Goal: Task Accomplishment & Management: Use online tool/utility

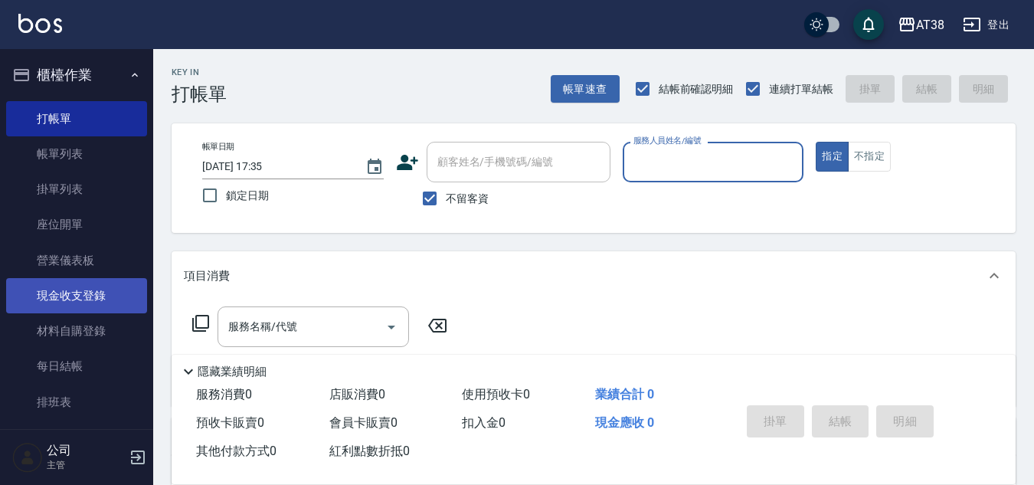
click at [51, 300] on link "現金收支登錄" at bounding box center [76, 295] width 141 height 35
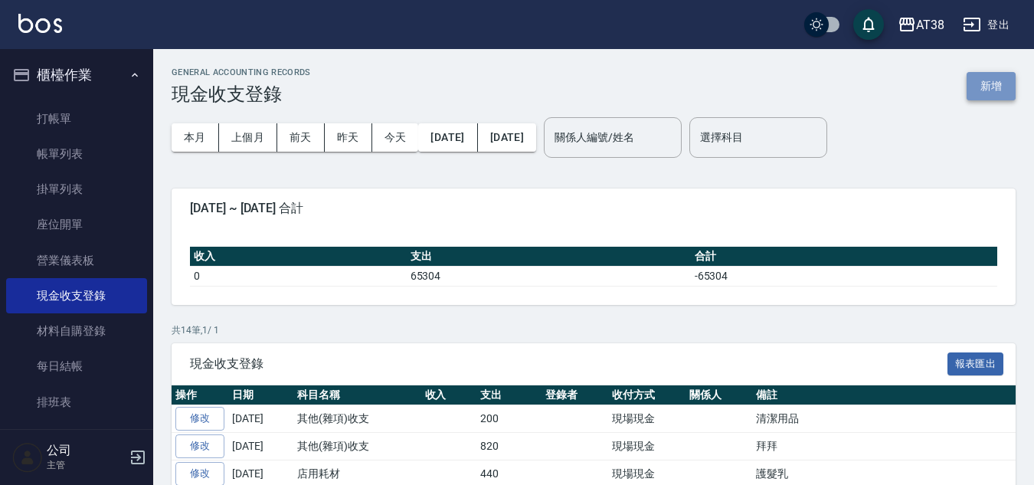
click at [997, 89] on button "新增" at bounding box center [991, 86] width 49 height 28
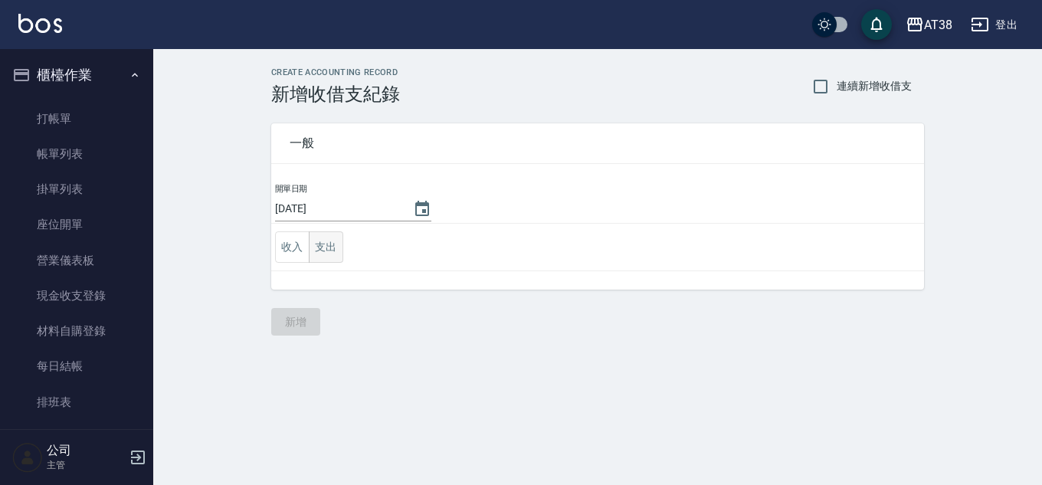
click at [325, 243] on button "支出" at bounding box center [326, 246] width 34 height 31
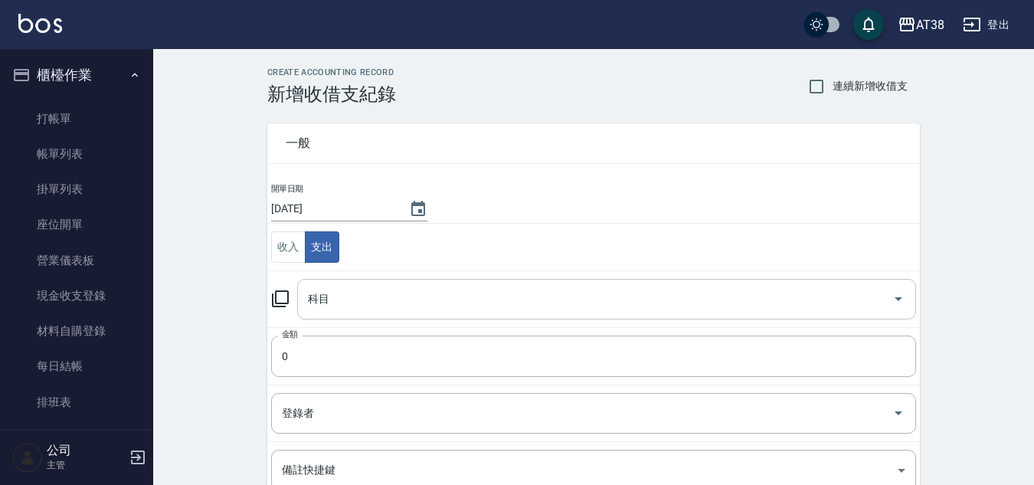
click at [342, 296] on input "科目" at bounding box center [595, 299] width 582 height 27
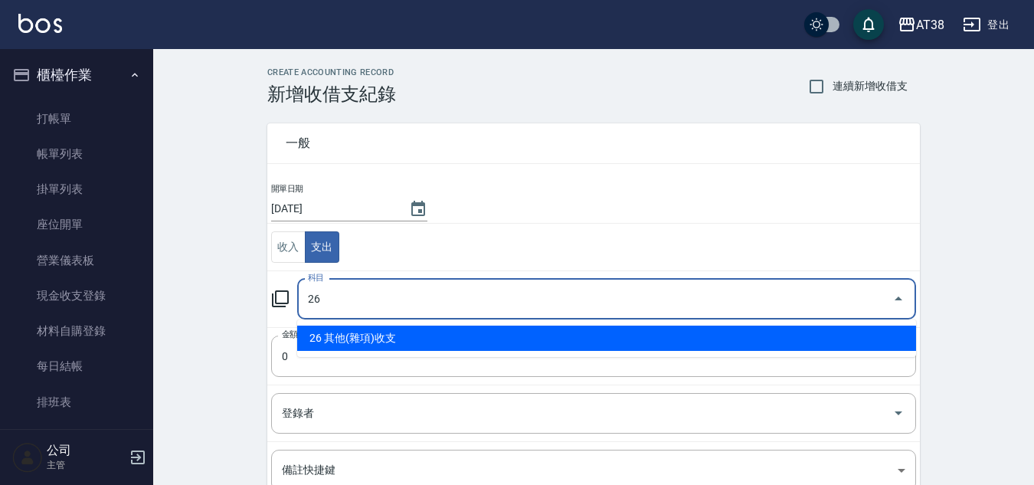
click at [341, 331] on li "26 其他(雜項)收支" at bounding box center [606, 338] width 619 height 25
type input "26 其他(雜項)收支"
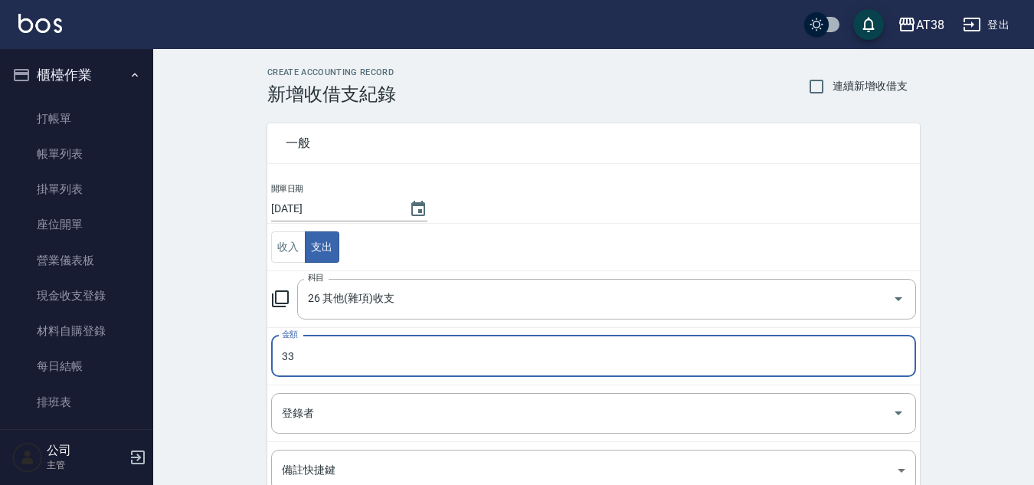
type input "33"
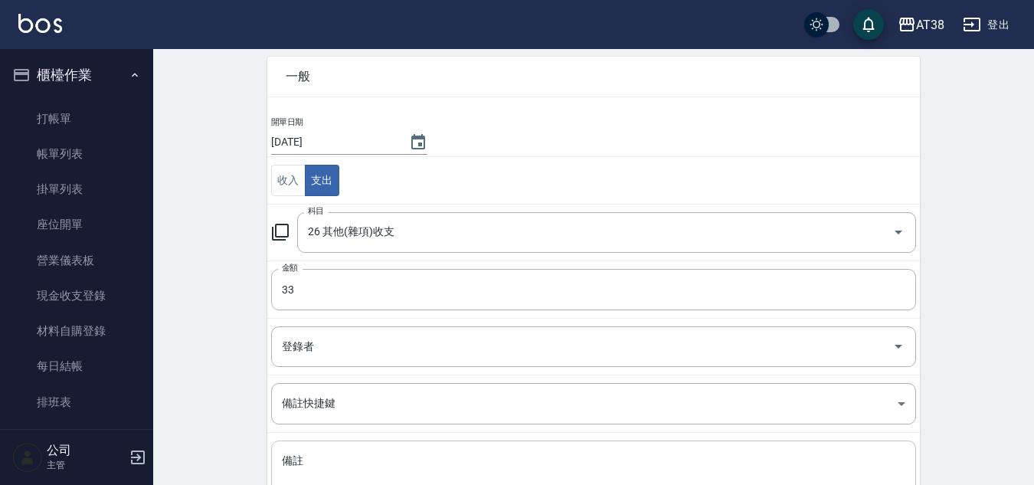
scroll to position [192, 0]
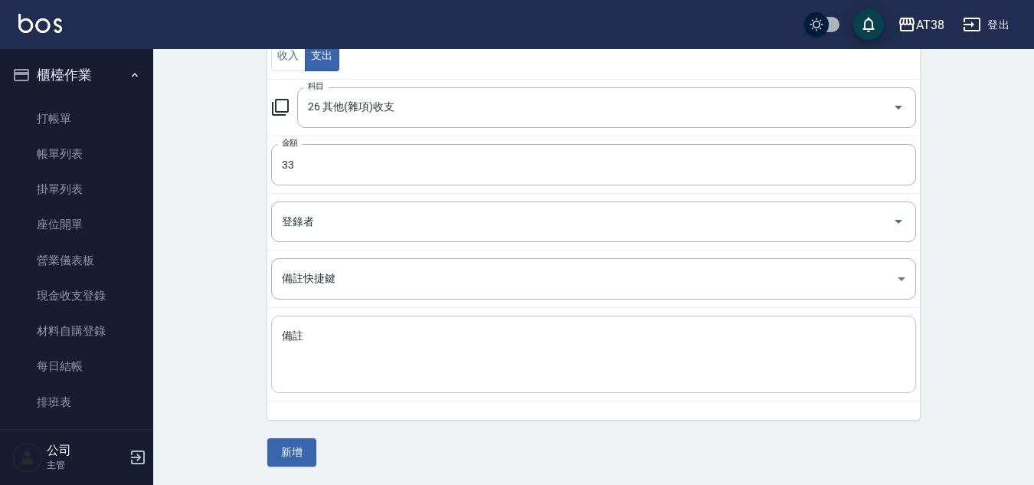
click at [395, 354] on textarea "備註" at bounding box center [594, 355] width 624 height 52
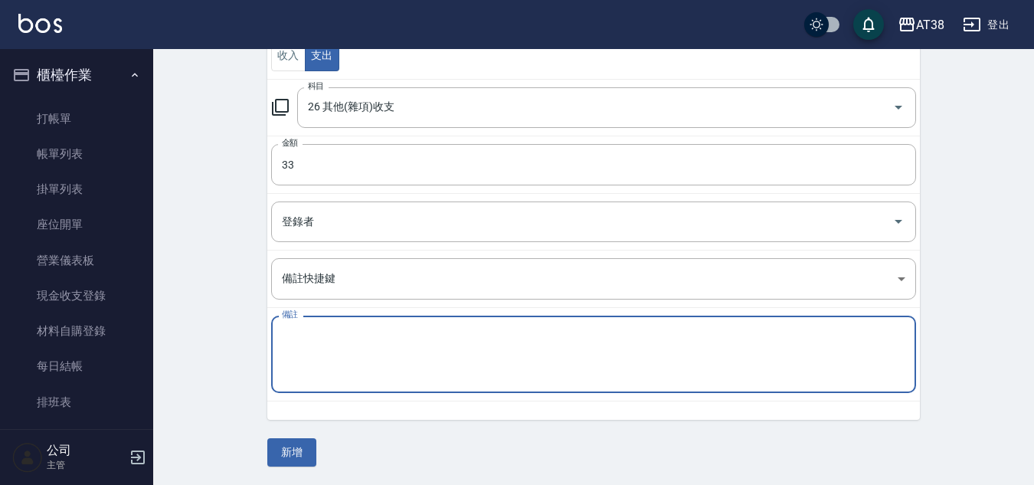
type textarea "ㄉ"
type textarea "筆"
click at [297, 450] on button "新增" at bounding box center [291, 452] width 49 height 28
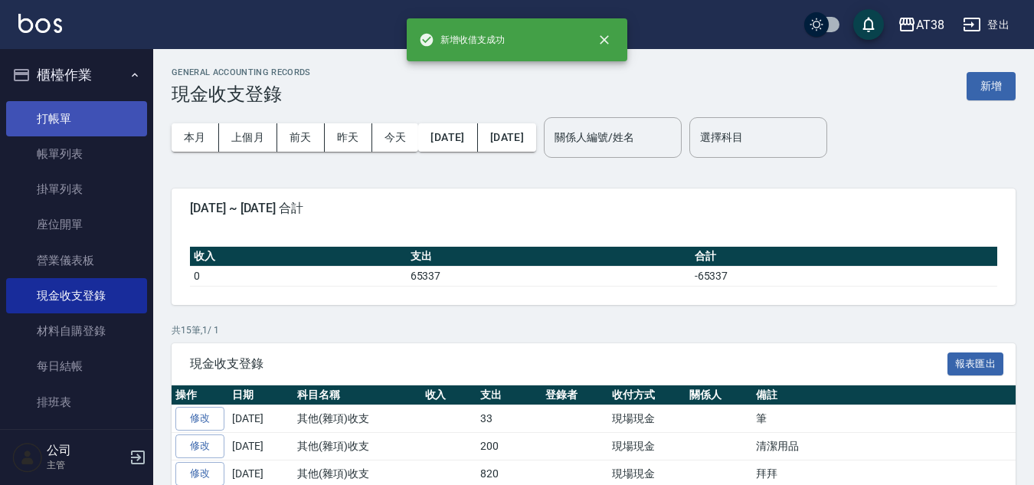
click at [41, 113] on link "打帳單" at bounding box center [76, 118] width 141 height 35
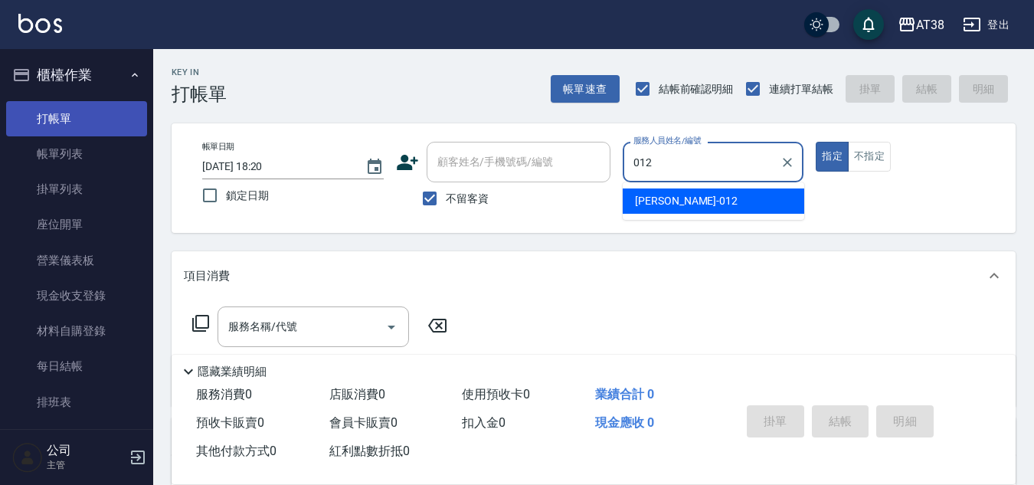
type input "[PERSON_NAME]-012"
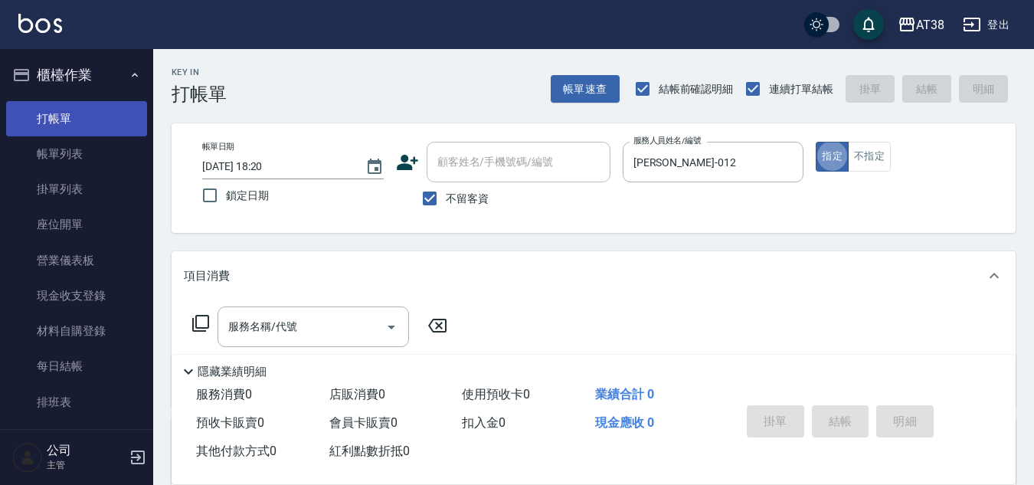
type button "true"
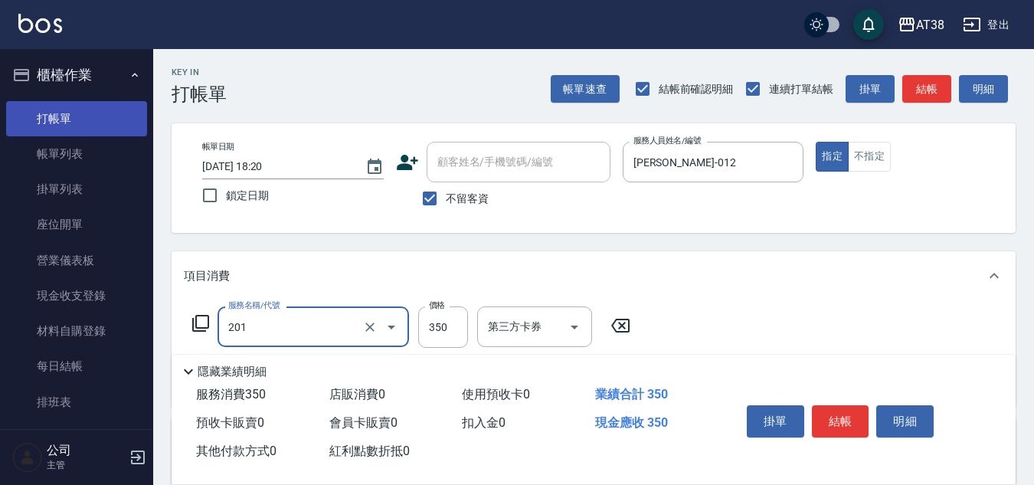
type input "洗髮(201)"
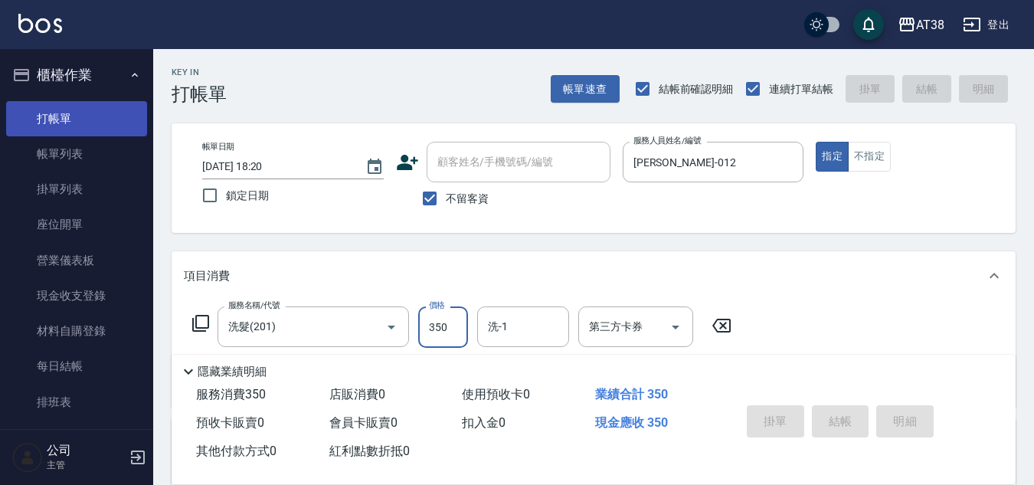
type input "[DATE] 18:46"
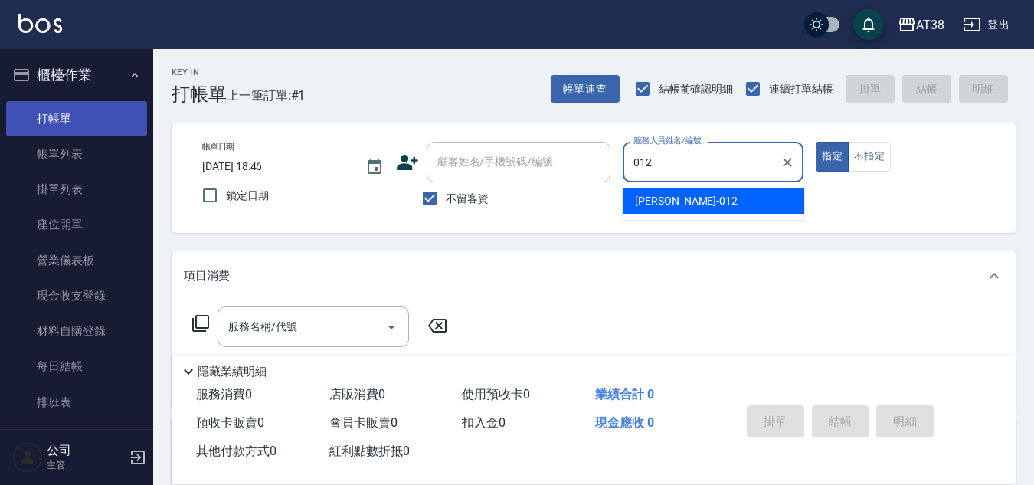
type input "[PERSON_NAME]-012"
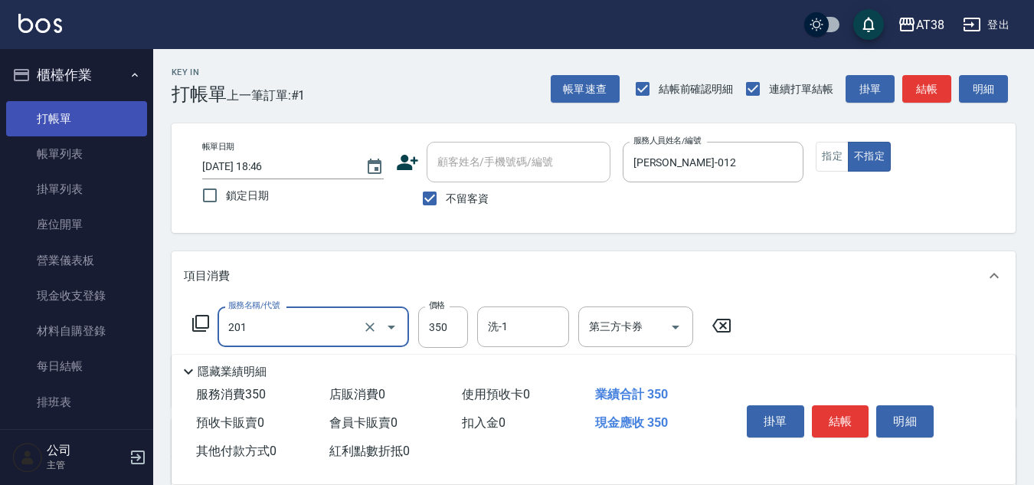
type input "洗髮(201)"
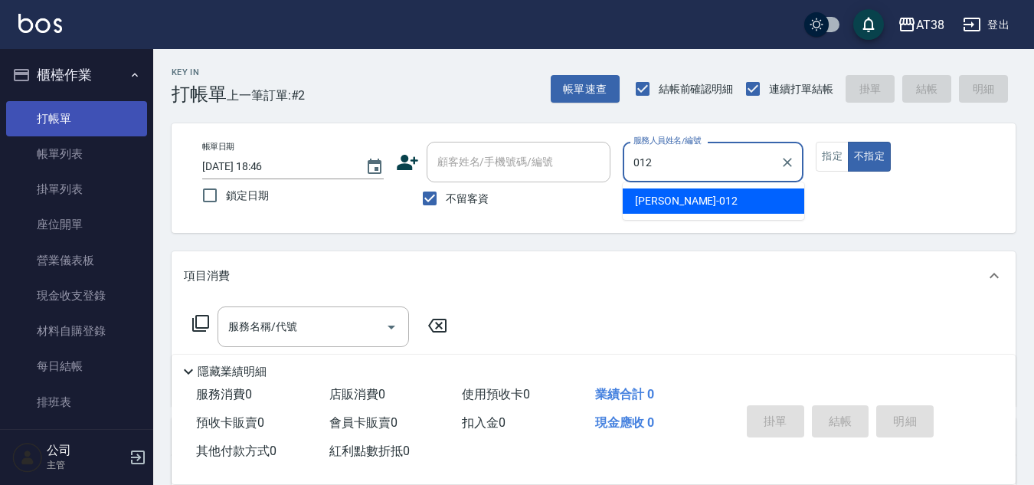
type input "[PERSON_NAME]-012"
type button "false"
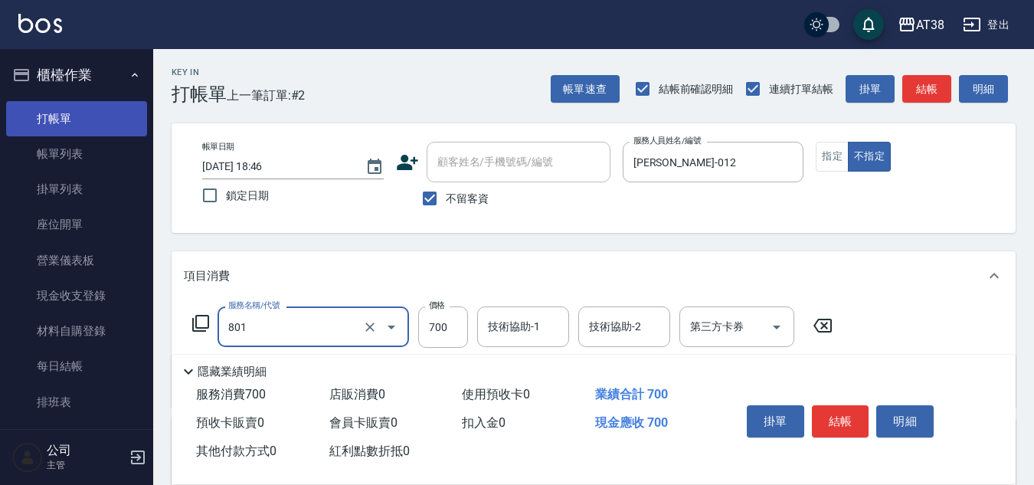
type input "頭皮(半)(801)"
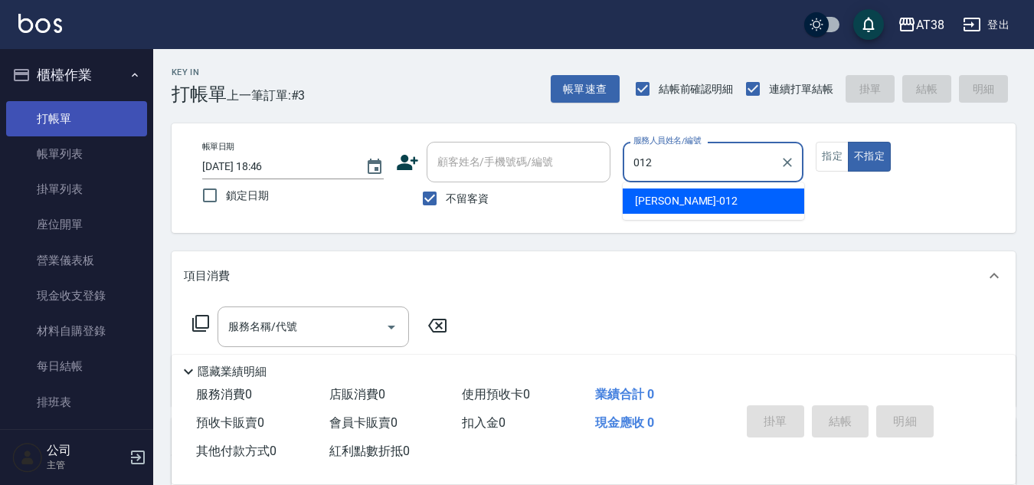
type input "[PERSON_NAME]-012"
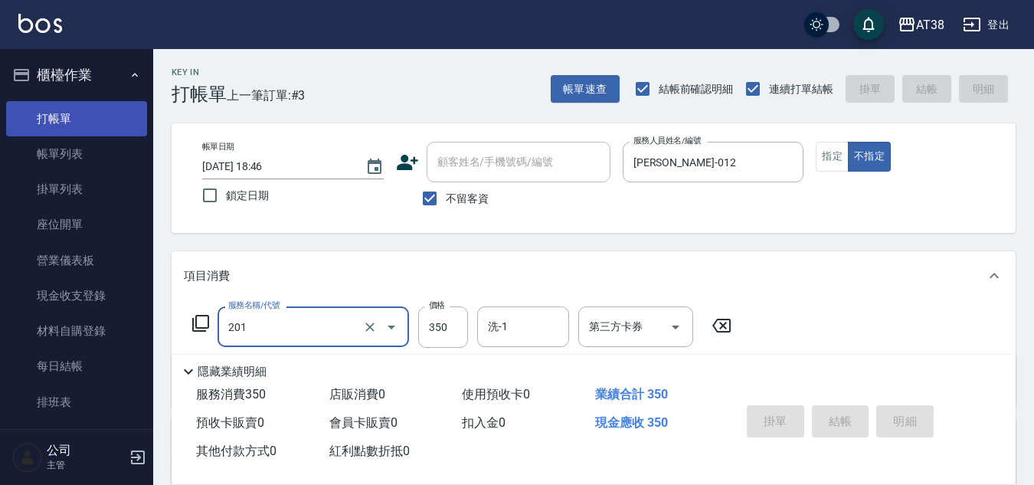
type input "201"
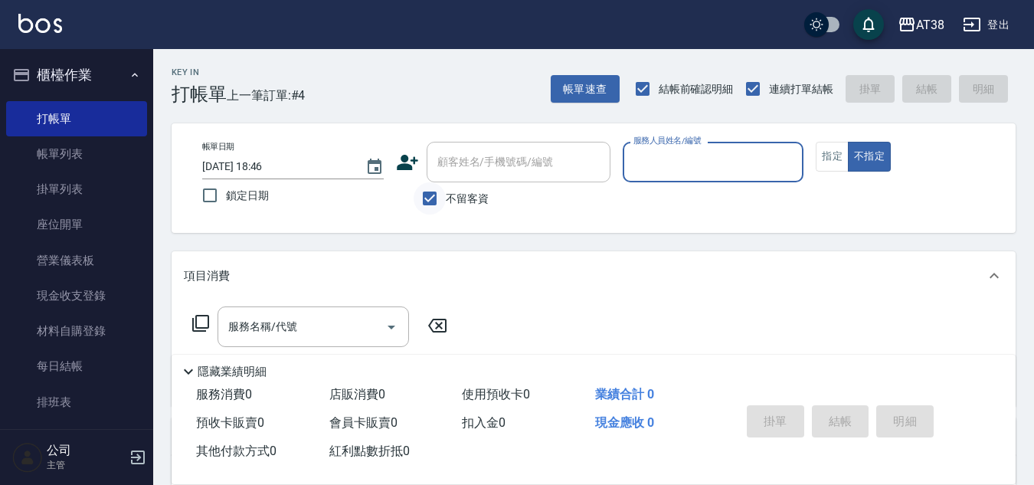
click at [424, 192] on input "不留客資" at bounding box center [430, 198] width 32 height 32
checkbox input "false"
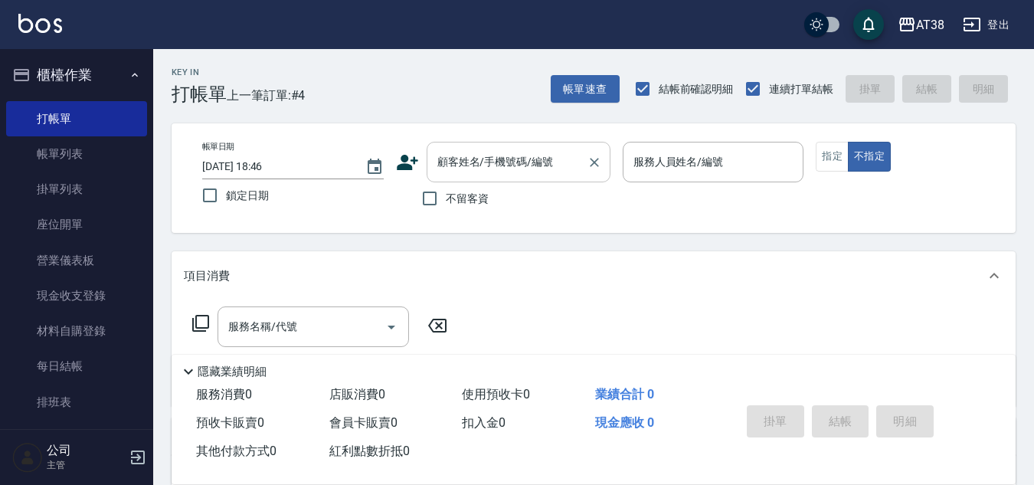
click at [458, 165] on input "顧客姓名/手機號碼/編號" at bounding box center [507, 162] width 147 height 27
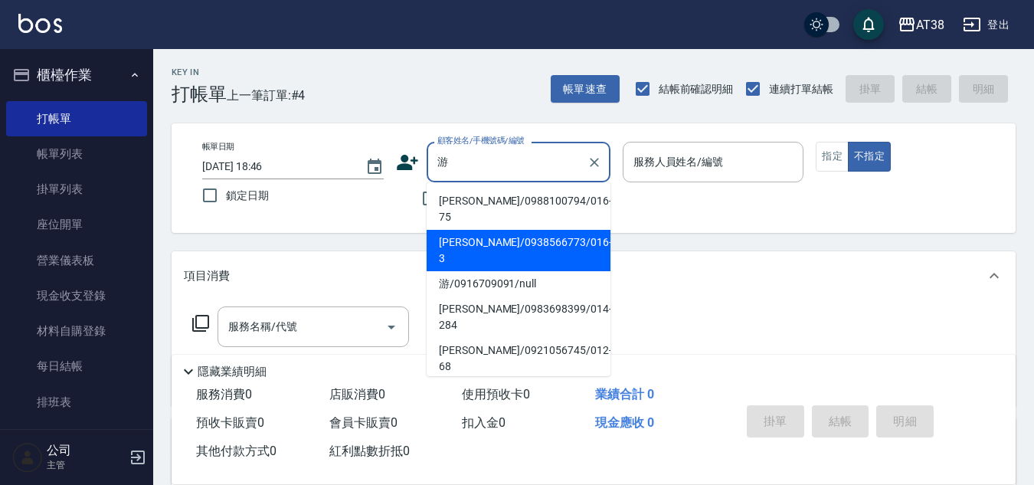
click at [497, 230] on li "[PERSON_NAME]/0938566773/016-3" at bounding box center [519, 250] width 184 height 41
type input "[PERSON_NAME]/0938566773/016-3"
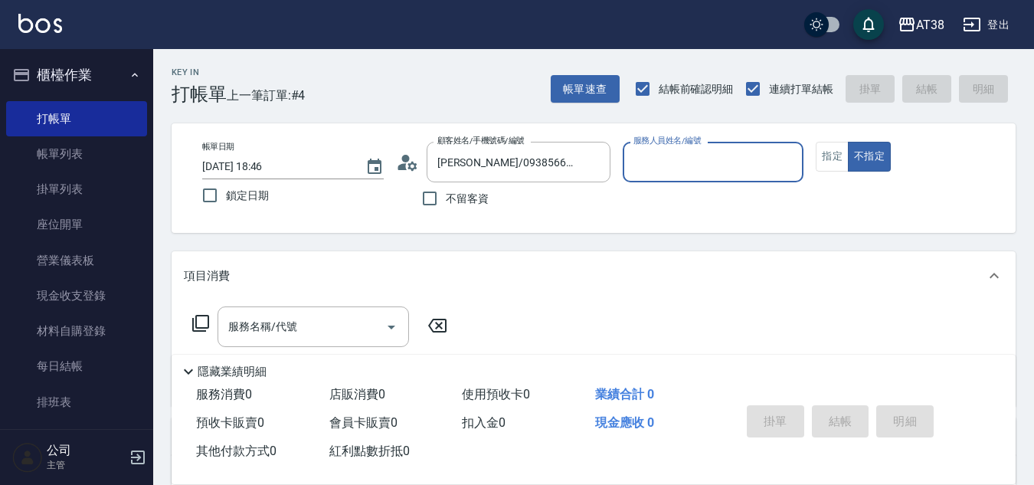
type input "Nico-016"
click at [831, 159] on button "指定" at bounding box center [832, 157] width 33 height 30
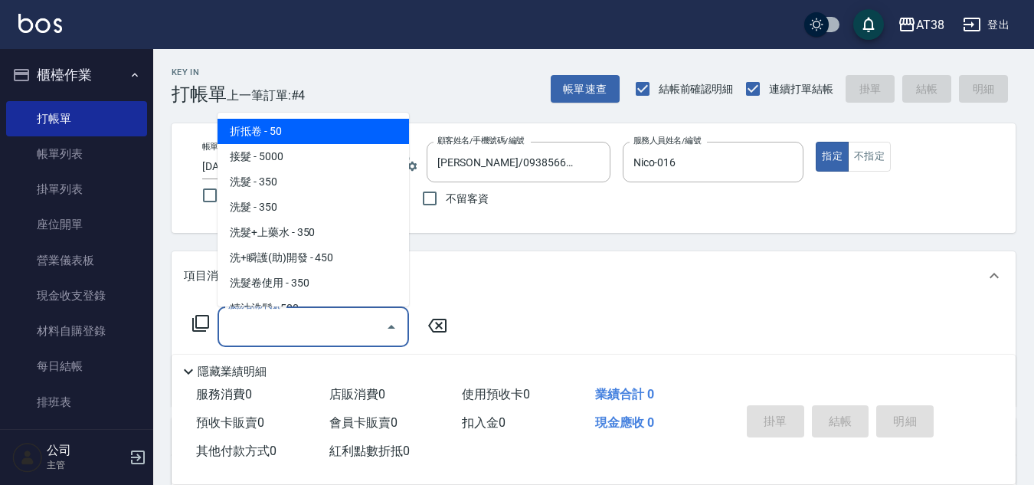
click at [234, 334] on input "服務名稱/代號" at bounding box center [301, 326] width 155 height 27
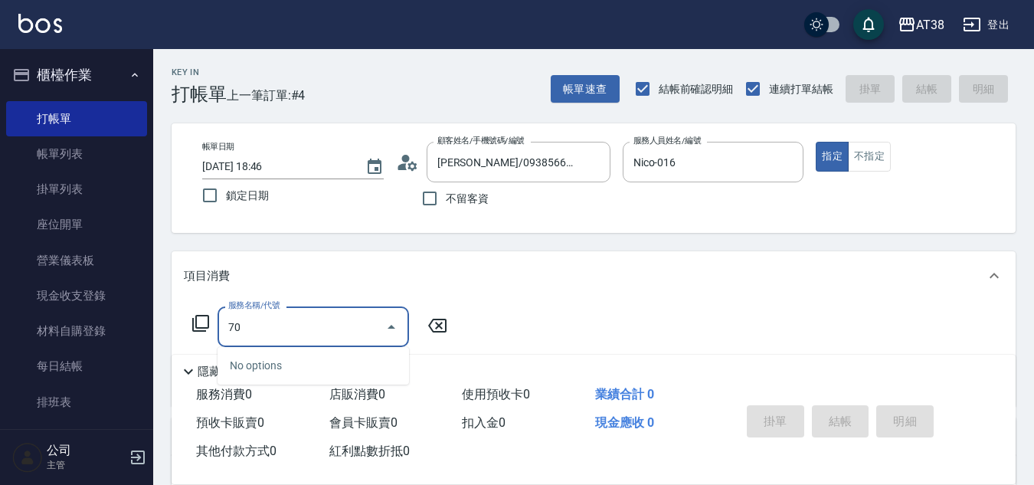
type input "706"
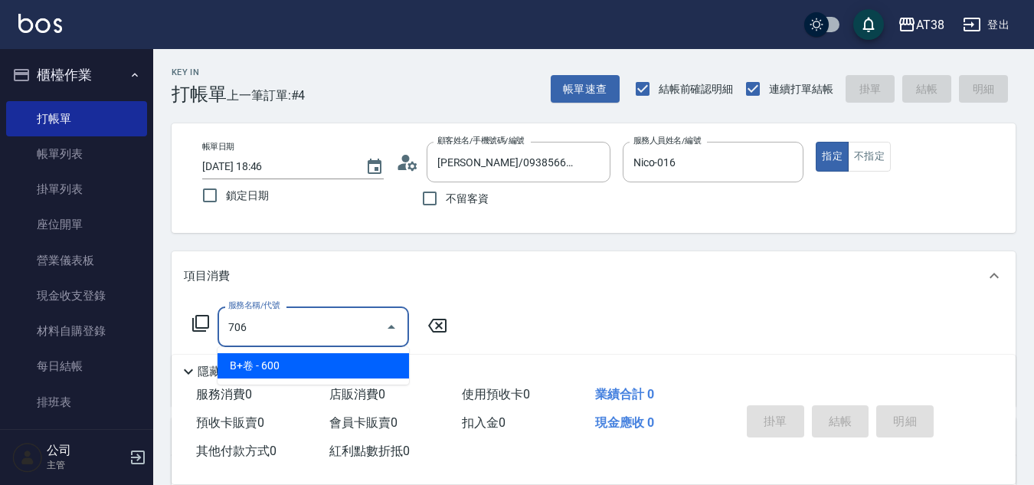
type input "60"
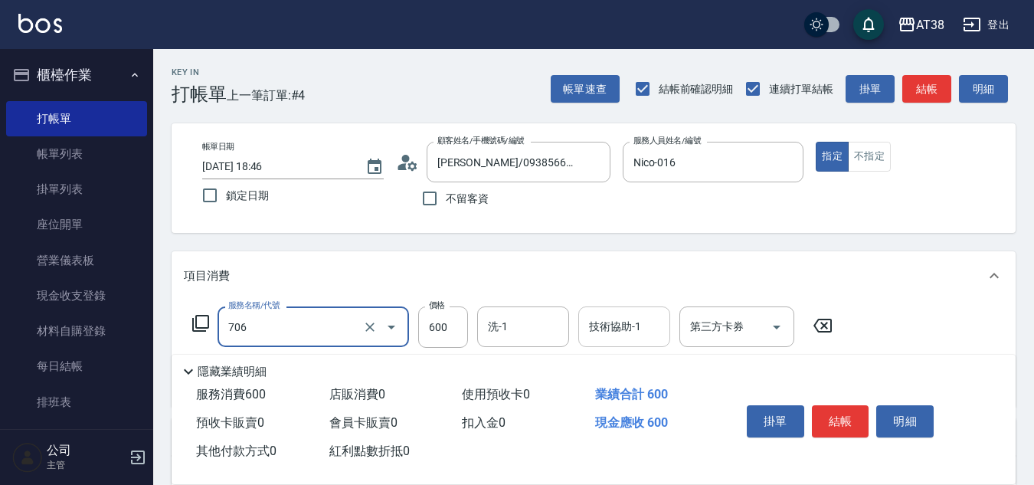
type input "B+卷(706)"
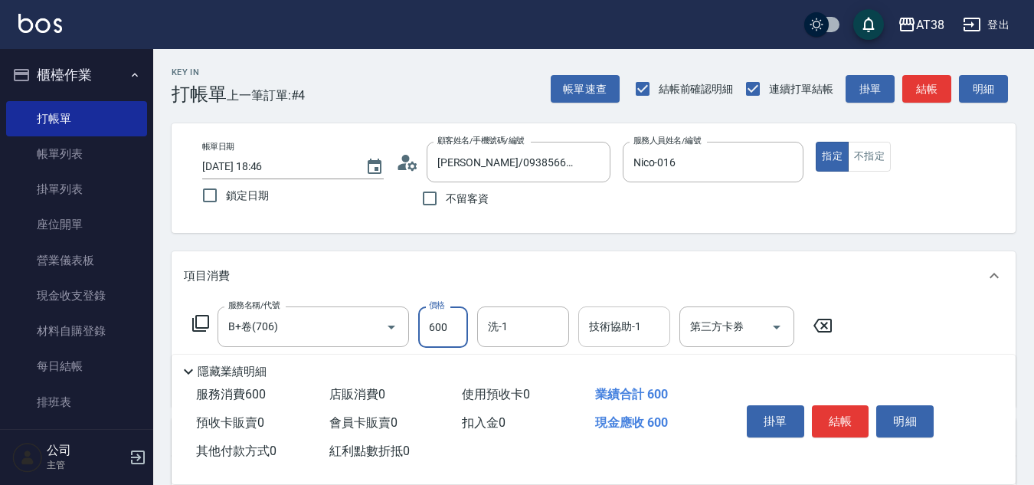
type input "9"
type input "0"
type input "95"
type input "90"
type input "950"
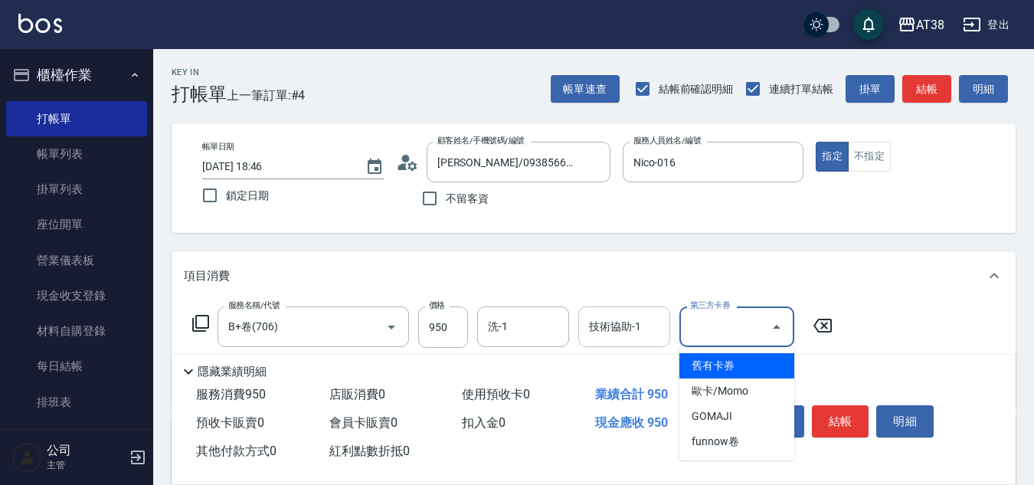
type input "舊有卡券"
type input "0"
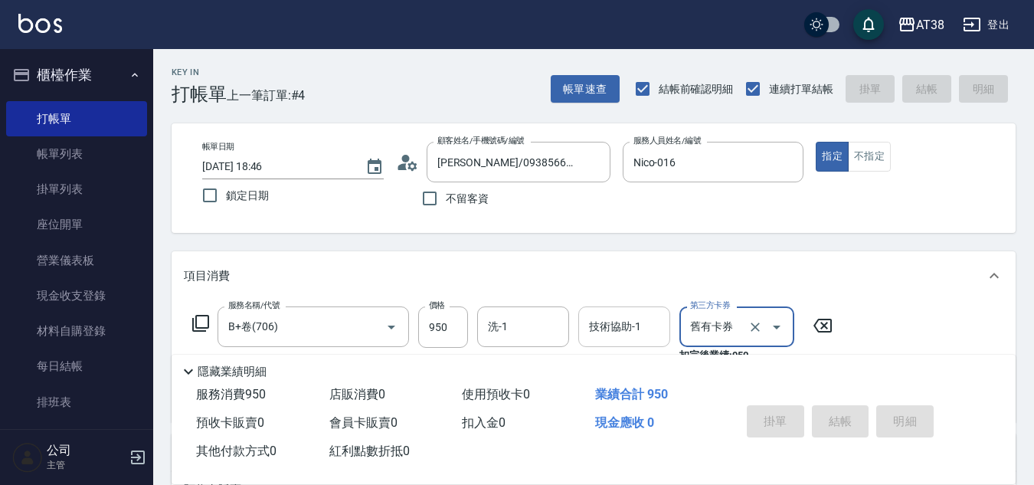
type input "[DATE] 18:48"
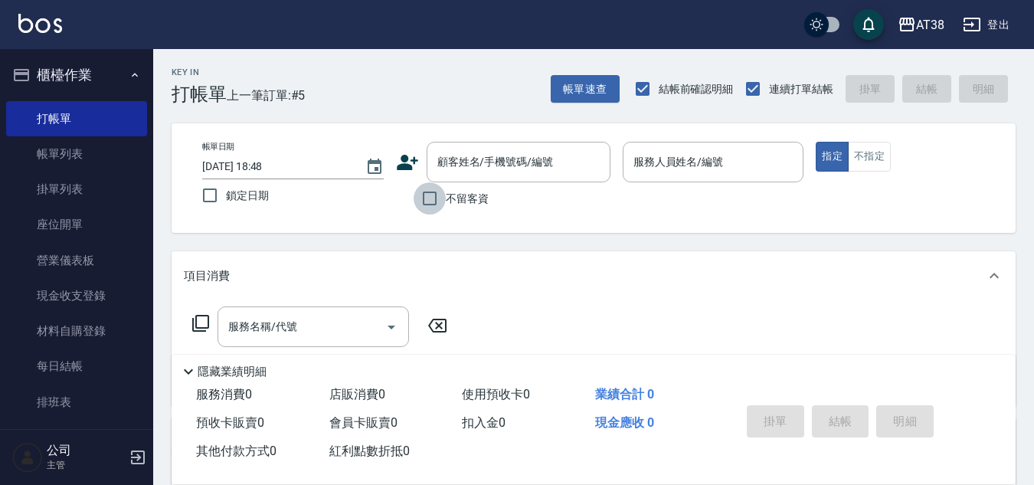
click at [439, 201] on input "不留客資" at bounding box center [430, 198] width 32 height 32
checkbox input "true"
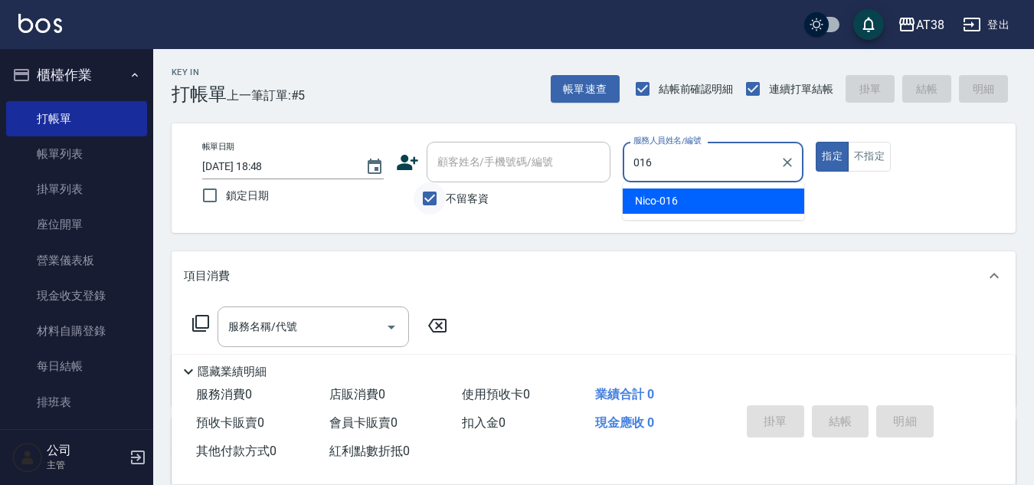
type input "Nico-016"
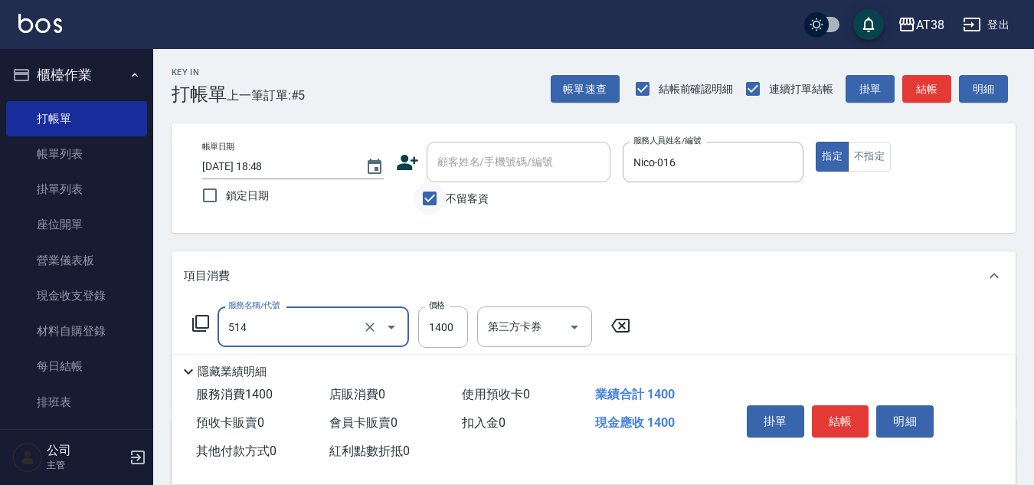
type input "染髮(長)(514)"
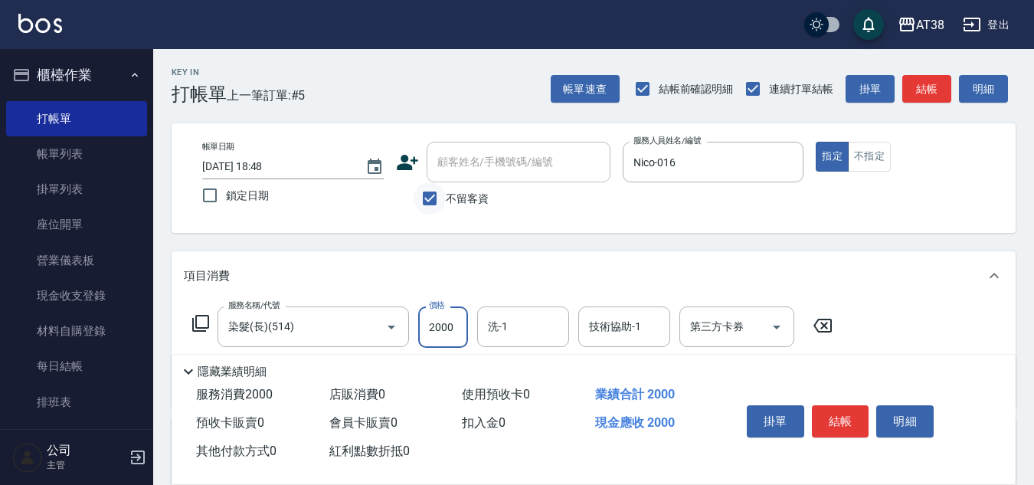
type input "2000"
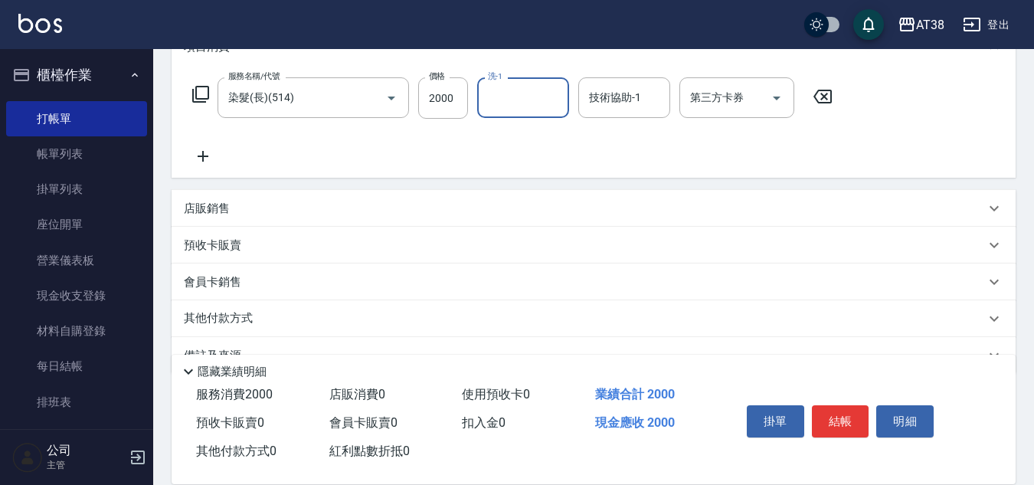
scroll to position [230, 0]
click at [197, 197] on div "店販銷售" at bounding box center [594, 207] width 844 height 37
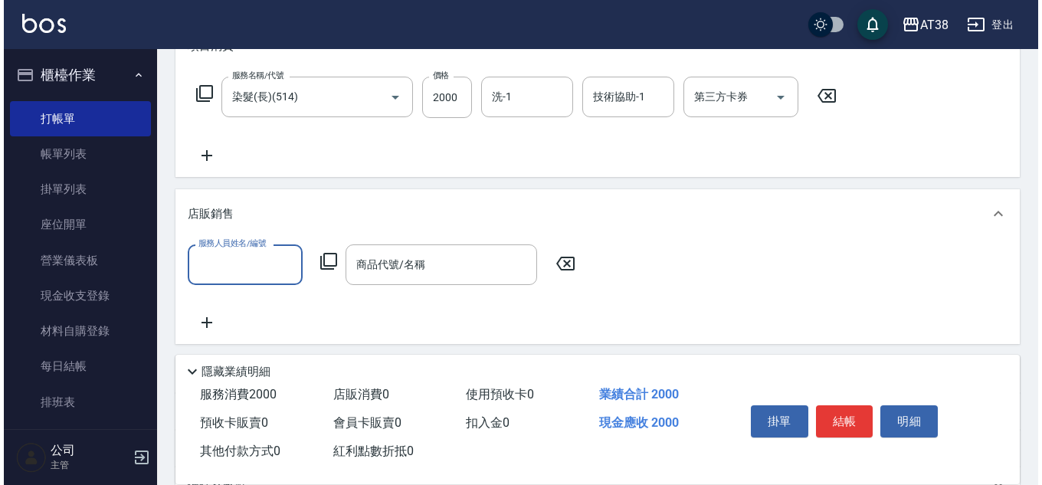
scroll to position [0, 0]
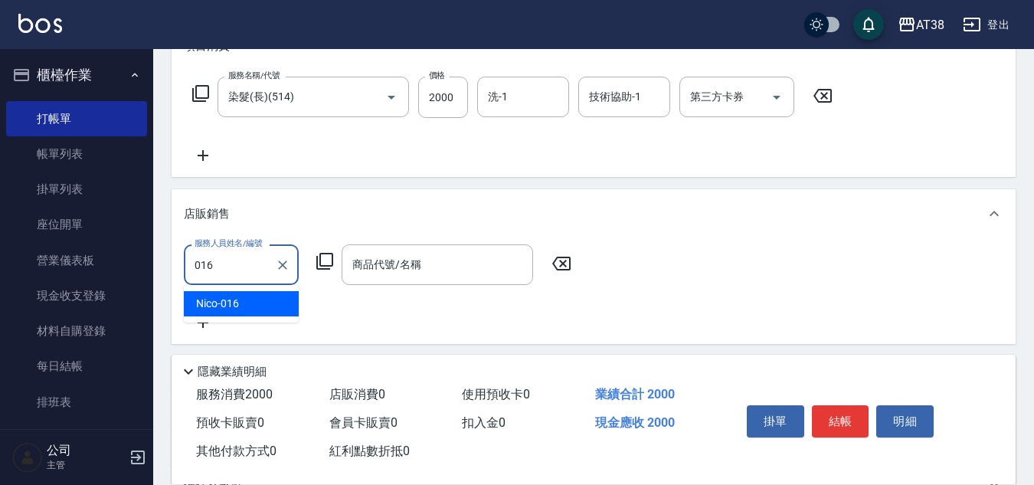
type input "Nico-016"
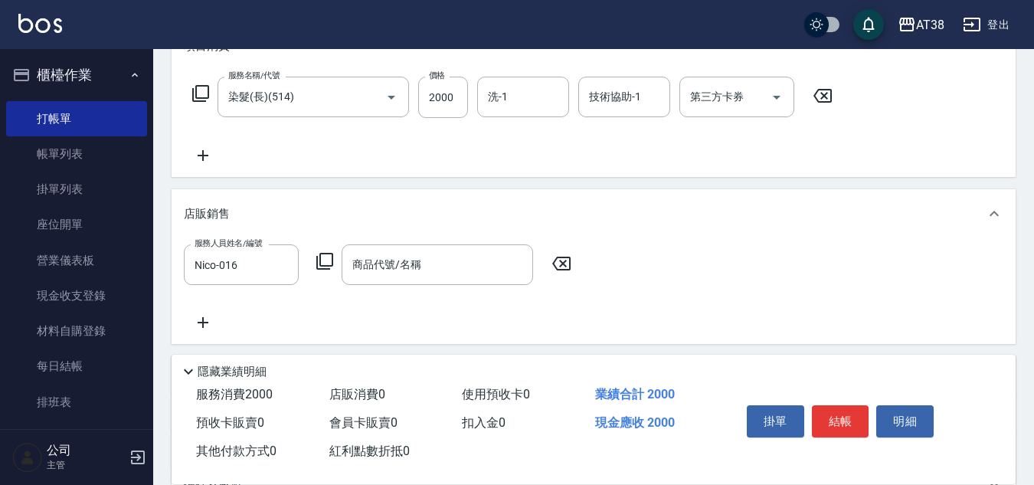
click at [329, 255] on icon at bounding box center [325, 261] width 18 height 18
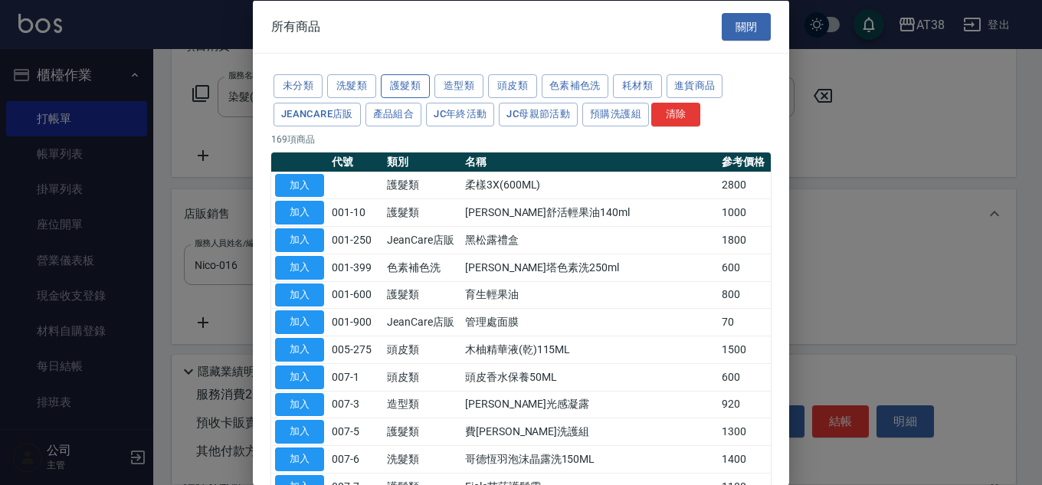
click at [418, 78] on button "護髮類" at bounding box center [405, 86] width 49 height 24
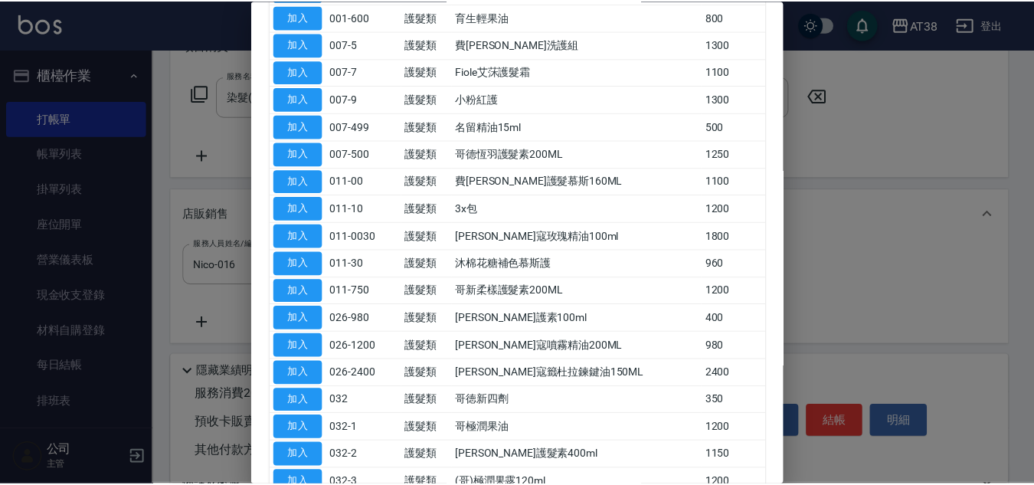
scroll to position [230, 0]
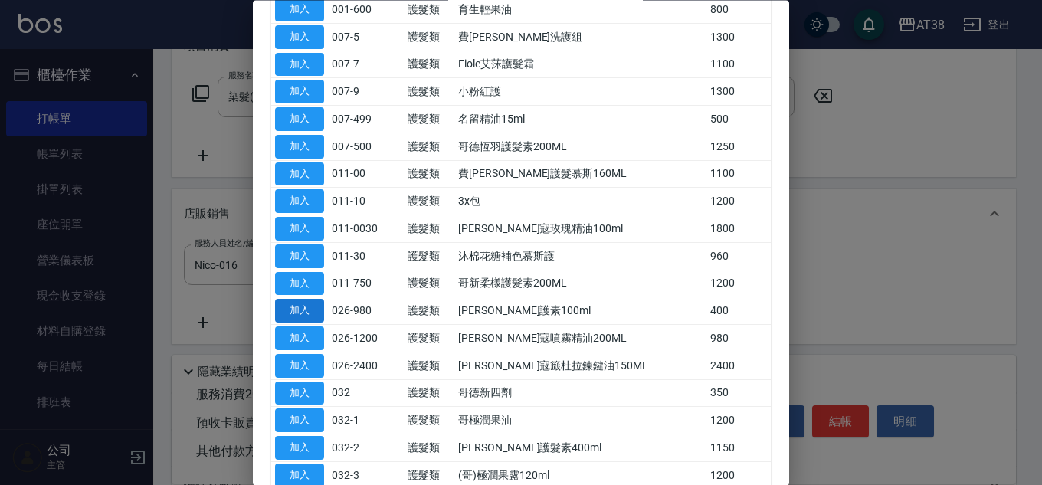
click at [308, 308] on button "加入" at bounding box center [299, 312] width 49 height 24
type input "[PERSON_NAME]護素100ml"
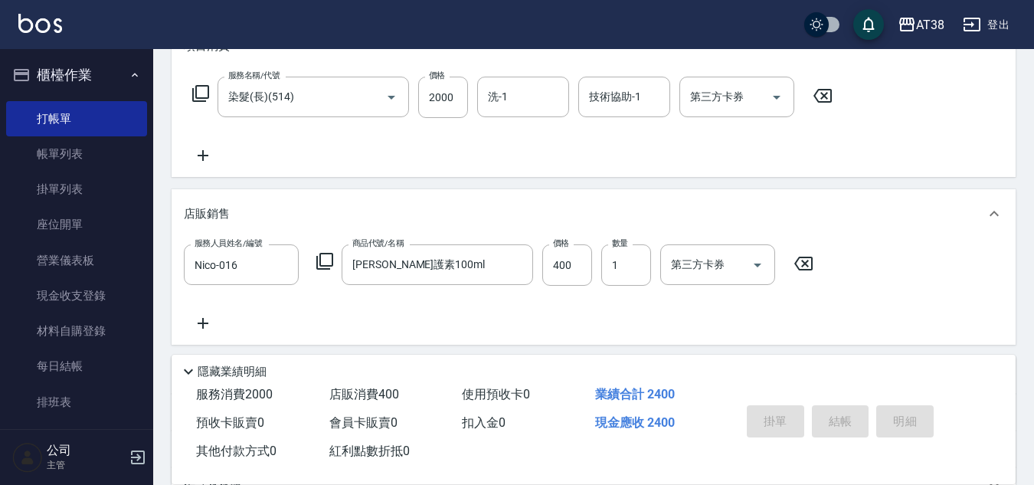
type input "[DATE] 18:49"
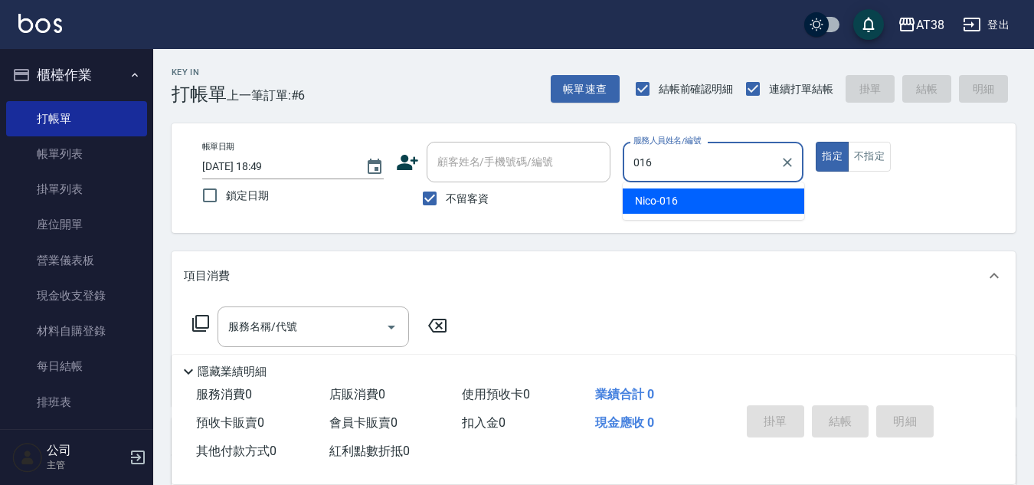
type input "Nico-016"
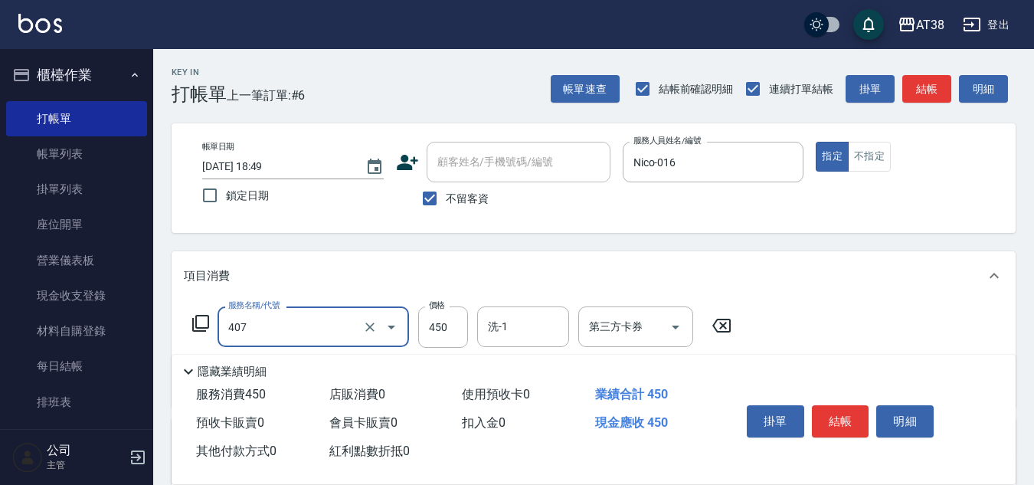
type input "剪髮(407)"
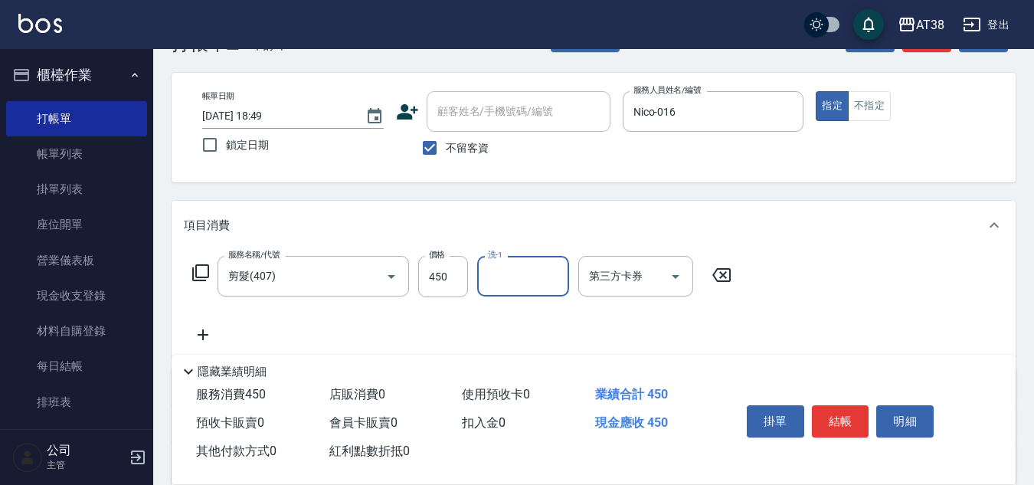
scroll to position [77, 0]
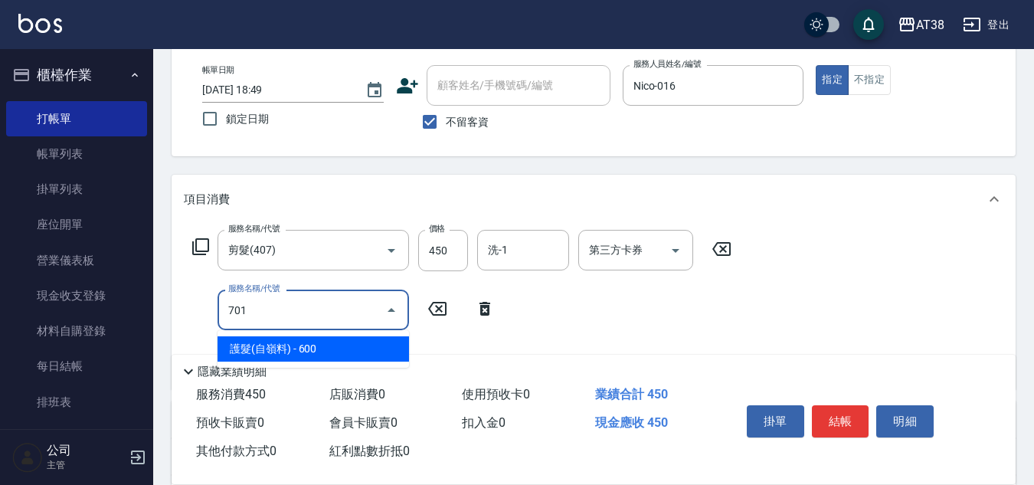
type input "護髮(自嶺料)(701)"
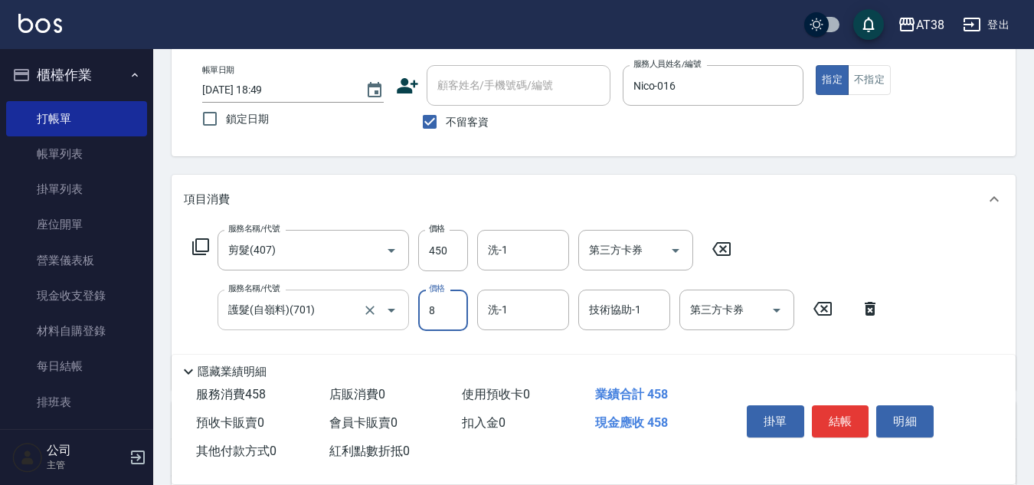
type input "8"
click at [300, 299] on input "護髮(自嶺料)(701)" at bounding box center [291, 309] width 135 height 27
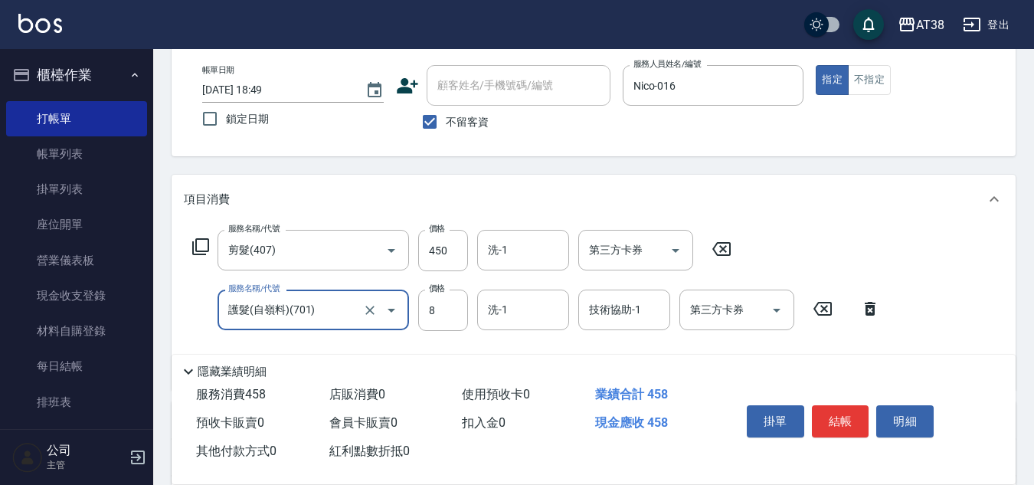
type input "7"
type input "頭皮(半)(801)"
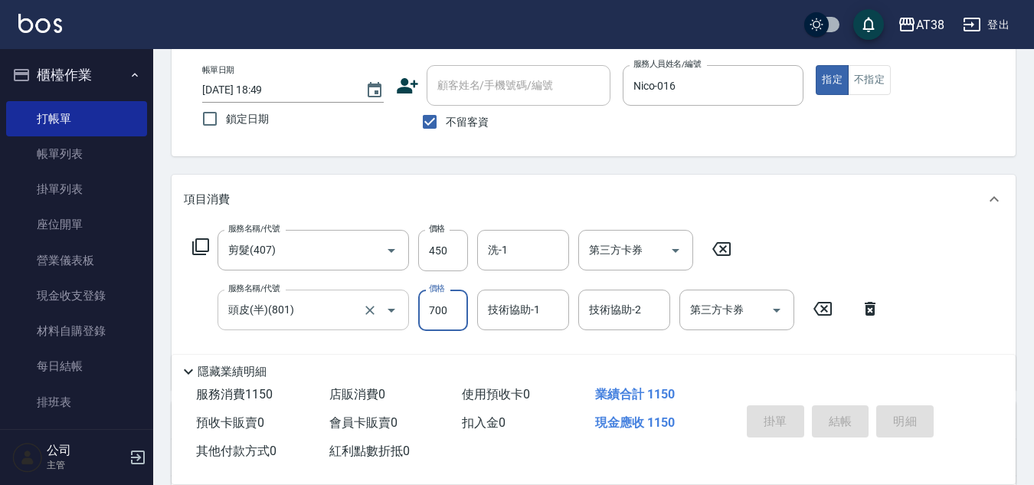
type input "[DATE] 18:50"
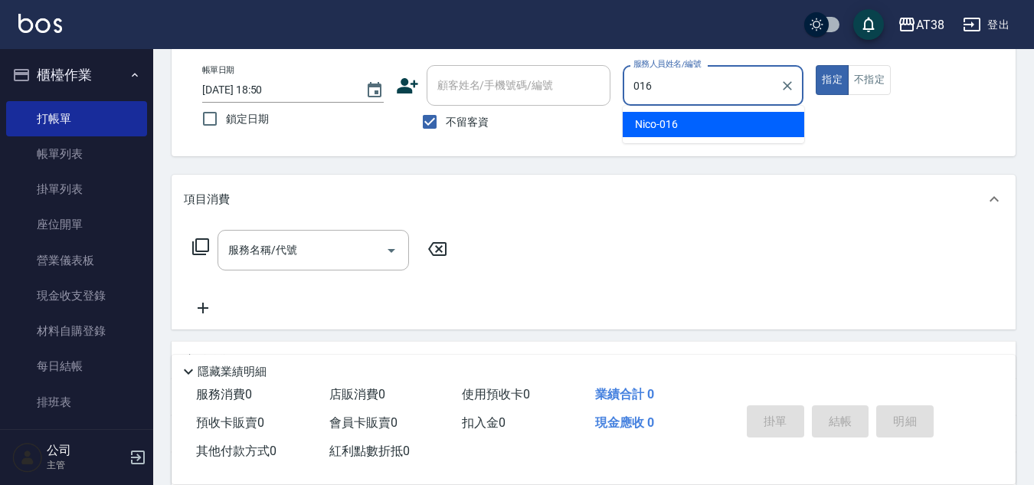
type input "Nico-016"
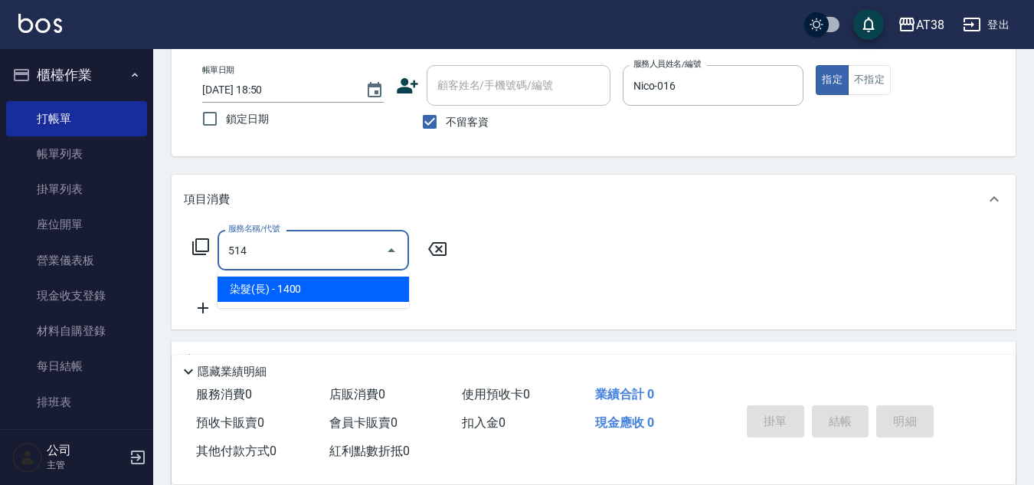
type input "染髮(長)(514)"
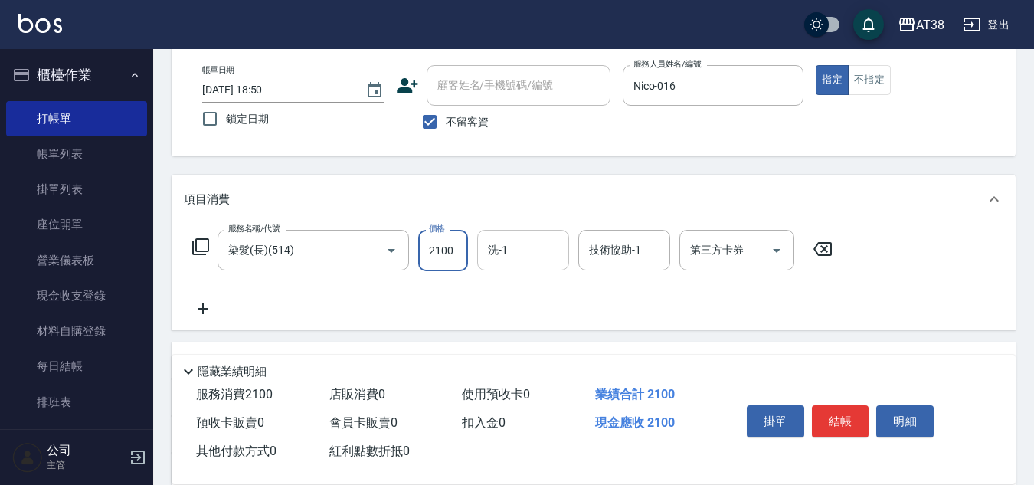
type input "2100"
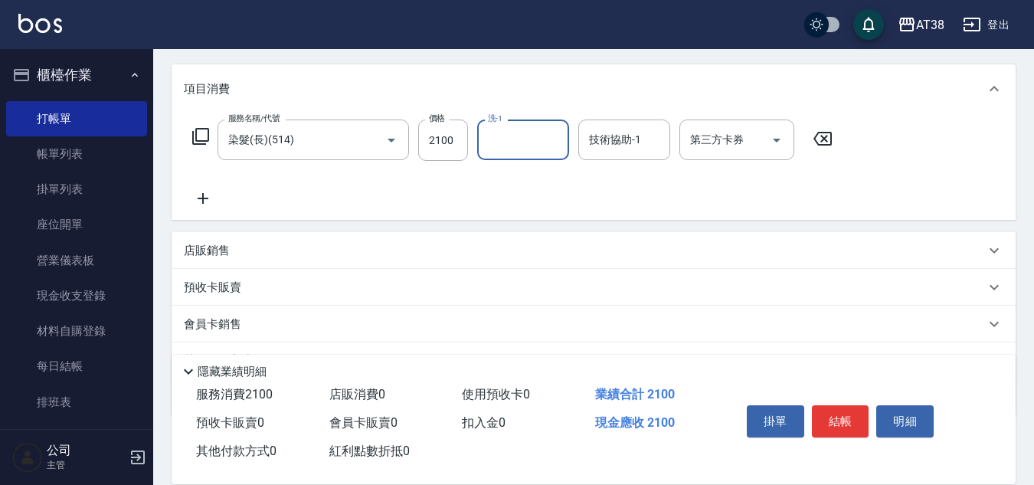
scroll to position [265, 0]
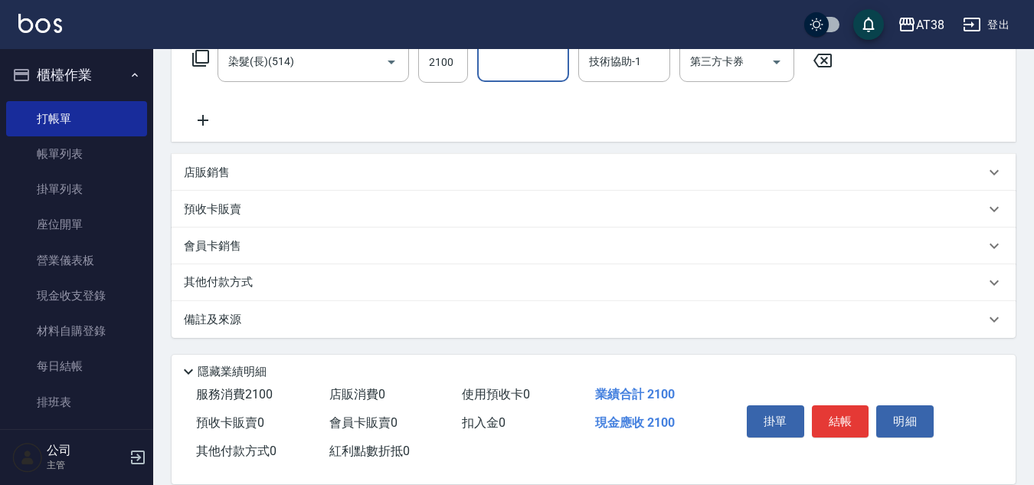
click at [212, 165] on p "店販銷售" at bounding box center [207, 173] width 46 height 16
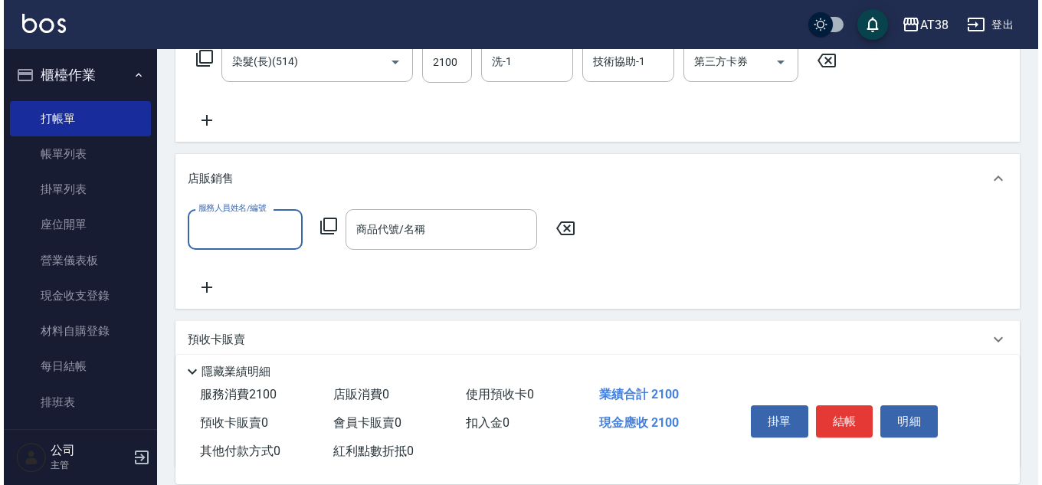
scroll to position [0, 0]
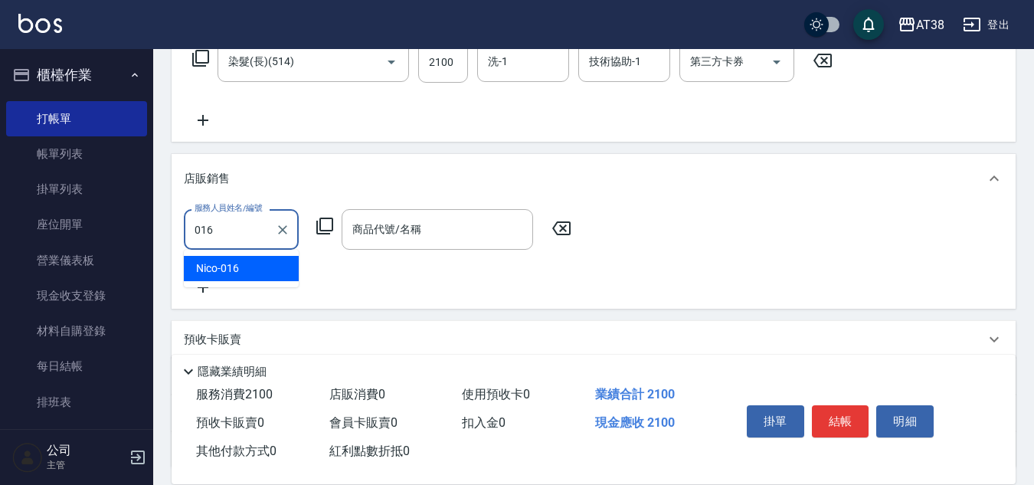
type input "Nico-016"
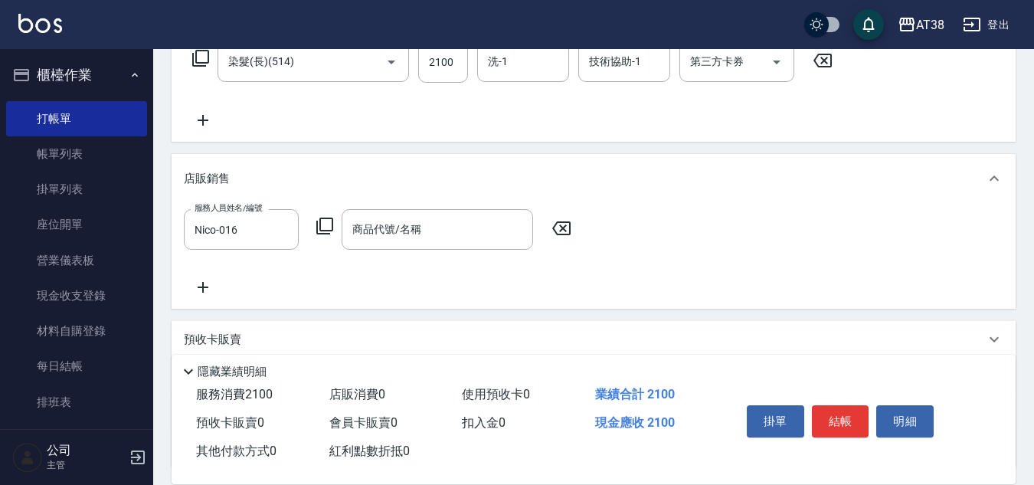
click at [324, 223] on icon at bounding box center [325, 226] width 18 height 18
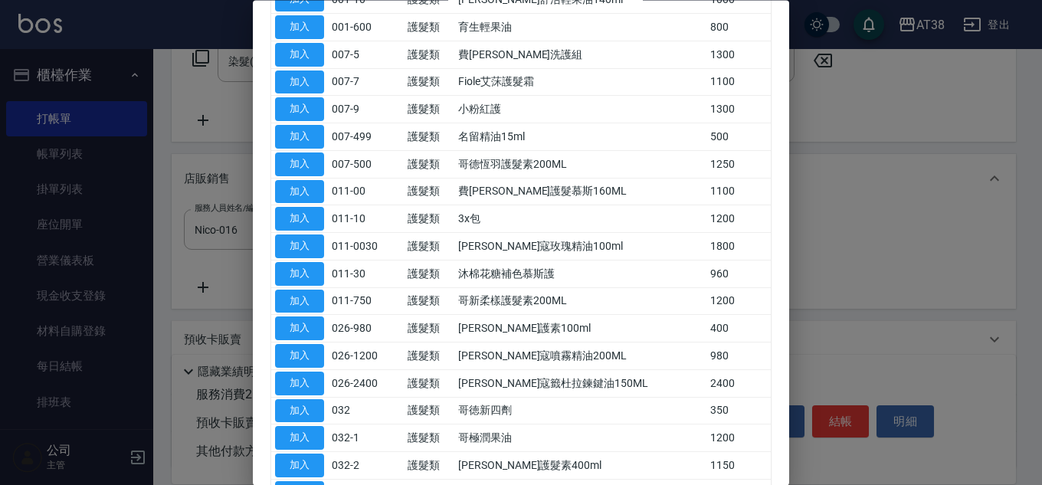
scroll to position [230, 0]
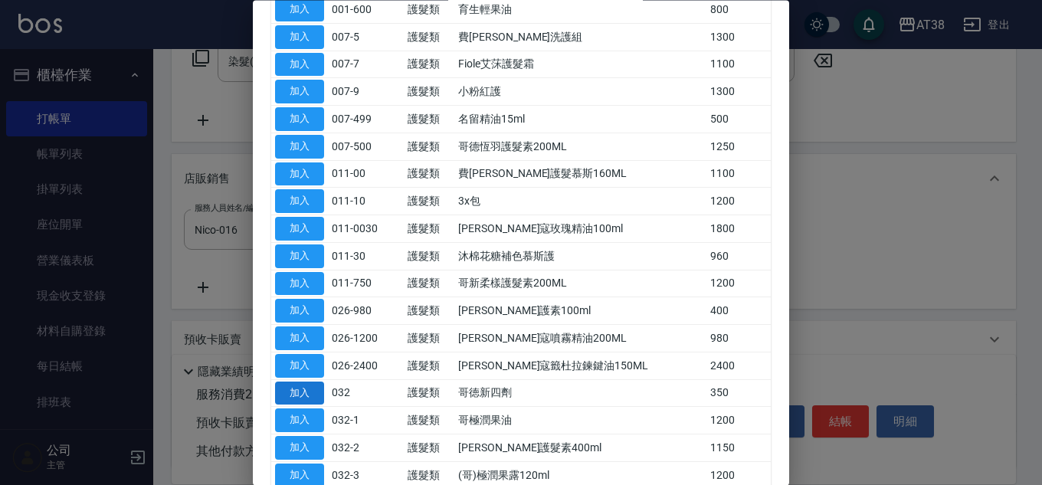
click at [295, 397] on button "加入" at bounding box center [299, 393] width 49 height 24
type input "哥徳新四劑"
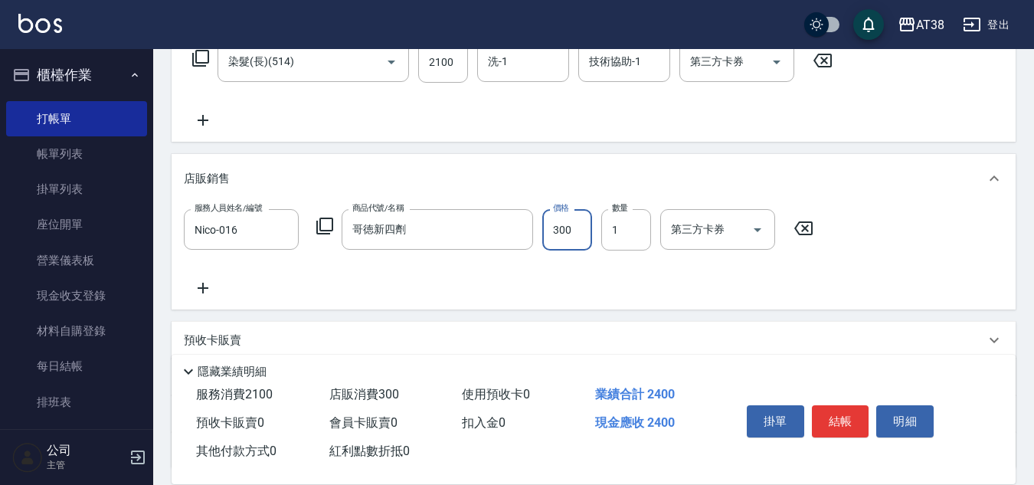
type input "300"
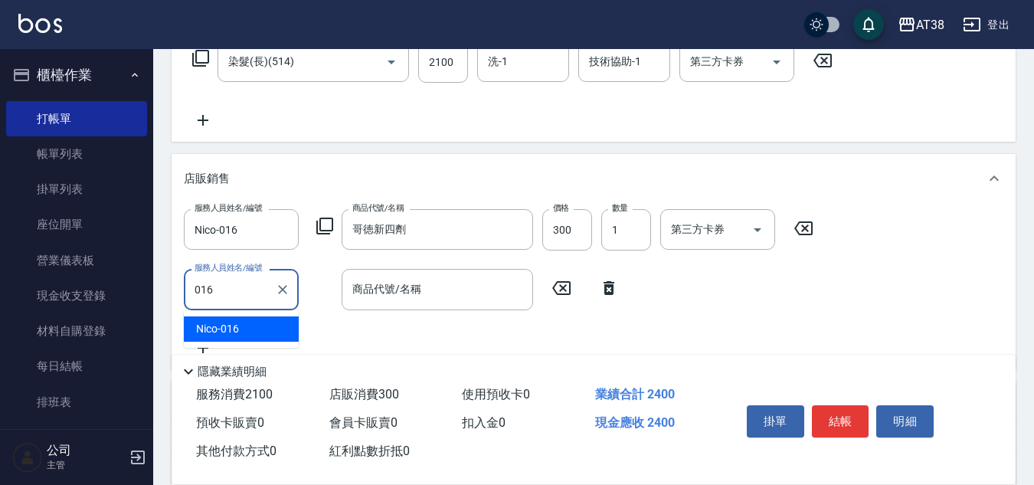
type input "Nico-016"
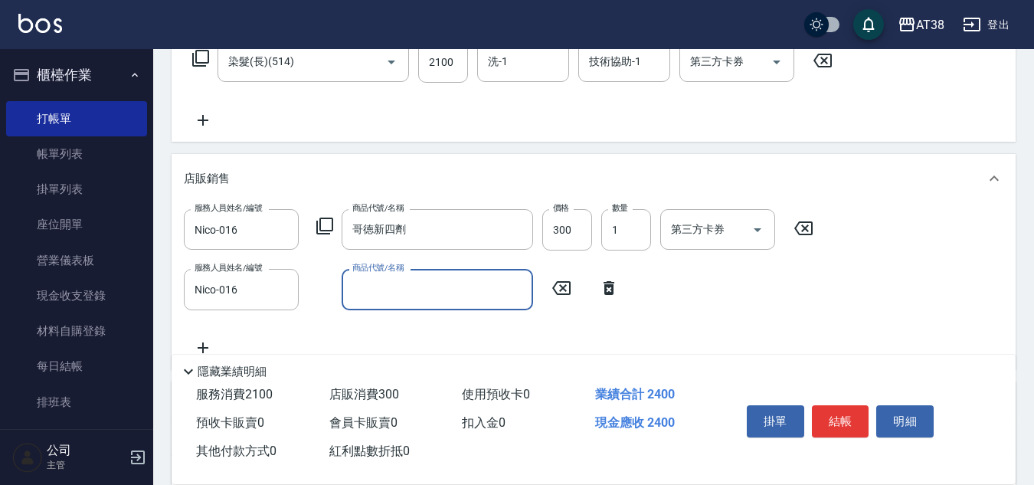
click at [317, 226] on icon at bounding box center [324, 226] width 17 height 17
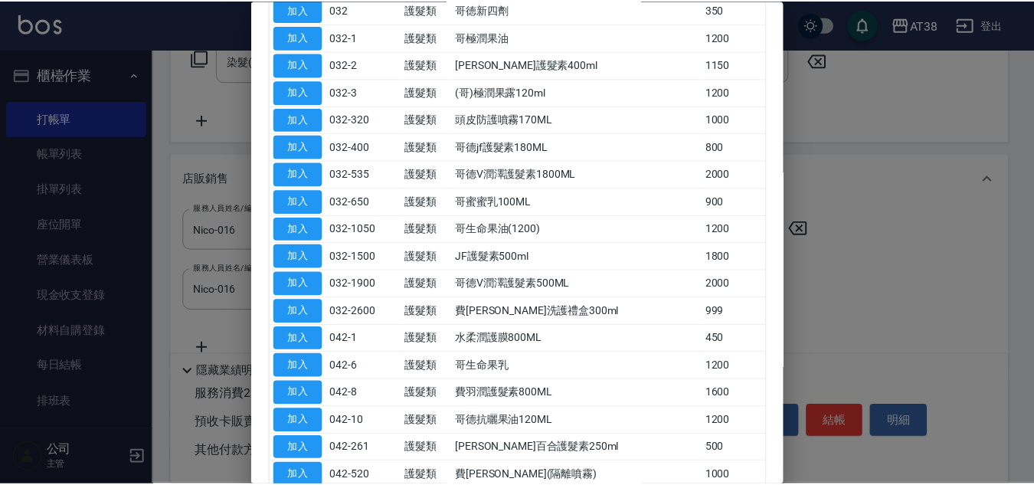
scroll to position [689, 0]
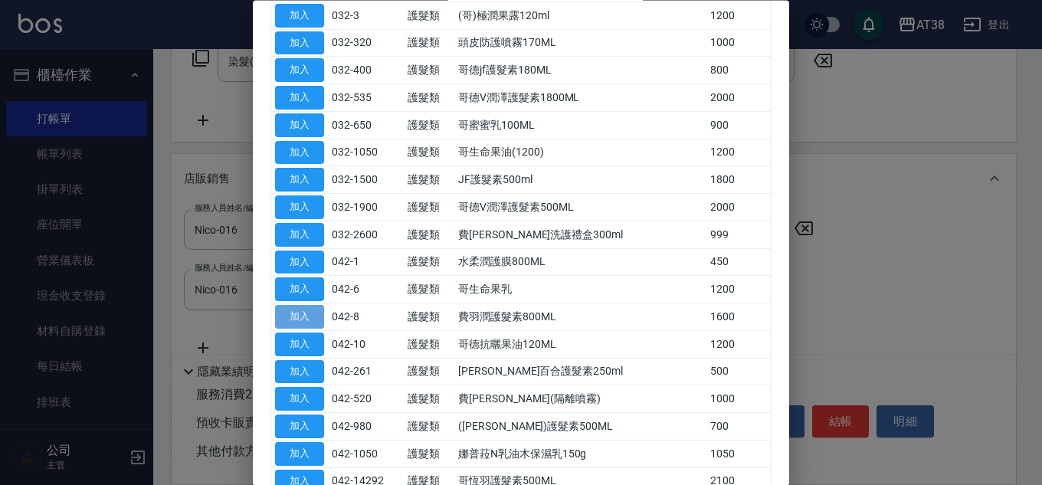
click at [296, 314] on button "加入" at bounding box center [299, 318] width 49 height 24
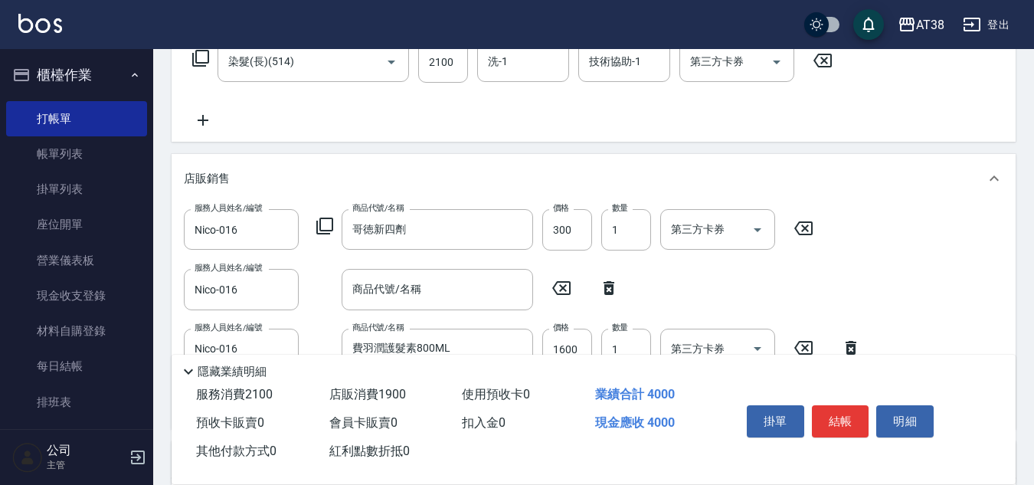
click at [611, 289] on icon at bounding box center [609, 288] width 38 height 18
type input "費羽潤護髮素800ML"
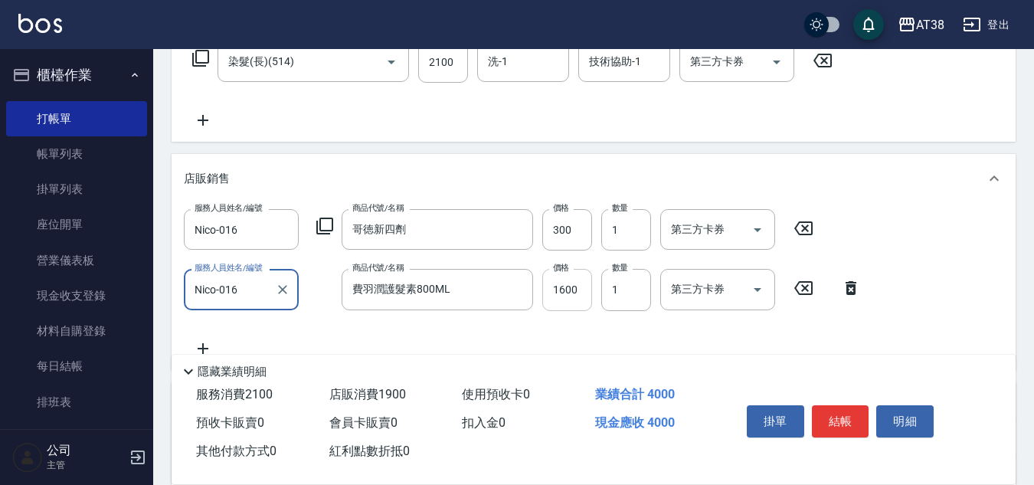
click at [586, 297] on input "1600" at bounding box center [567, 289] width 50 height 41
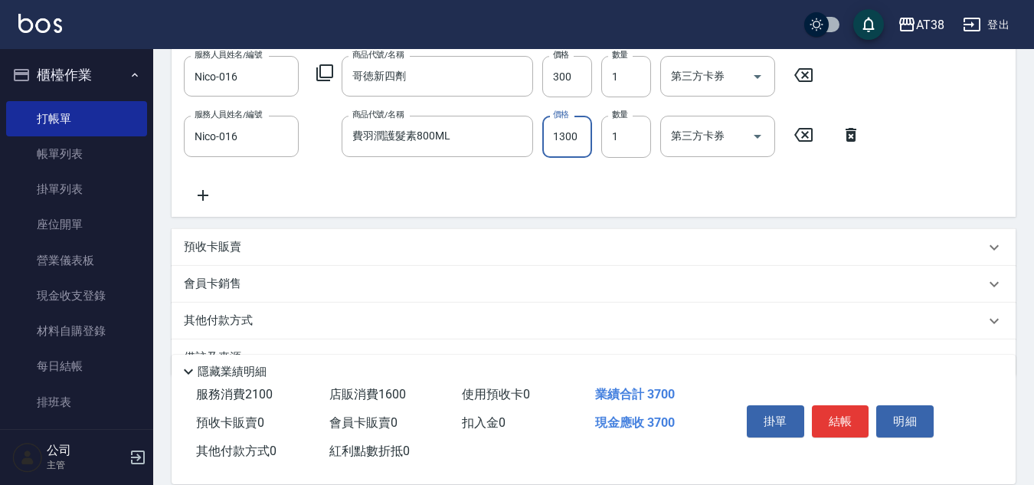
scroll to position [457, 0]
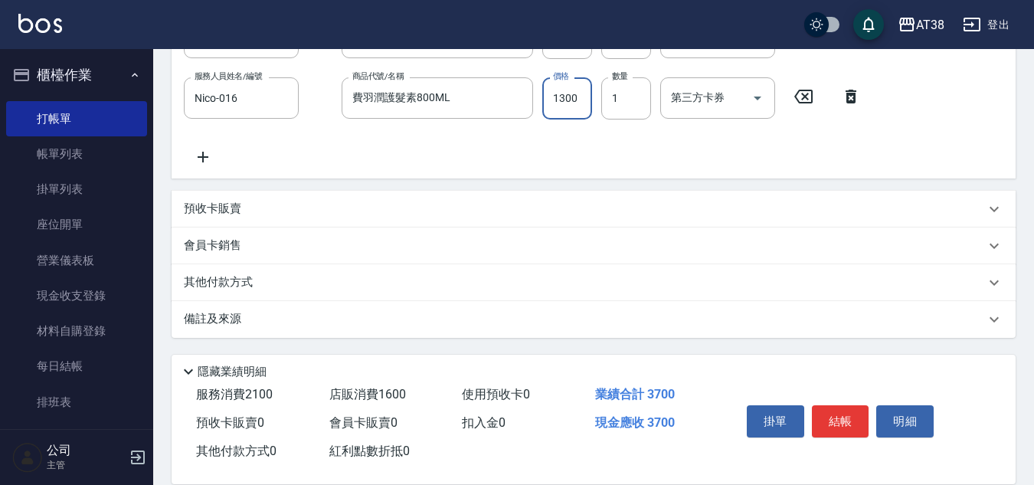
type input "1300"
click at [226, 218] on div "預收卡販賣" at bounding box center [594, 209] width 844 height 37
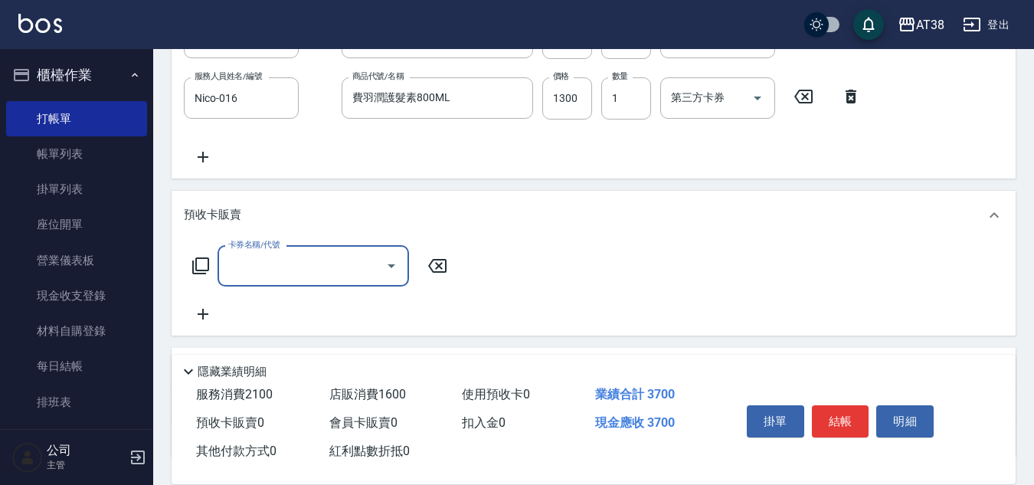
scroll to position [0, 0]
click at [260, 266] on input "卡券名稱/代號" at bounding box center [301, 266] width 155 height 27
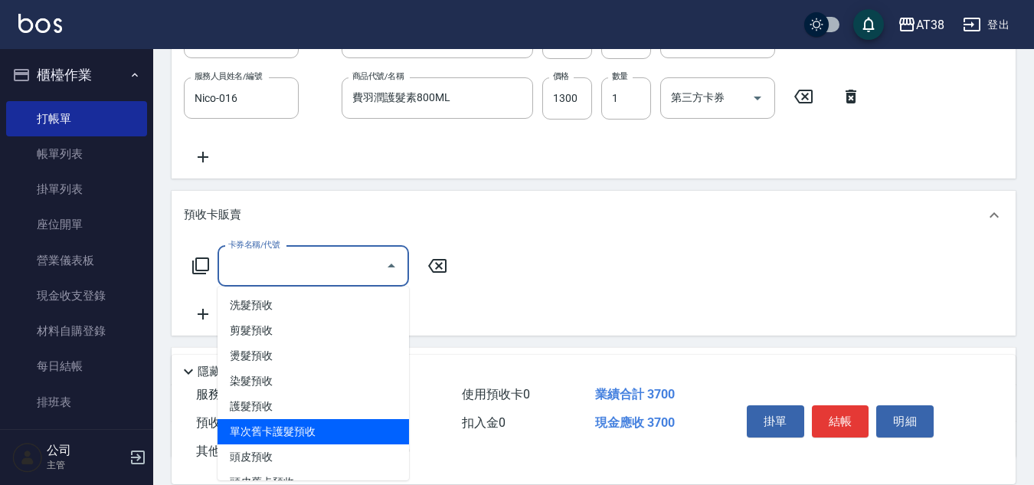
click at [284, 434] on span "單次舊卡護髮預收" at bounding box center [314, 431] width 192 height 25
type input "單次舊卡護髮預收(7)"
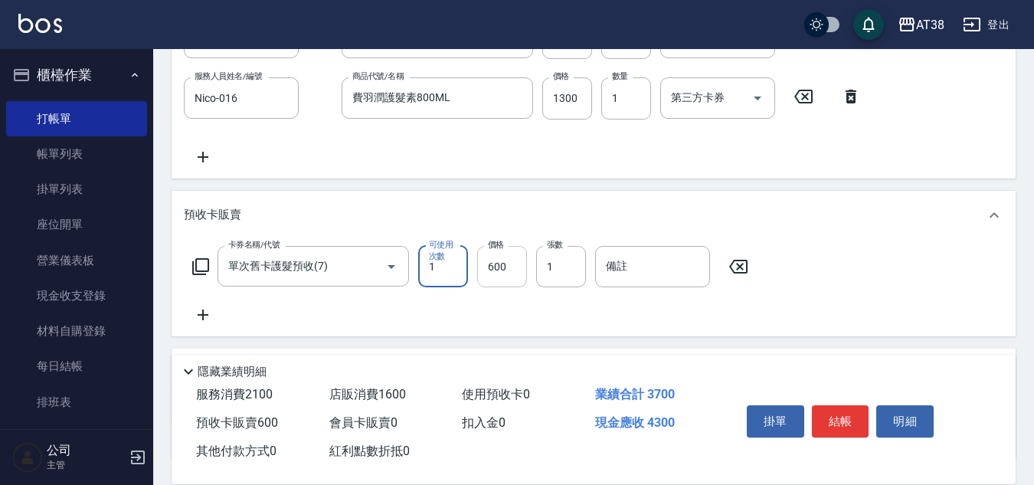
click at [490, 273] on input "600" at bounding box center [502, 266] width 50 height 41
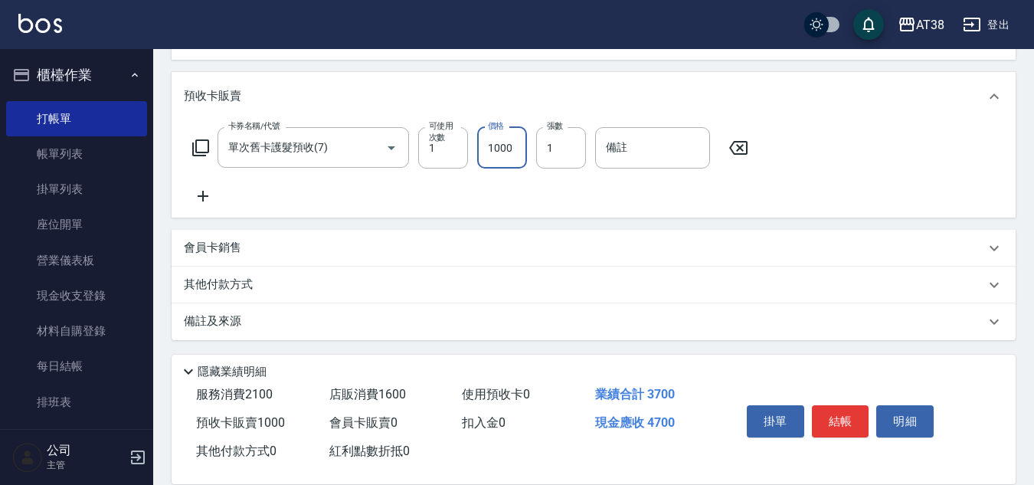
scroll to position [578, 0]
type input "1000"
click at [250, 284] on p "其他付款方式" at bounding box center [222, 282] width 77 height 17
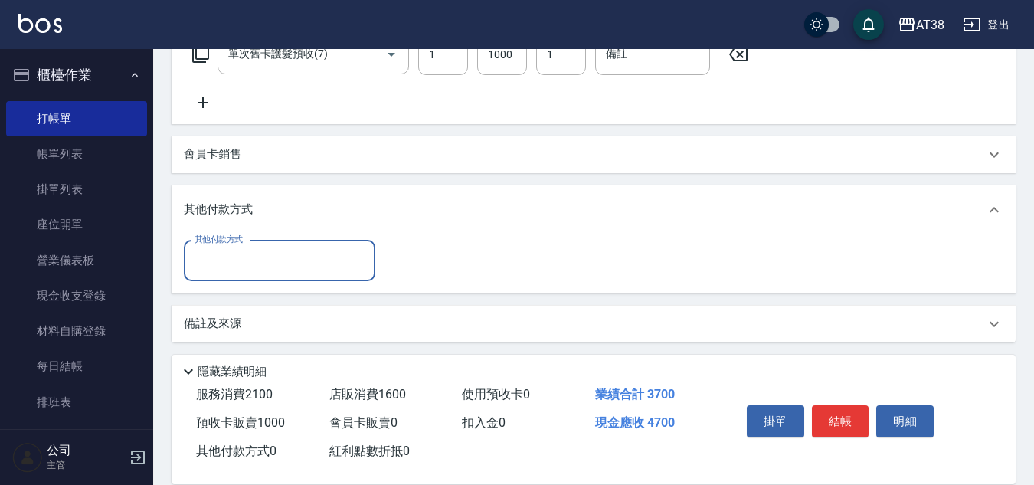
scroll to position [673, 0]
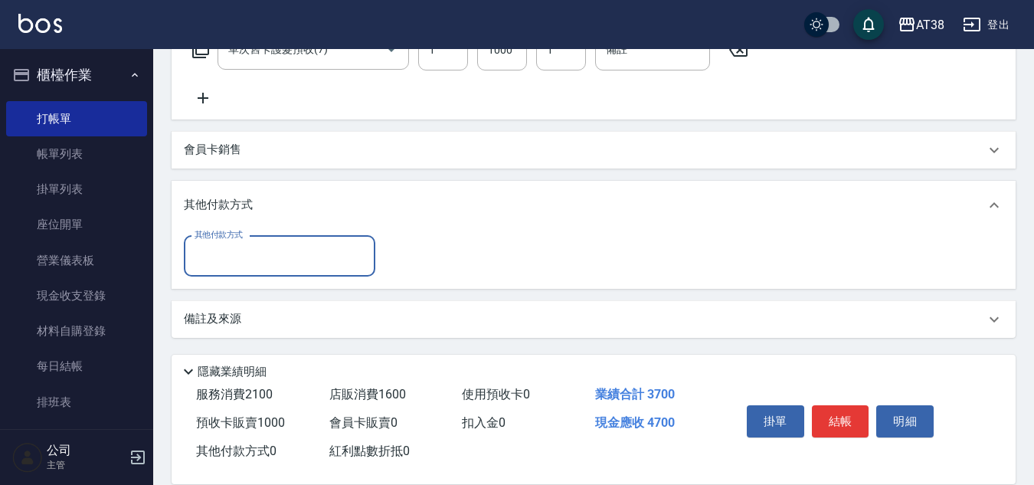
click at [250, 270] on div "其他付款方式" at bounding box center [280, 256] width 192 height 41
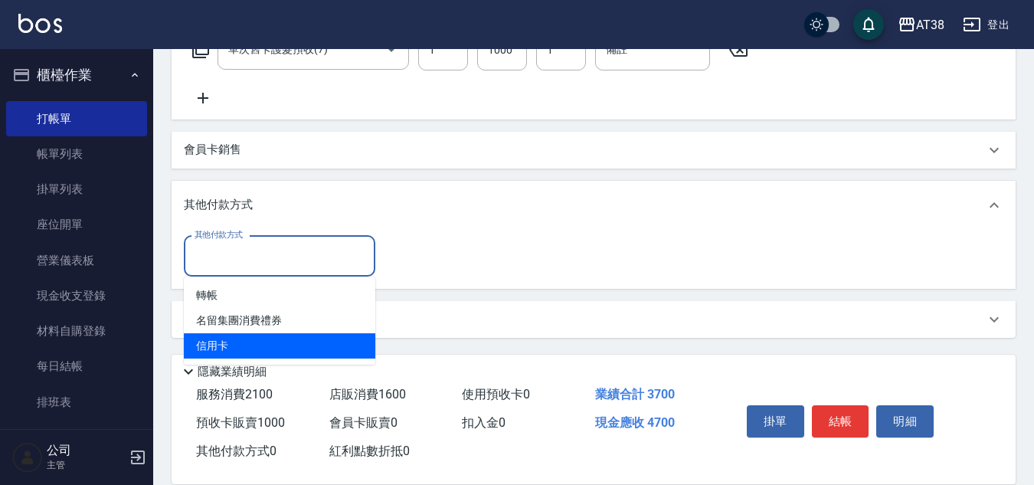
click at [211, 345] on span "信用卡" at bounding box center [280, 345] width 192 height 25
type input "信用卡"
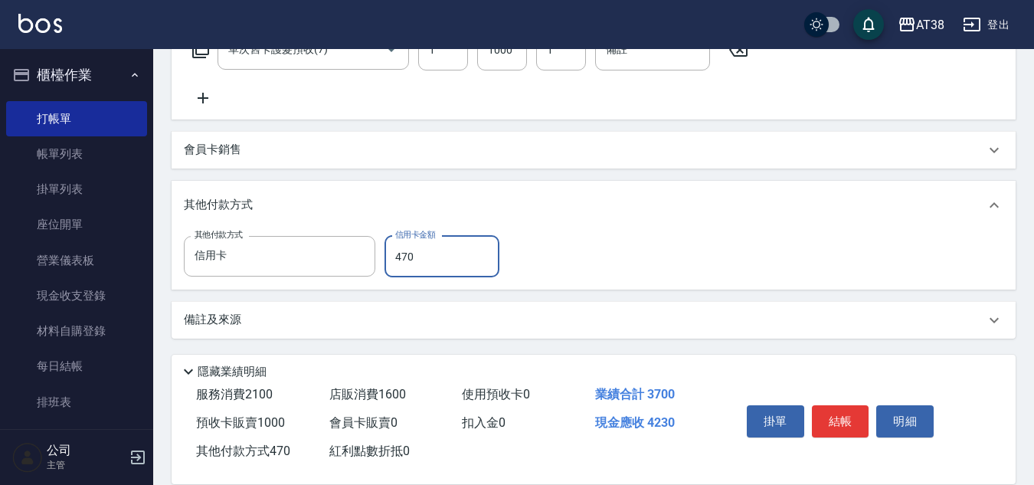
type input "4700"
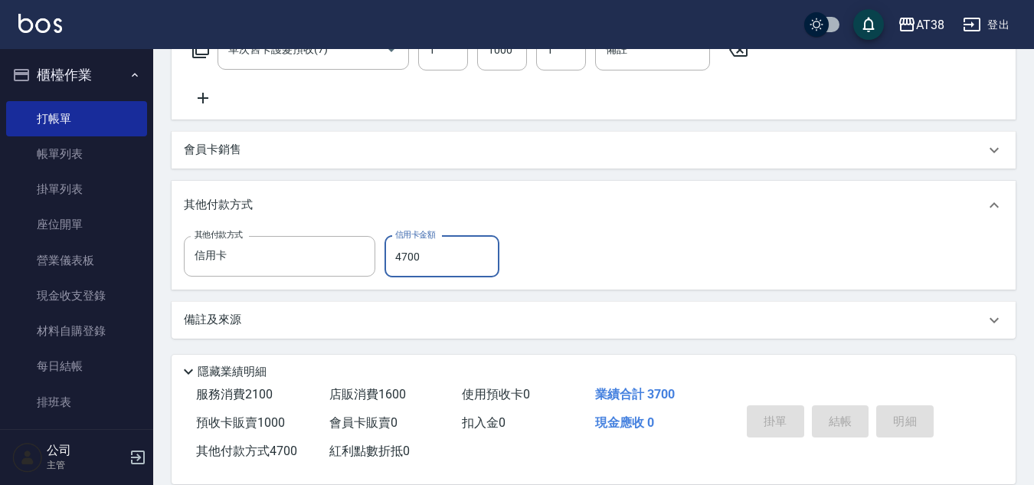
type input "[DATE] 18:54"
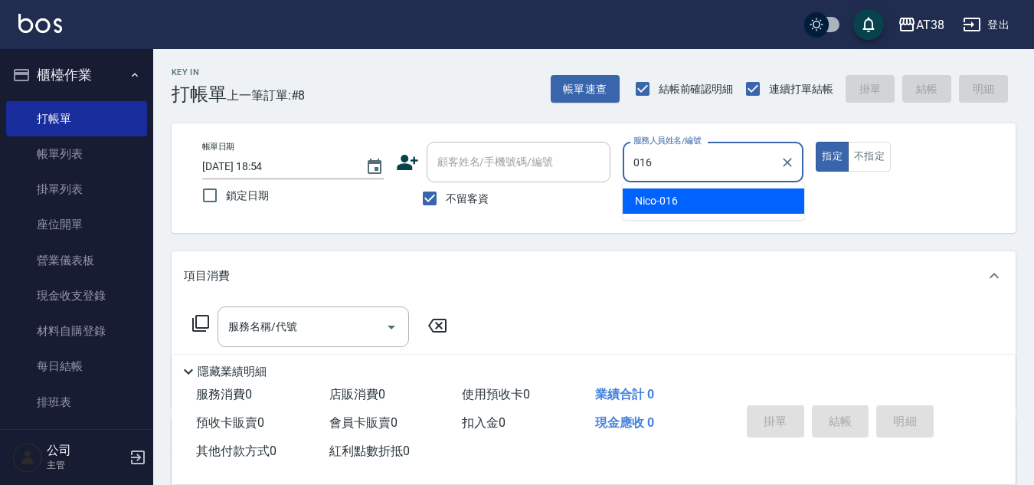
type input "Nico-016"
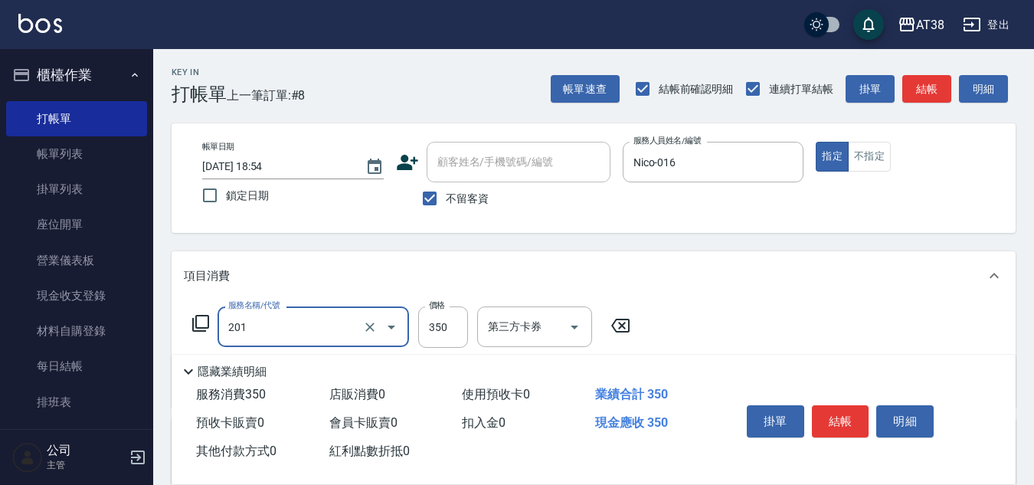
type input "洗髮(201)"
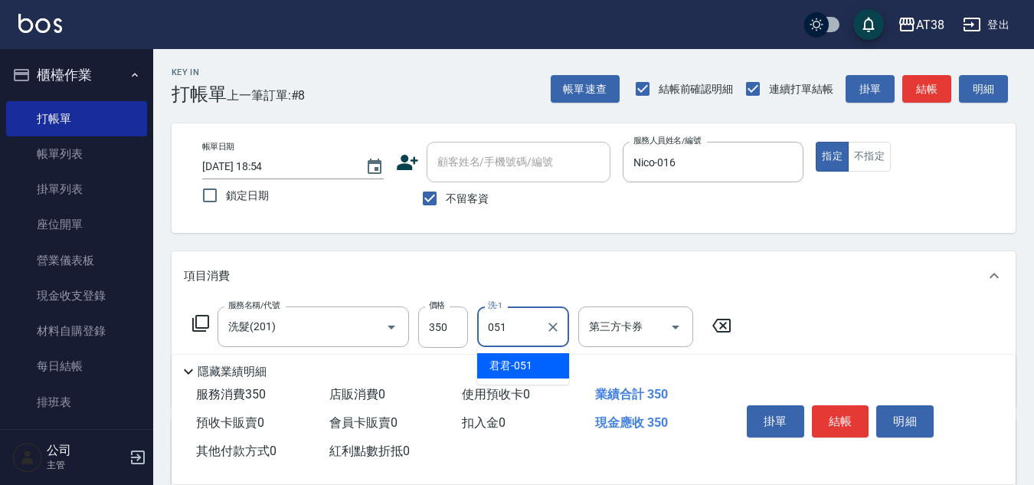
type input "君君-051"
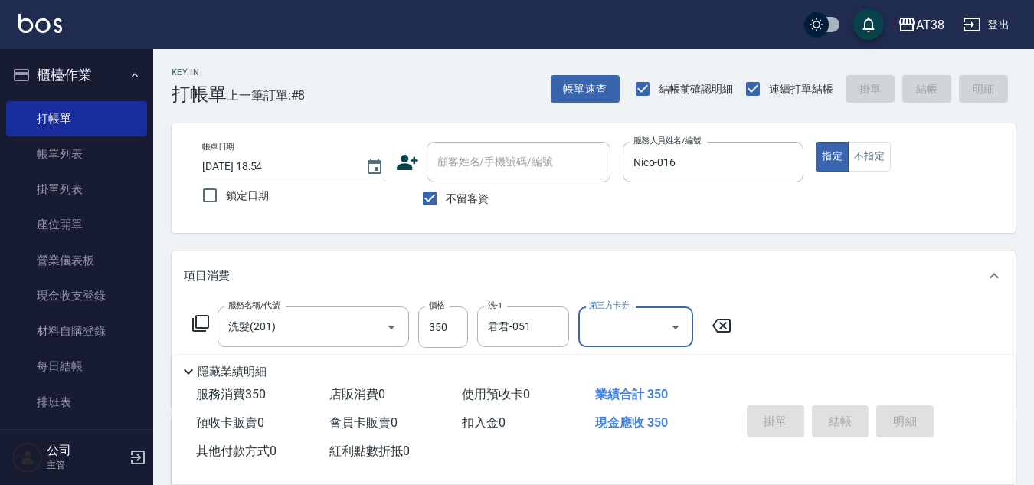
type input "[DATE] 19:01"
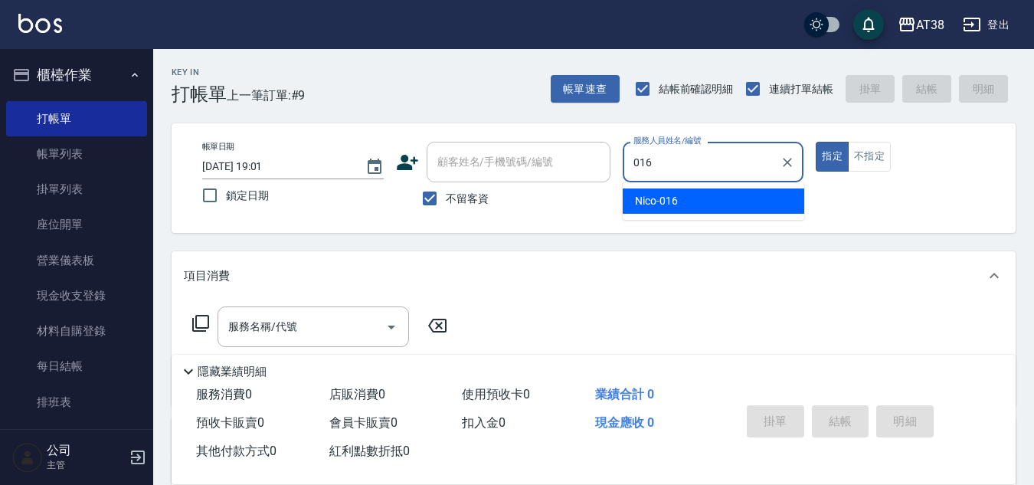
type input "Nico-016"
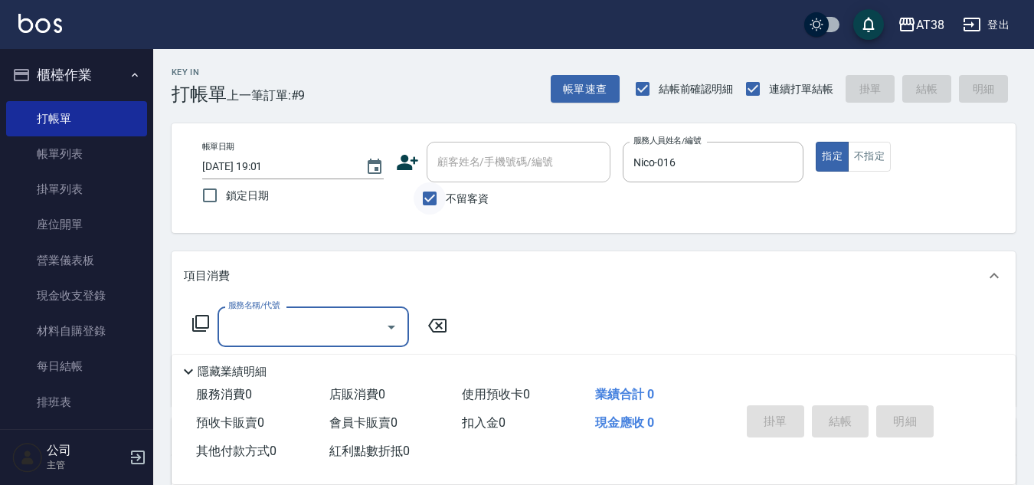
click at [430, 197] on input "不留客資" at bounding box center [430, 198] width 32 height 32
checkbox input "false"
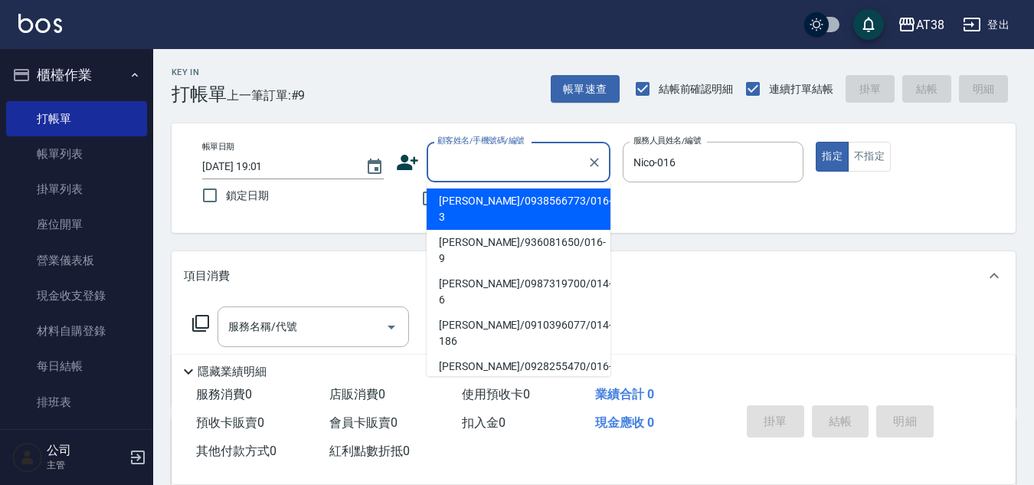
click at [483, 164] on input "顧客姓名/手機號碼/編號" at bounding box center [507, 162] width 147 height 27
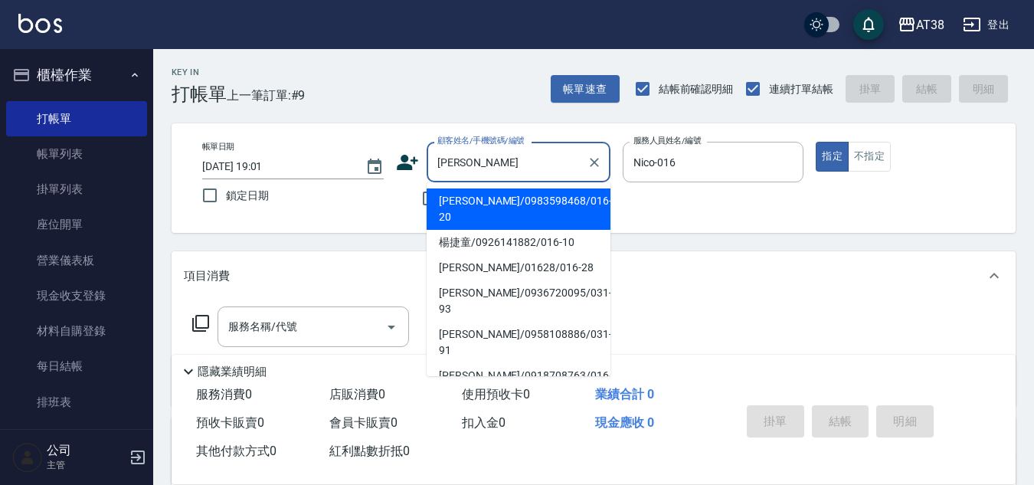
click at [475, 203] on li "[PERSON_NAME]/0983598468/016-20" at bounding box center [519, 208] width 184 height 41
type input "[PERSON_NAME]/0983598468/016-20"
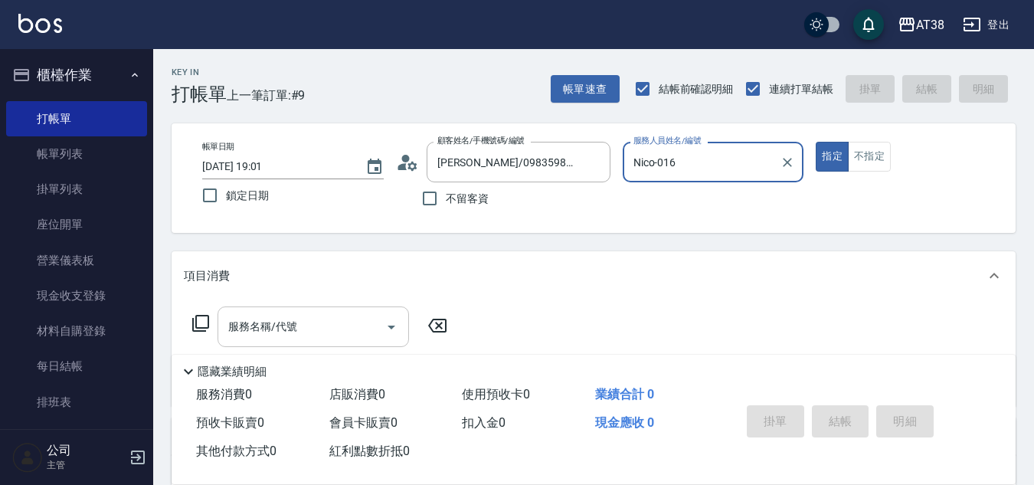
click at [325, 332] on input "服務名稱/代號" at bounding box center [301, 326] width 155 height 27
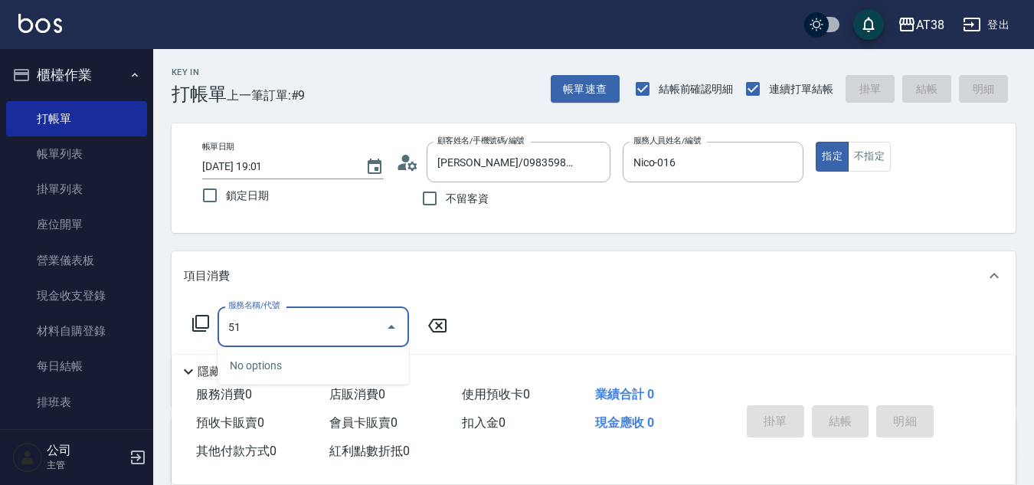
type input "514"
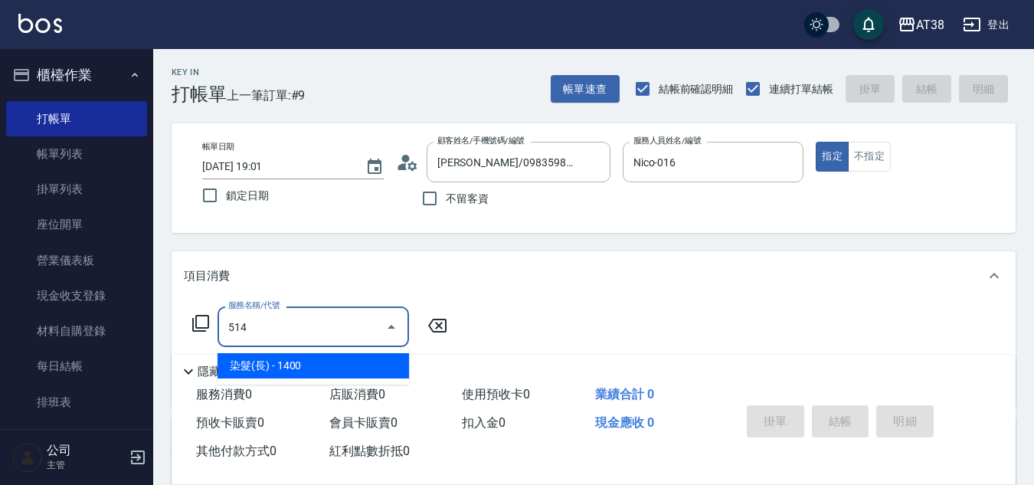
type input "140"
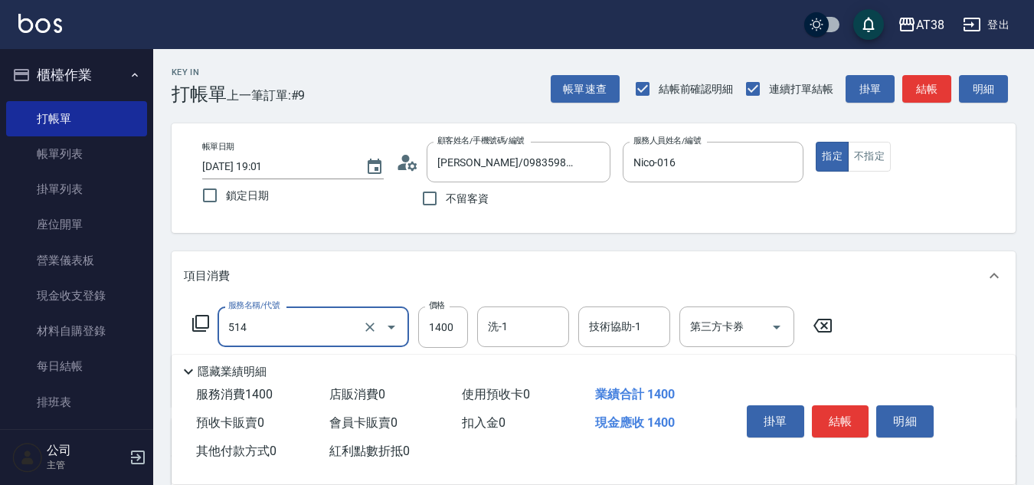
type input "染髮(長)(514)"
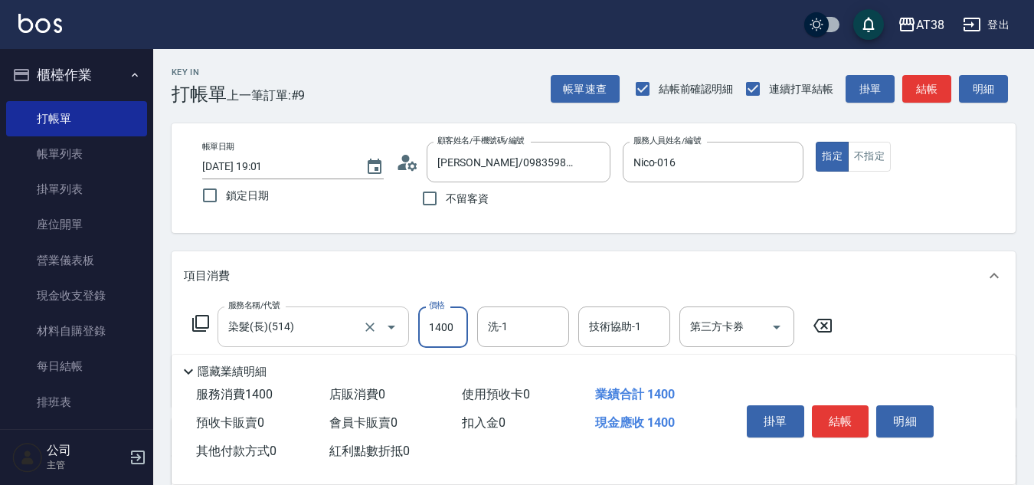
type input "1"
type input "0"
type input "17"
type input "10"
type input "170"
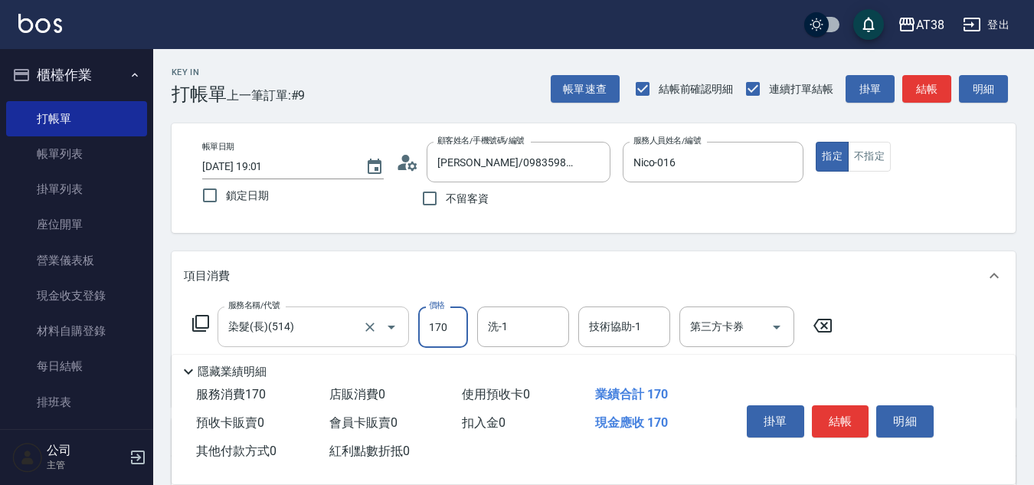
type input "170"
type input "1700"
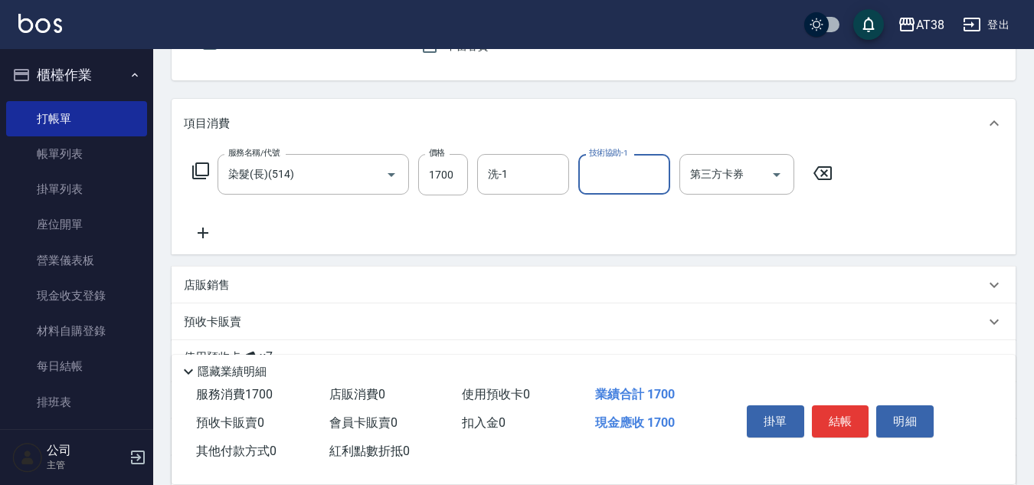
scroll to position [153, 0]
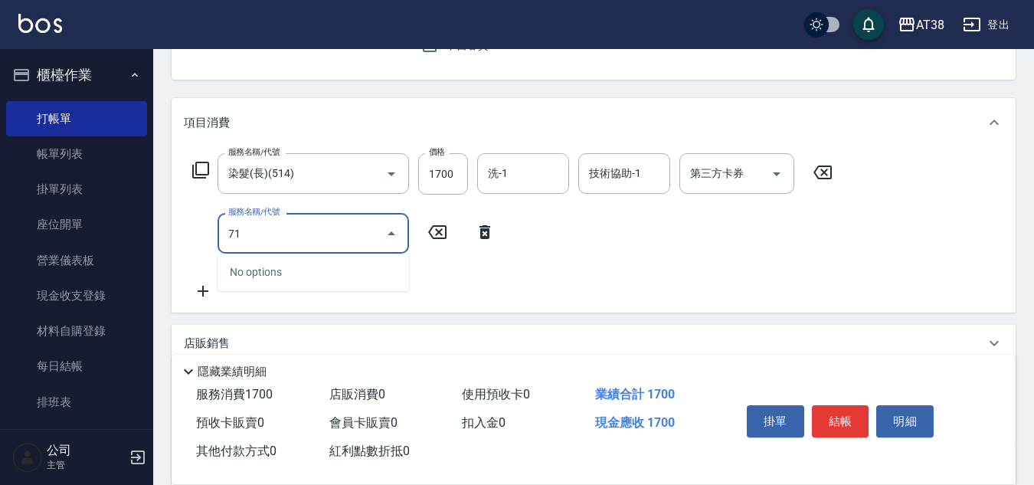
type input "714"
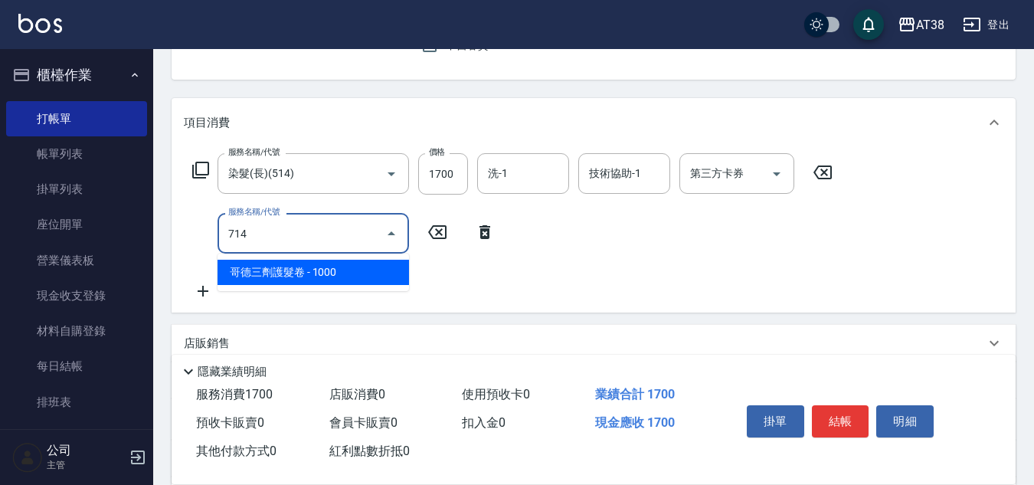
type input "270"
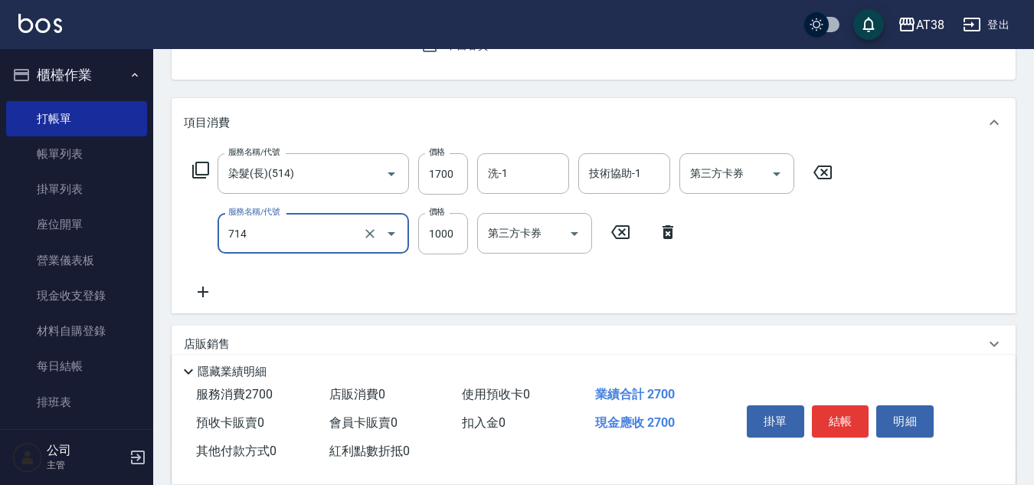
type input "哥德三劑護髮卷(714)"
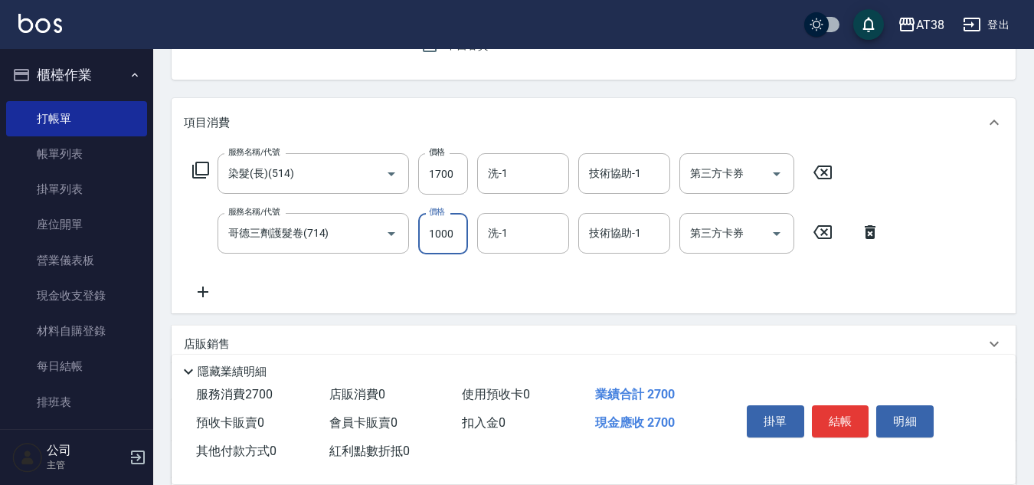
type input "1"
type input "170"
type input "12"
type input "180"
type input "1200"
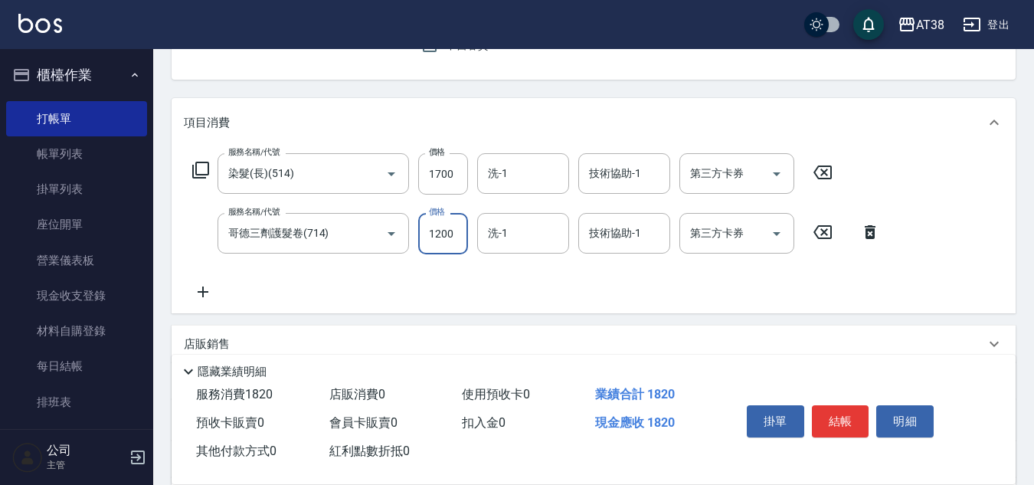
type input "290"
type input "1200"
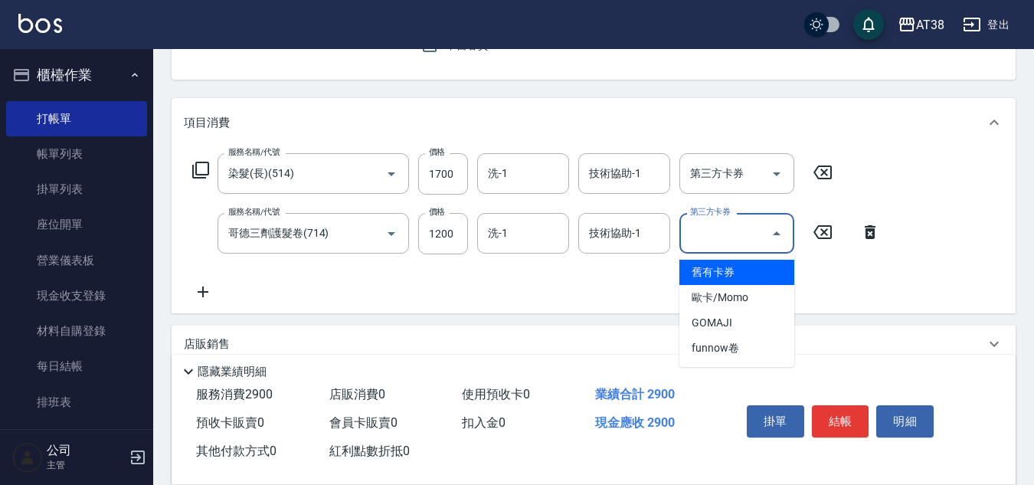
type input "舊有卡券"
type input "170"
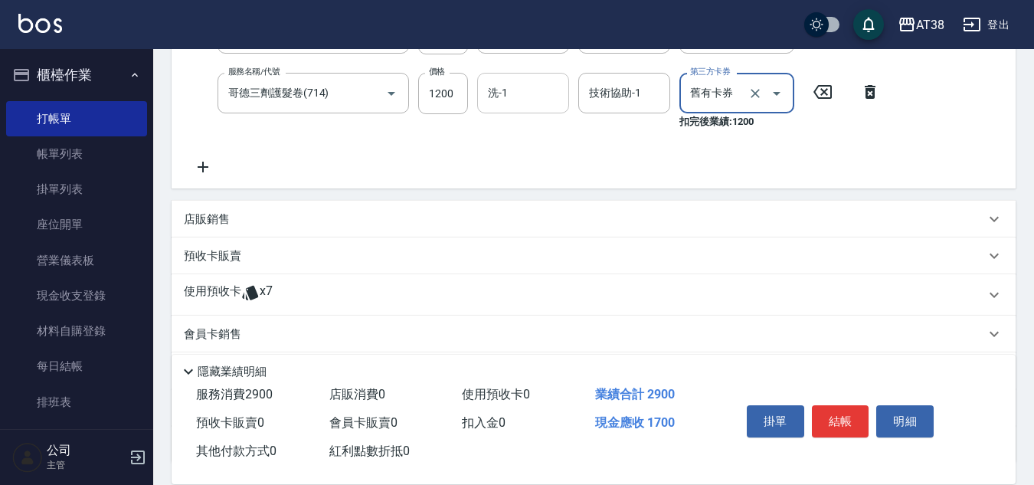
scroll to position [306, 0]
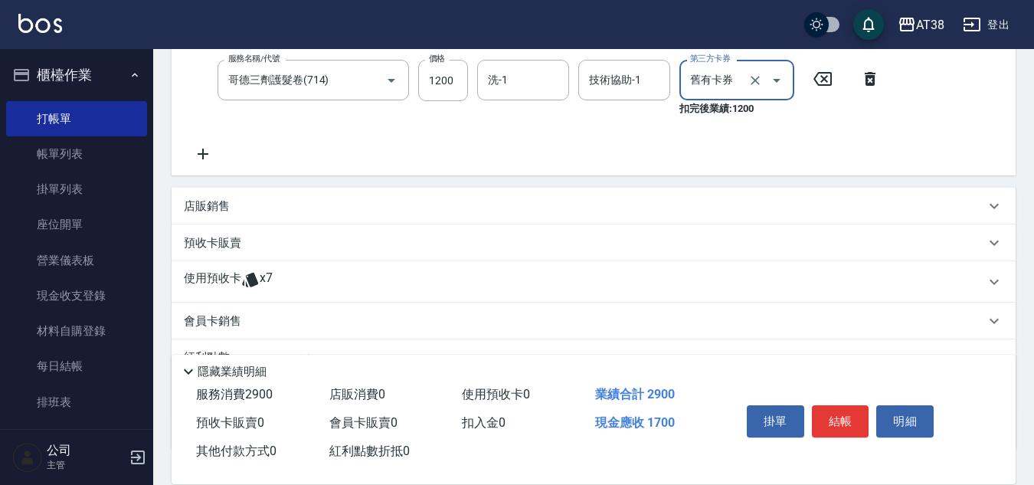
click at [211, 205] on p "店販銷售" at bounding box center [207, 206] width 46 height 16
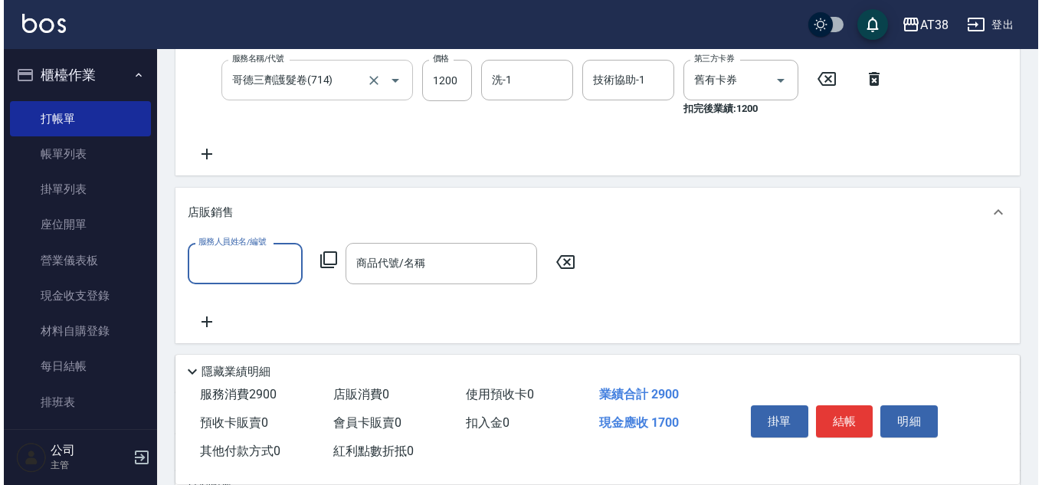
scroll to position [0, 0]
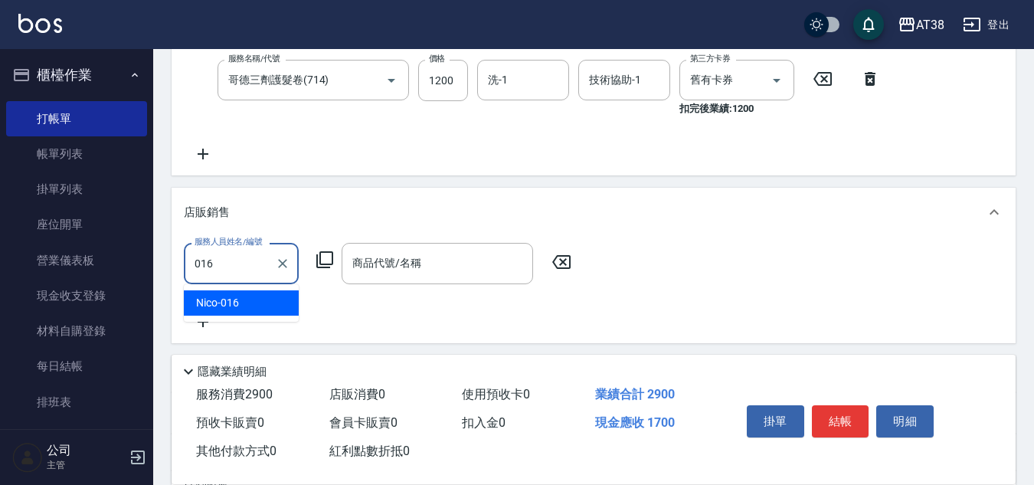
type input "Nico-016"
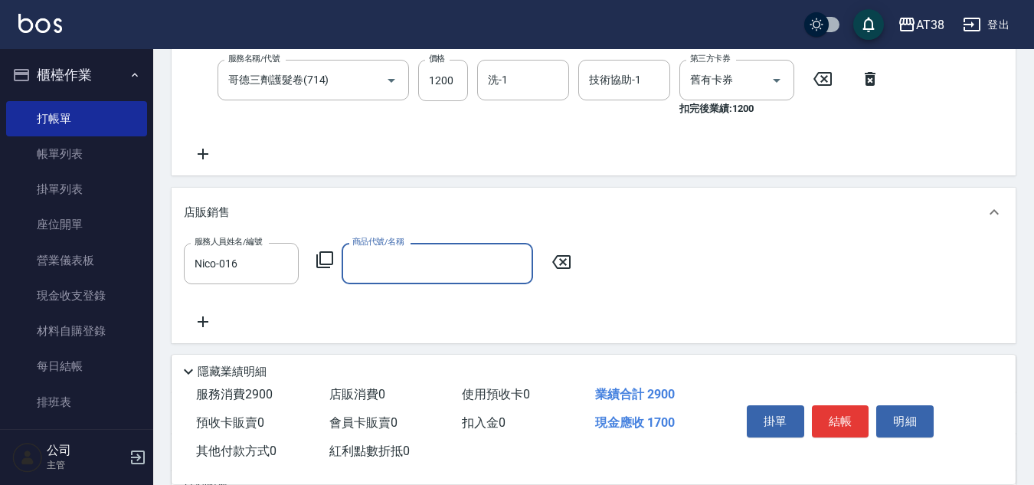
click at [324, 263] on icon at bounding box center [325, 259] width 18 height 18
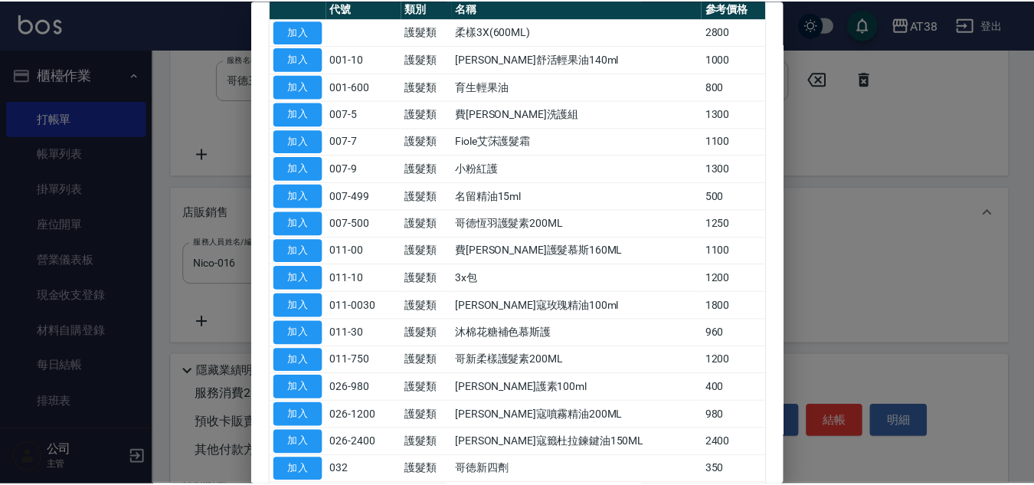
scroll to position [230, 0]
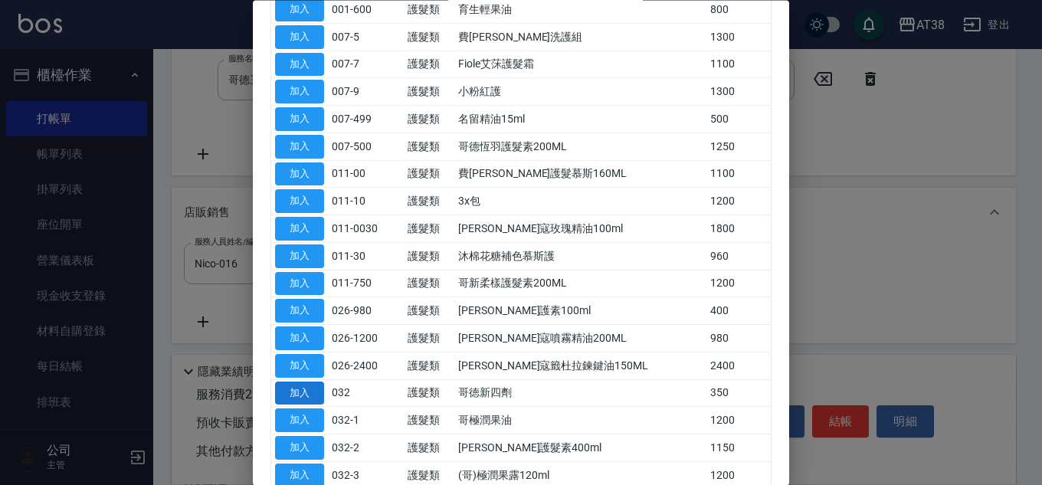
click at [297, 388] on button "加入" at bounding box center [299, 393] width 49 height 24
type input "哥徳新四劑"
type input "200"
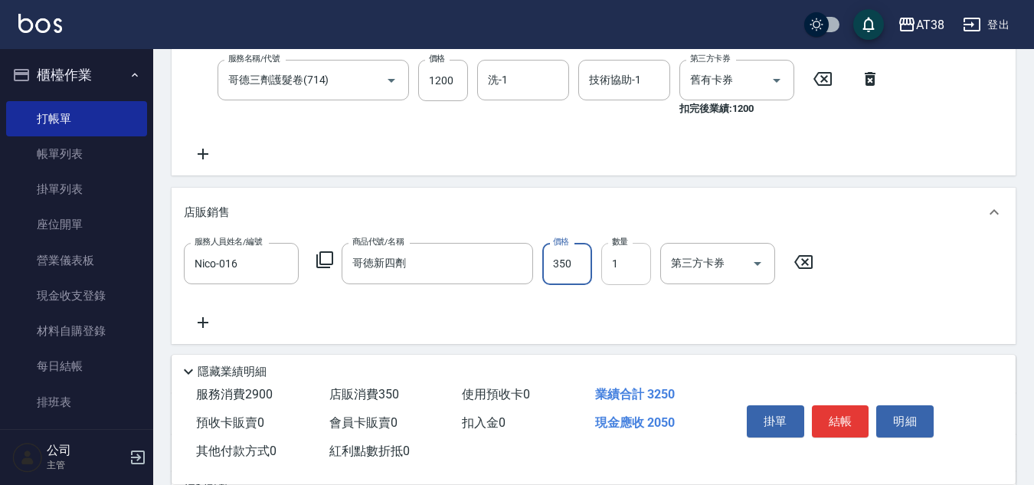
type input "3"
type input "170"
type input "300"
type input "200"
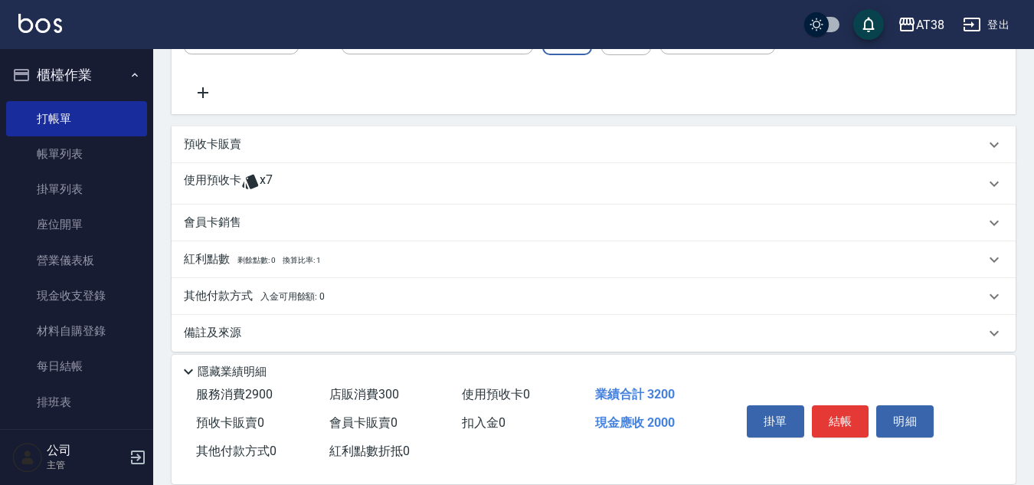
scroll to position [550, 0]
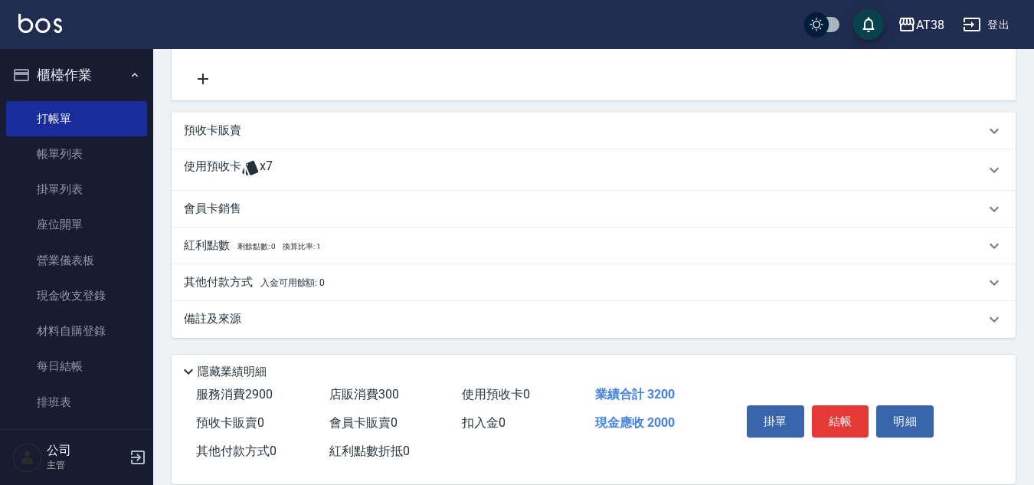
type input "300"
drag, startPoint x: 214, startPoint y: 276, endPoint x: 217, endPoint y: 288, distance: 12.5
click at [215, 282] on p "其他付款方式 入金可用餘額: 0" at bounding box center [254, 282] width 141 height 17
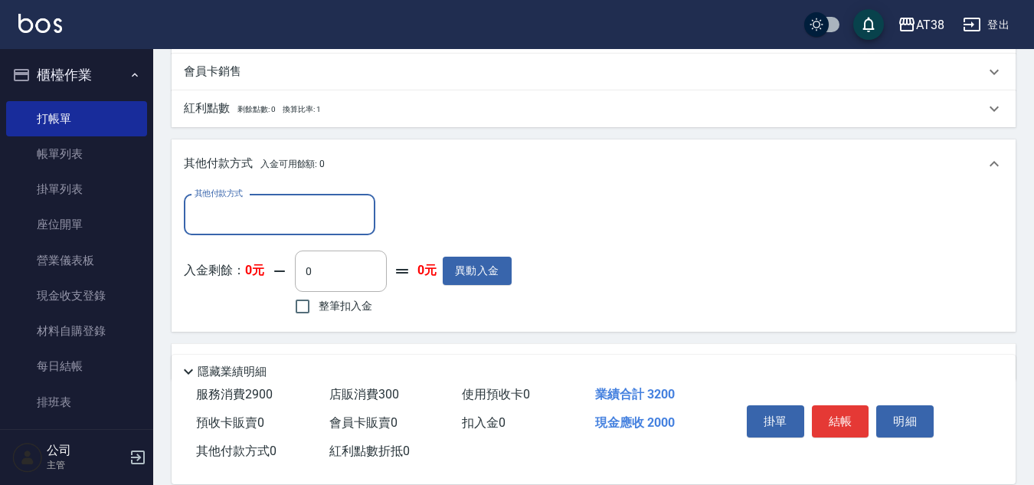
scroll to position [703, 0]
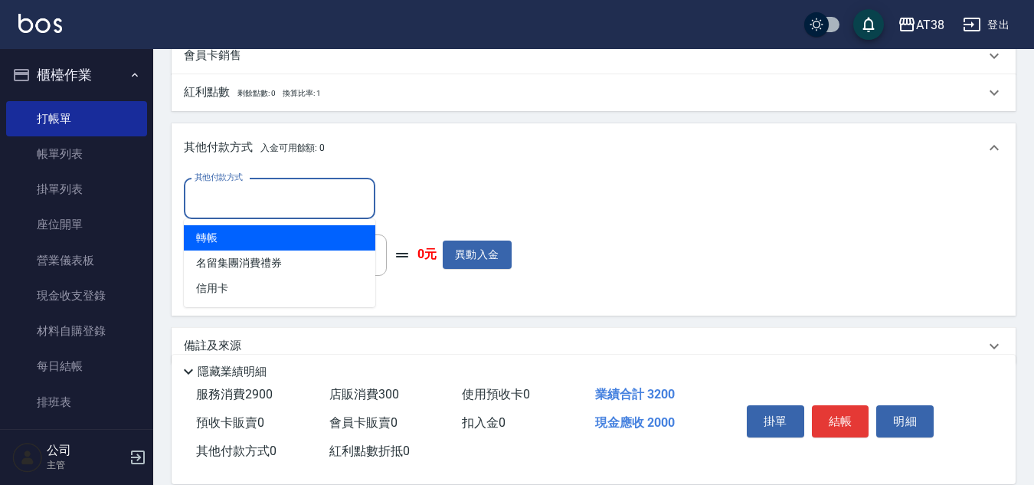
click at [210, 188] on input "其他付款方式" at bounding box center [280, 198] width 178 height 27
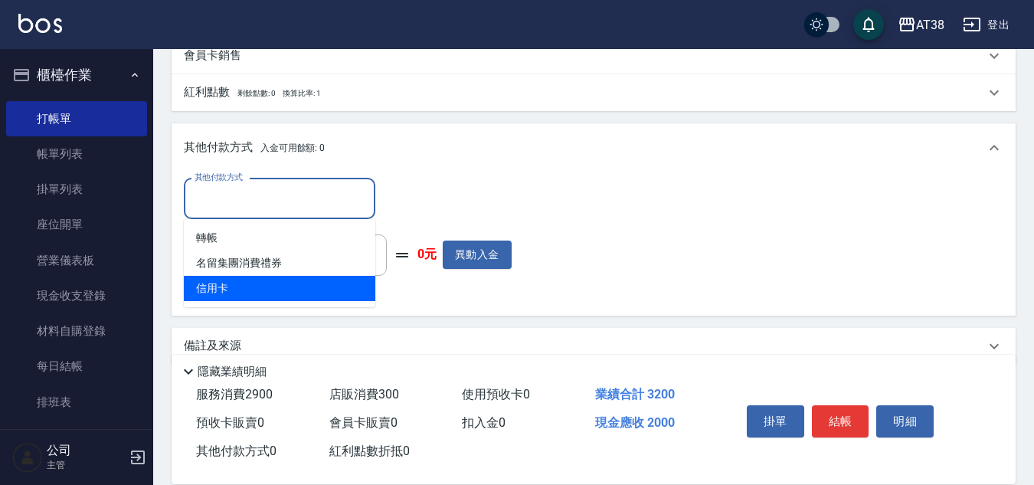
click at [228, 286] on span "信用卡" at bounding box center [280, 288] width 192 height 25
type input "信用卡"
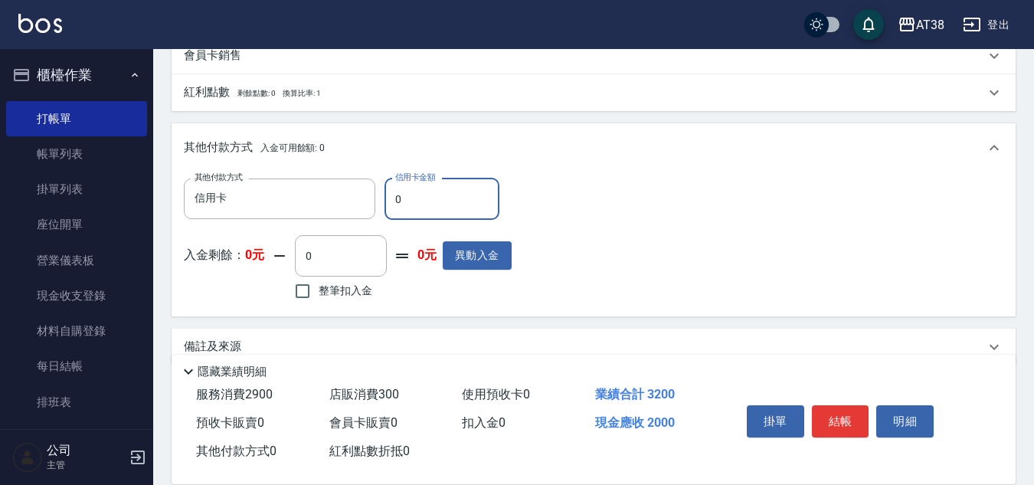
type input "20"
type input "190"
type input "200"
type input "180"
type input "2000"
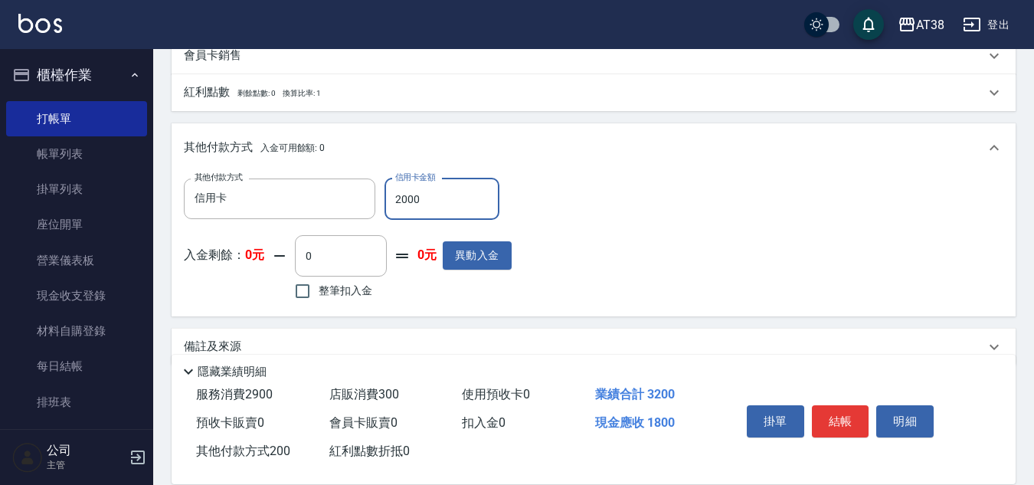
type input "0"
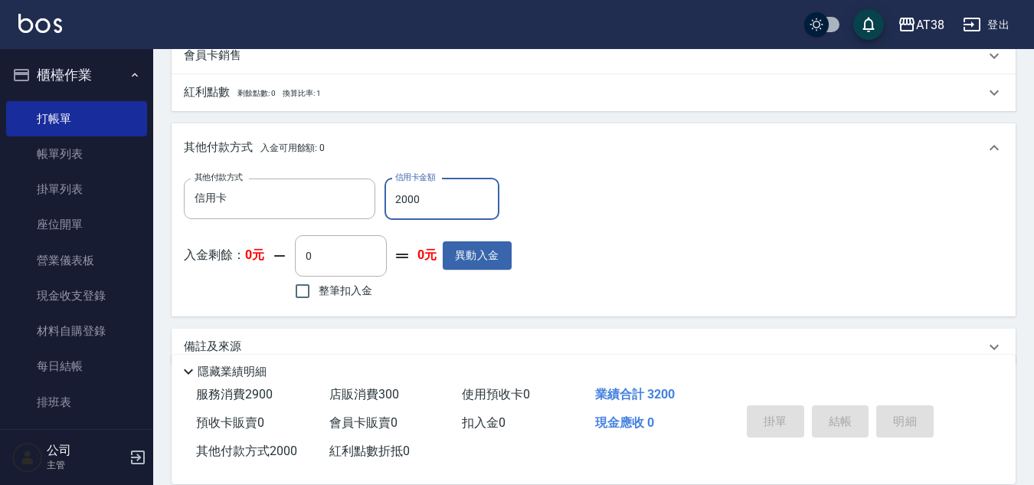
type input "[DATE] 19:05"
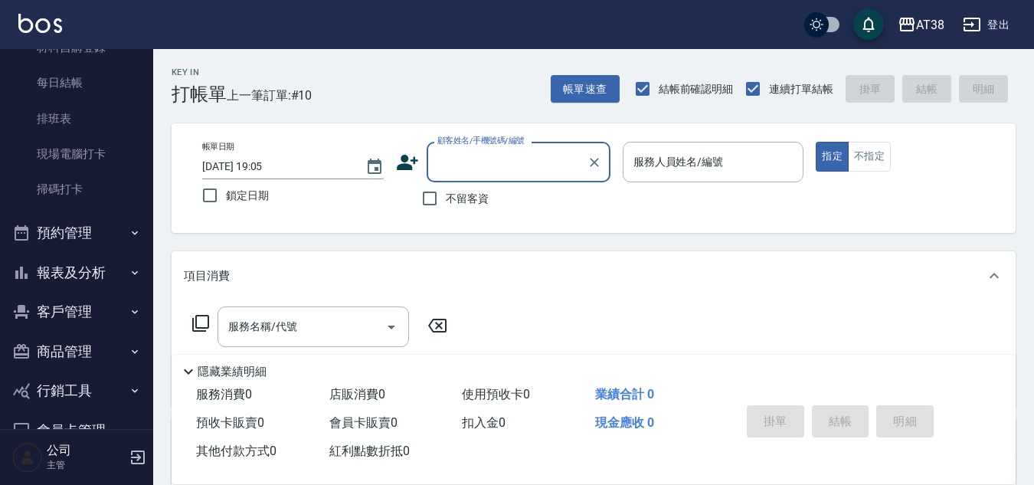
scroll to position [306, 0]
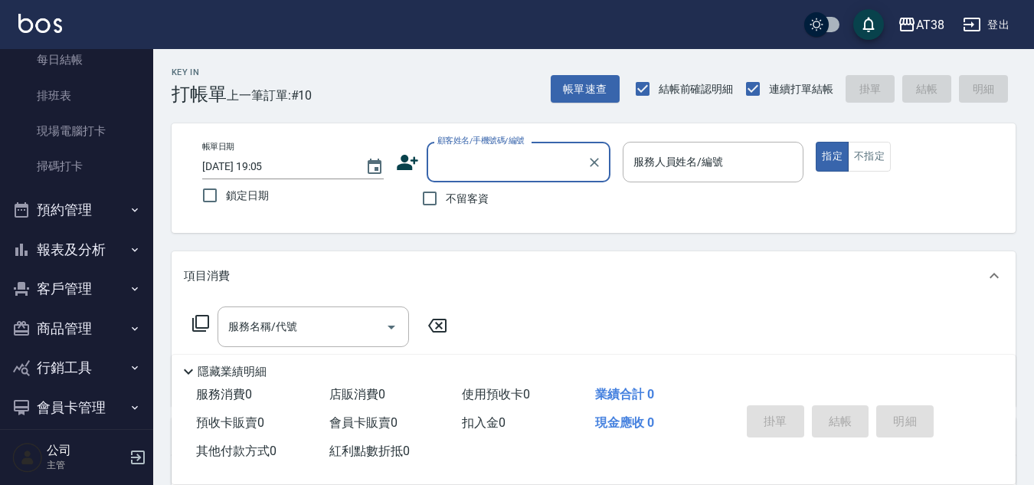
click at [80, 276] on button "客戶管理" at bounding box center [76, 289] width 141 height 40
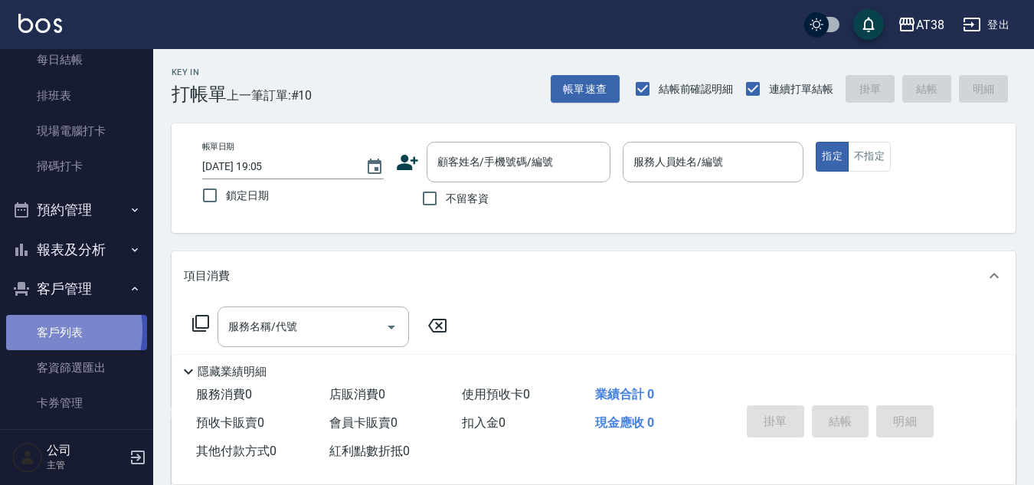
click at [41, 330] on link "客戶列表" at bounding box center [76, 332] width 141 height 35
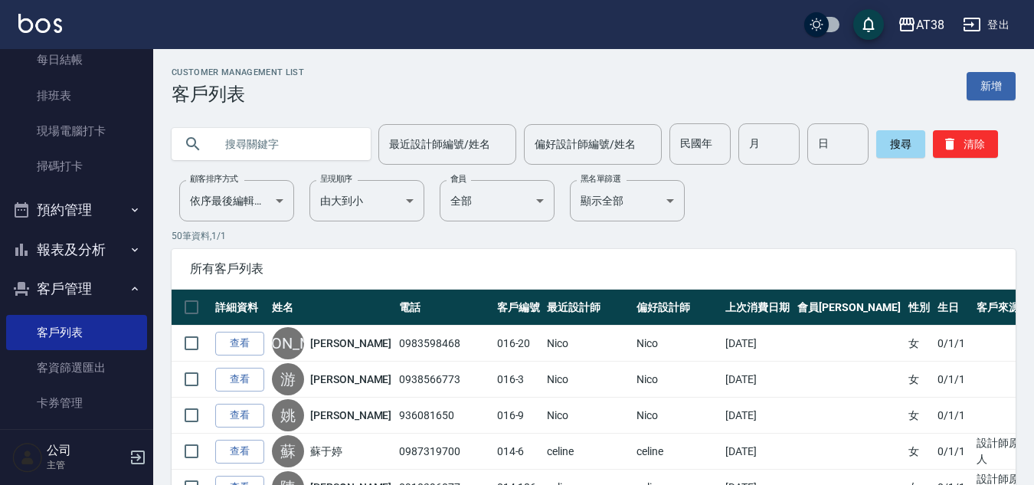
click at [304, 131] on input "text" at bounding box center [286, 143] width 144 height 41
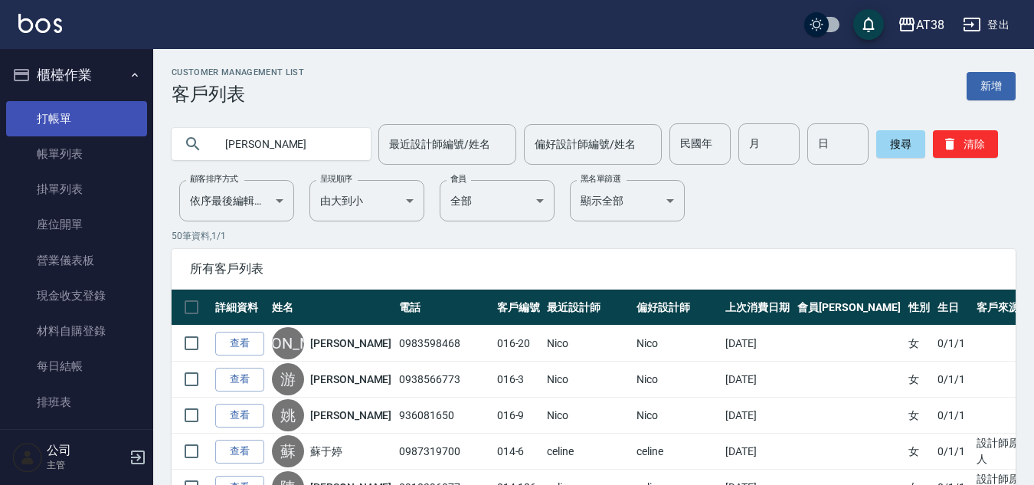
type input "[PERSON_NAME]"
click at [53, 126] on link "打帳單" at bounding box center [76, 118] width 141 height 35
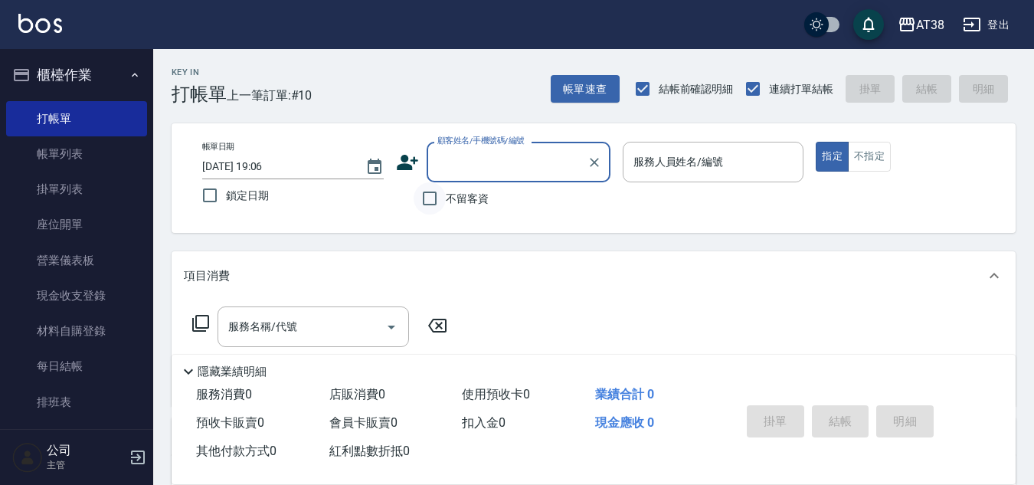
click at [434, 198] on input "不留客資" at bounding box center [430, 198] width 32 height 32
checkbox input "true"
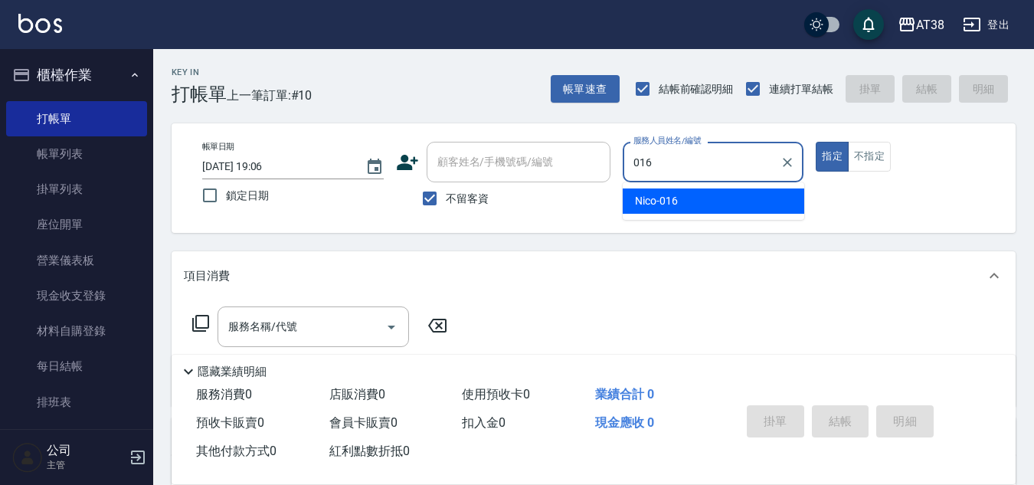
type input "Nico-016"
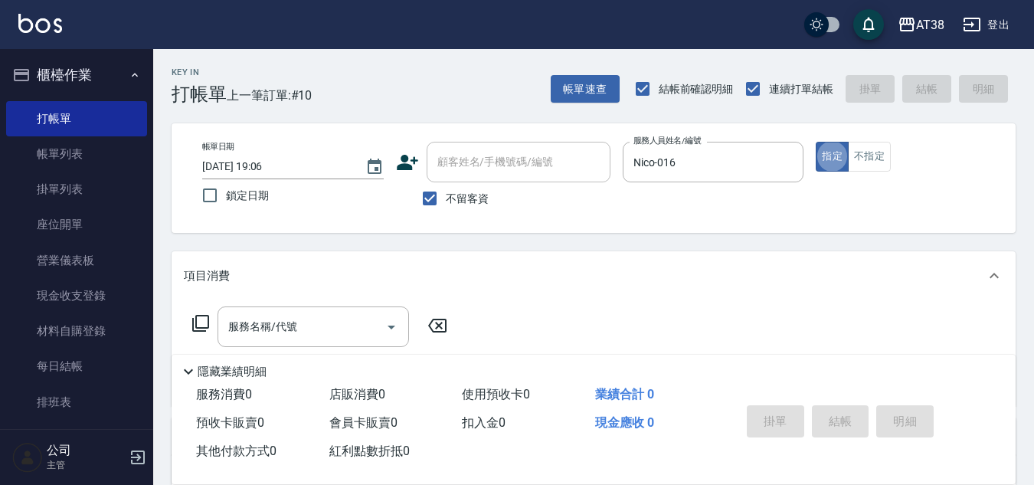
type button "true"
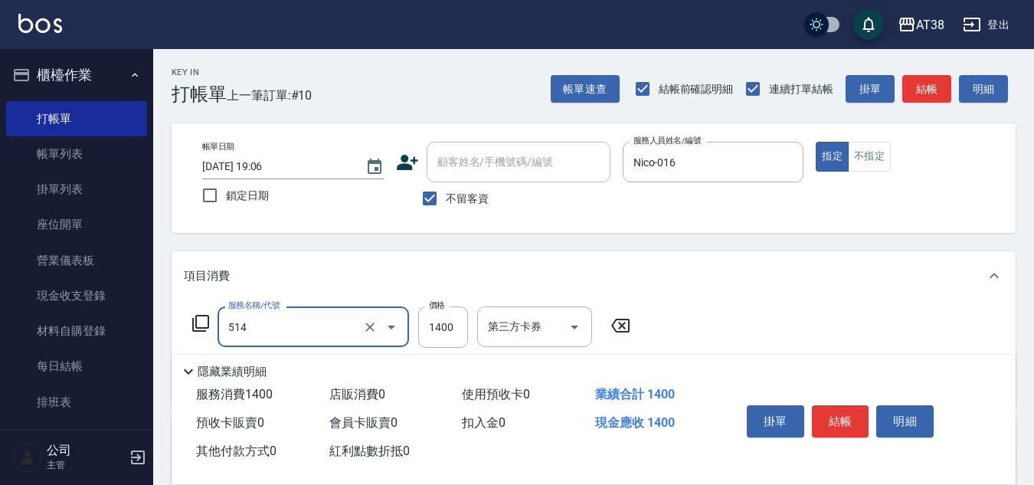
type input "染髮(長)(514)"
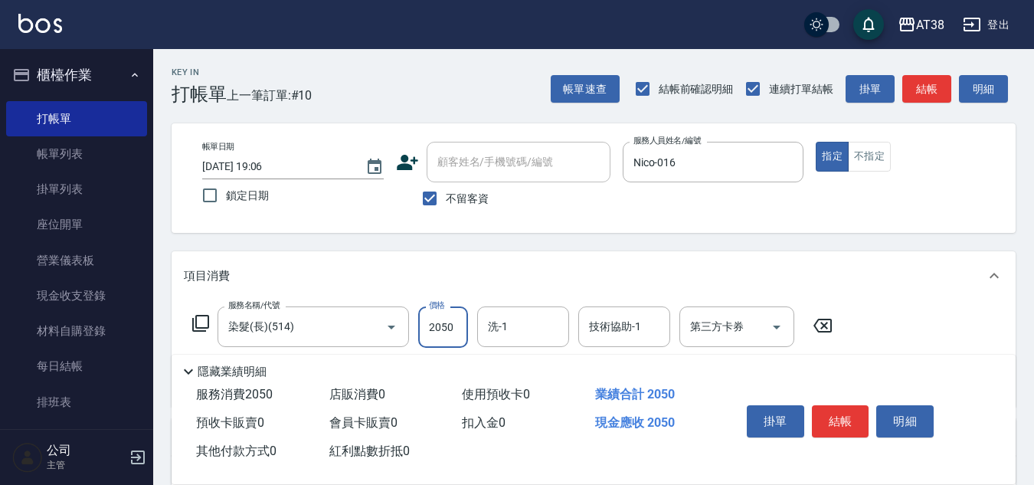
type input "2050"
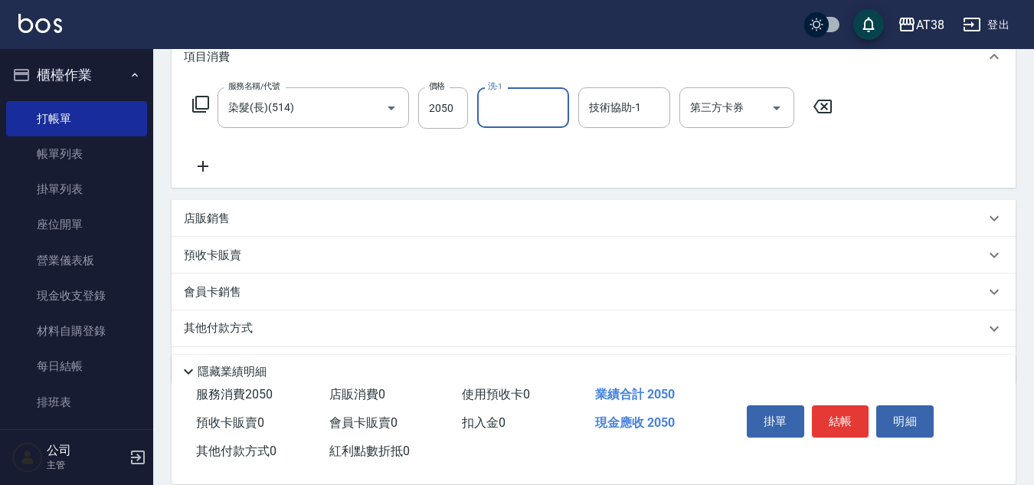
scroll to position [230, 0]
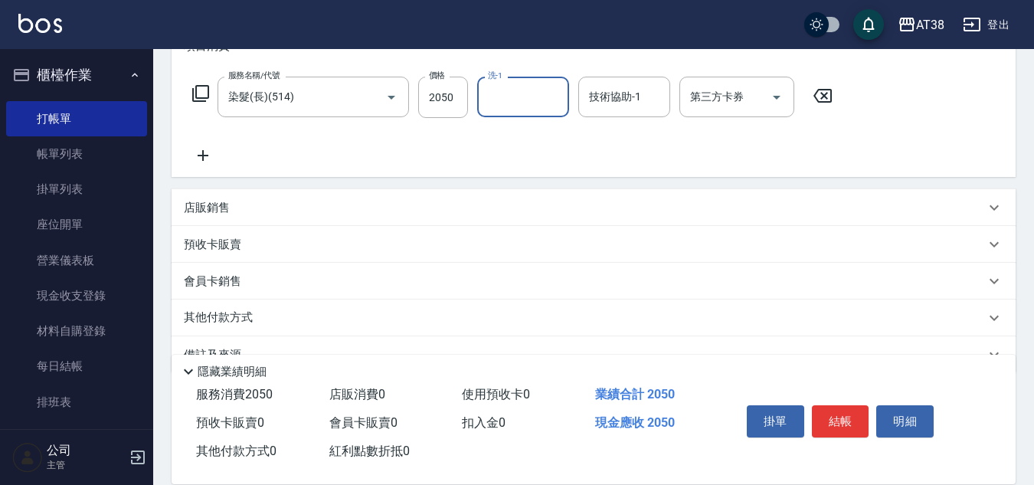
click at [214, 213] on p "店販銷售" at bounding box center [207, 208] width 46 height 16
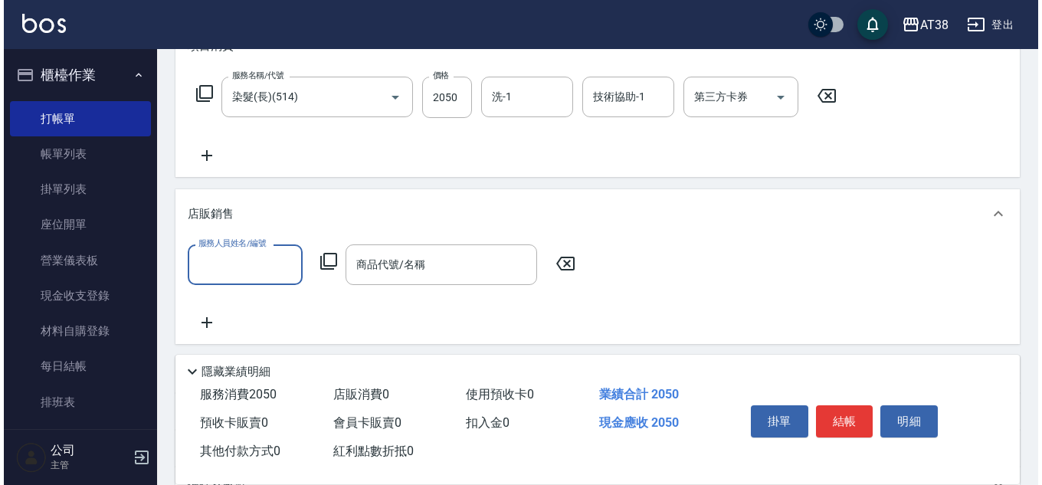
scroll to position [0, 0]
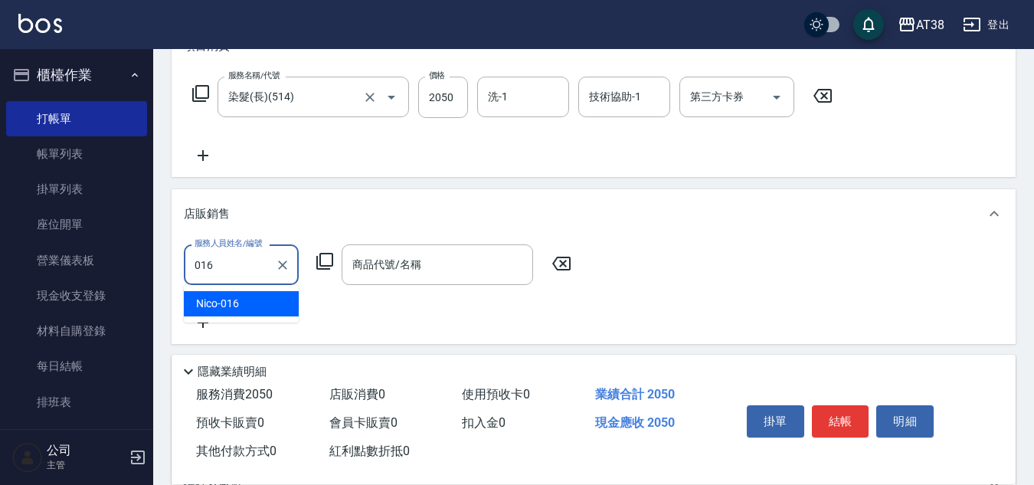
type input "Nico-016"
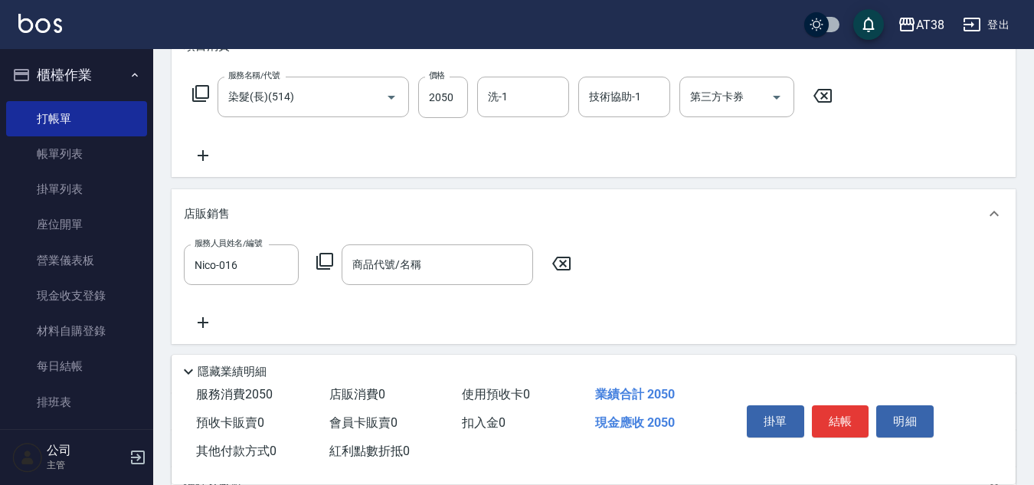
click at [329, 260] on icon at bounding box center [325, 261] width 18 height 18
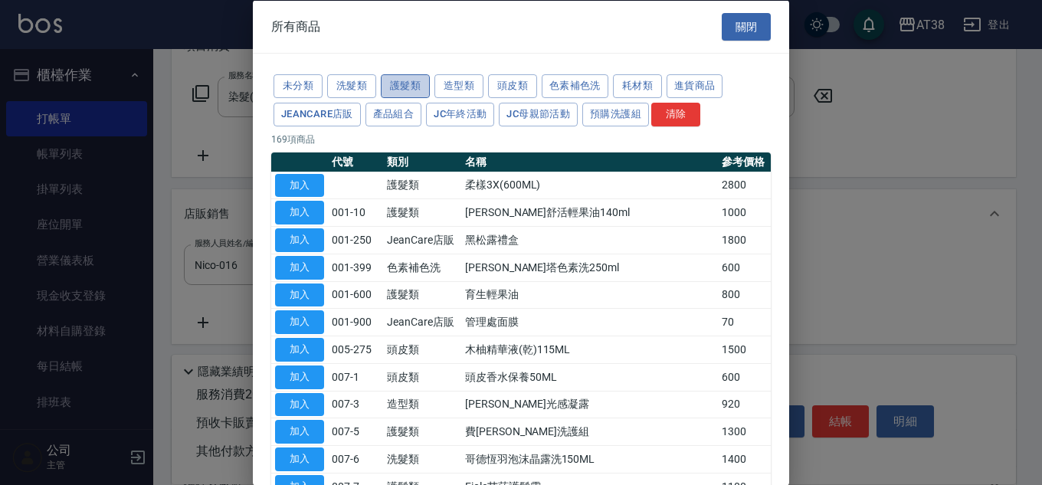
click at [413, 83] on button "護髮類" at bounding box center [405, 86] width 49 height 24
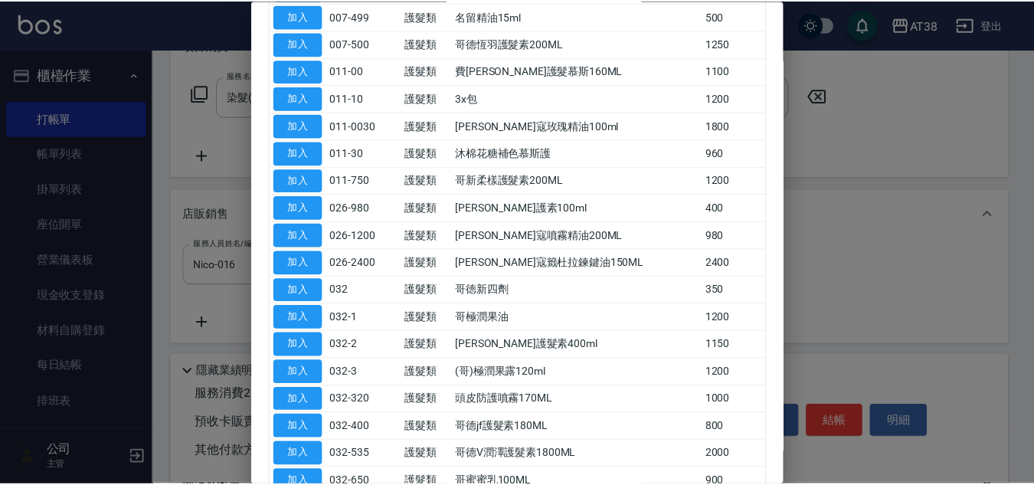
scroll to position [306, 0]
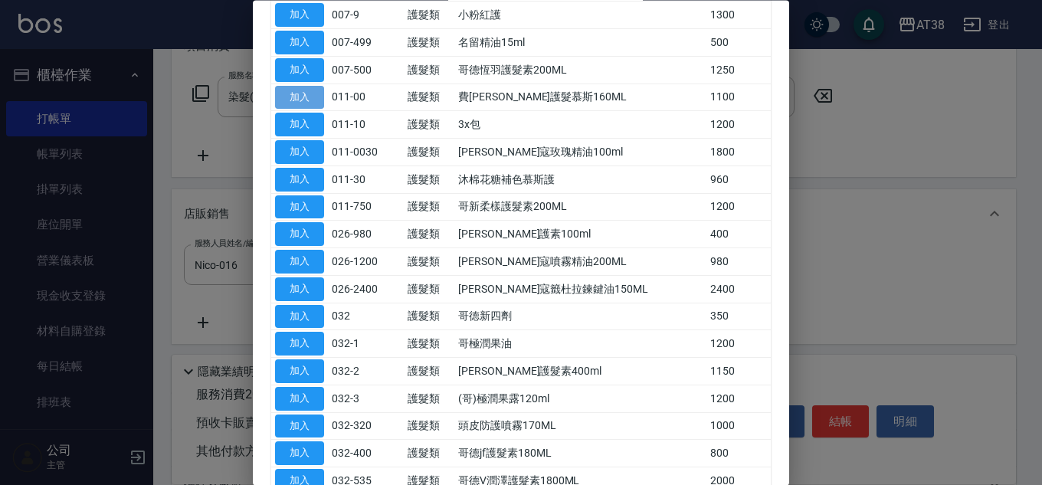
click at [303, 98] on button "加入" at bounding box center [299, 98] width 49 height 24
type input "費[PERSON_NAME]護髮慕斯160ML"
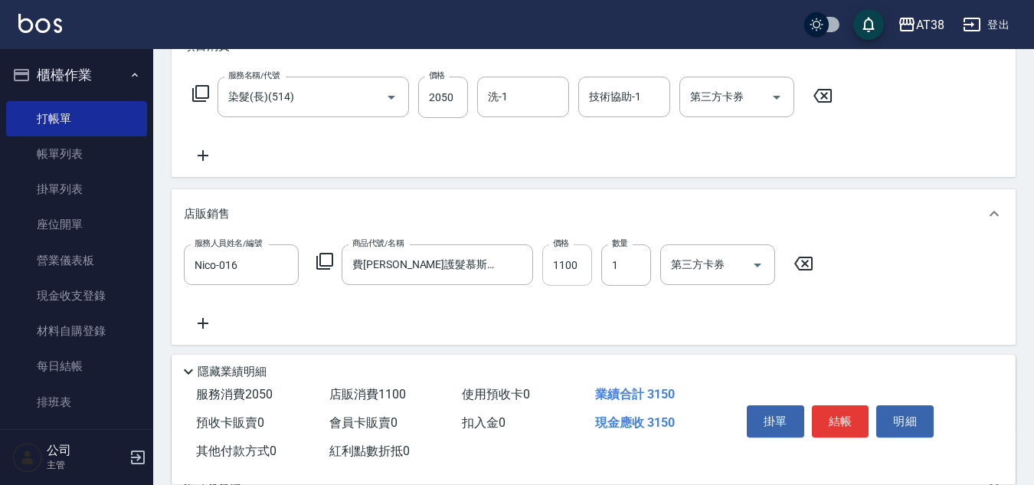
click at [581, 276] on input "1100" at bounding box center [567, 264] width 50 height 41
type input "850"
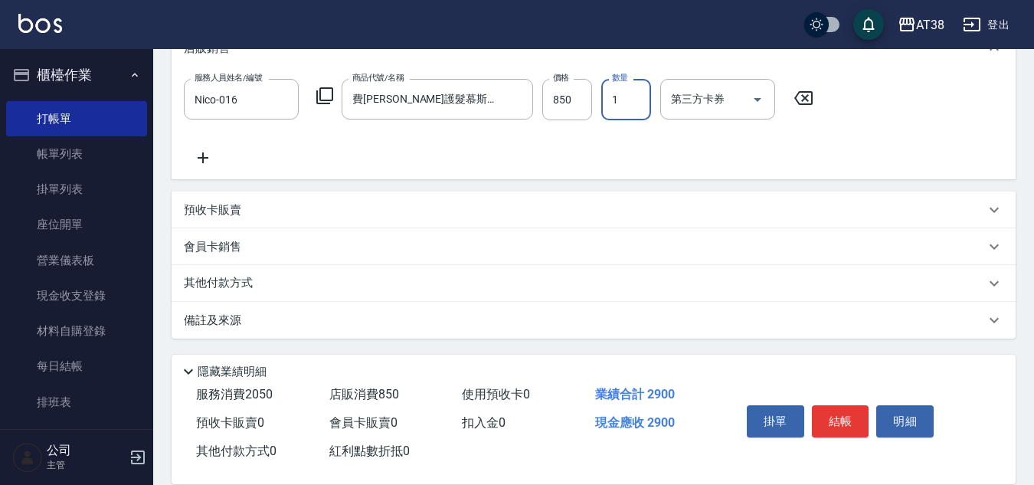
scroll to position [396, 0]
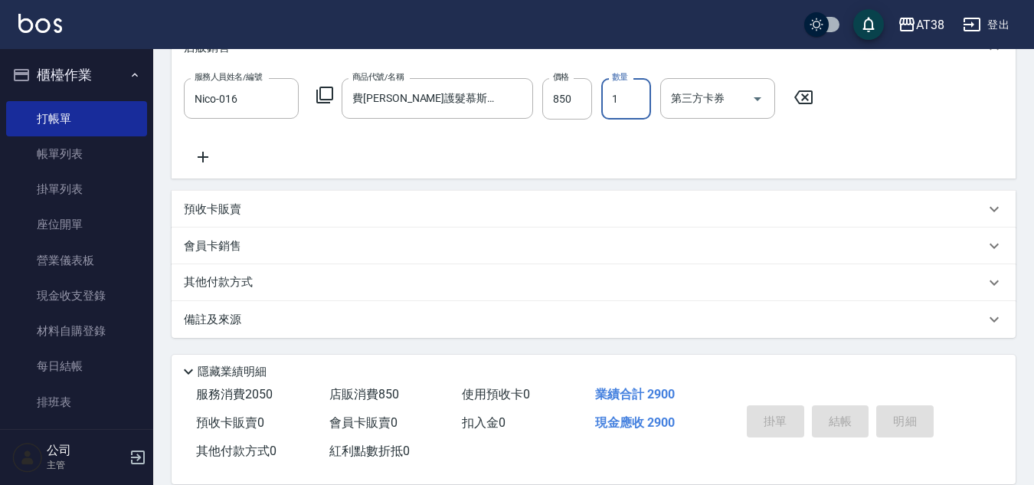
type input "[DATE] 19:09"
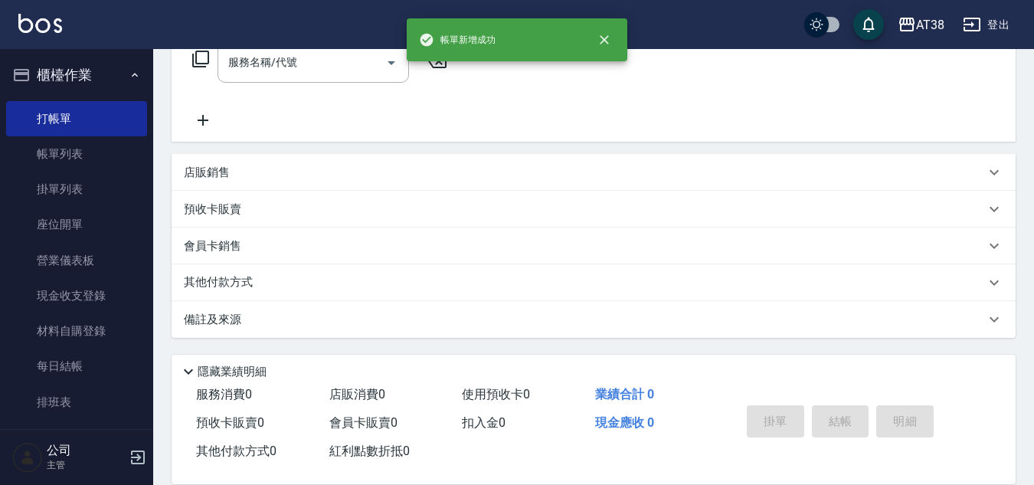
scroll to position [0, 0]
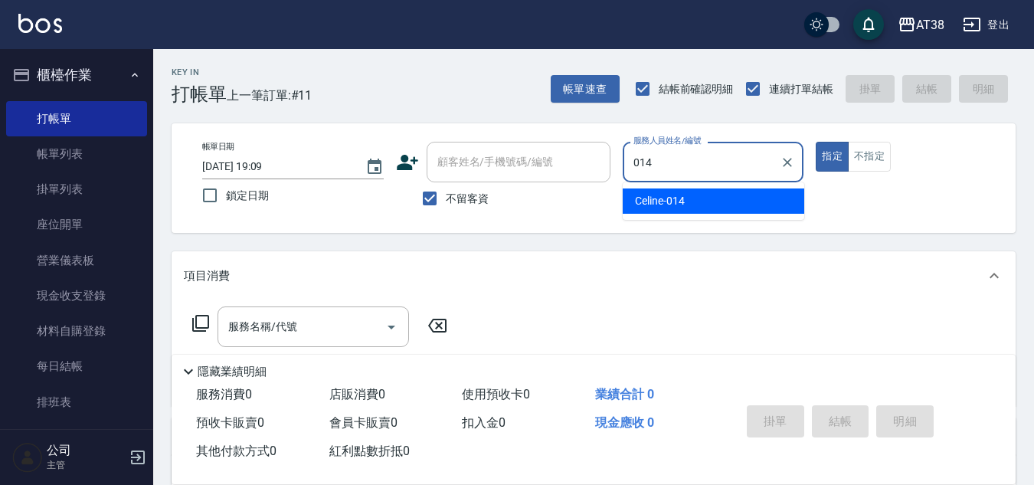
type input "Celine-014"
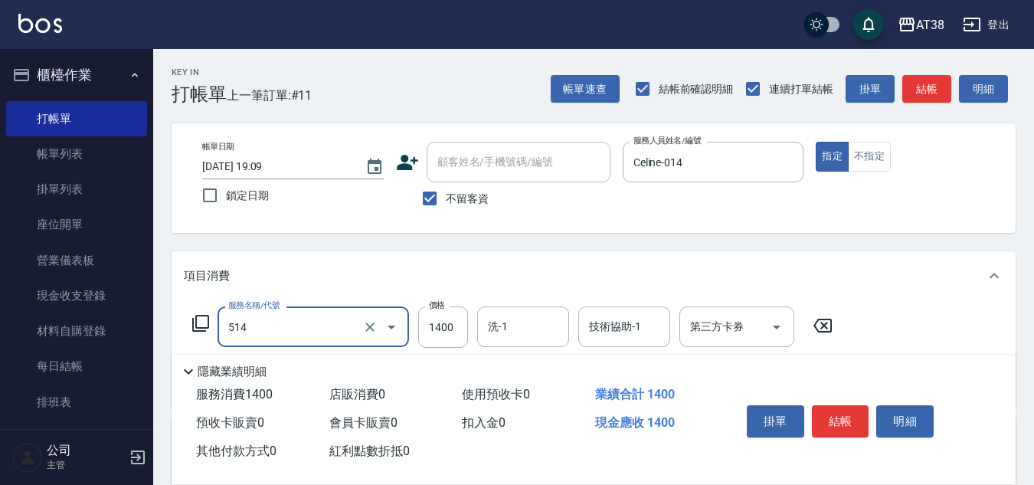
type input "染髮(長)(514)"
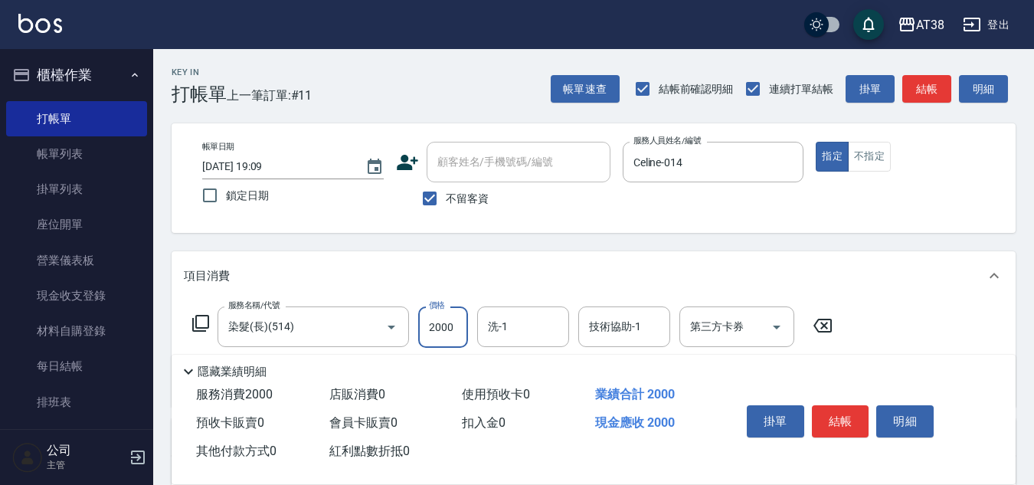
type input "2000"
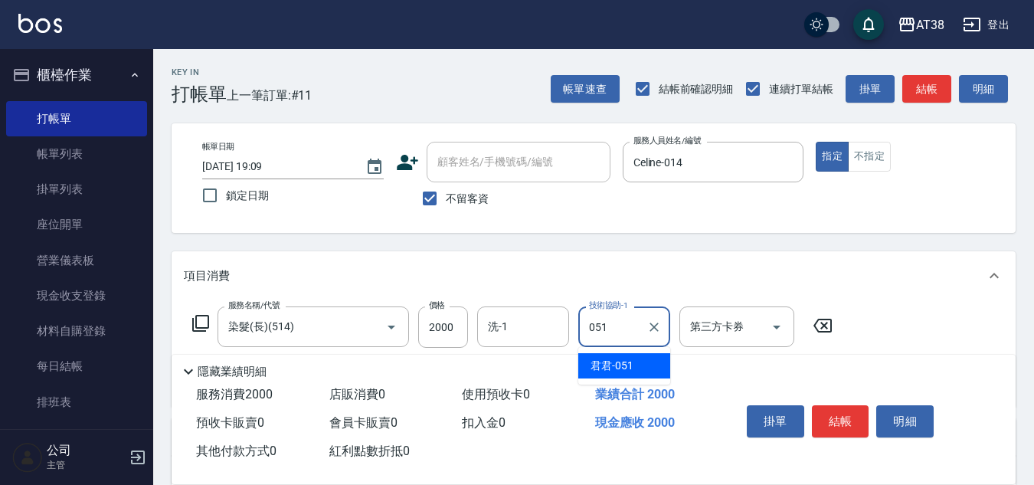
type input "君君-051"
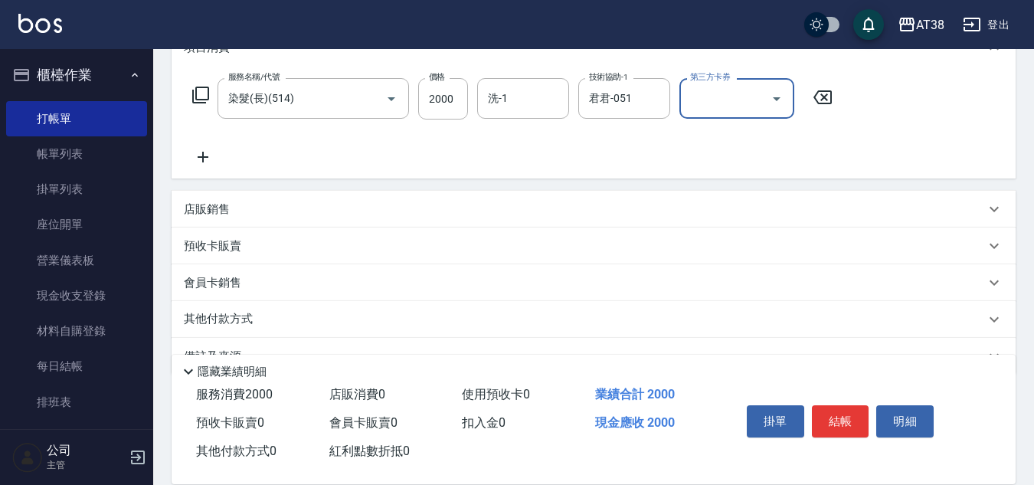
scroll to position [265, 0]
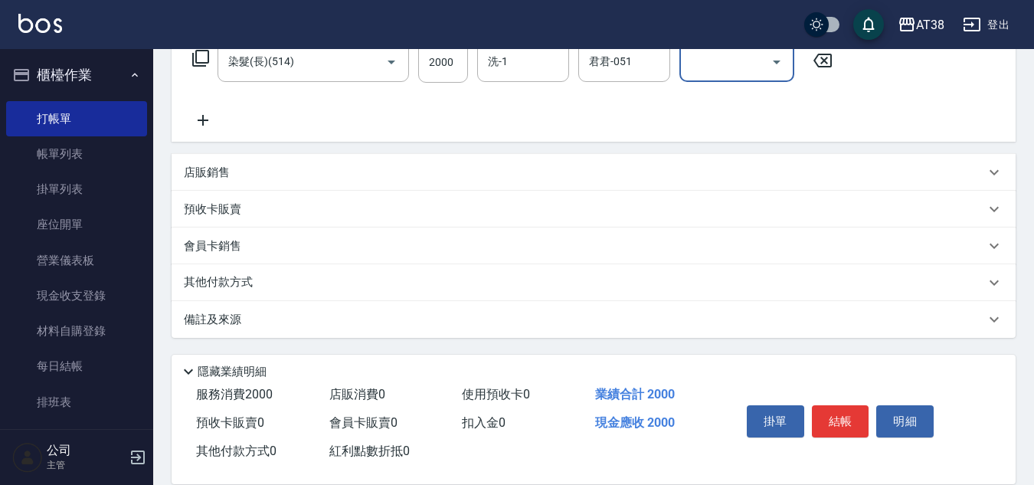
click at [202, 282] on p "其他付款方式" at bounding box center [222, 282] width 77 height 17
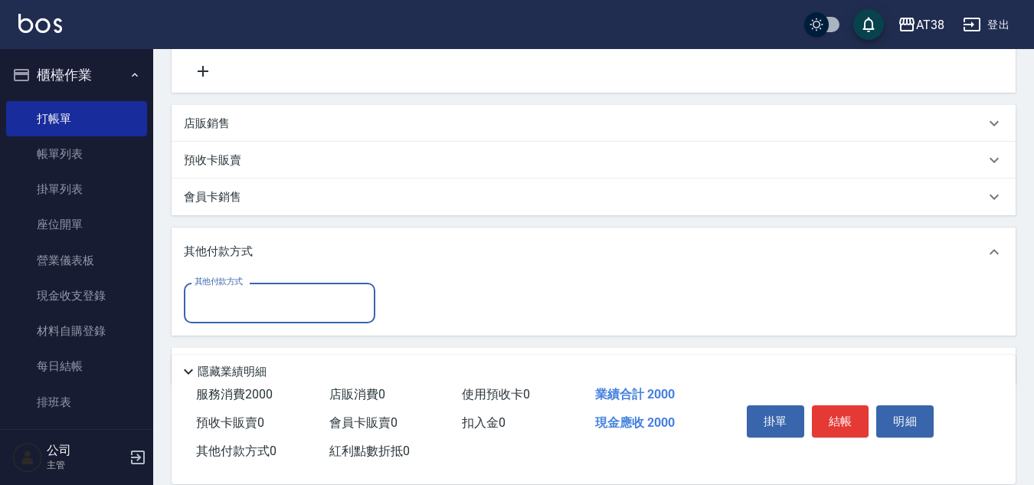
scroll to position [361, 0]
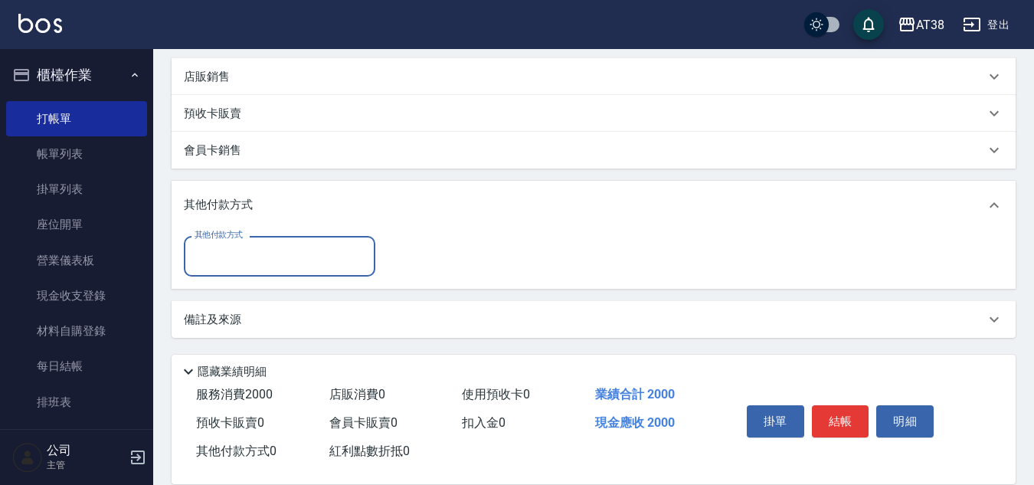
click at [224, 243] on input "其他付款方式" at bounding box center [280, 256] width 178 height 27
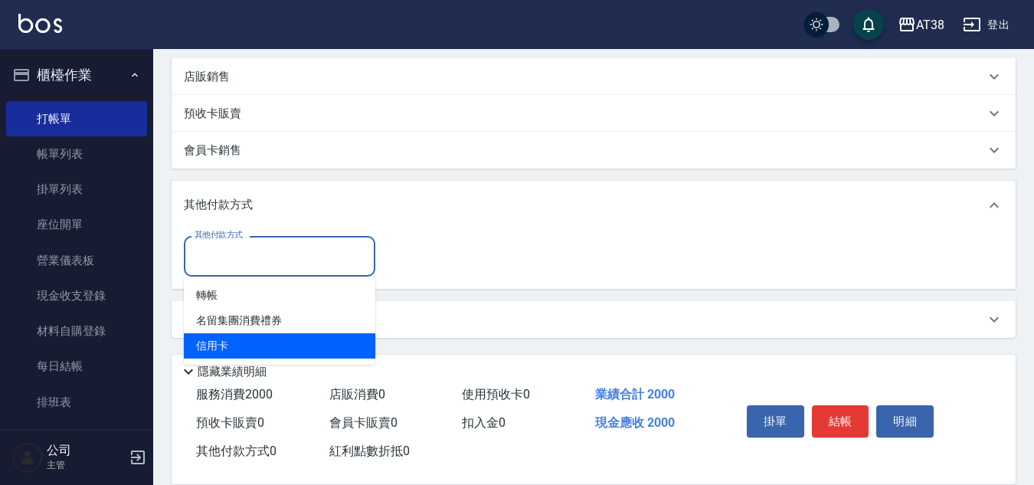
click at [205, 354] on span "信用卡" at bounding box center [280, 345] width 192 height 25
type input "信用卡"
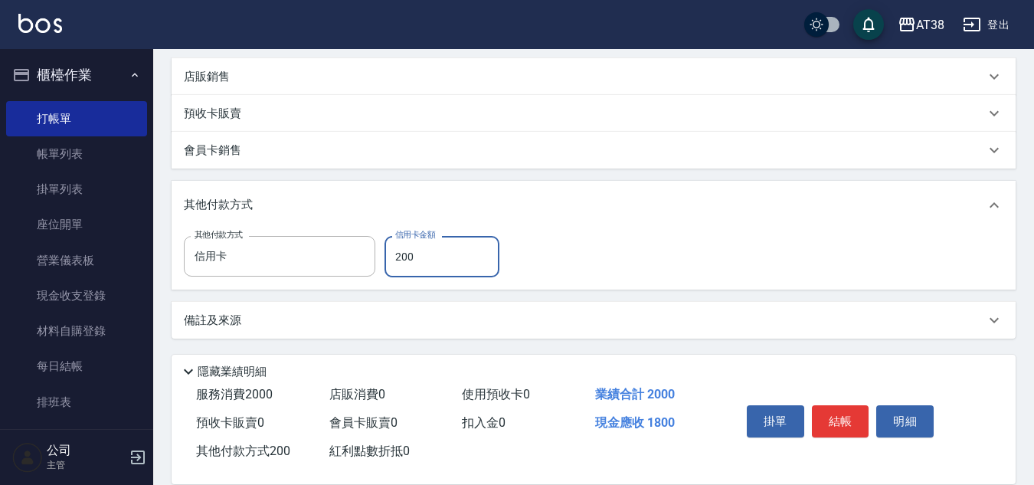
type input "2000"
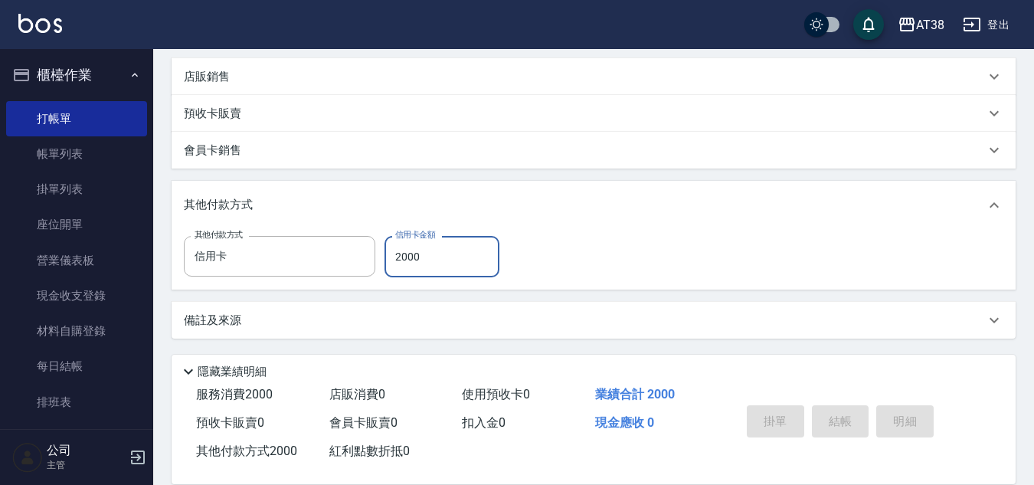
type input "[DATE] 19:12"
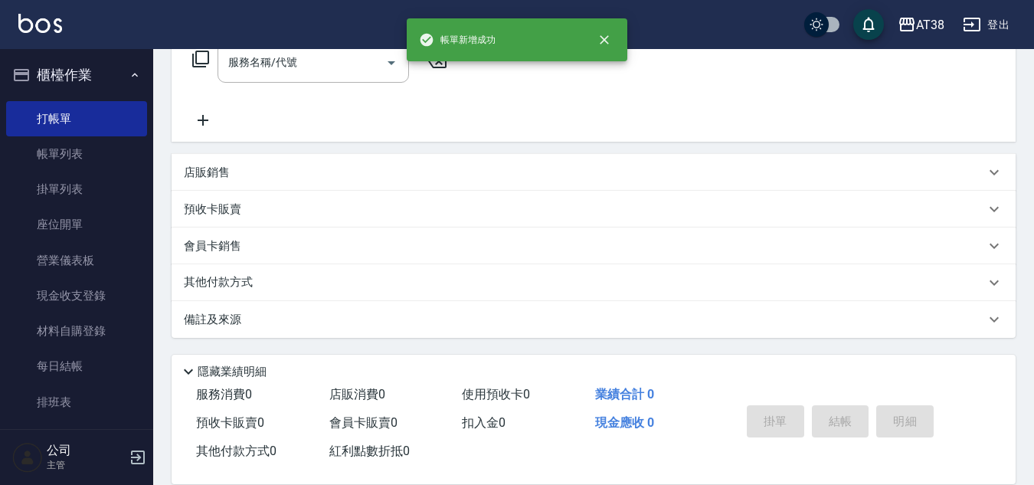
scroll to position [0, 0]
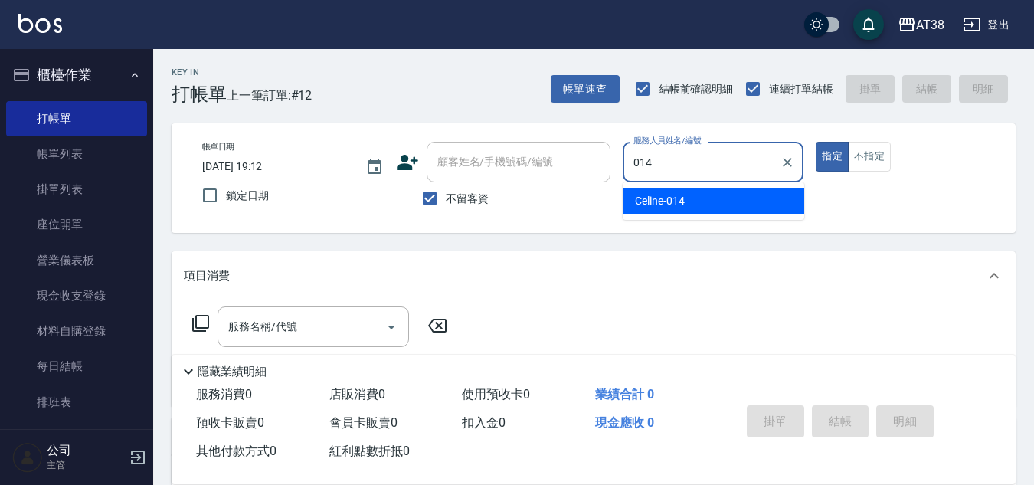
type input "Celine-014"
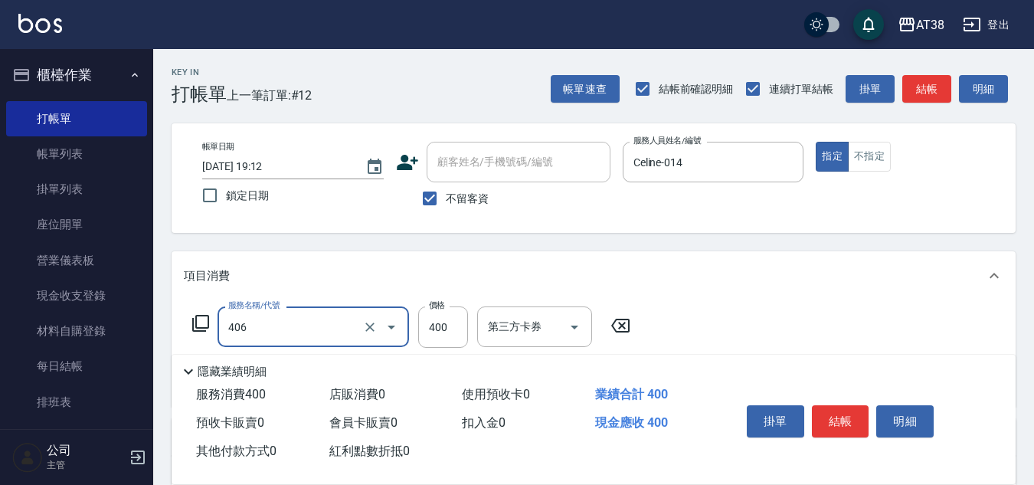
type input "剪髮(406)"
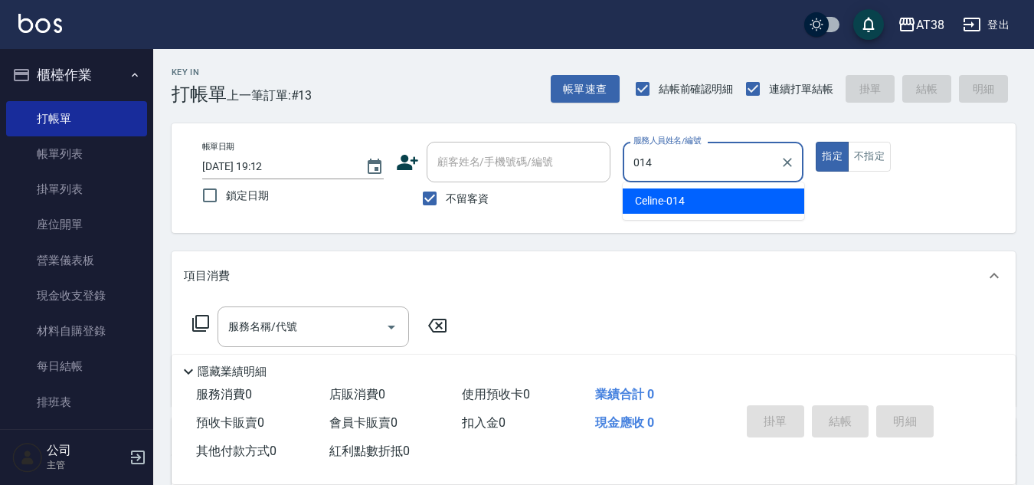
type input "Celine-014"
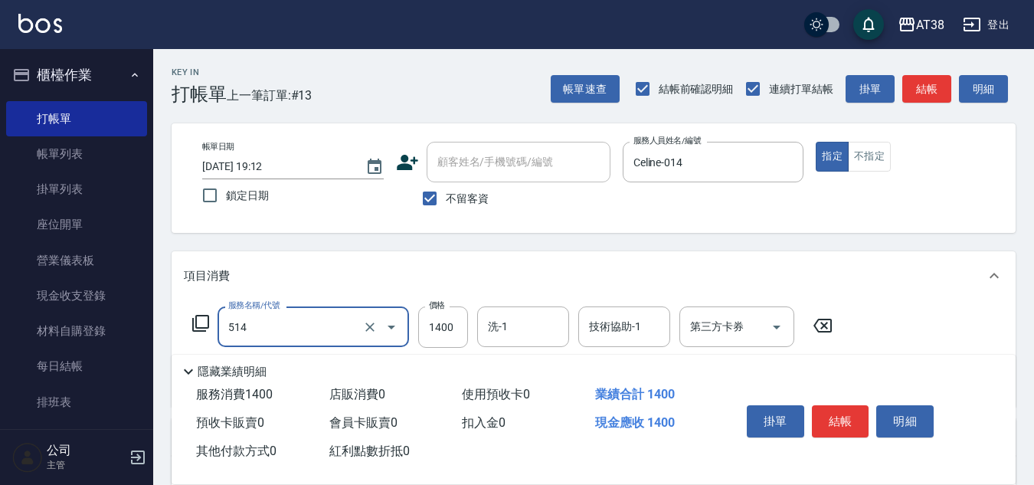
type input "染髮(長)(514)"
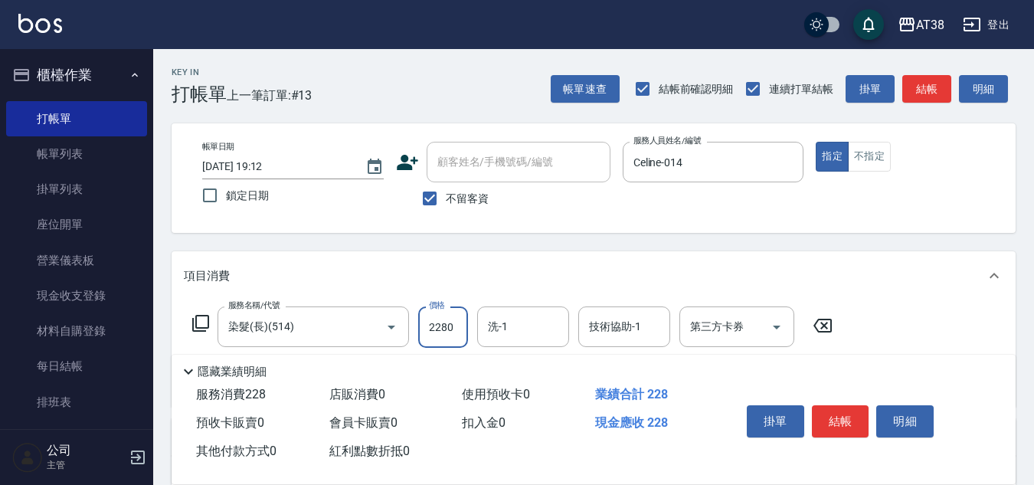
type input "2280"
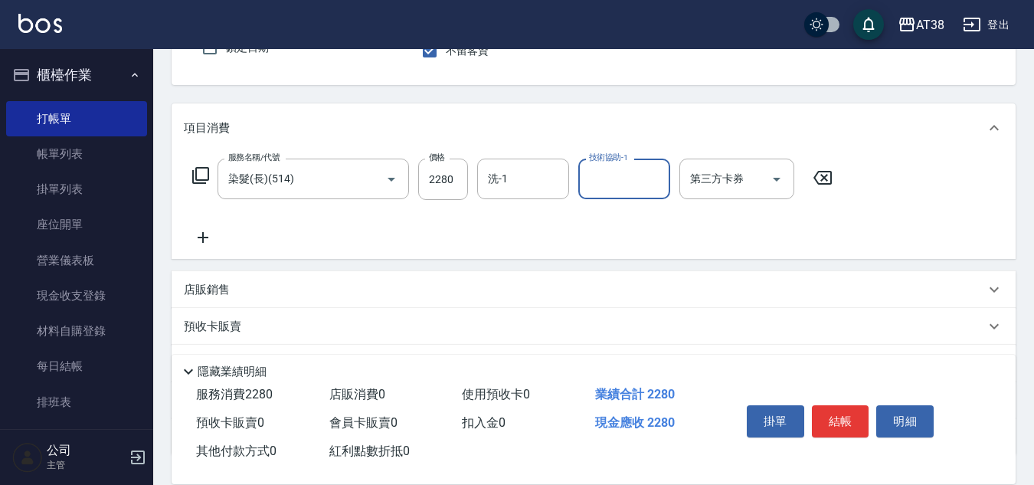
scroll to position [153, 0]
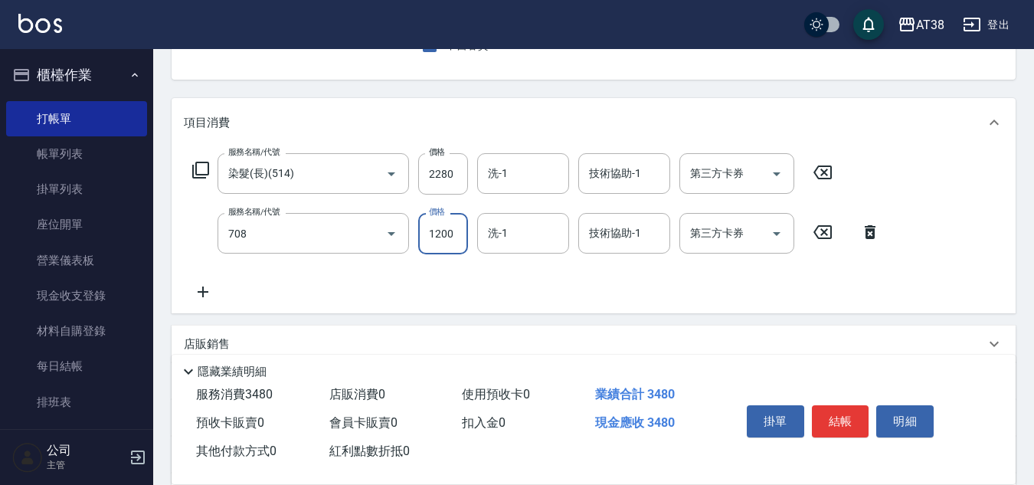
type input "哥德三劑護髮(708)"
type input "1500"
click at [447, 172] on input "2280" at bounding box center [443, 173] width 50 height 41
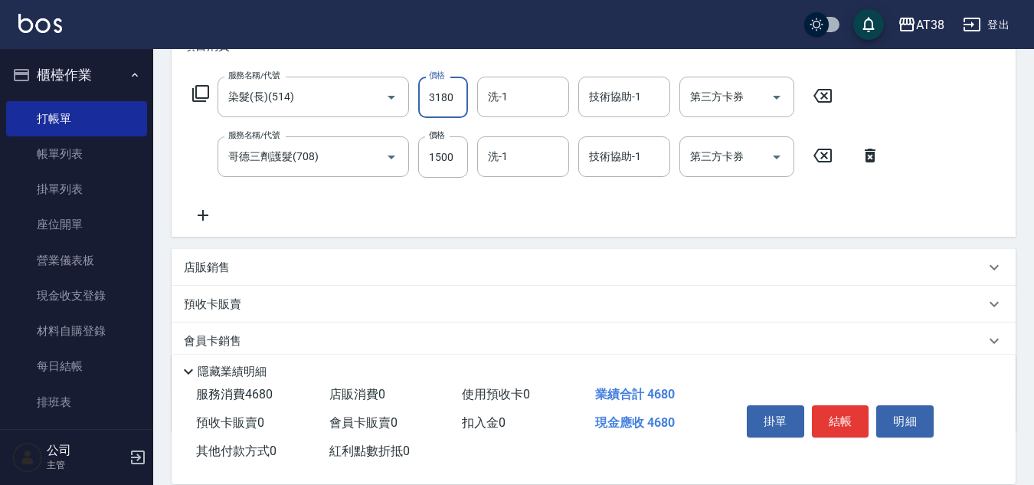
type input "3180"
click at [205, 270] on p "店販銷售" at bounding box center [207, 268] width 46 height 16
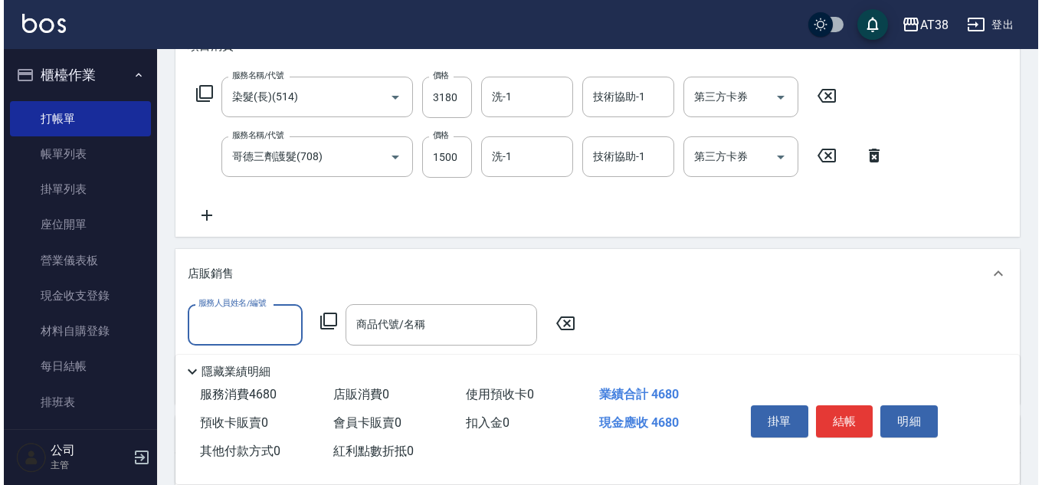
scroll to position [0, 0]
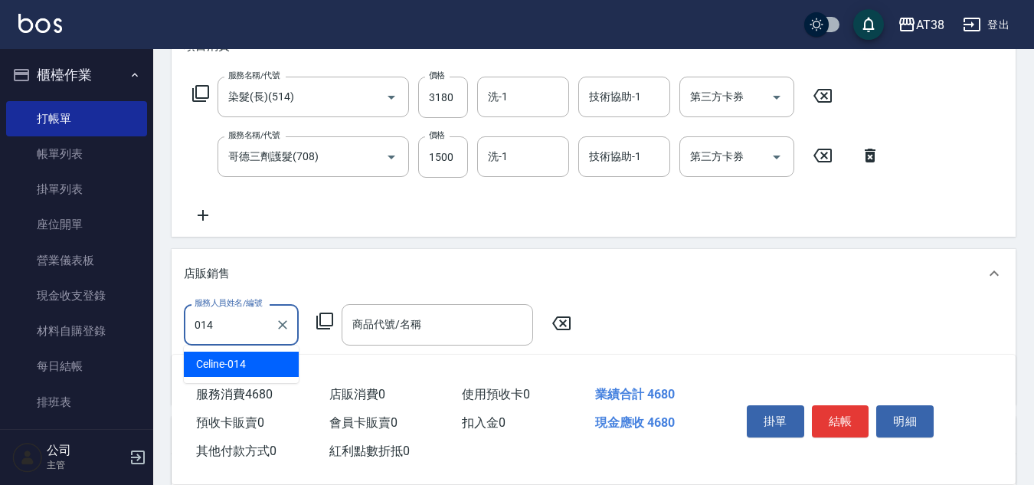
type input "Celine-014"
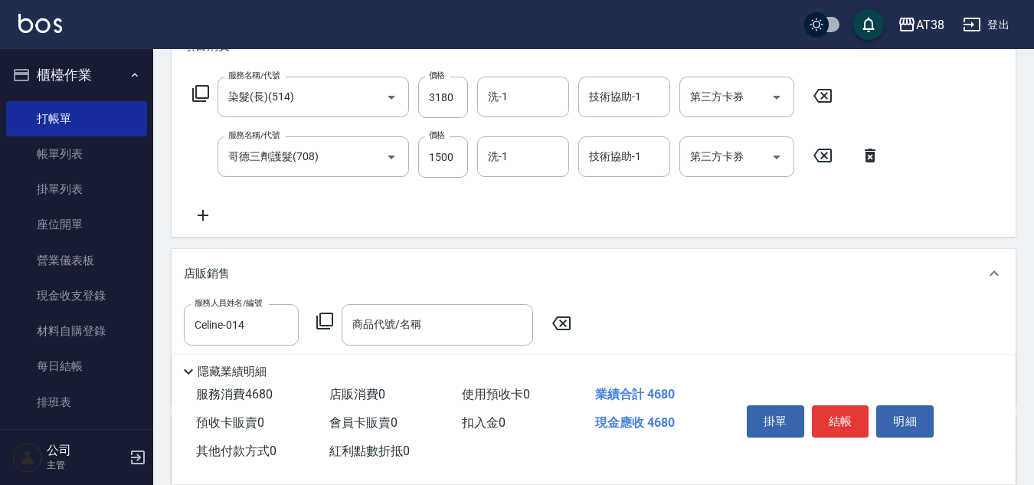
click at [326, 322] on icon at bounding box center [325, 321] width 18 height 18
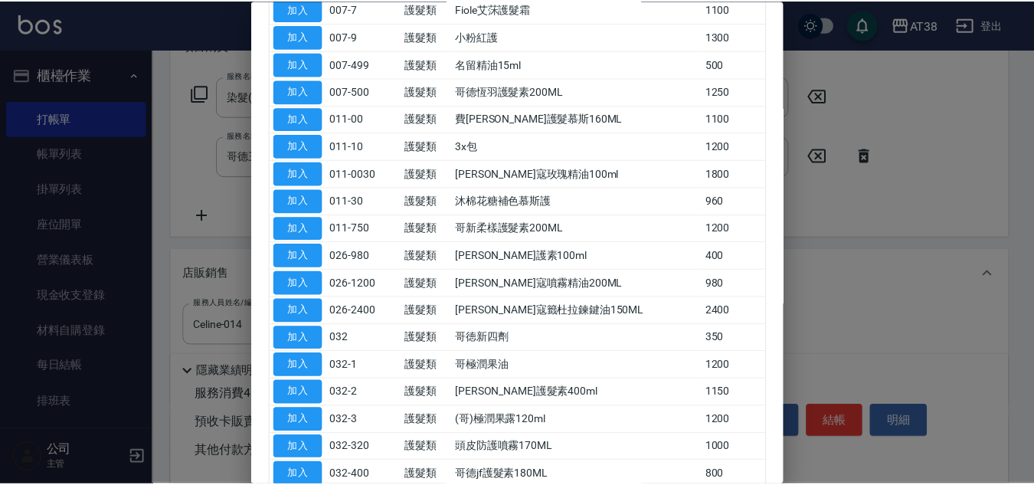
scroll to position [306, 0]
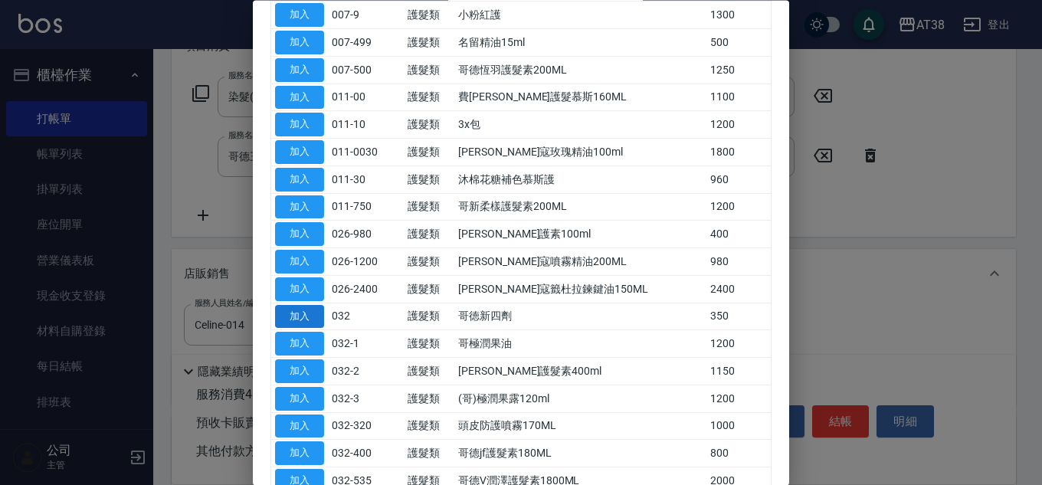
click at [289, 311] on button "加入" at bounding box center [299, 317] width 49 height 24
type input "哥徳新四劑"
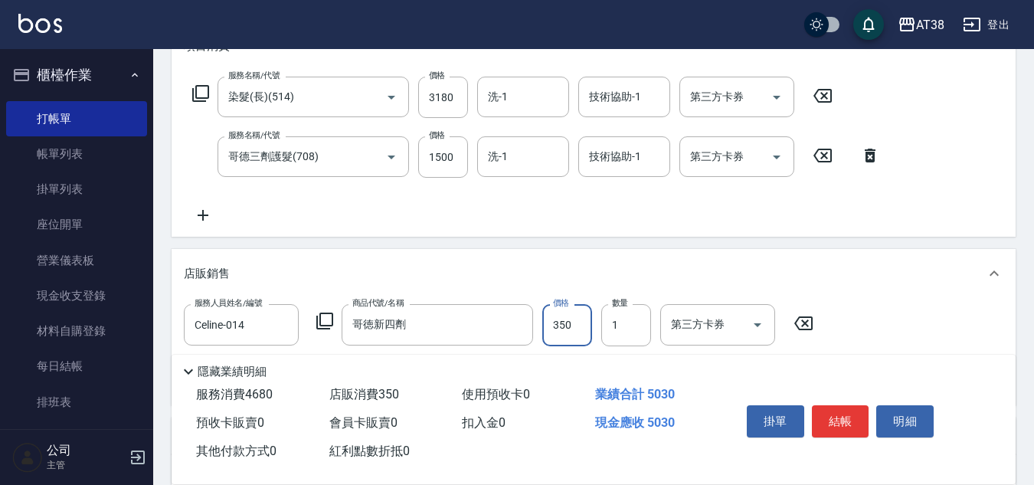
click at [585, 321] on input "350" at bounding box center [567, 324] width 50 height 41
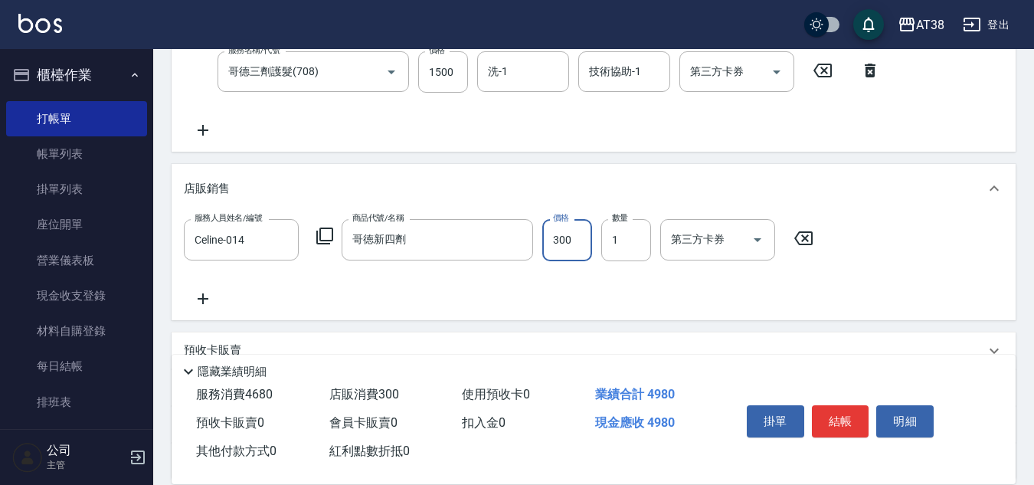
scroll to position [457, 0]
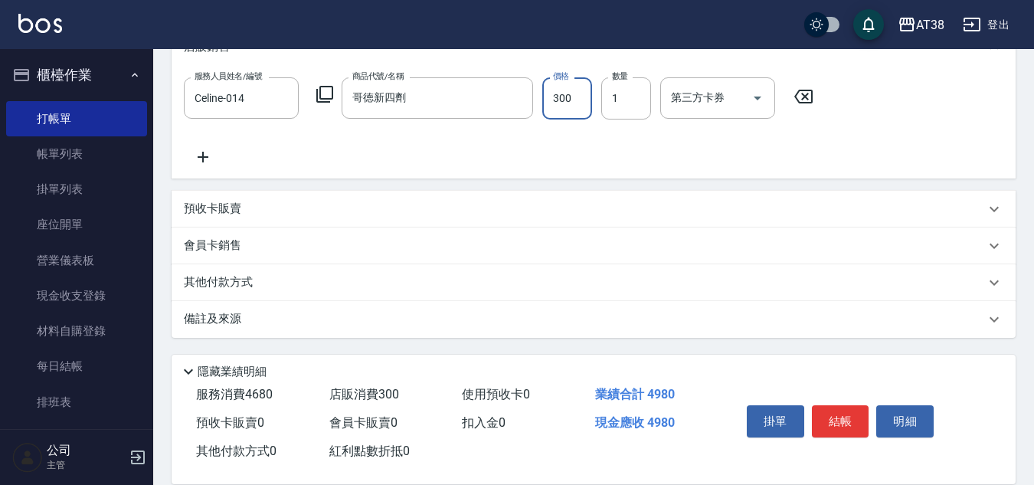
type input "300"
click at [246, 288] on p "其他付款方式" at bounding box center [222, 282] width 77 height 17
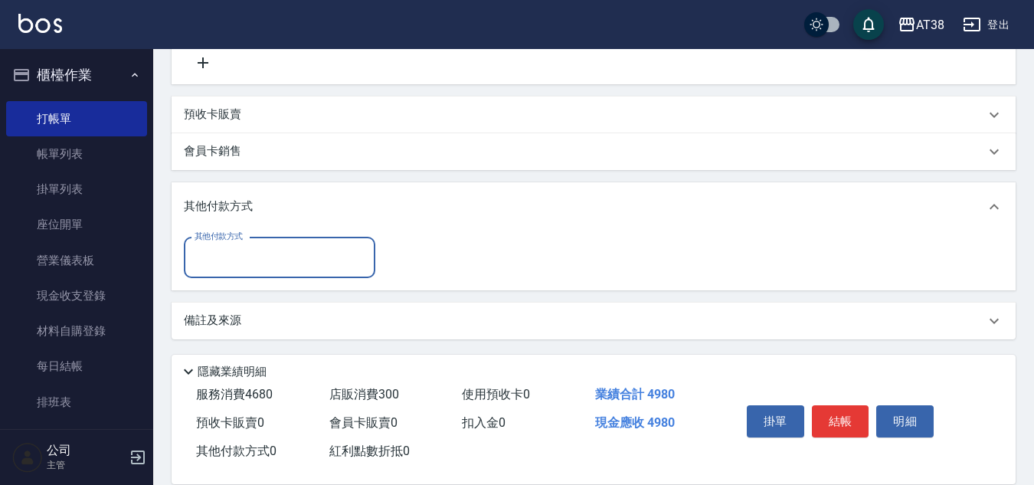
scroll to position [552, 0]
click at [271, 273] on div "其他付款方式" at bounding box center [280, 256] width 192 height 41
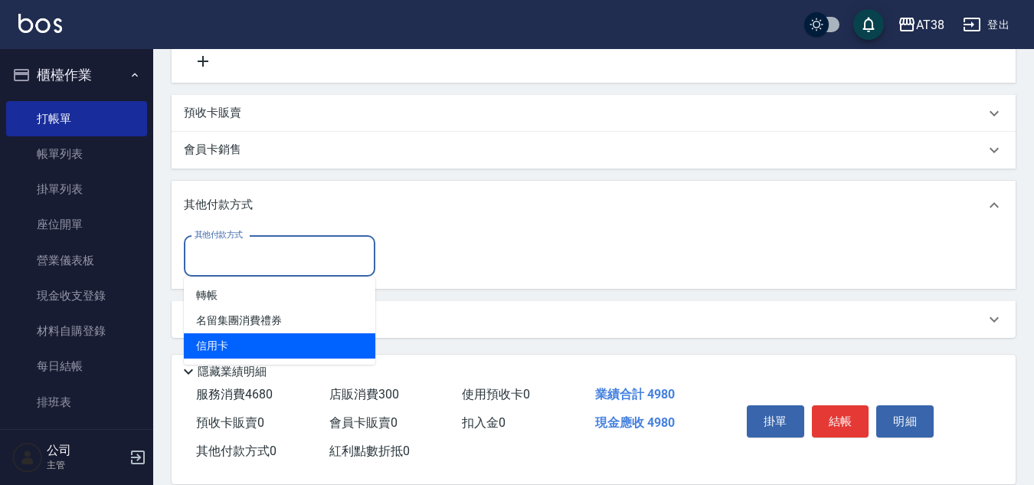
click at [221, 355] on span "信用卡" at bounding box center [280, 345] width 192 height 25
type input "信用卡"
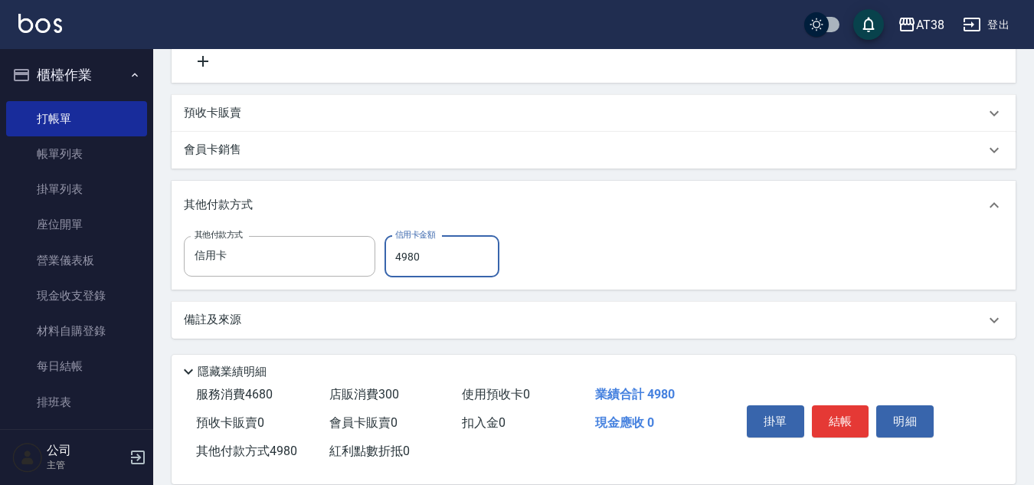
type input "4980"
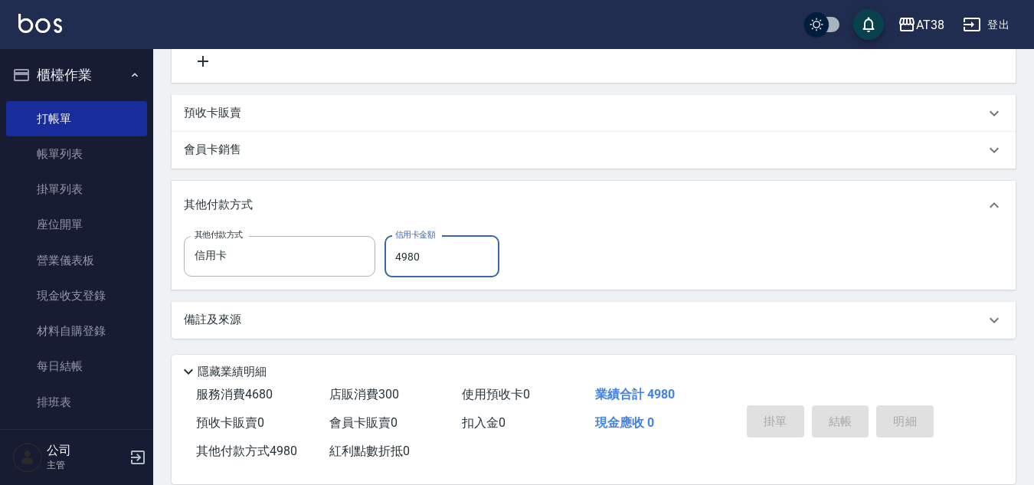
type input "[DATE] 19:14"
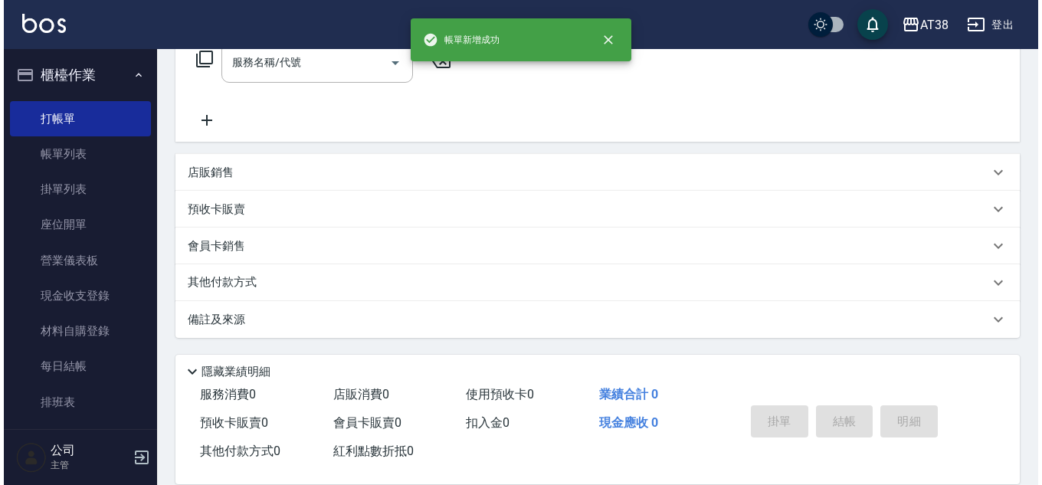
scroll to position [0, 0]
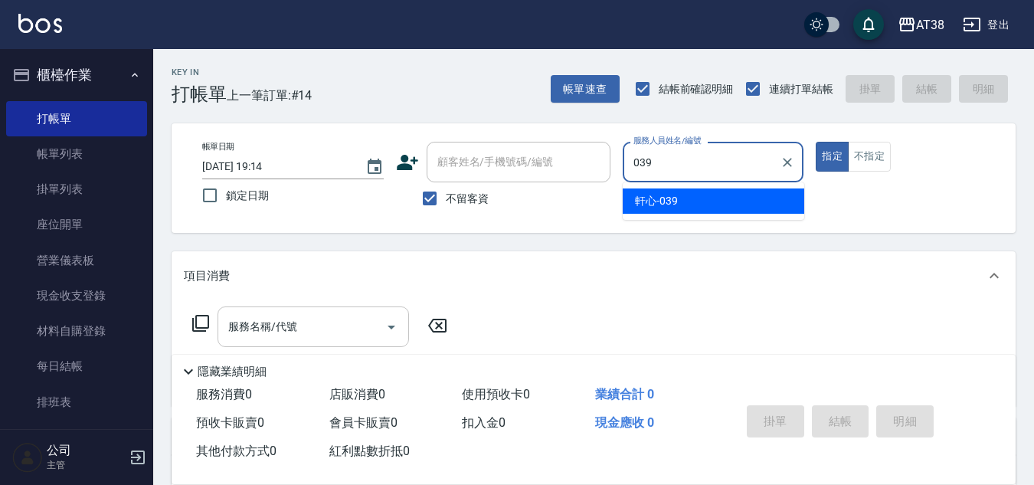
type input "軒心-039"
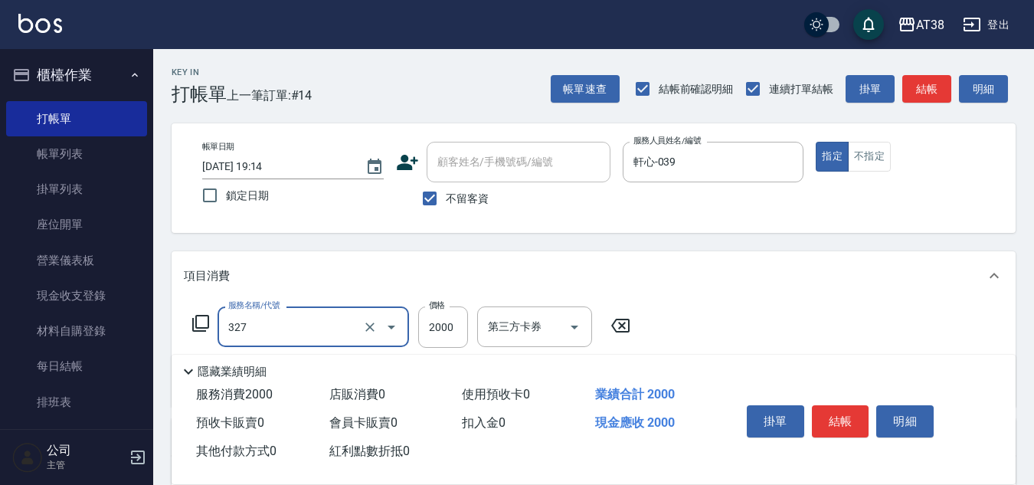
type input "溫塑燙(327)"
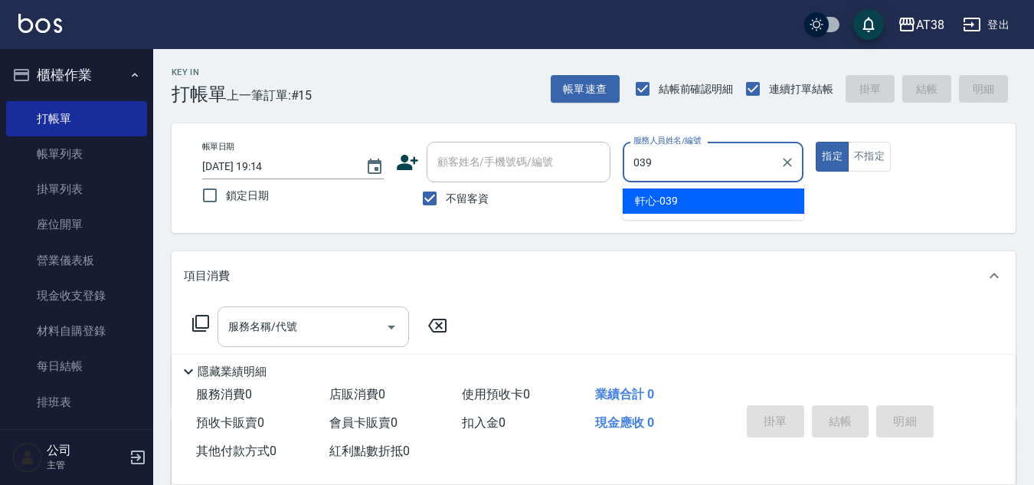
type input "軒心-039"
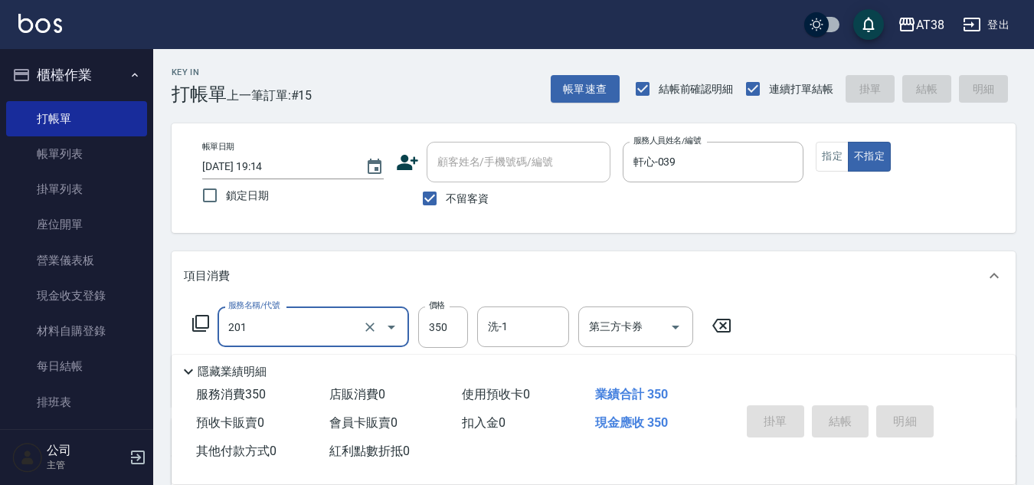
type input "201"
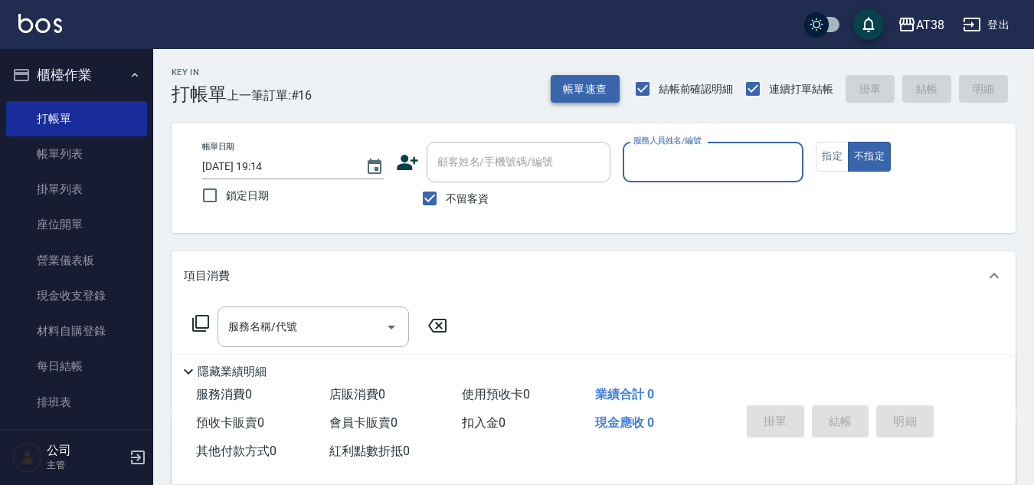
click at [592, 90] on button "帳單速查" at bounding box center [585, 89] width 69 height 28
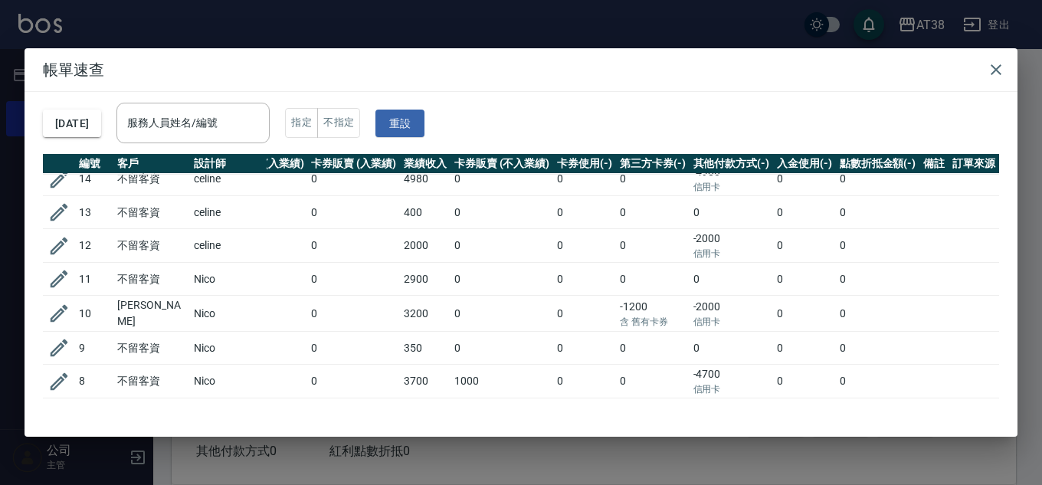
scroll to position [332, 326]
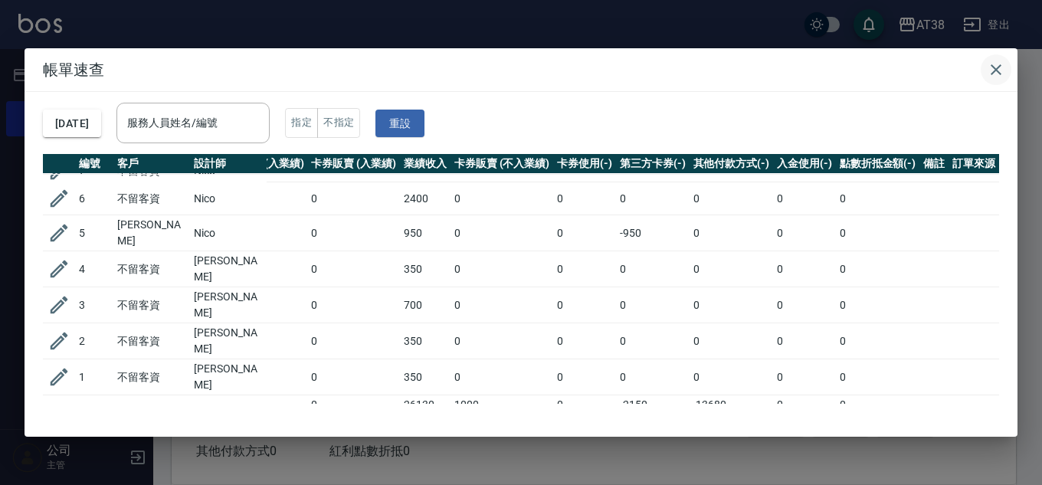
click at [994, 66] on icon "button" at bounding box center [996, 70] width 18 height 18
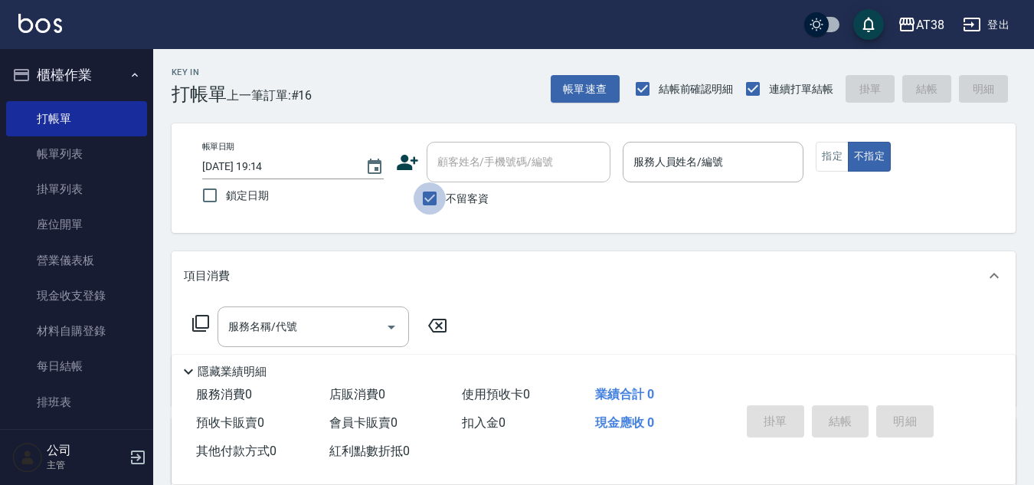
click at [427, 197] on input "不留客資" at bounding box center [430, 198] width 32 height 32
checkbox input "false"
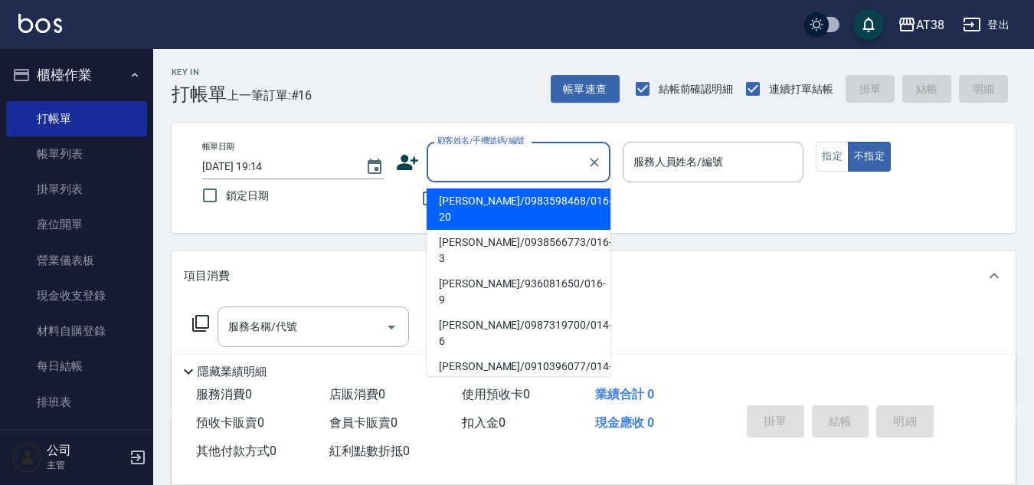
click at [454, 172] on input "顧客姓名/手機號碼/編號" at bounding box center [507, 162] width 147 height 27
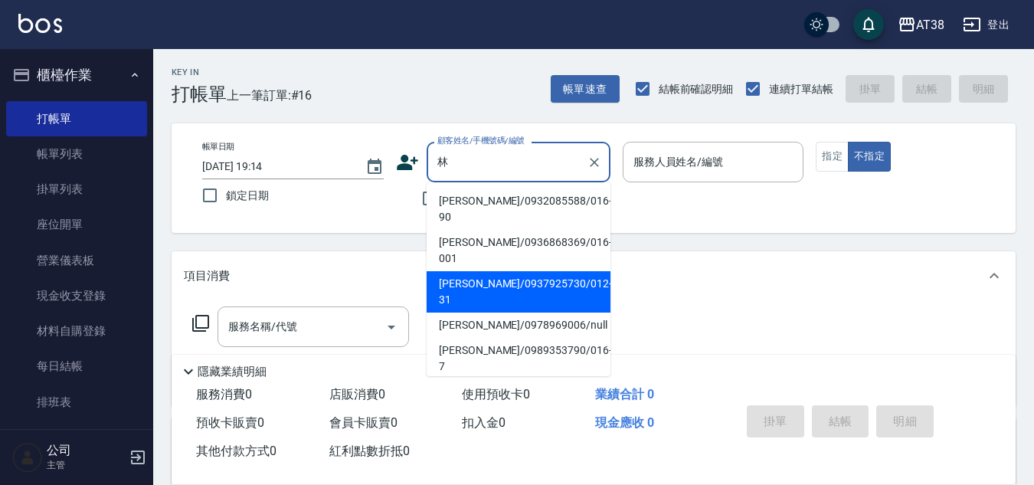
click at [486, 271] on li "[PERSON_NAME]/0937925730/012-31" at bounding box center [519, 291] width 184 height 41
type input "[PERSON_NAME]/0937925730/012-31"
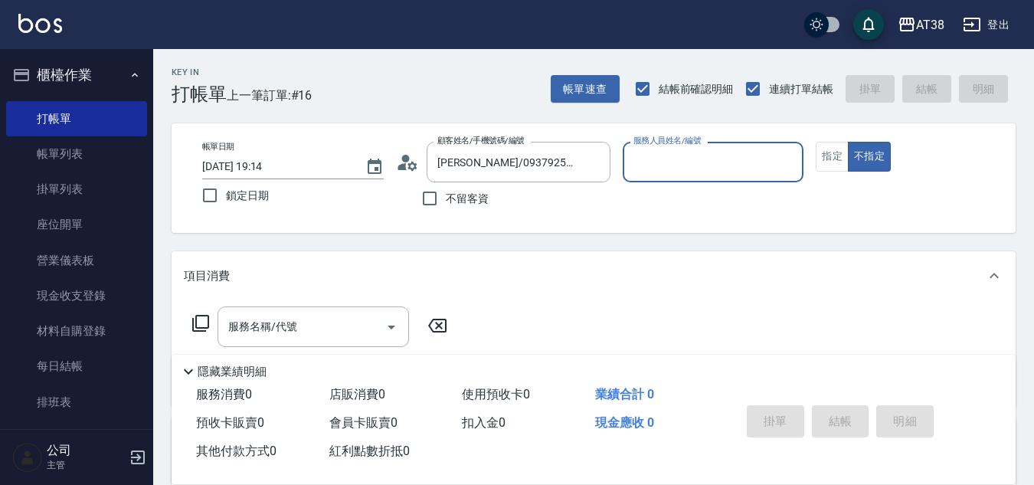
type input "[PERSON_NAME]-012"
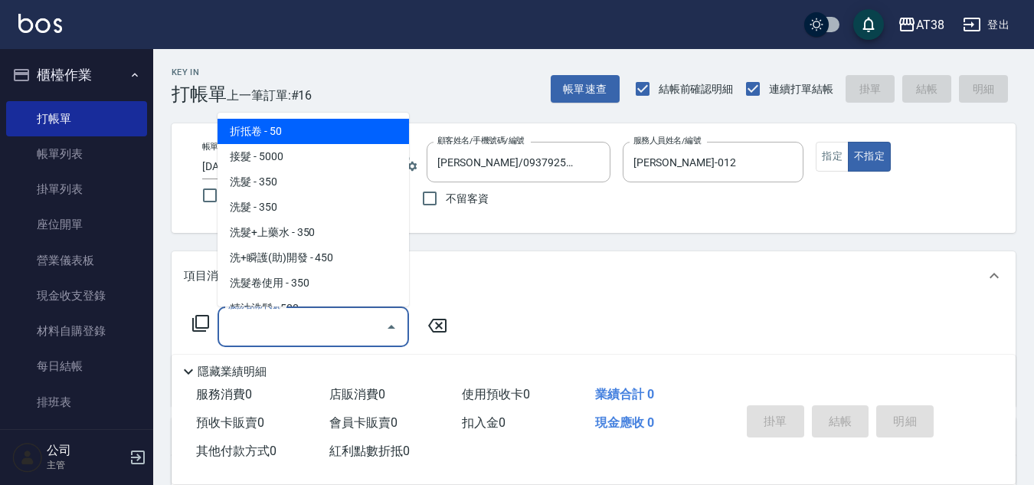
click at [347, 325] on input "服務名稱/代號" at bounding box center [301, 326] width 155 height 27
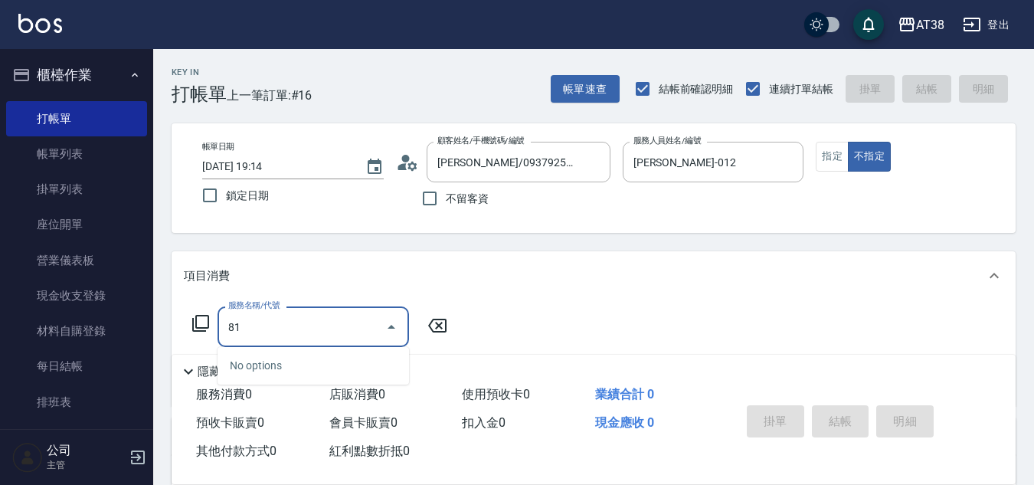
type input "819"
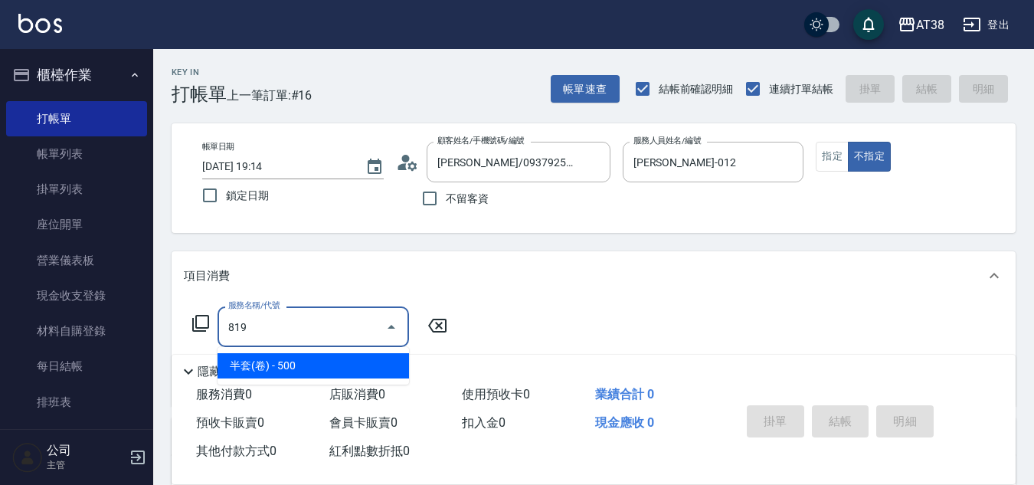
type input "50"
type input "半套(卷)(819)"
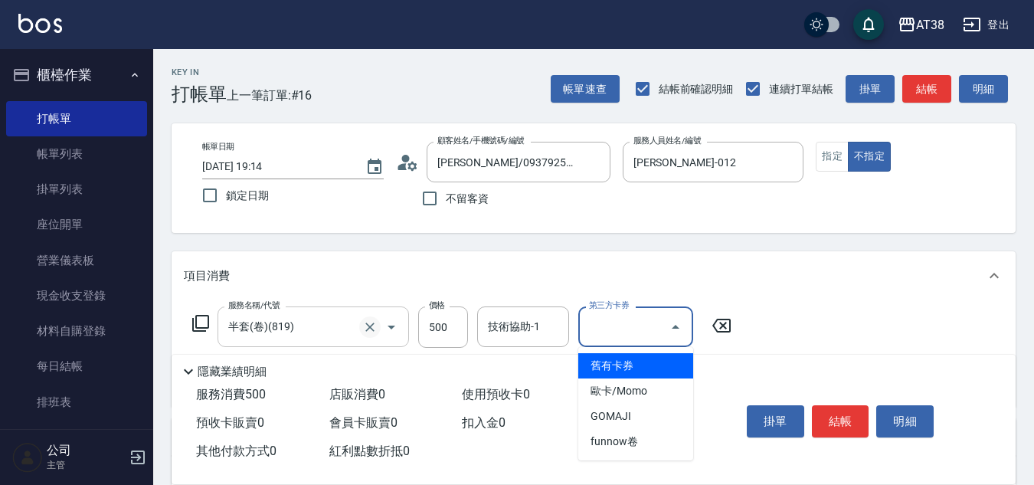
type input "舊有卡券"
type input "0"
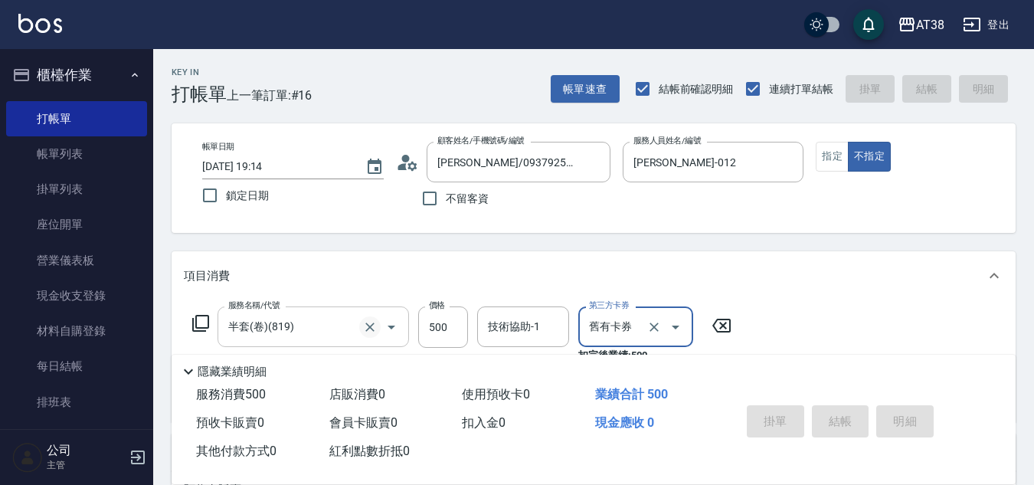
type input "[DATE] 19:28"
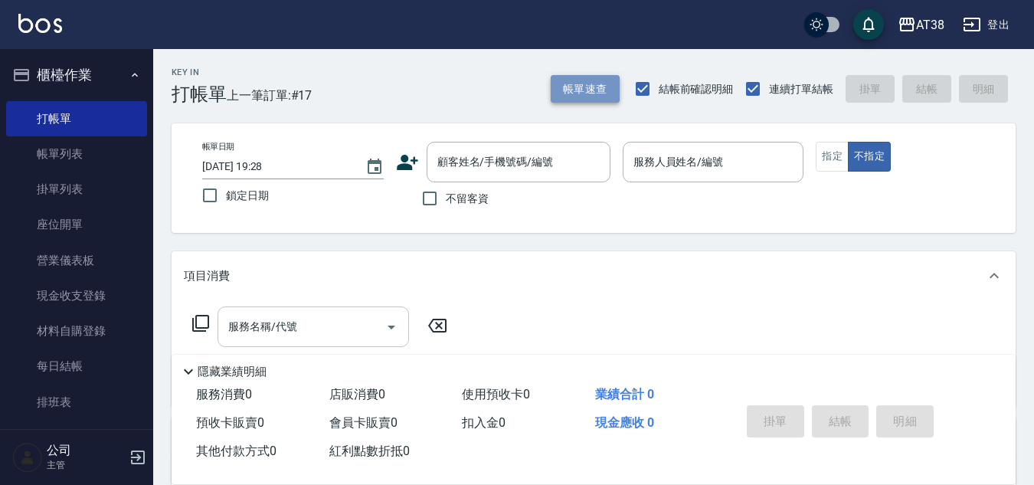
click at [607, 79] on button "帳單速查" at bounding box center [585, 89] width 69 height 28
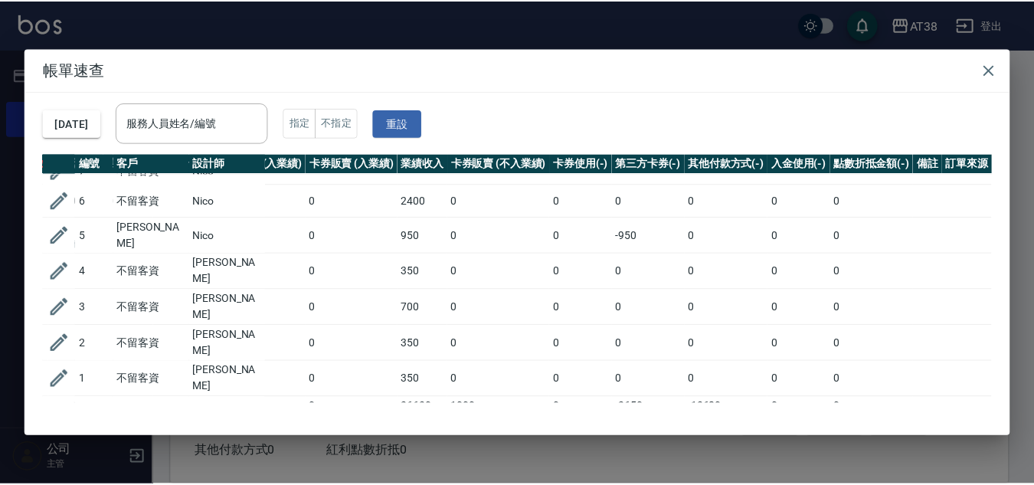
scroll to position [366, 0]
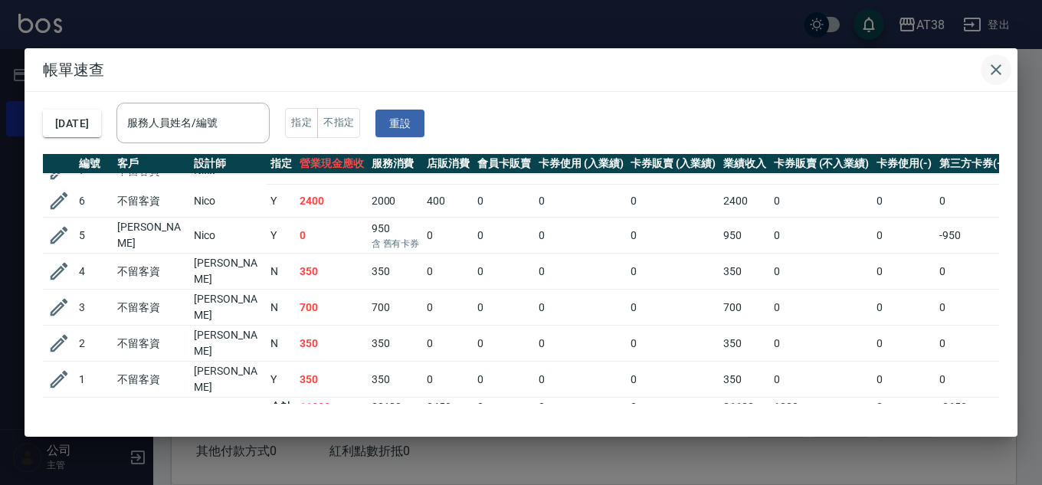
click at [999, 70] on icon "button" at bounding box center [996, 70] width 18 height 18
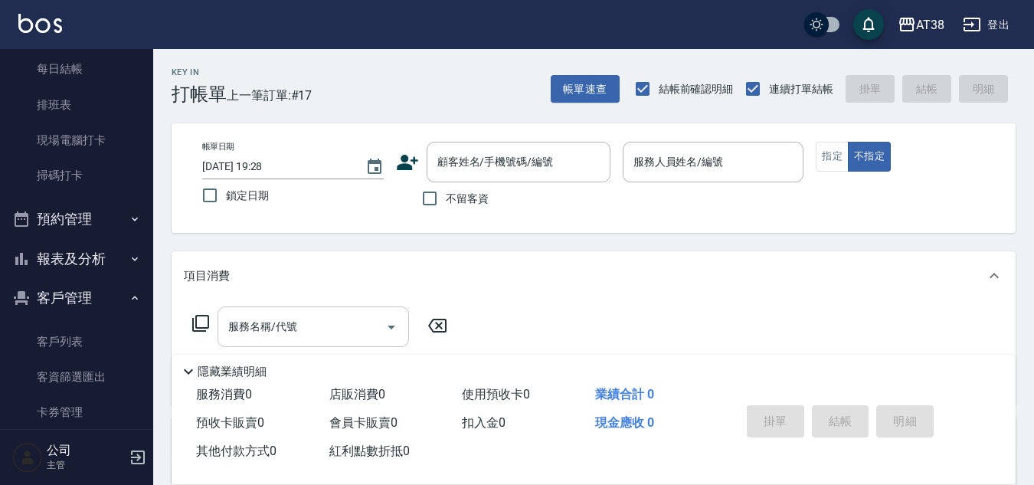
scroll to position [363, 0]
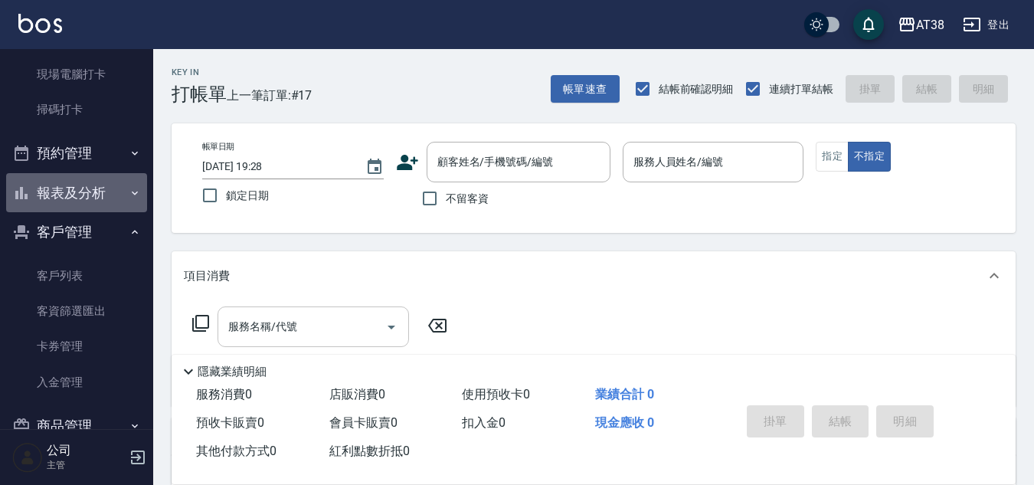
click at [83, 180] on button "報表及分析" at bounding box center [76, 193] width 141 height 40
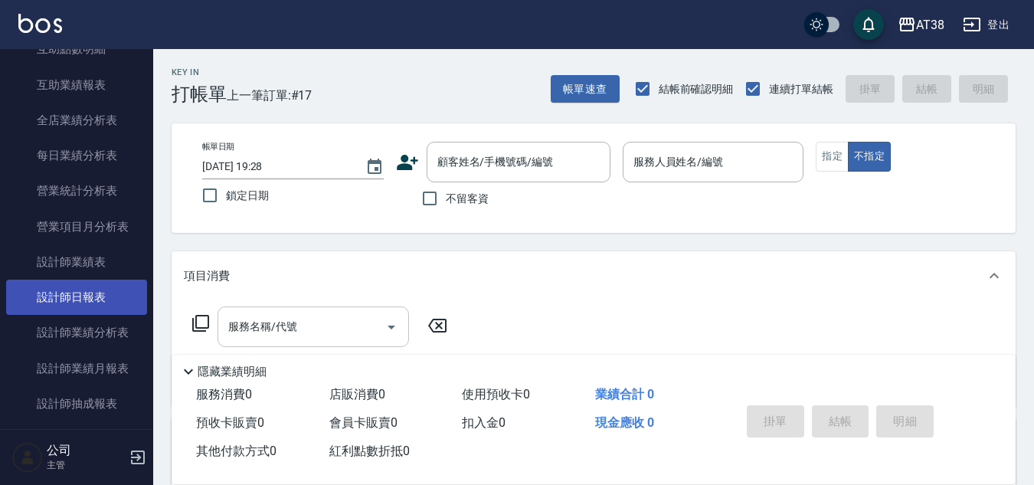
scroll to position [899, 0]
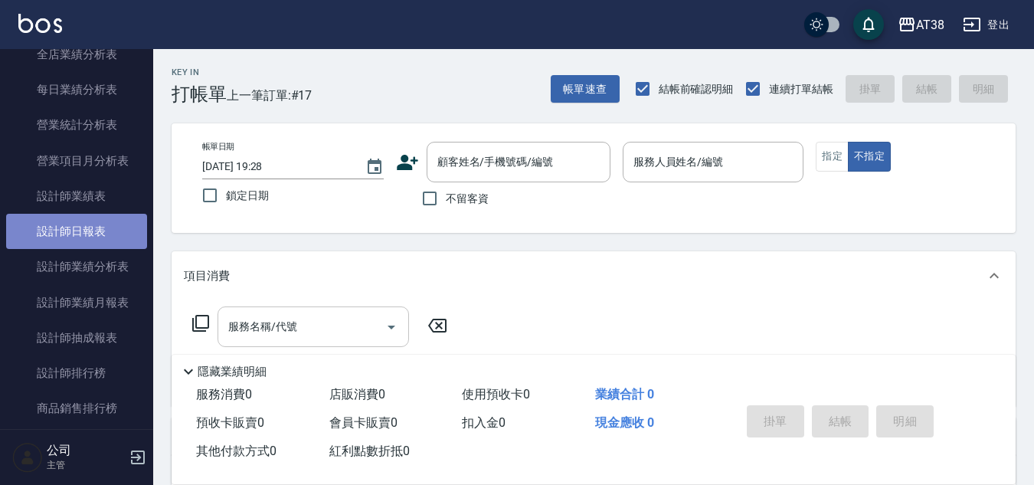
click at [83, 239] on link "設計師日報表" at bounding box center [76, 231] width 141 height 35
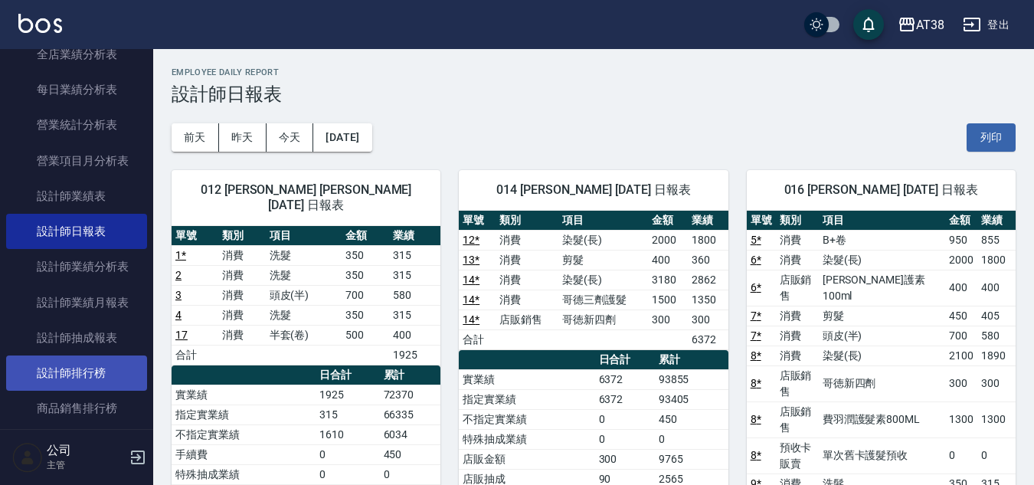
click at [90, 376] on link "設計師排行榜" at bounding box center [76, 372] width 141 height 35
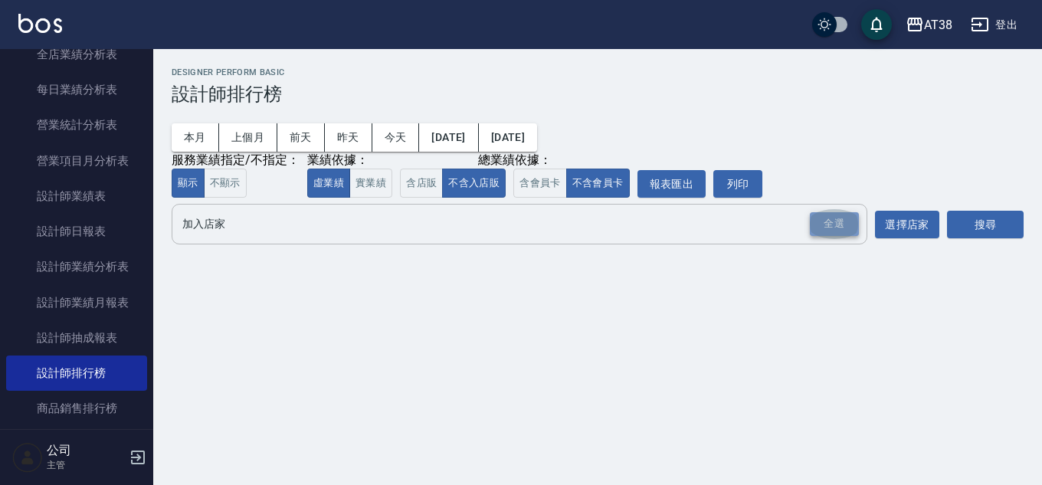
click at [829, 220] on div "全選" at bounding box center [834, 224] width 49 height 24
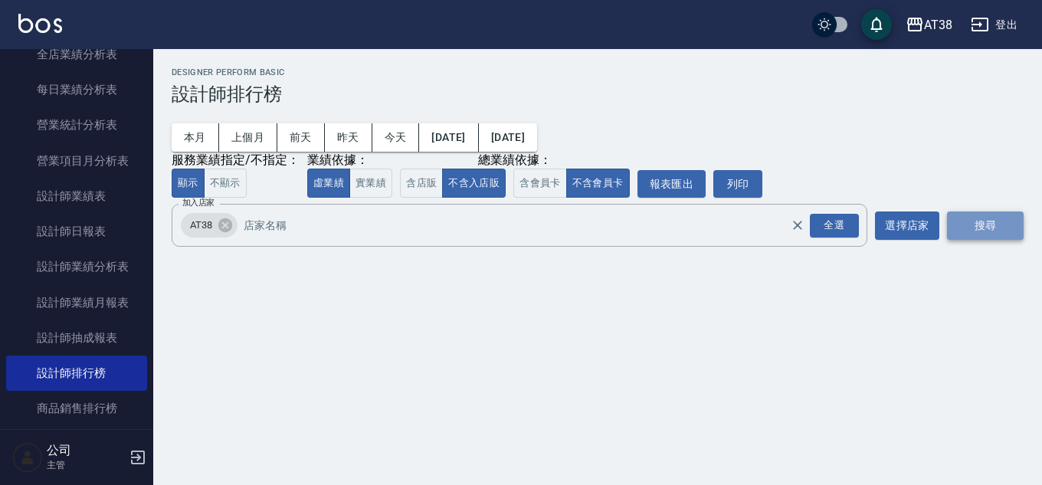
click at [966, 227] on button "搜尋" at bounding box center [985, 225] width 77 height 28
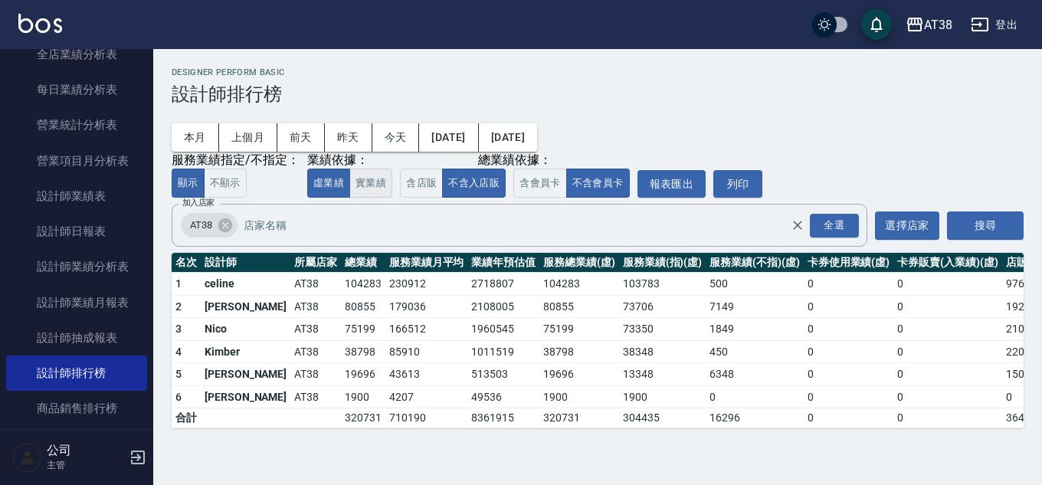
click at [370, 193] on button "實業績" at bounding box center [370, 184] width 43 height 30
click at [323, 178] on button "虛業績" at bounding box center [328, 184] width 43 height 30
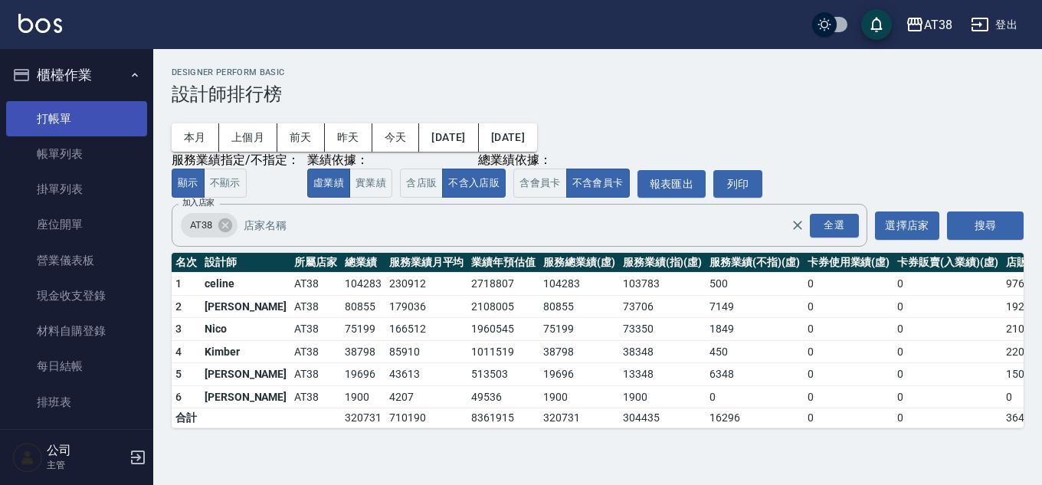
click at [51, 115] on link "打帳單" at bounding box center [76, 118] width 141 height 35
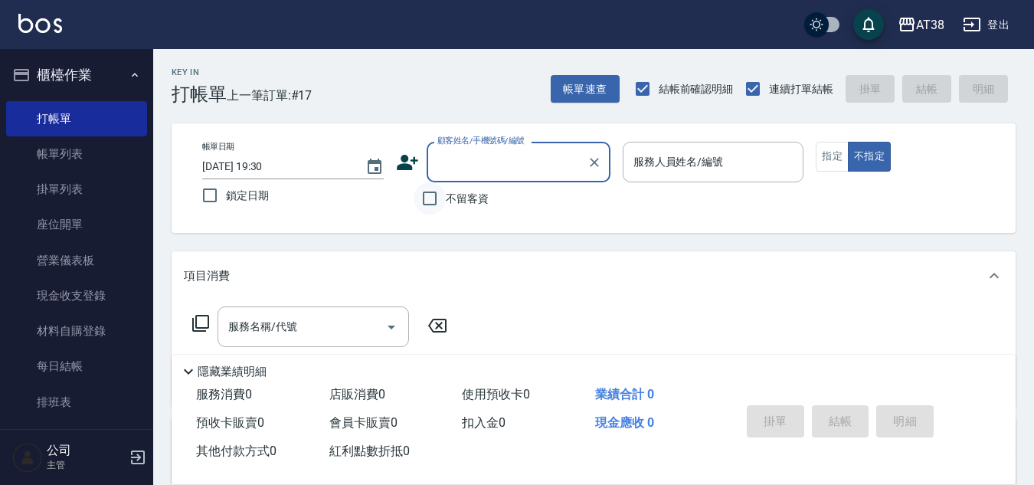
click at [430, 198] on input "不留客資" at bounding box center [430, 198] width 32 height 32
checkbox input "true"
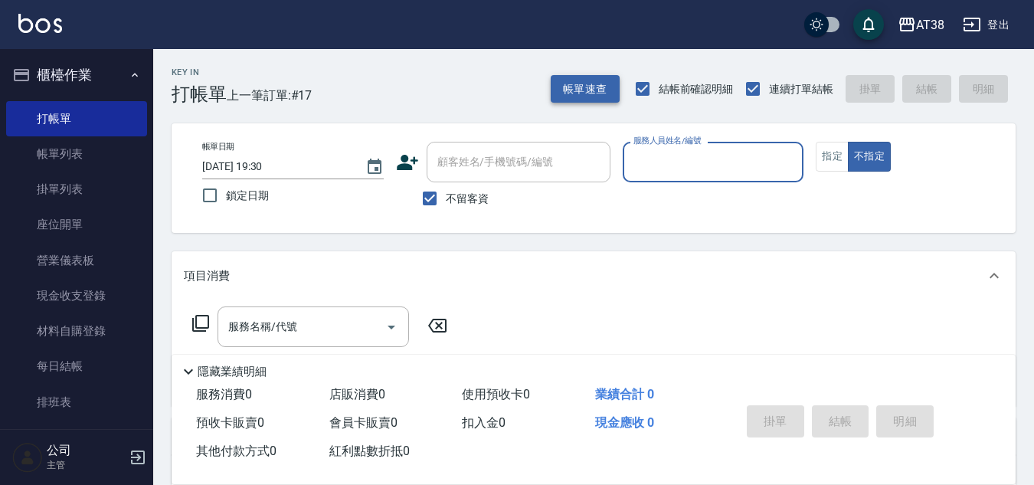
click at [587, 95] on button "帳單速查" at bounding box center [585, 89] width 69 height 28
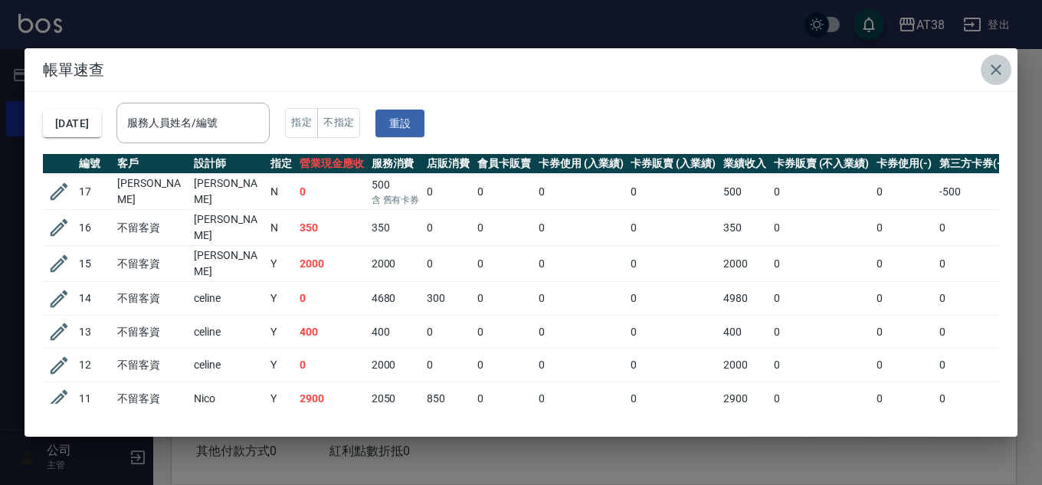
click at [1000, 74] on icon "button" at bounding box center [996, 69] width 11 height 11
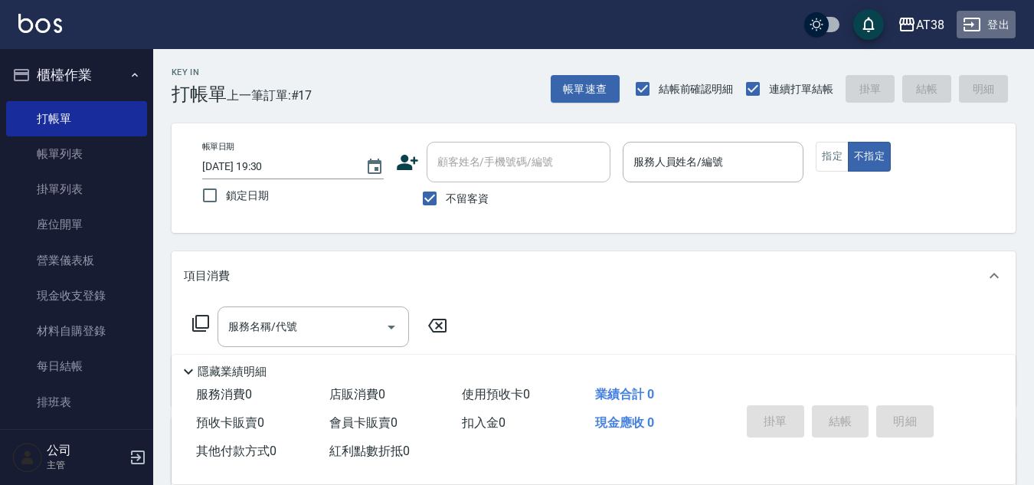
click at [991, 21] on button "登出" at bounding box center [986, 25] width 59 height 28
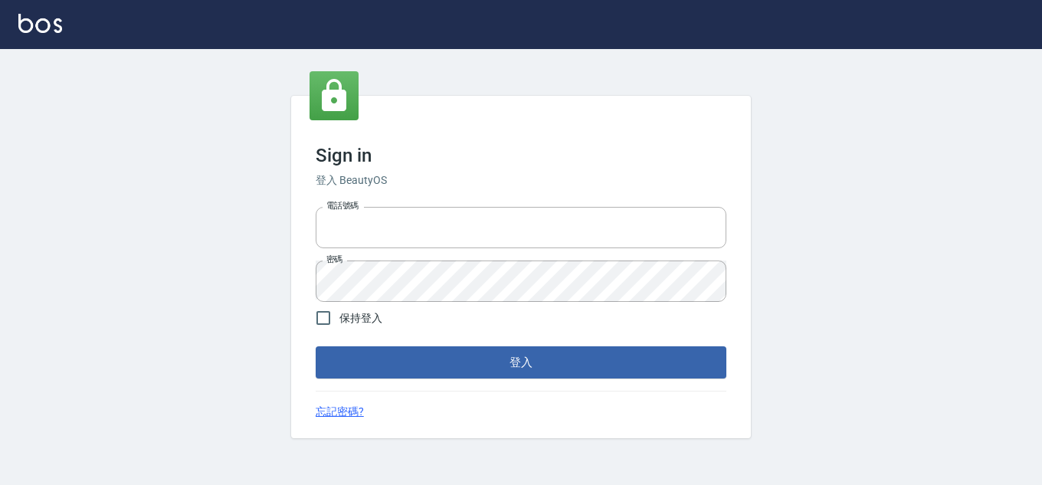
type input "28822767"
click at [326, 315] on input "保持登入" at bounding box center [323, 318] width 32 height 32
checkbox input "true"
click at [339, 362] on button "登入" at bounding box center [521, 362] width 411 height 32
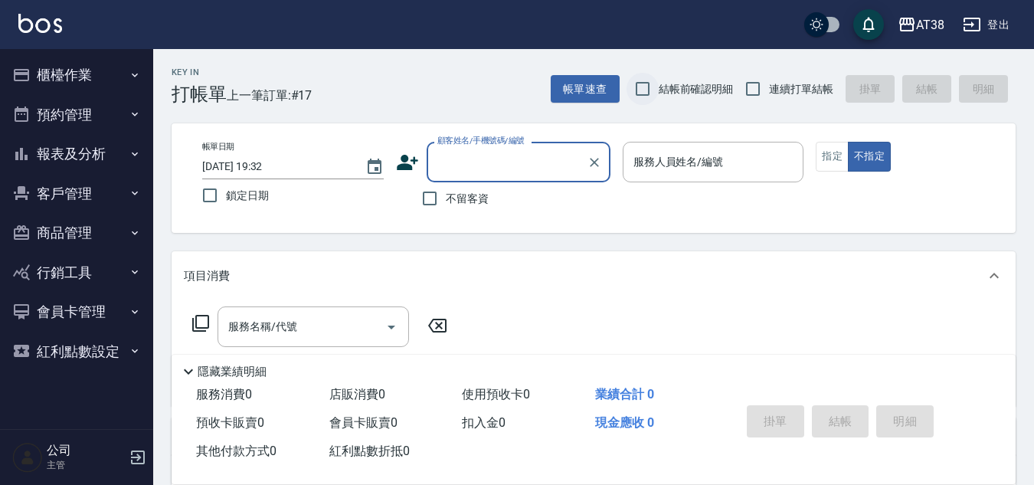
click at [643, 90] on input "結帳前確認明細" at bounding box center [643, 89] width 32 height 32
checkbox input "true"
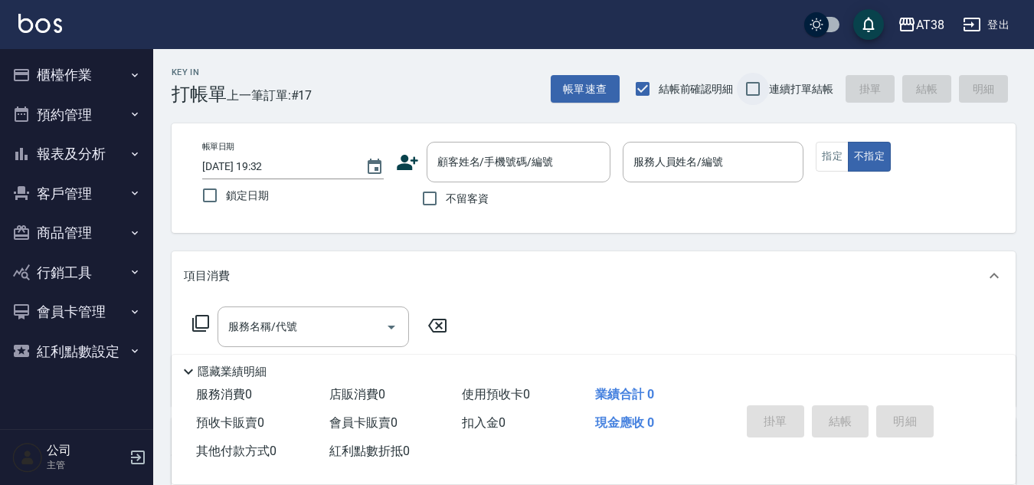
click at [752, 88] on input "連續打單結帳" at bounding box center [753, 89] width 32 height 32
checkbox input "true"
click at [431, 195] on input "不留客資" at bounding box center [430, 198] width 32 height 32
checkbox input "true"
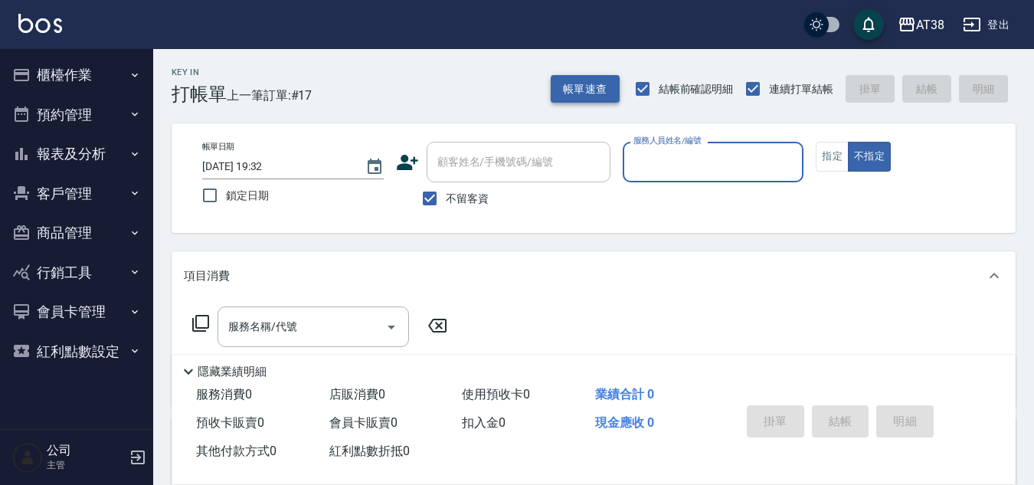
click at [565, 81] on button "帳單速查" at bounding box center [585, 89] width 69 height 28
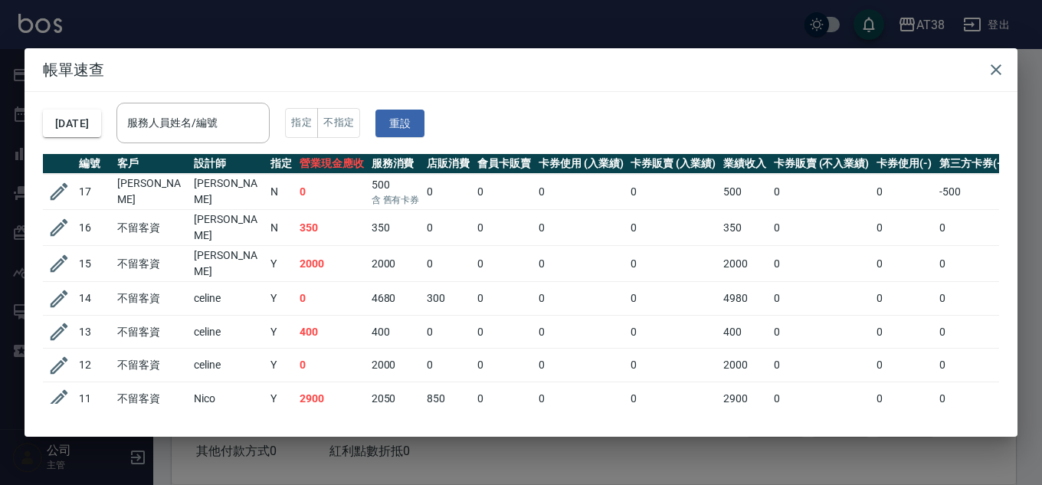
click at [66, 184] on icon "button" at bounding box center [60, 192] width 18 height 18
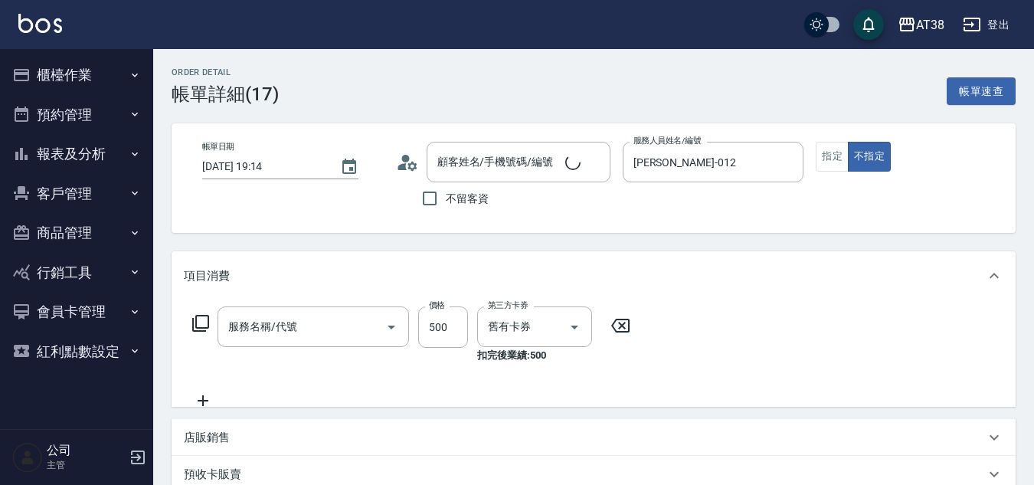
type input "[DATE] 19:14"
type input "[PERSON_NAME]-012"
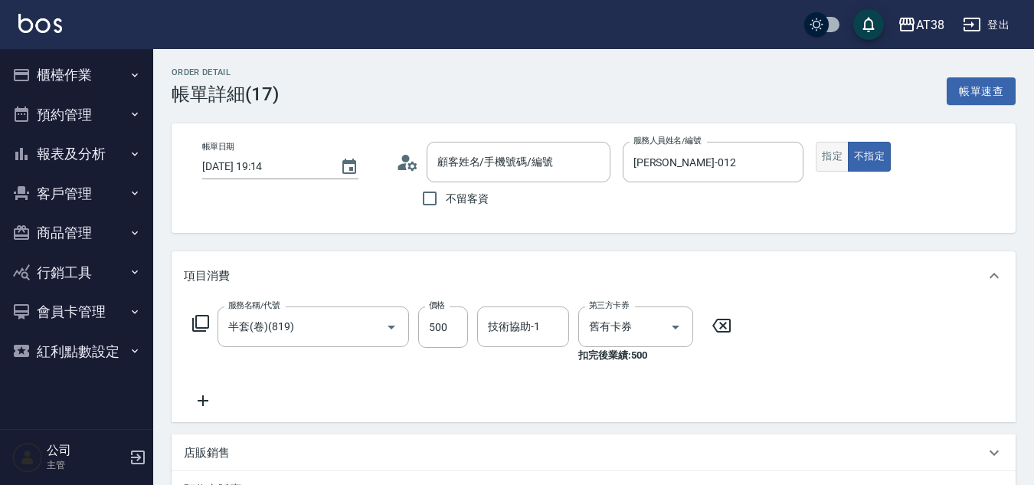
type input "半套(卷)(819)"
type input "[PERSON_NAME]/0937925730/012-31"
click at [837, 148] on button "指定" at bounding box center [832, 157] width 33 height 30
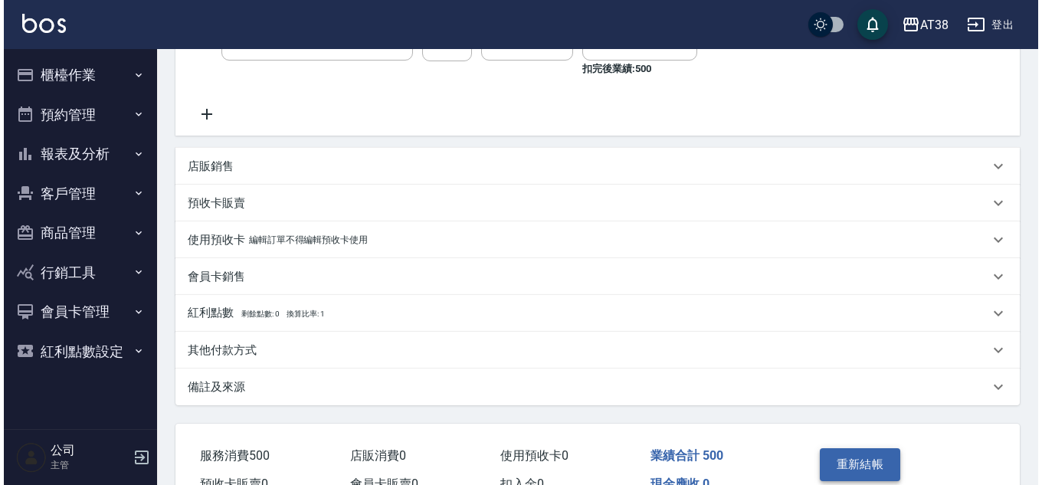
scroll to position [372, 0]
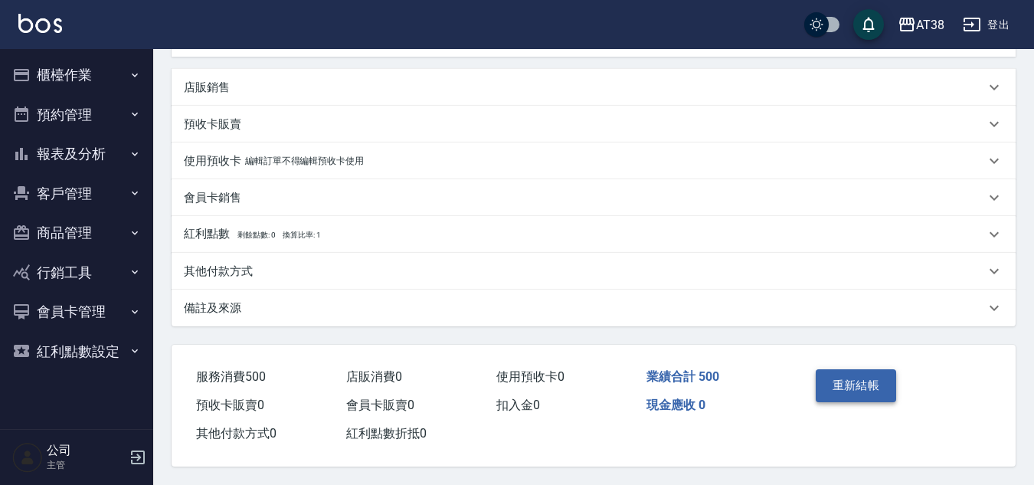
click at [868, 378] on button "重新結帳" at bounding box center [856, 385] width 81 height 32
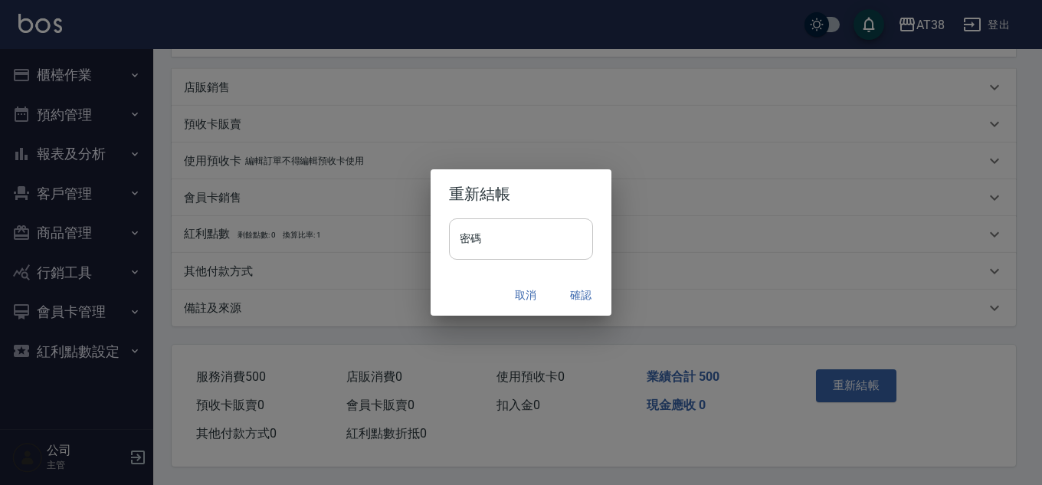
click at [510, 227] on input "密碼" at bounding box center [521, 238] width 144 height 41
type input "******"
click at [580, 294] on button "確認" at bounding box center [580, 295] width 49 height 28
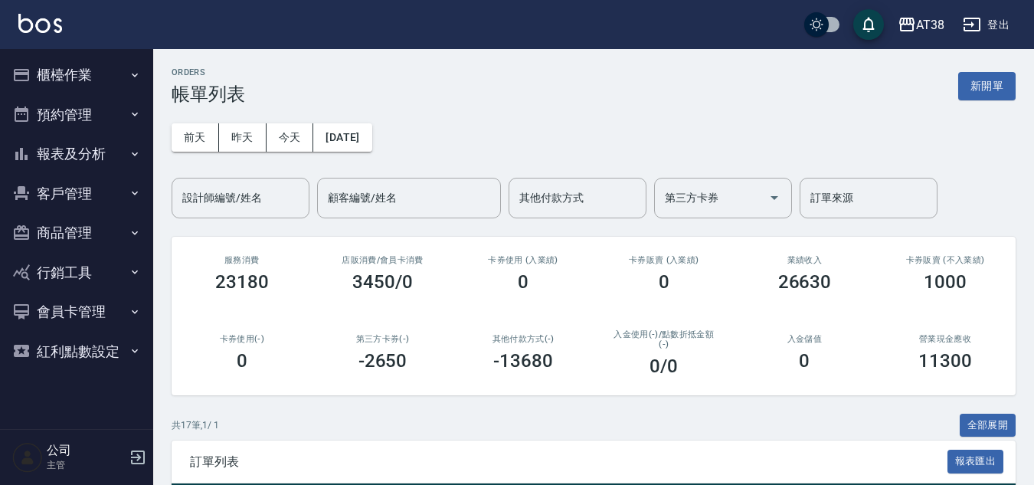
click at [54, 62] on button "櫃檯作業" at bounding box center [76, 75] width 141 height 40
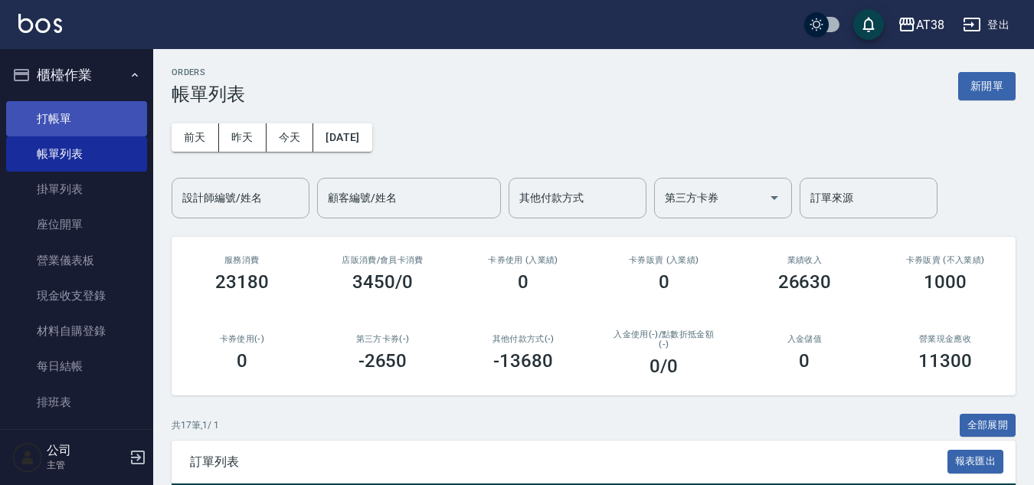
click at [61, 110] on link "打帳單" at bounding box center [76, 118] width 141 height 35
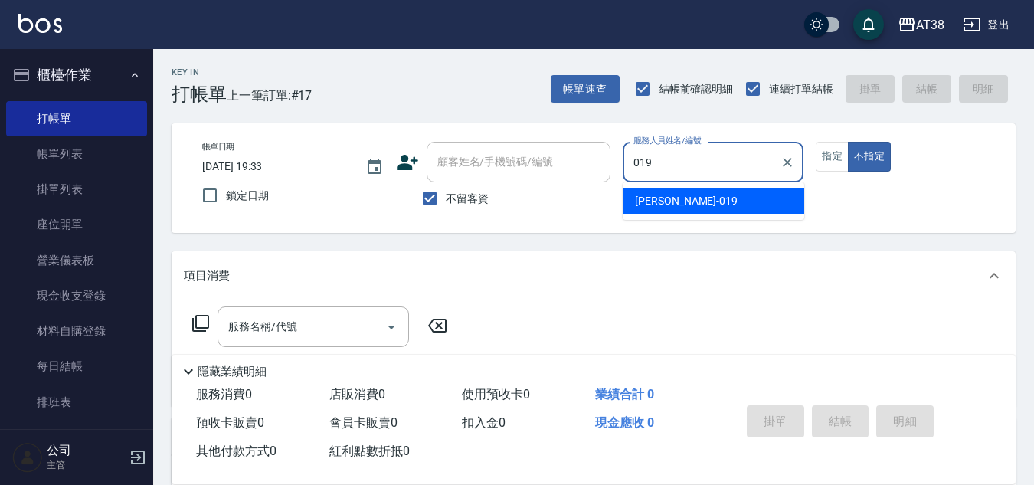
type input "Jenny-019"
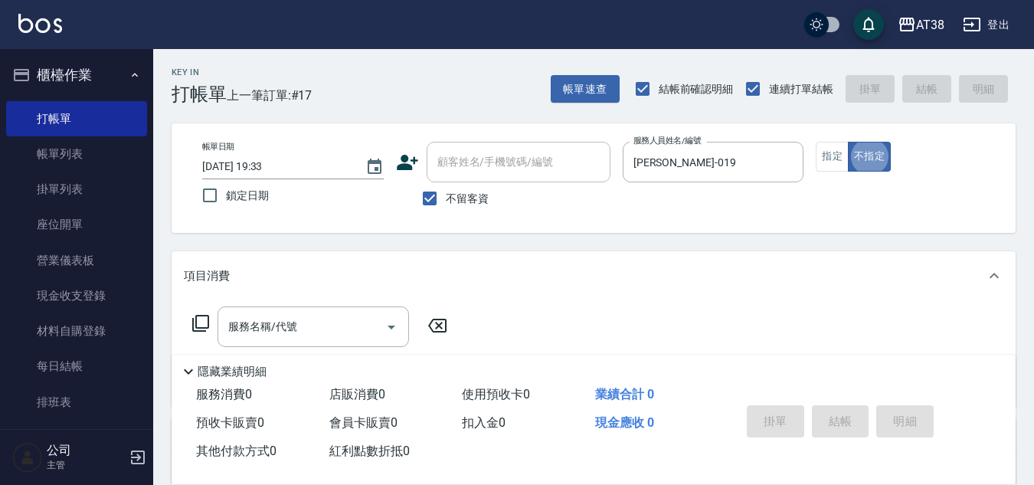
type button "false"
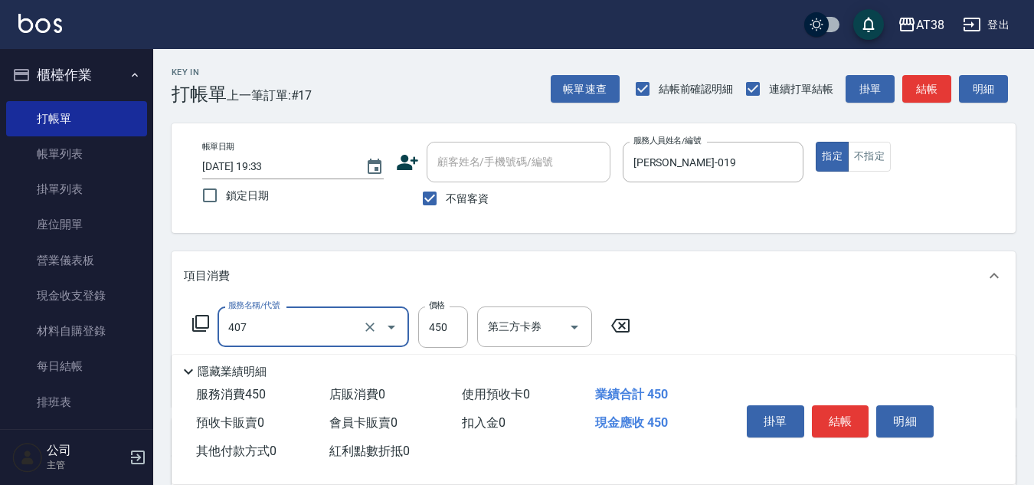
type input "剪髮(407)"
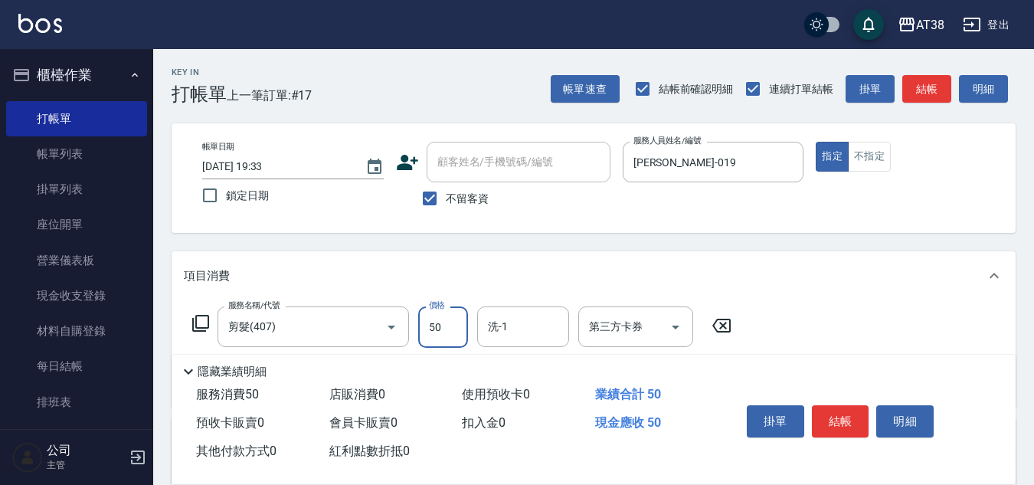
type input "500"
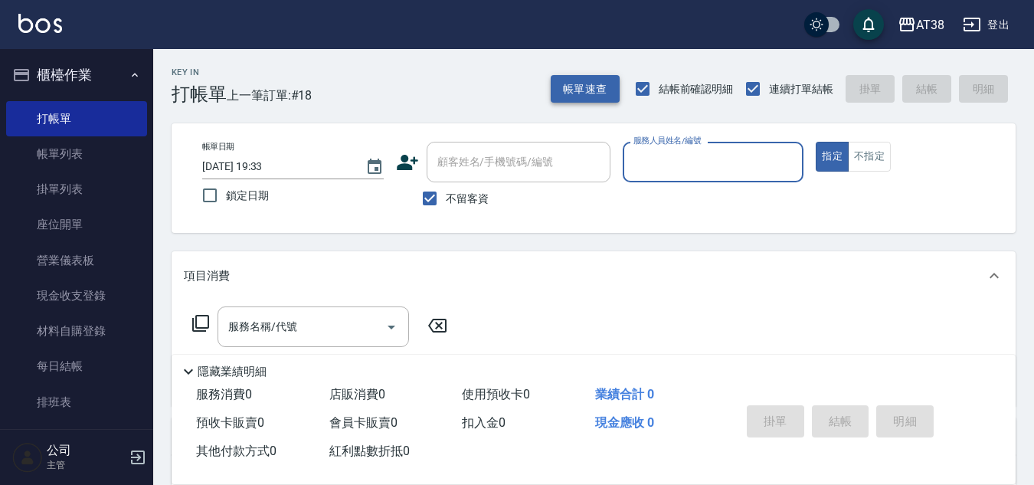
click at [596, 98] on button "帳單速查" at bounding box center [585, 89] width 69 height 28
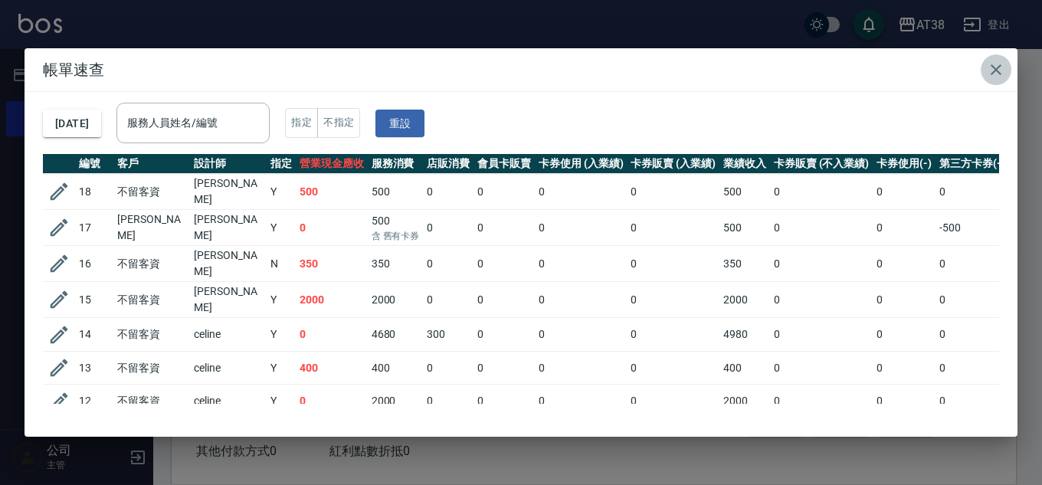
click at [993, 63] on icon "button" at bounding box center [996, 70] width 18 height 18
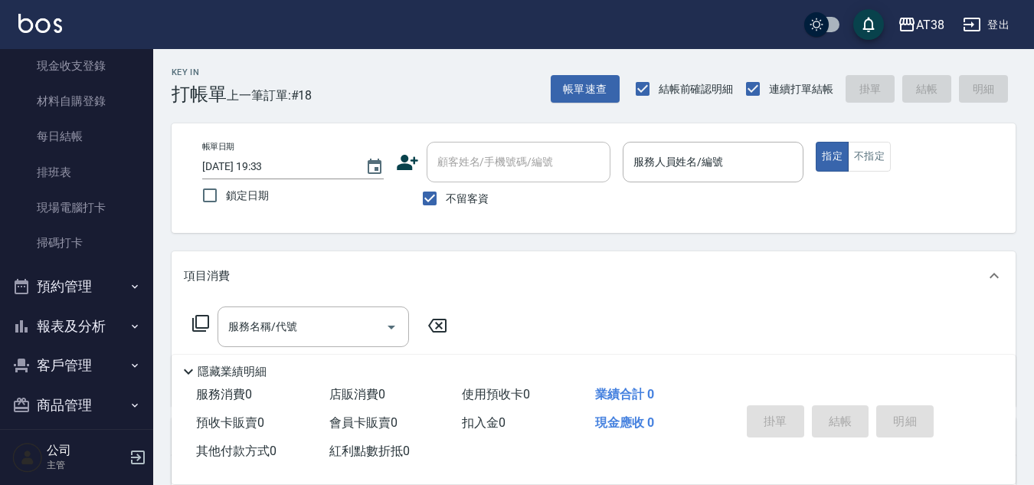
scroll to position [306, 0]
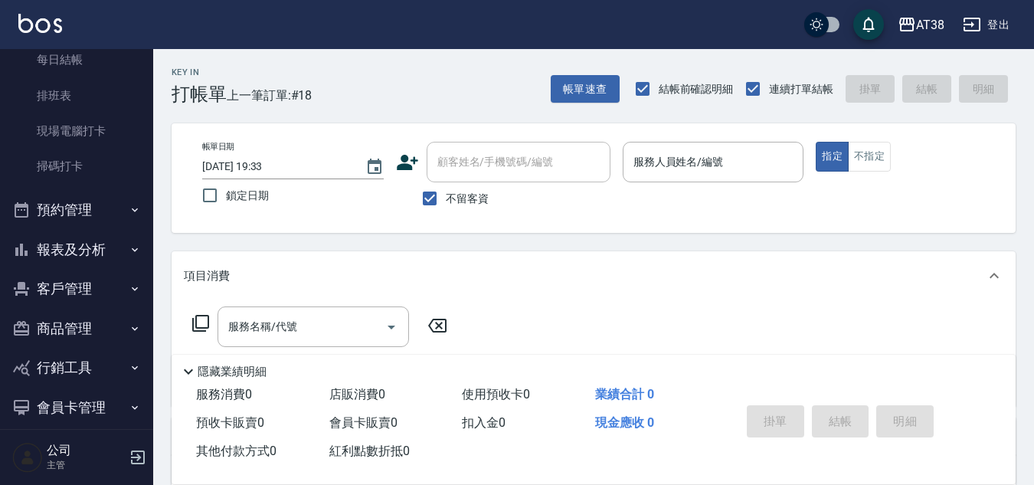
click at [70, 250] on button "報表及分析" at bounding box center [76, 250] width 141 height 40
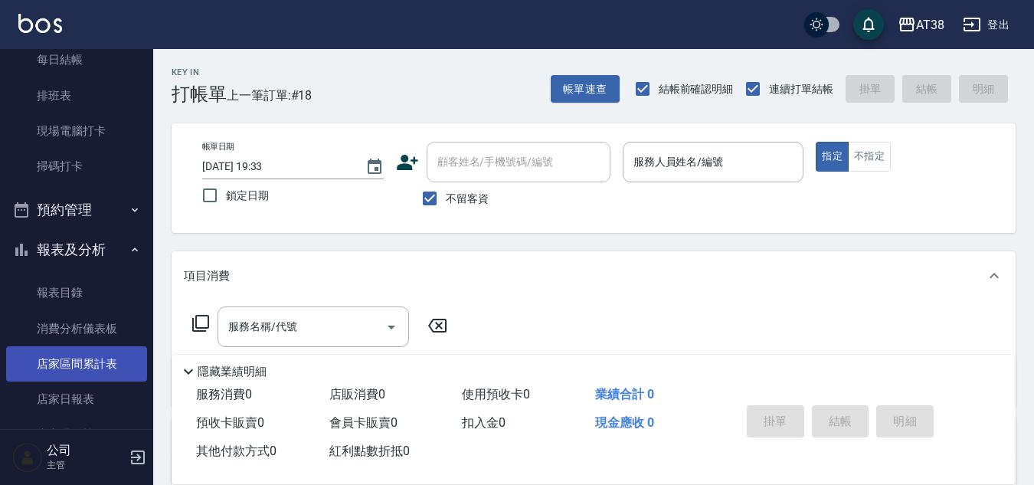
click at [93, 361] on link "店家區間累計表" at bounding box center [76, 363] width 141 height 35
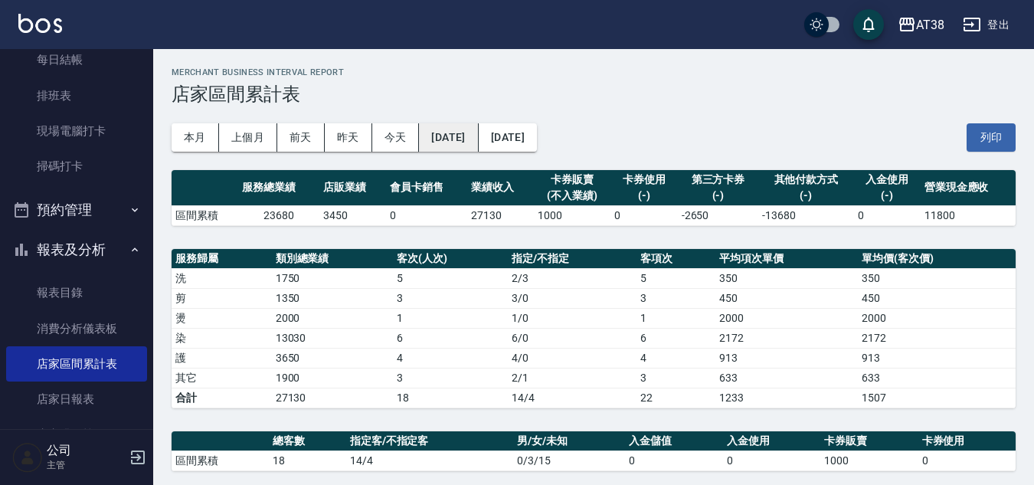
click at [468, 142] on button "[DATE]" at bounding box center [448, 137] width 59 height 28
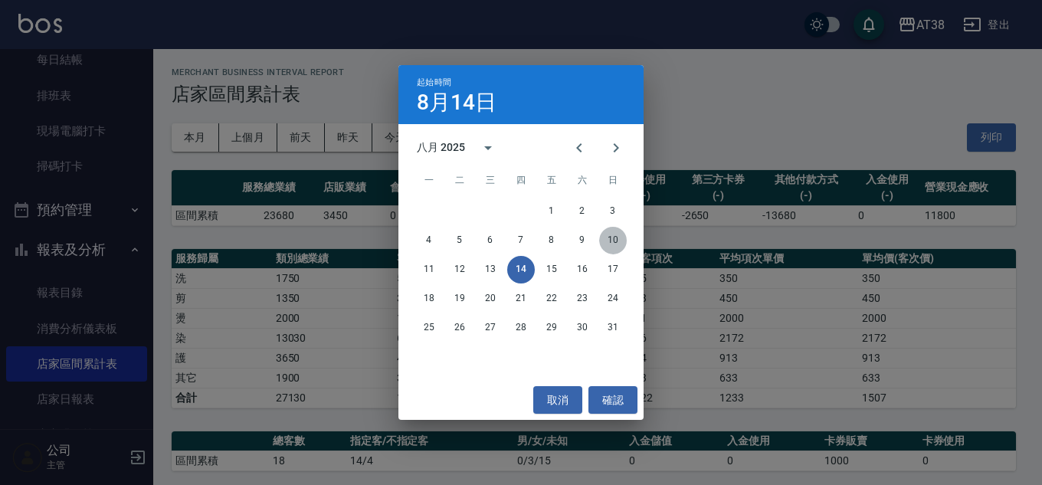
click at [607, 236] on button "10" at bounding box center [613, 241] width 28 height 28
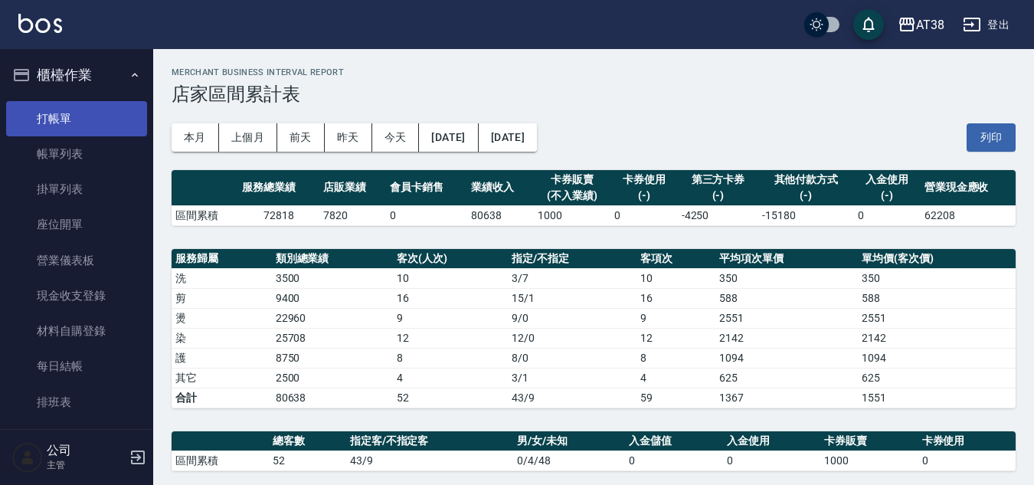
click at [65, 123] on link "打帳單" at bounding box center [76, 118] width 141 height 35
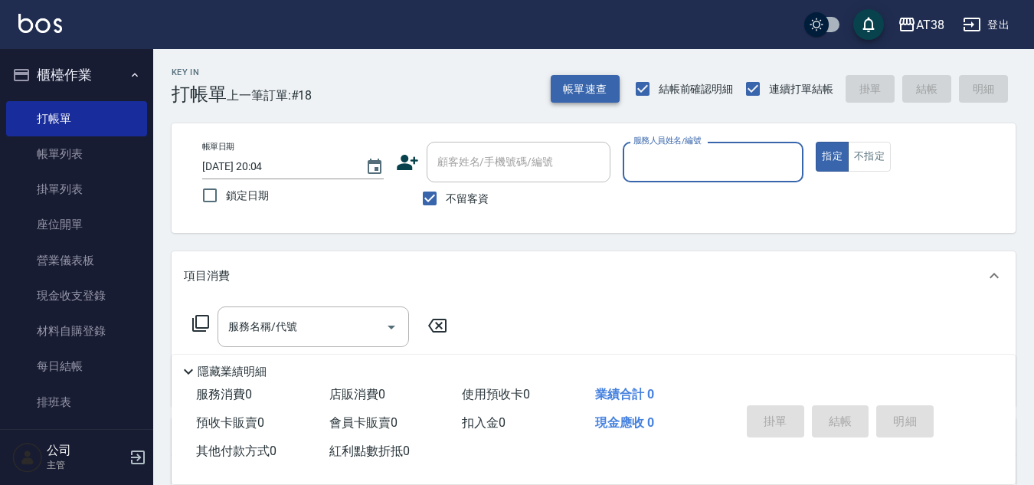
click at [586, 85] on button "帳單速查" at bounding box center [585, 89] width 69 height 28
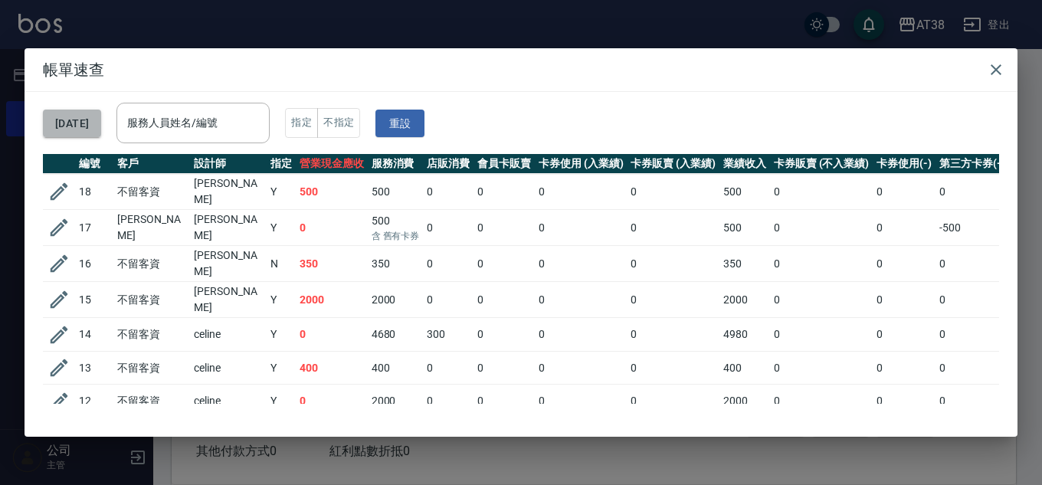
click at [92, 116] on button "[DATE]" at bounding box center [72, 124] width 58 height 28
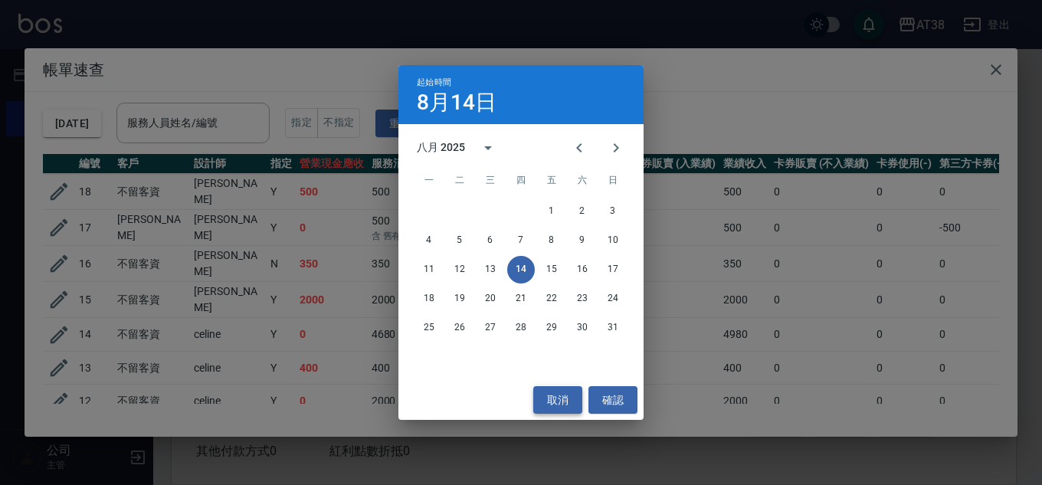
click at [569, 401] on button "取消" at bounding box center [557, 400] width 49 height 28
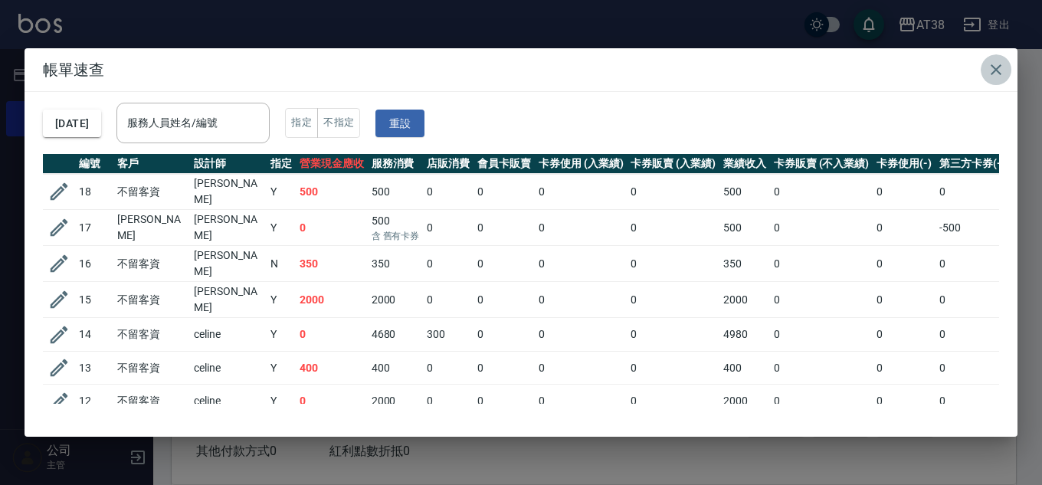
click at [993, 64] on icon "button" at bounding box center [996, 70] width 18 height 18
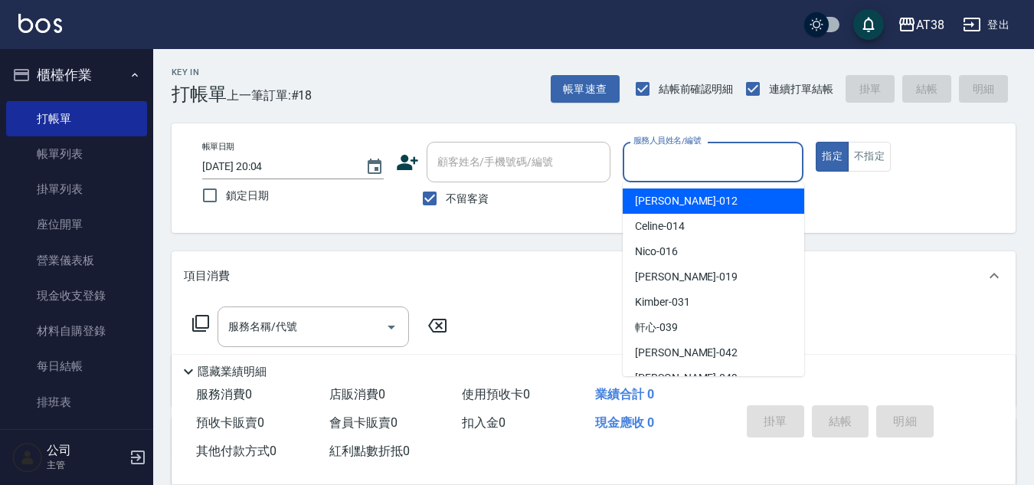
click at [633, 162] on input "服務人員姓名/編號" at bounding box center [714, 162] width 168 height 27
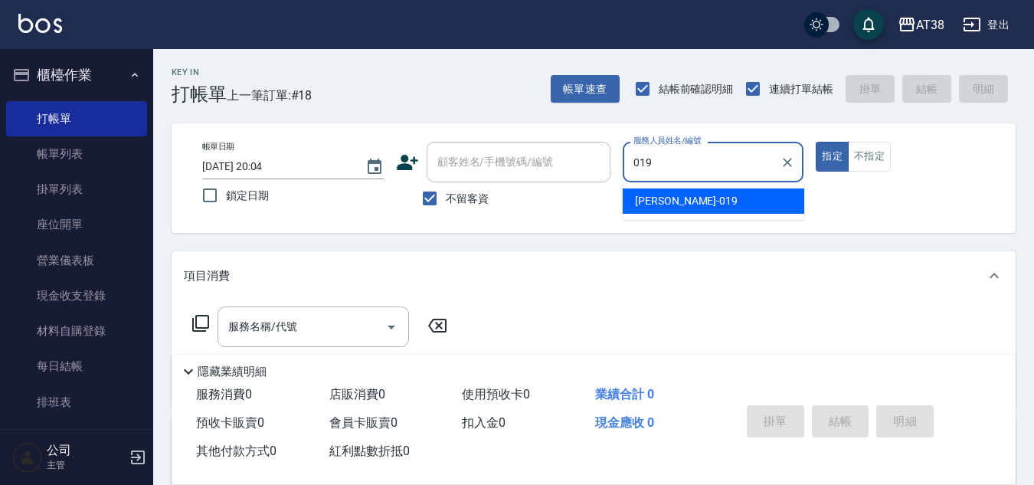
type input "Jenny-019"
type button "true"
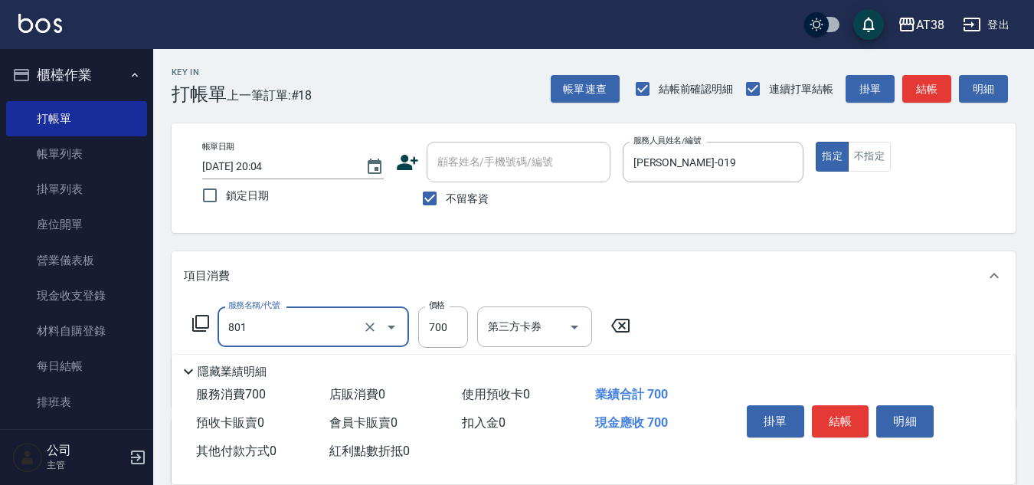
type input "頭皮(半)(801)"
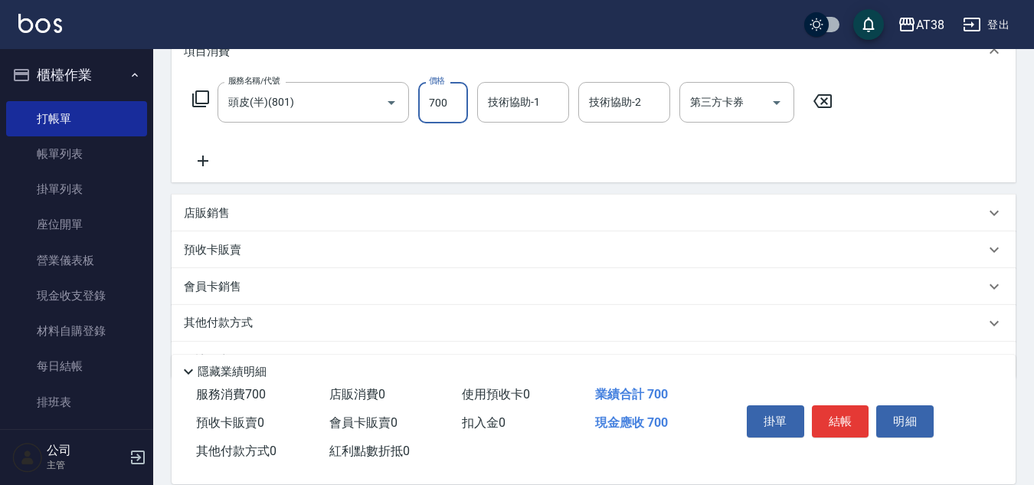
scroll to position [265, 0]
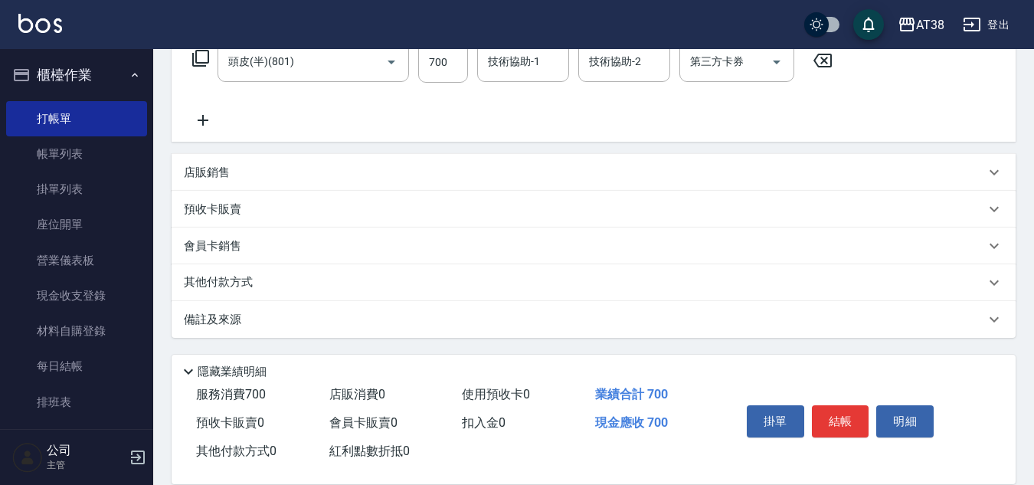
click at [228, 280] on p "其他付款方式" at bounding box center [222, 282] width 77 height 17
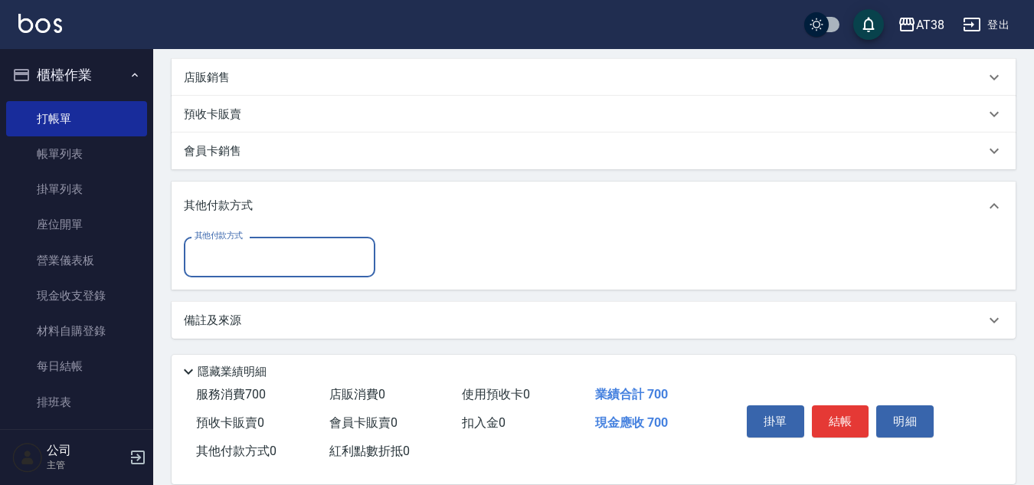
scroll to position [361, 0]
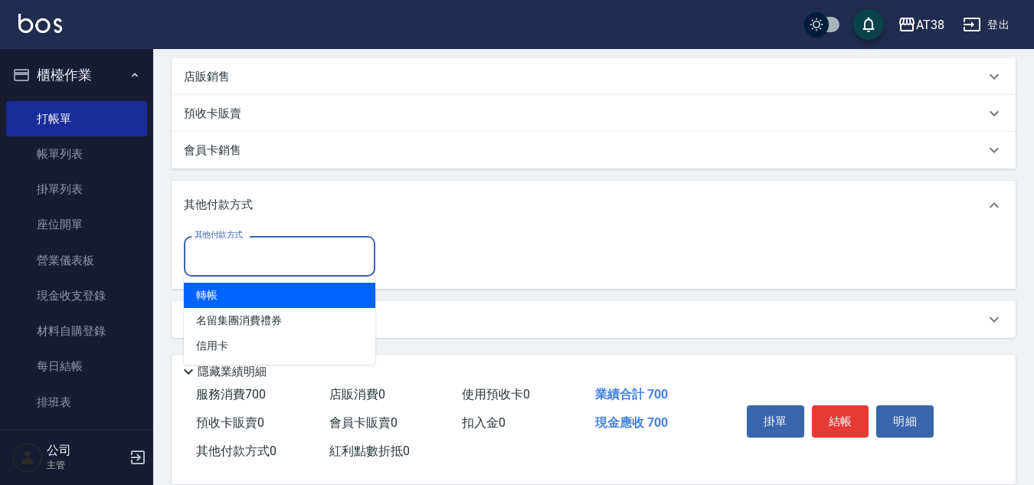
click at [244, 262] on input "其他付款方式" at bounding box center [280, 256] width 178 height 27
click at [205, 294] on span "轉帳" at bounding box center [280, 295] width 192 height 25
type input "轉帳"
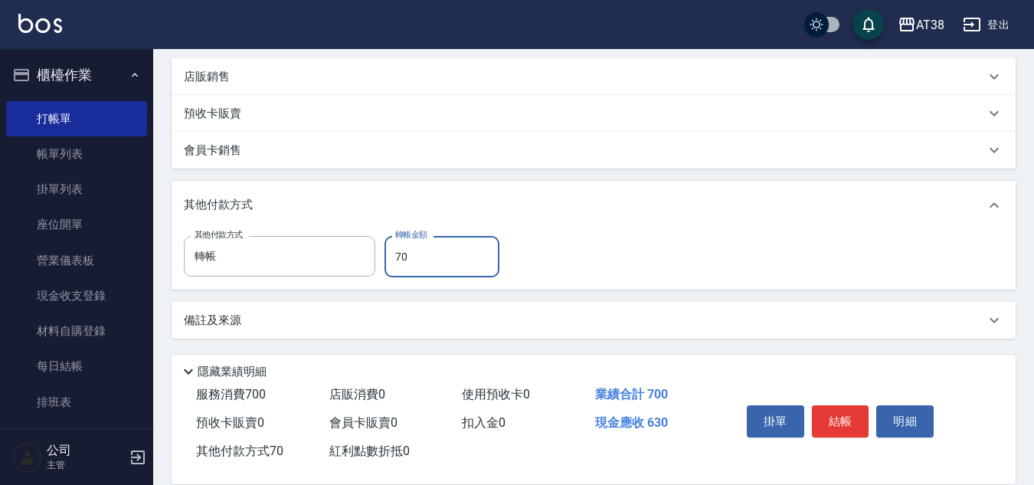
type input "700"
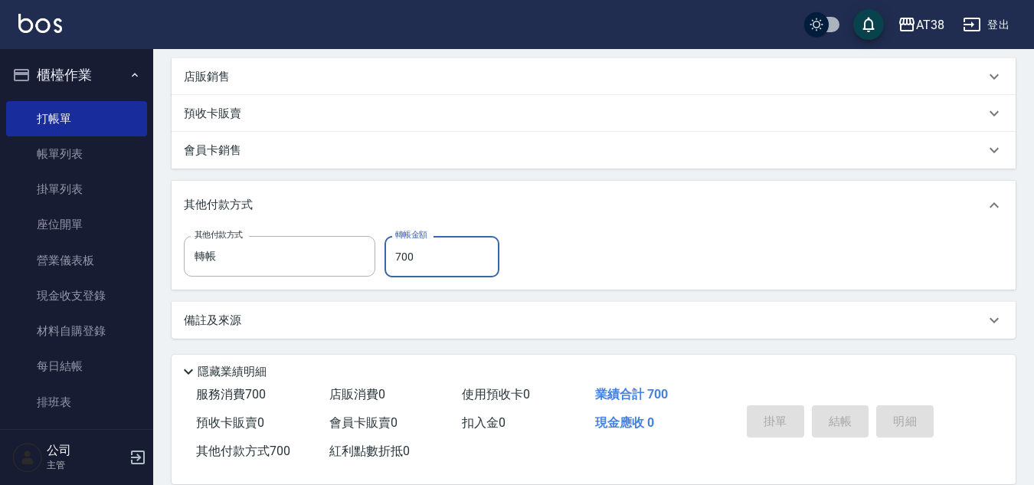
type input "2025/08/14 20:43"
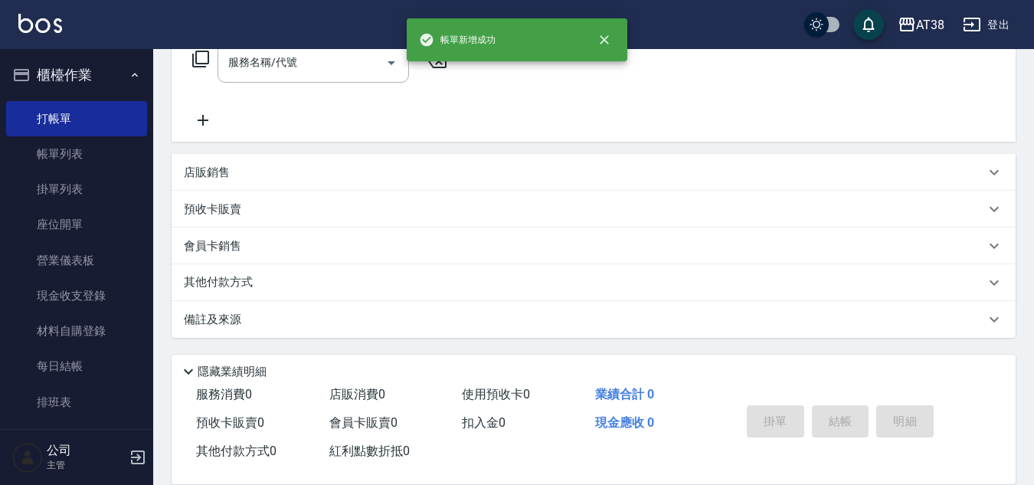
scroll to position [0, 0]
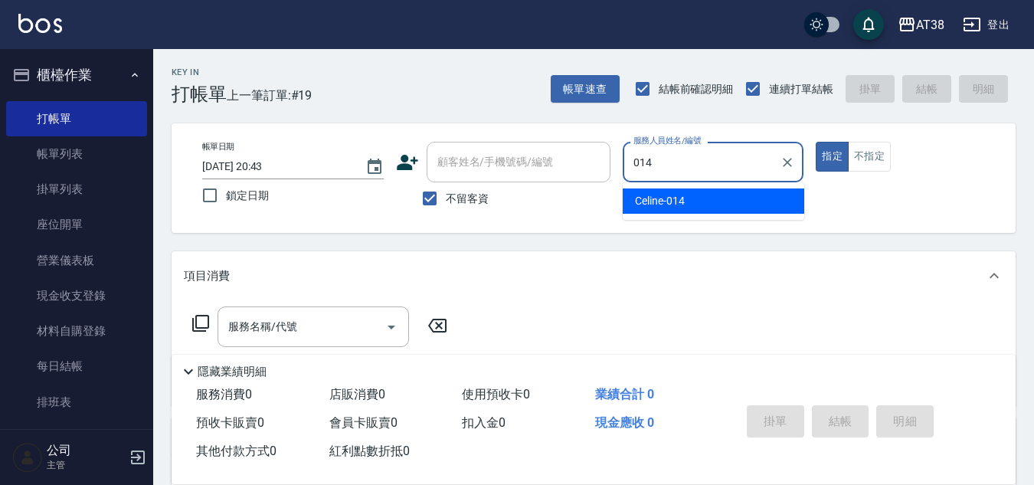
type input "Celine-014"
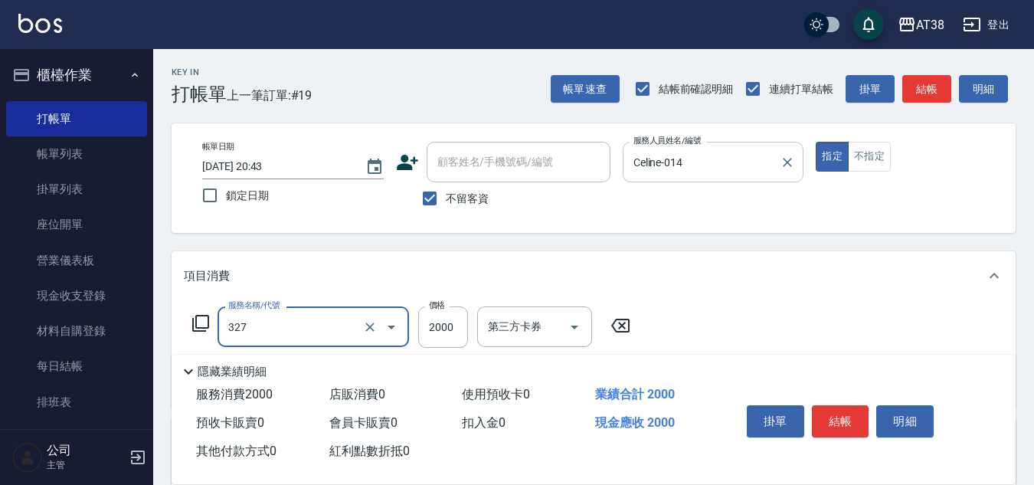
type input "溫塑燙(327)"
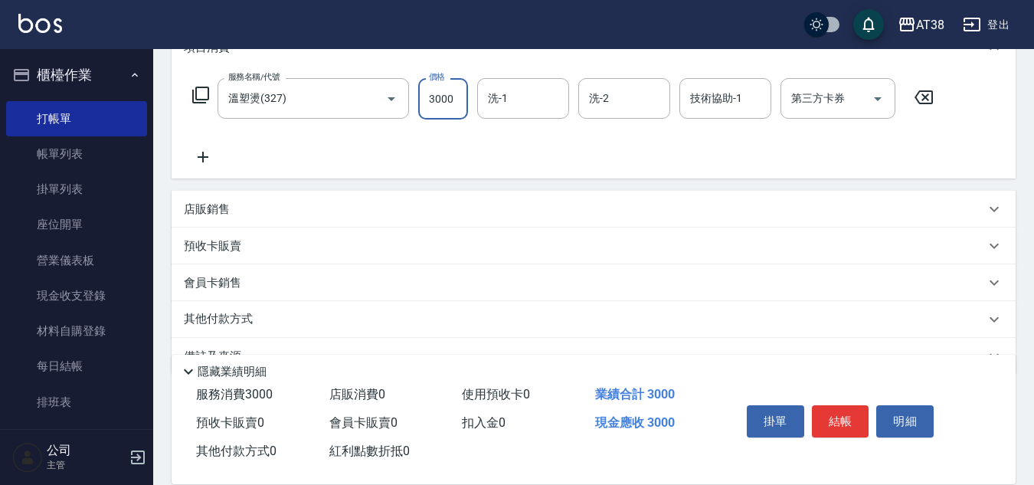
scroll to position [230, 0]
type input "3000"
click at [197, 312] on p "其他付款方式" at bounding box center [222, 317] width 77 height 17
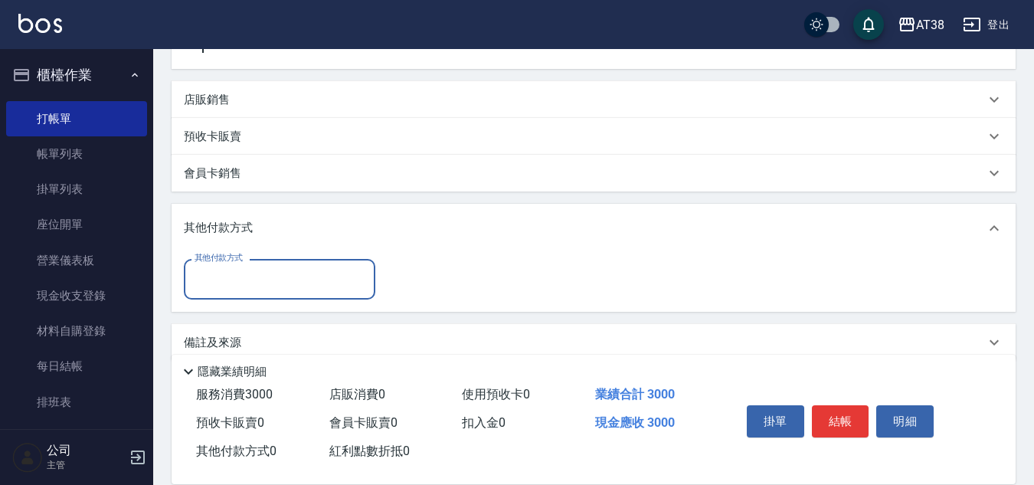
scroll to position [361, 0]
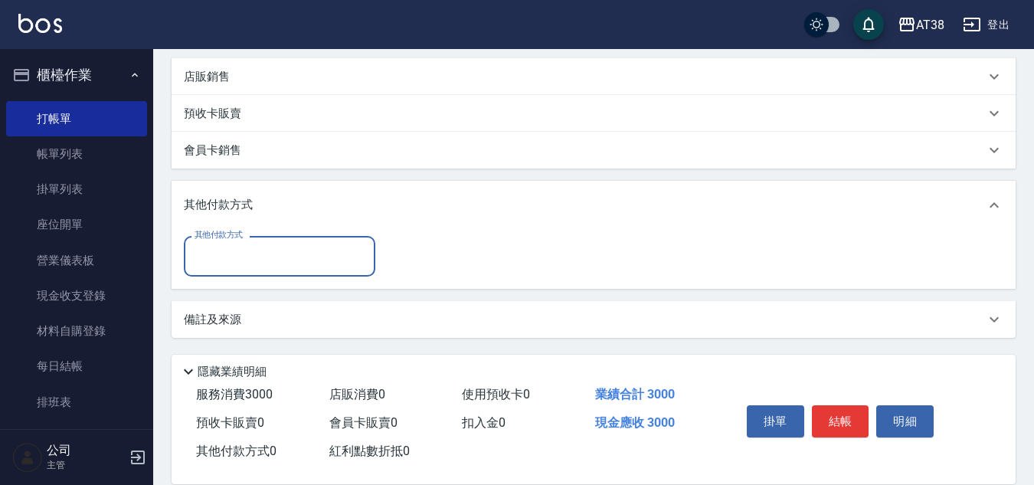
click at [256, 250] on input "其他付款方式" at bounding box center [280, 256] width 178 height 27
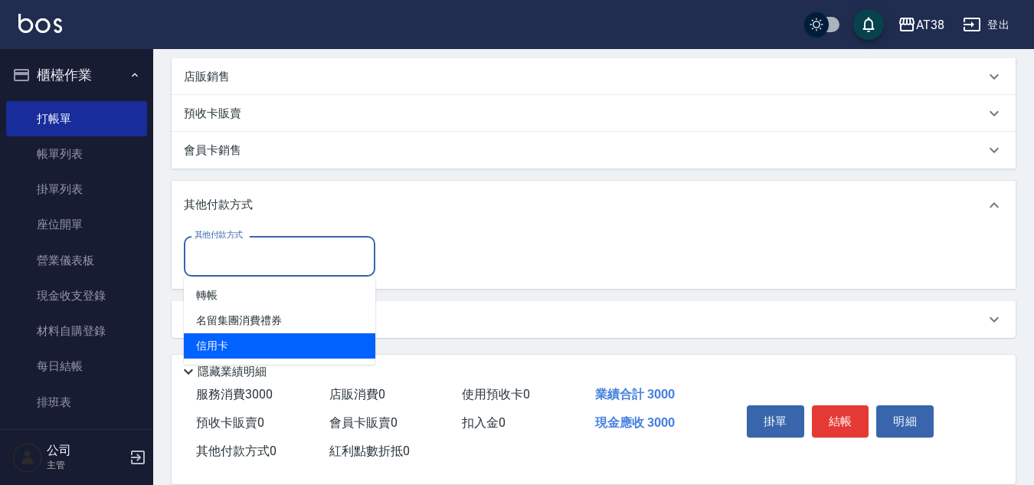
click at [205, 348] on span "信用卡" at bounding box center [280, 345] width 192 height 25
type input "信用卡"
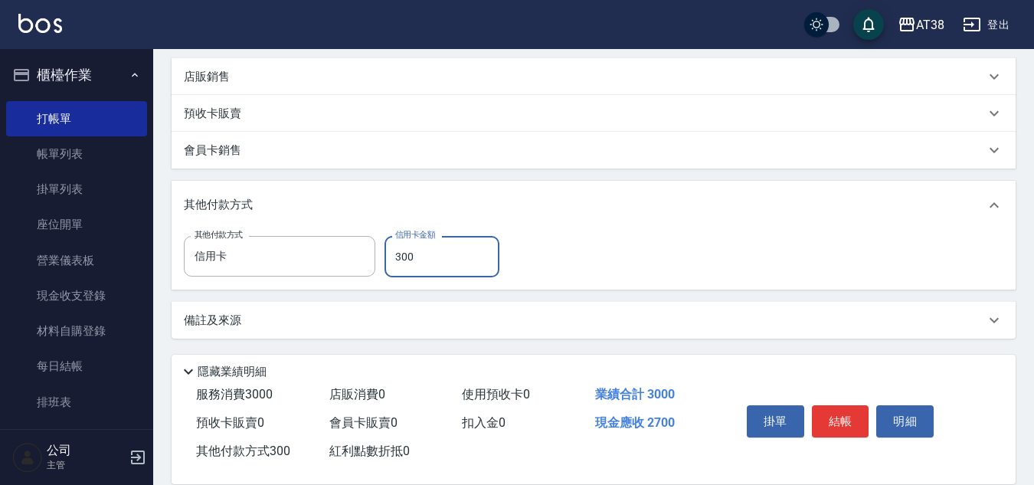
type input "3000"
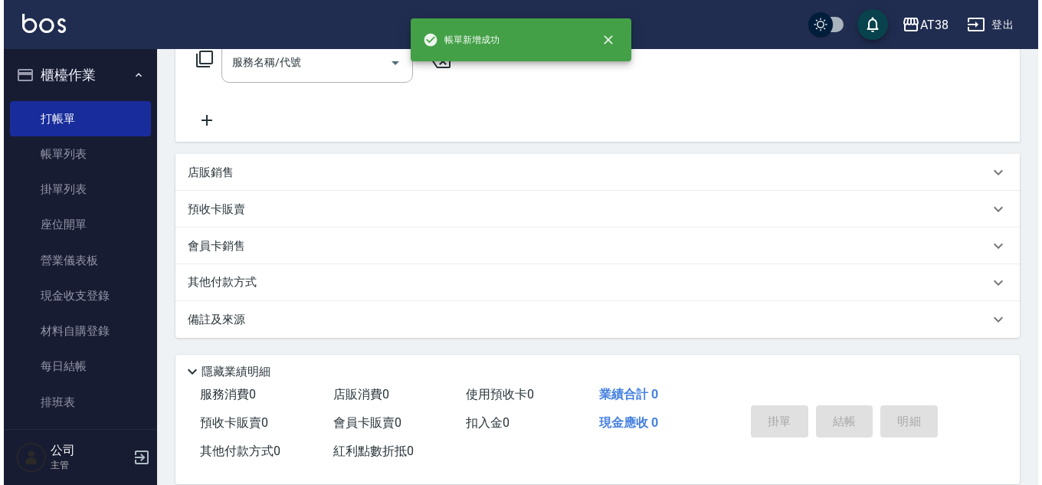
scroll to position [0, 0]
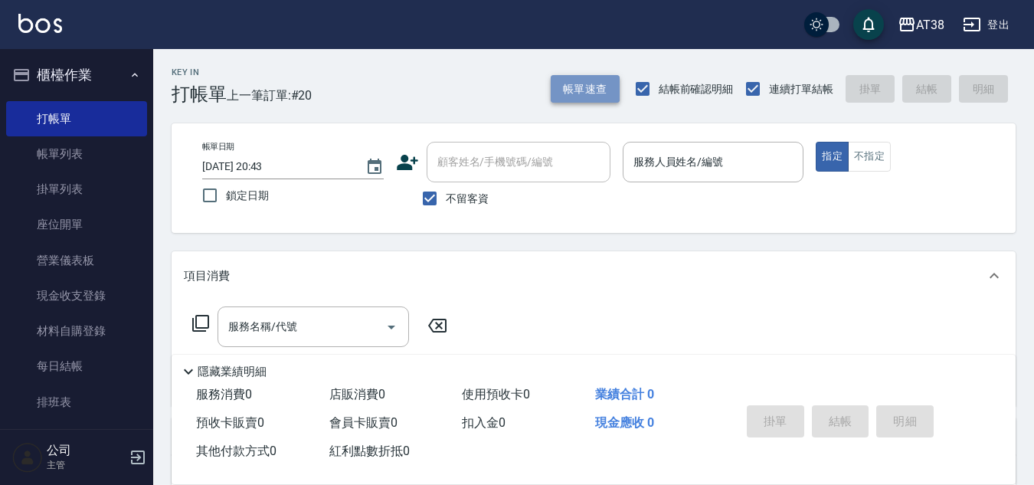
click at [588, 79] on button "帳單速查" at bounding box center [585, 89] width 69 height 28
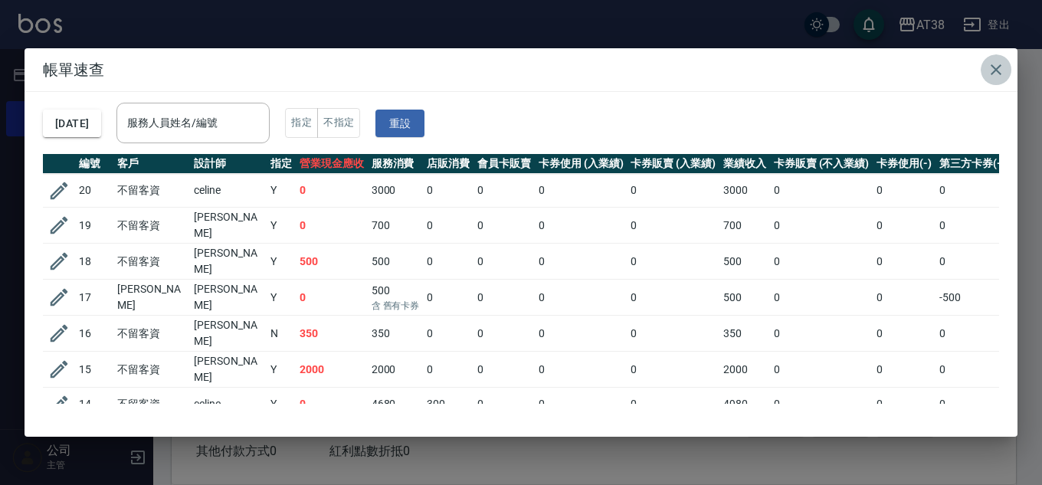
click at [992, 71] on icon "button" at bounding box center [996, 70] width 18 height 18
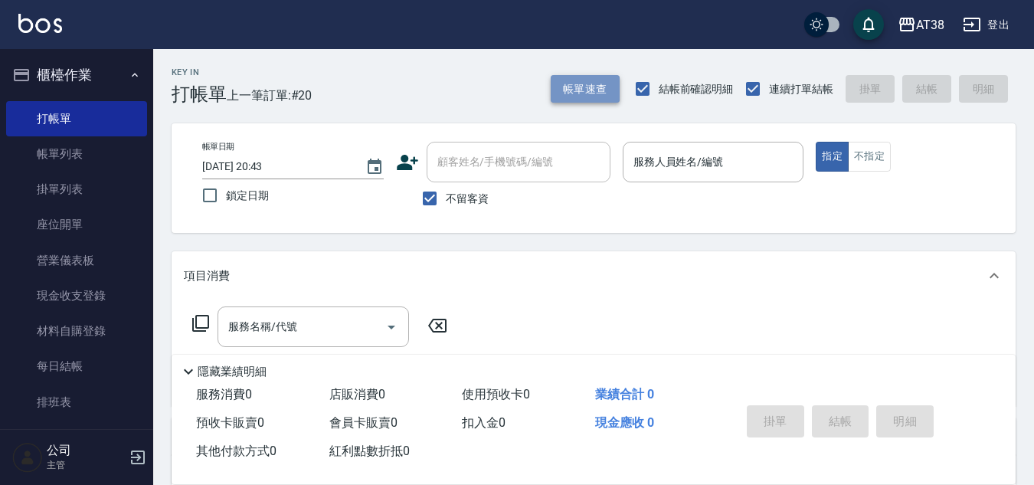
click at [567, 94] on button "帳單速查" at bounding box center [585, 89] width 69 height 28
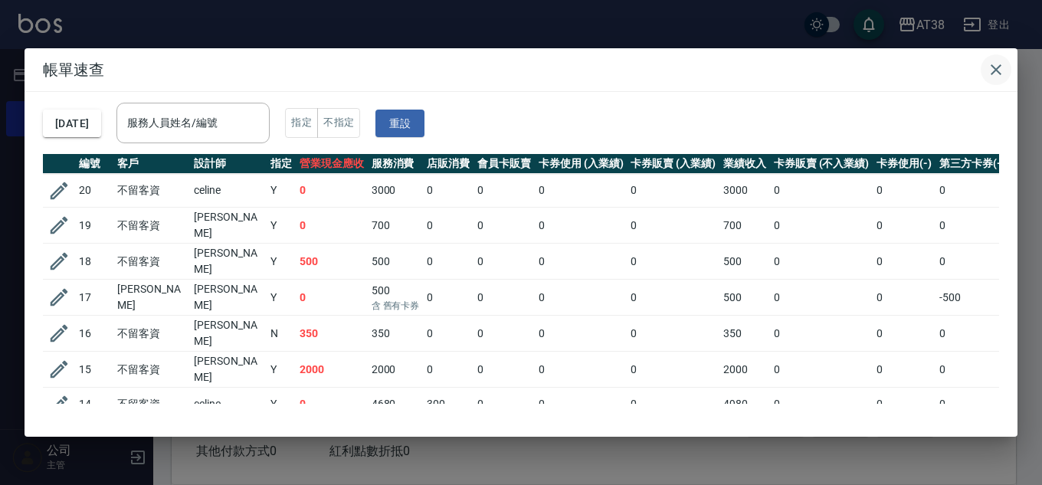
click at [995, 65] on icon "button" at bounding box center [996, 70] width 18 height 18
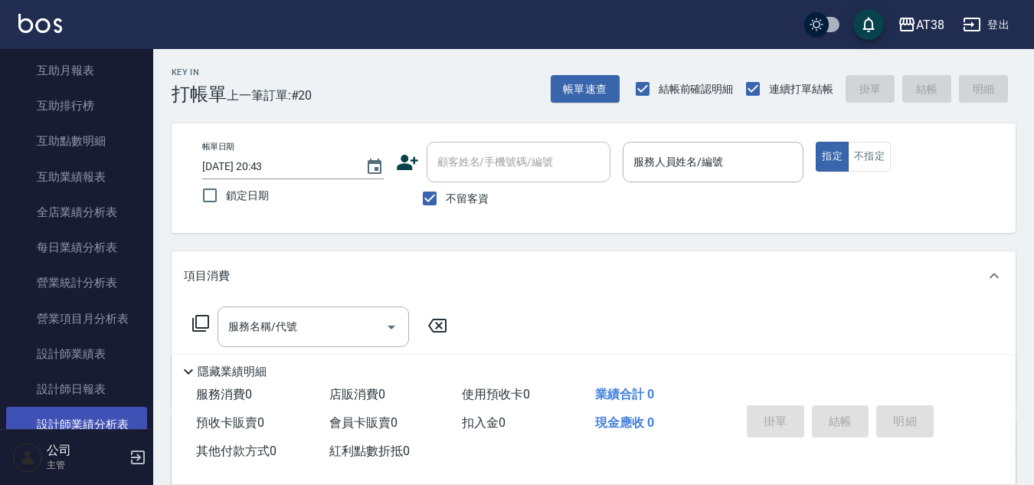
scroll to position [766, 0]
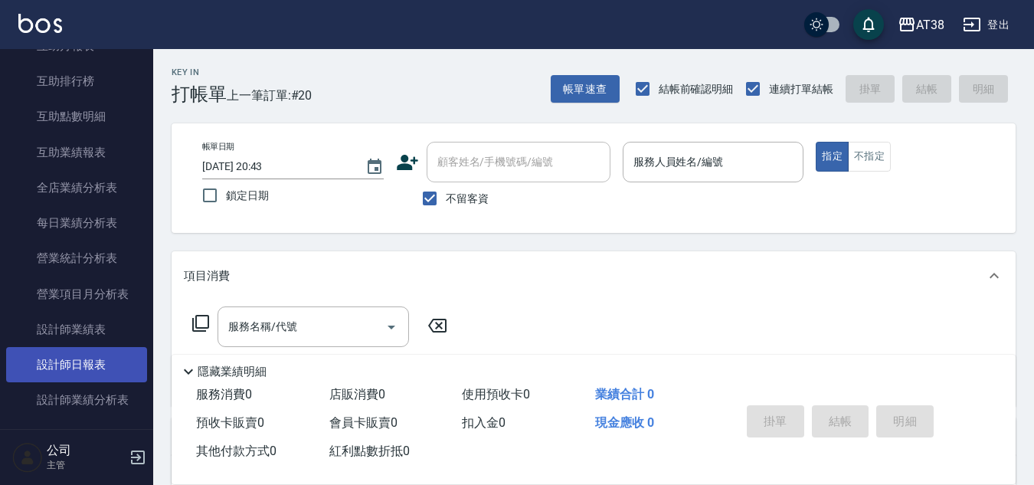
click at [86, 366] on link "設計師日報表" at bounding box center [76, 364] width 141 height 35
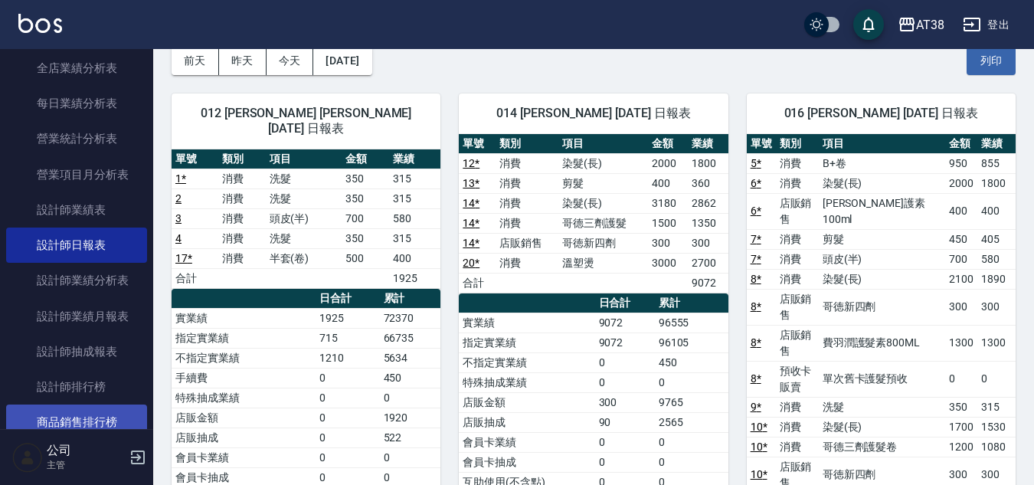
scroll to position [919, 0]
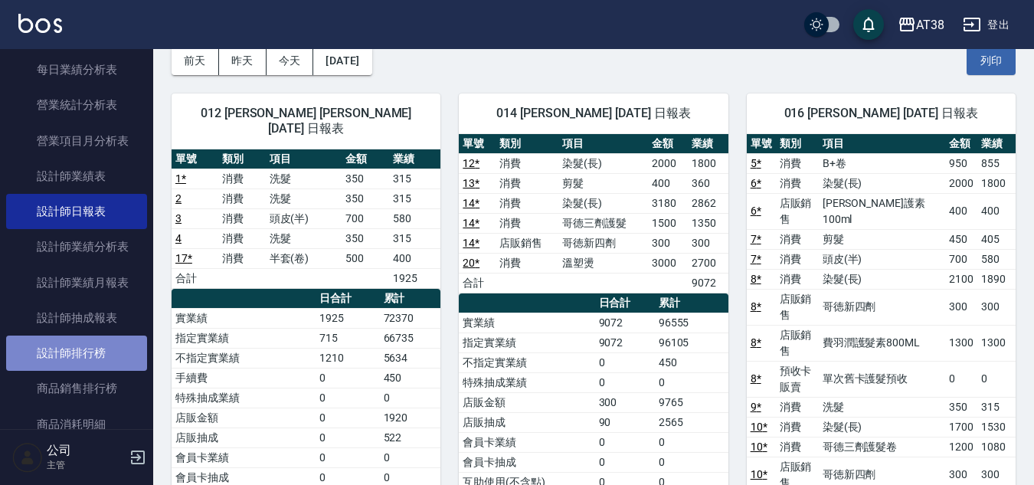
click at [84, 355] on link "設計師排行榜" at bounding box center [76, 353] width 141 height 35
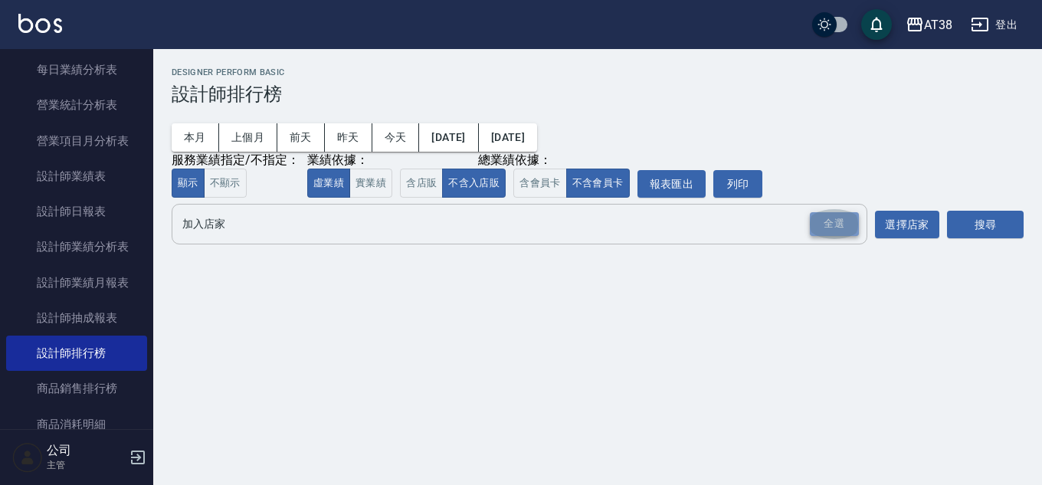
click at [834, 218] on div "全選" at bounding box center [834, 224] width 49 height 24
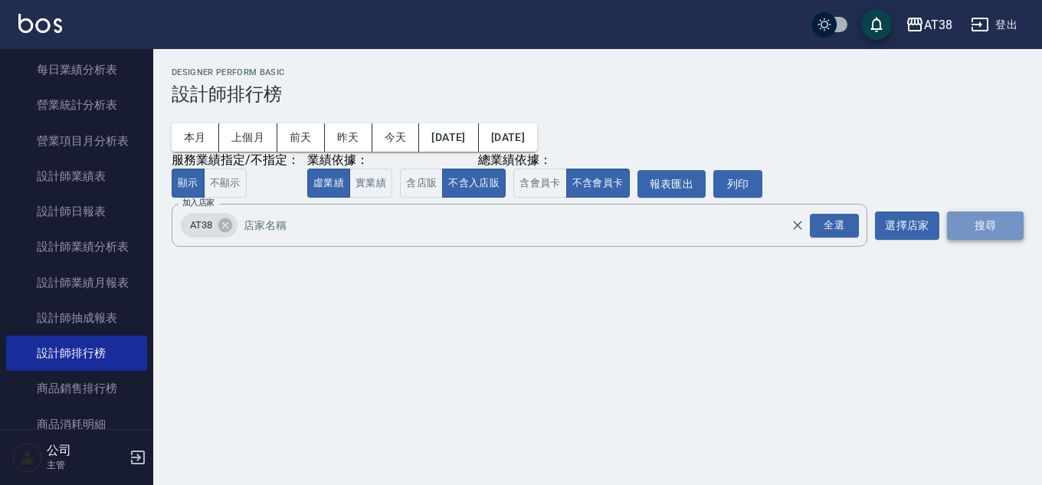
click at [992, 224] on button "搜尋" at bounding box center [985, 225] width 77 height 28
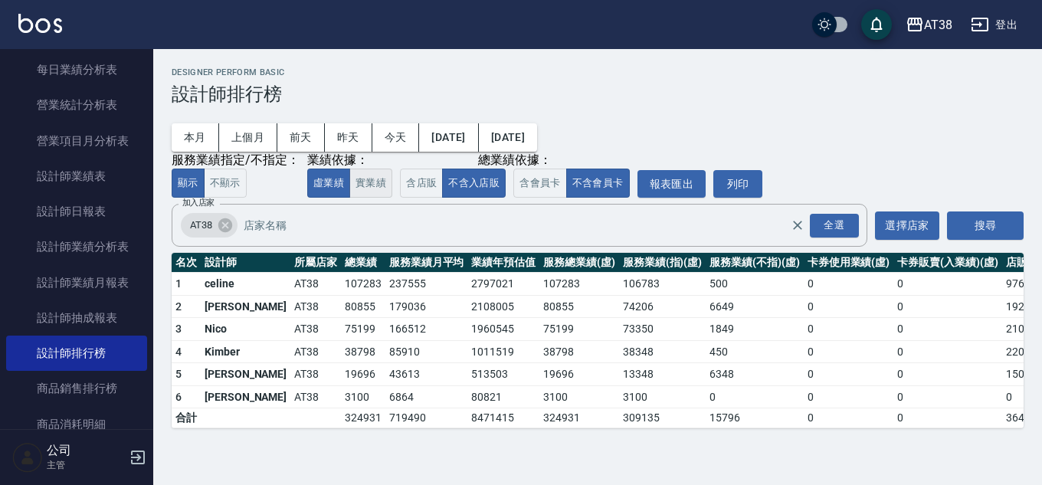
click at [373, 187] on button "實業績" at bounding box center [370, 184] width 43 height 30
click at [337, 186] on button "虛業績" at bounding box center [328, 184] width 43 height 30
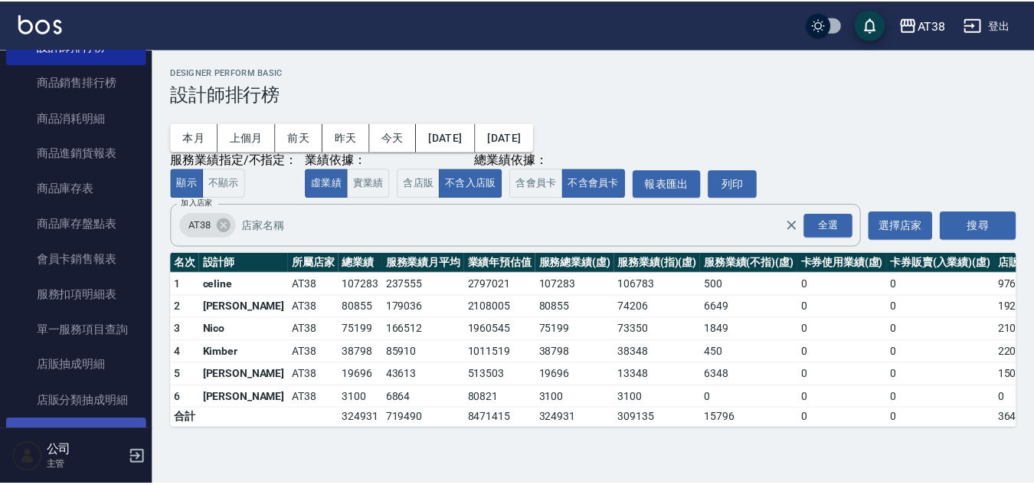
scroll to position [1455, 0]
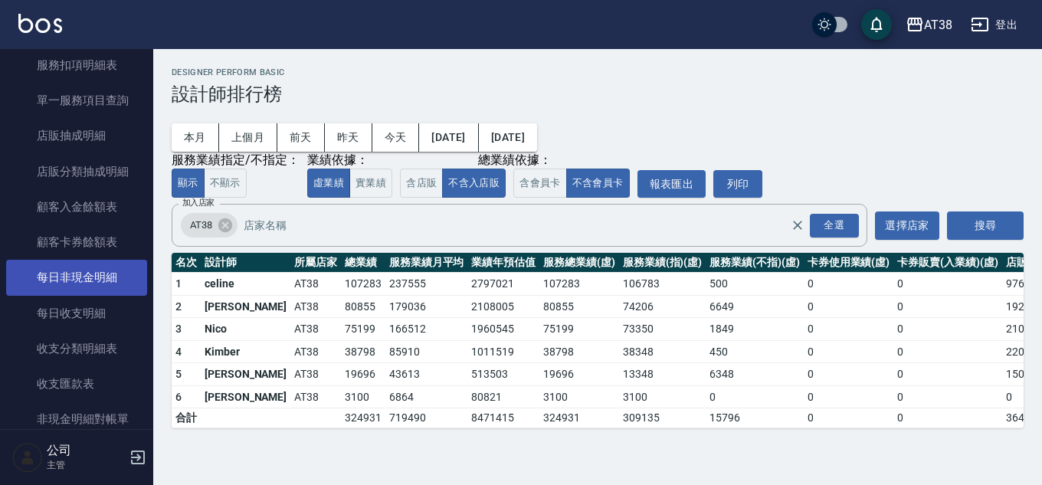
click at [77, 270] on link "每日非現金明細" at bounding box center [76, 277] width 141 height 35
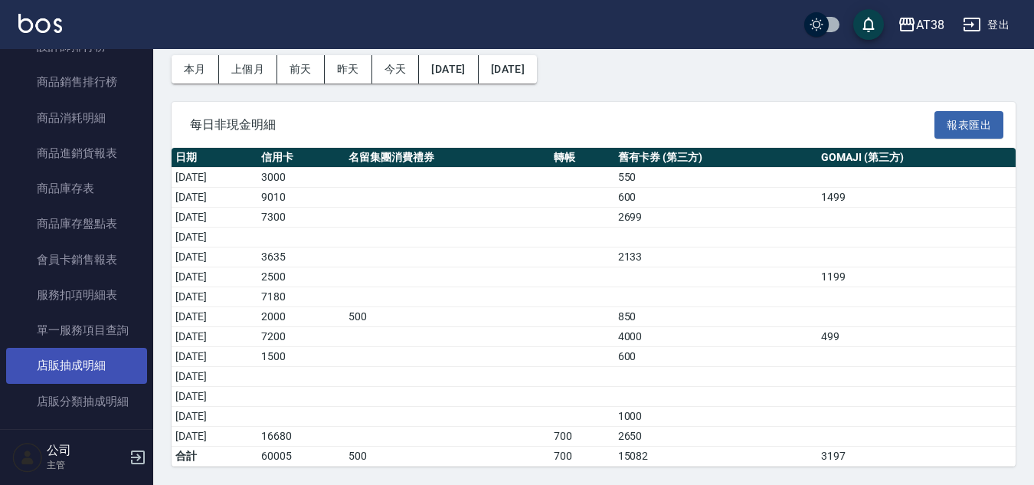
scroll to position [1149, 0]
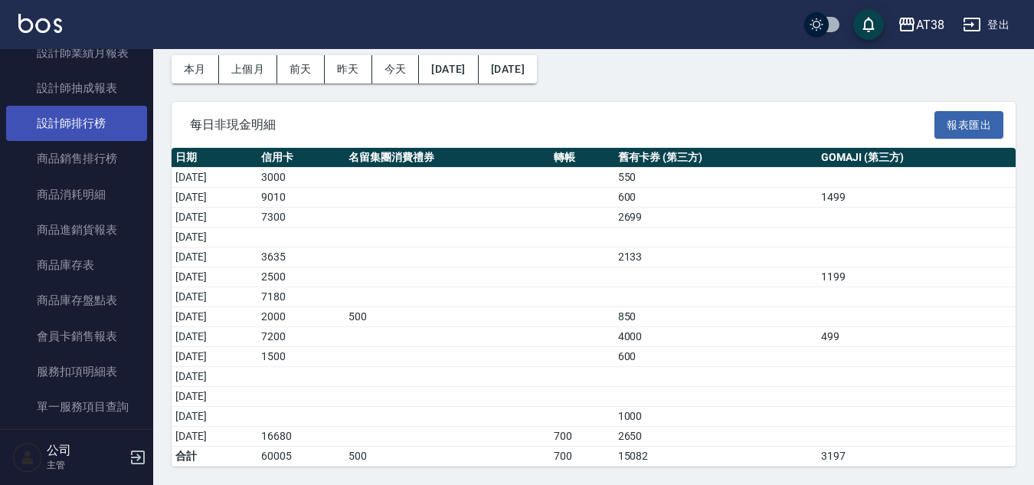
click at [63, 129] on link "設計師排行榜" at bounding box center [76, 123] width 141 height 35
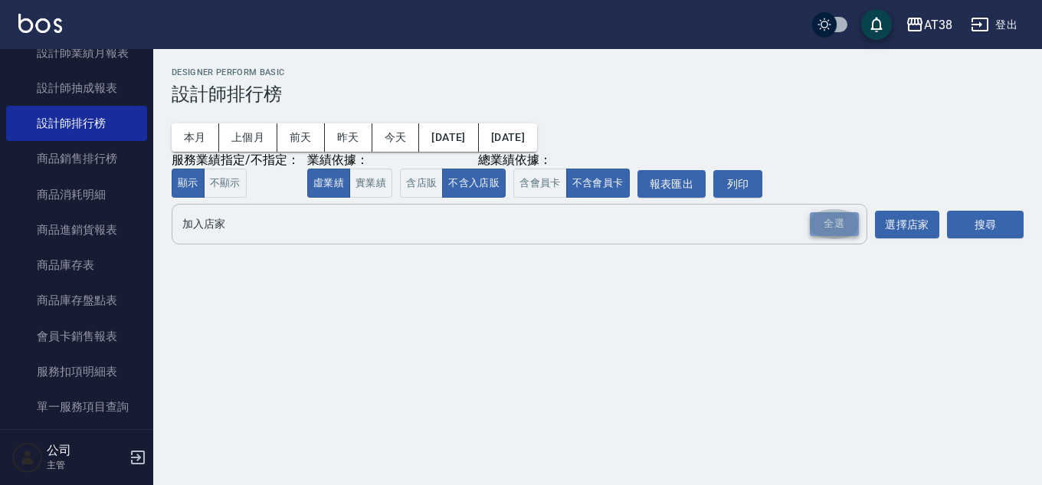
click at [831, 218] on div "全選" at bounding box center [834, 224] width 49 height 24
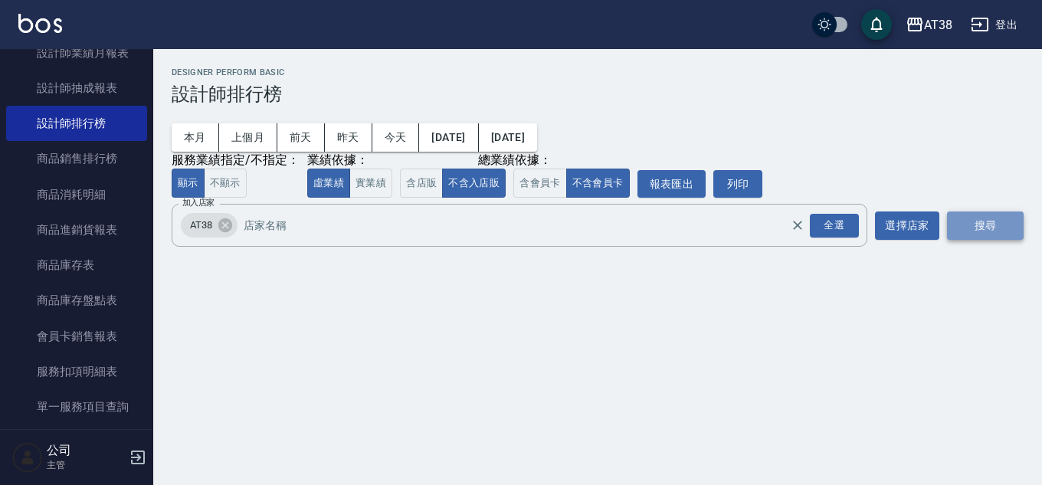
click at [991, 228] on button "搜尋" at bounding box center [985, 225] width 77 height 28
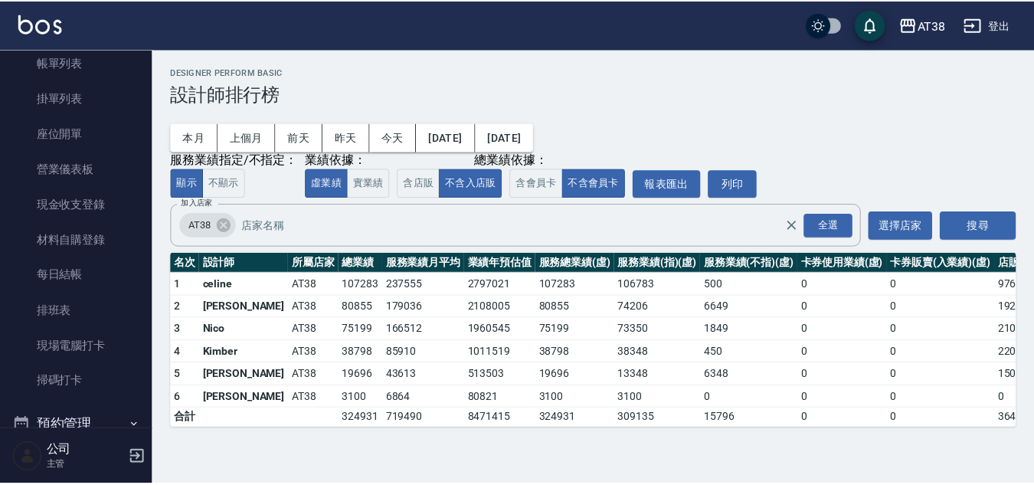
scroll to position [383, 0]
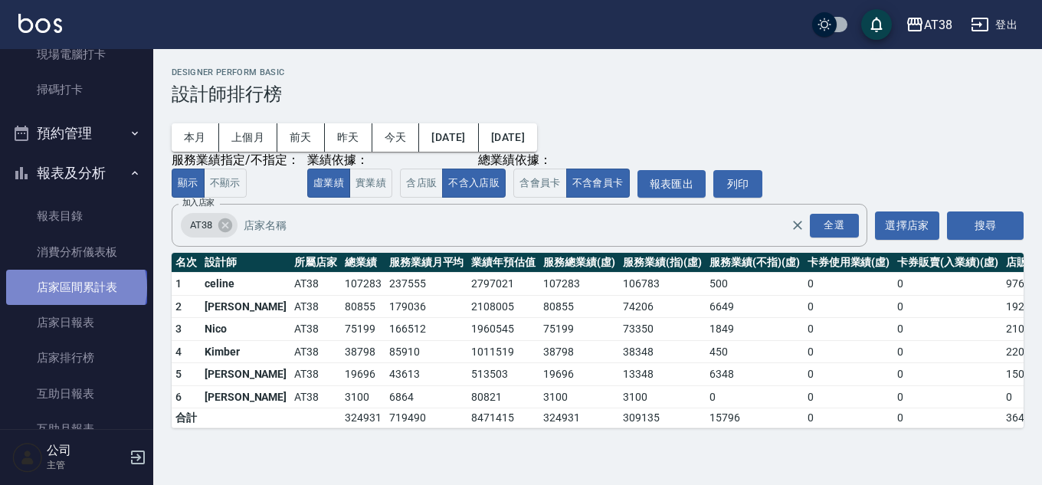
click at [75, 288] on link "店家區間累計表" at bounding box center [76, 287] width 141 height 35
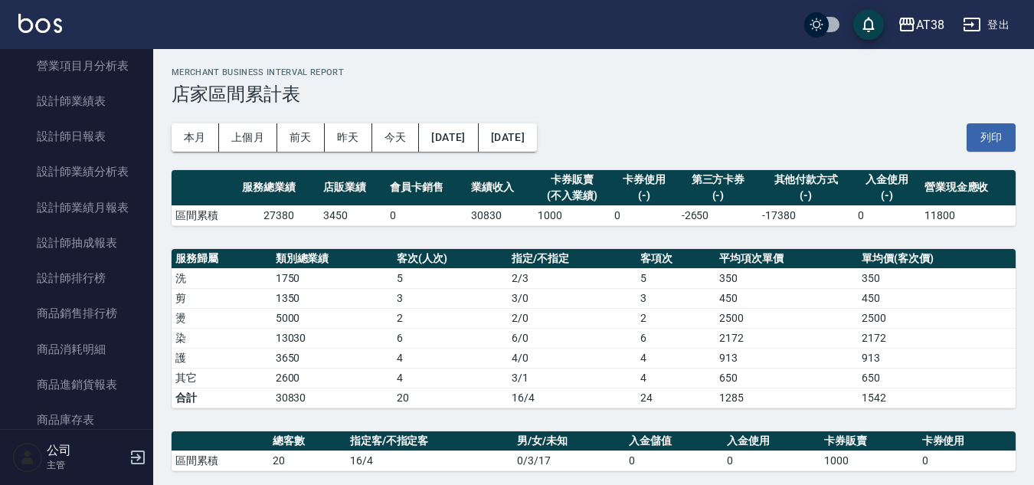
scroll to position [996, 0]
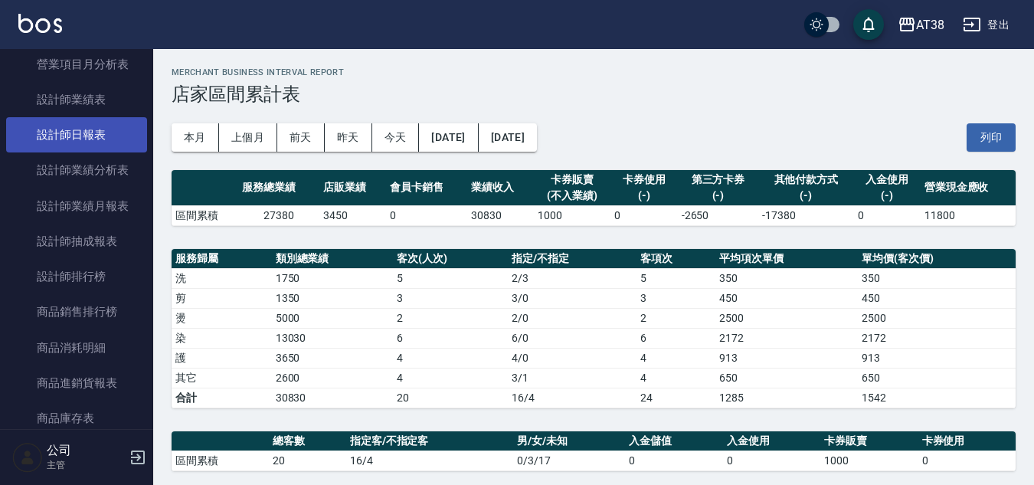
click at [79, 134] on link "設計師日報表" at bounding box center [76, 134] width 141 height 35
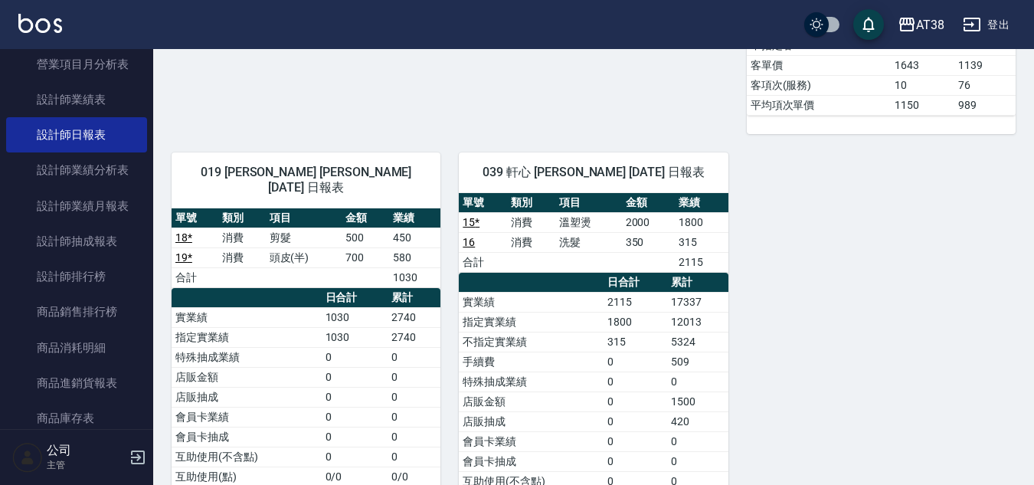
scroll to position [843, 0]
